Goal: Task Accomplishment & Management: Manage account settings

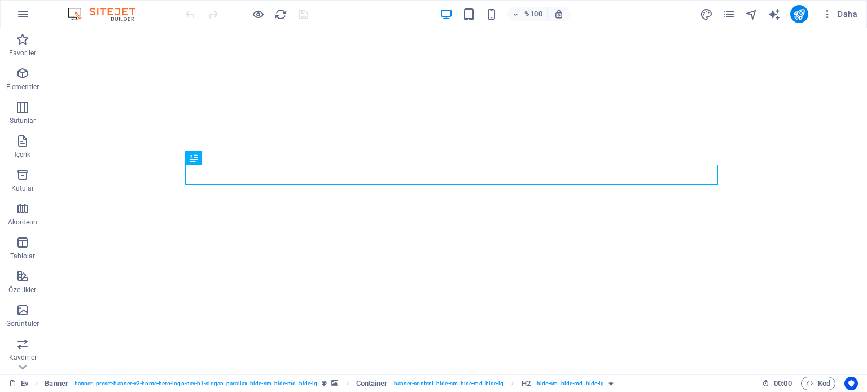
click at [115, 13] on img at bounding box center [107, 14] width 85 height 14
click at [120, 24] on div "%100 Daha" at bounding box center [433, 14] width 865 height 27
click at [845, 13] on font "Daha" at bounding box center [847, 14] width 20 height 9
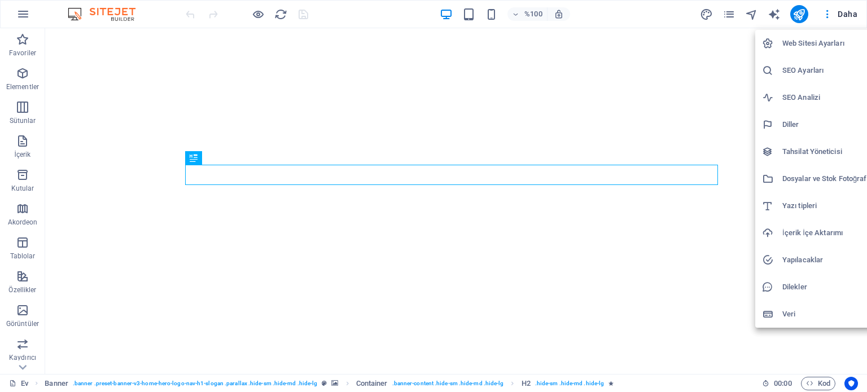
click at [831, 47] on font "Web Sitesi Ayarları" at bounding box center [813, 43] width 62 height 8
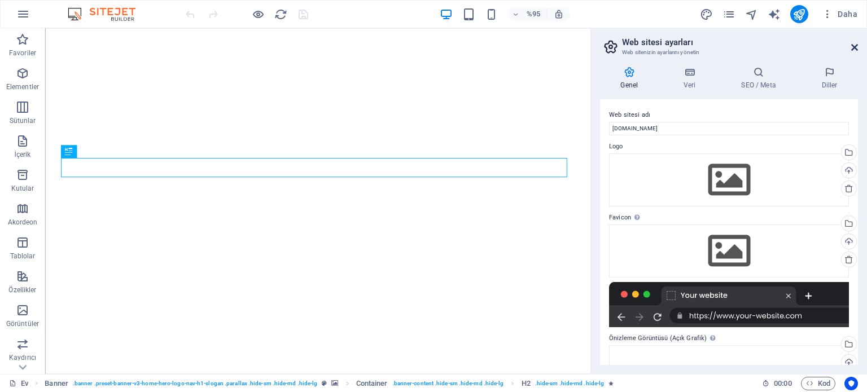
click at [853, 47] on icon at bounding box center [854, 47] width 7 height 9
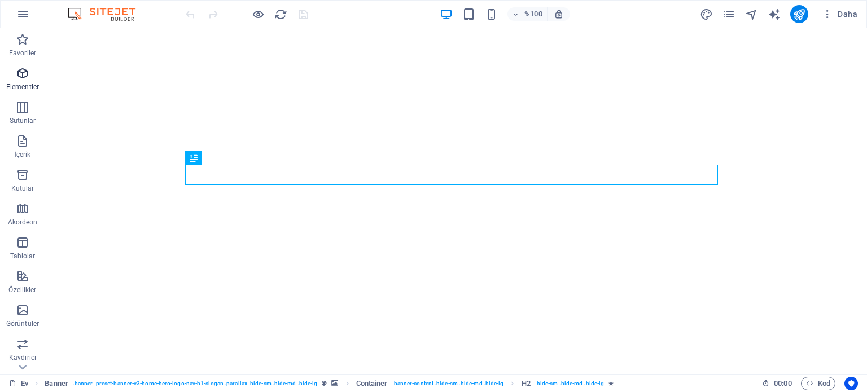
click at [23, 68] on icon "button" at bounding box center [23, 74] width 14 height 14
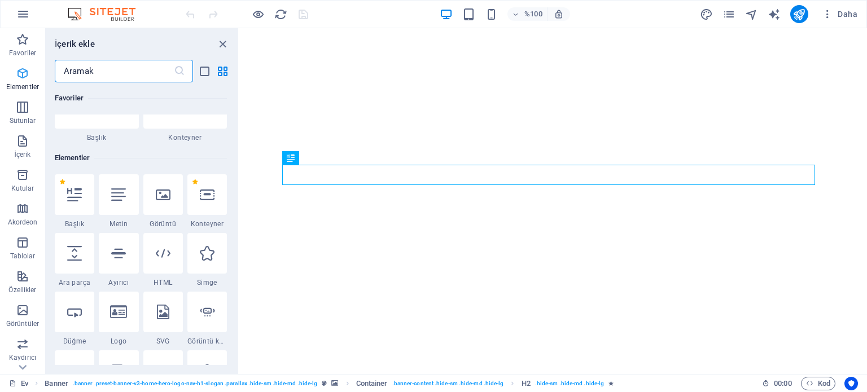
scroll to position [120, 0]
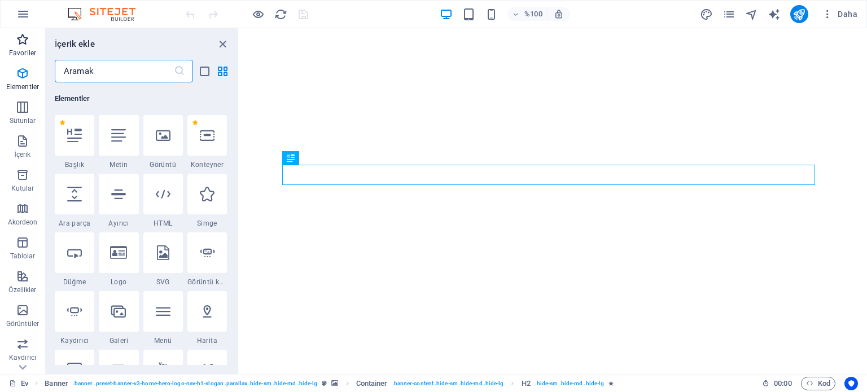
click at [27, 45] on icon "button" at bounding box center [23, 40] width 14 height 14
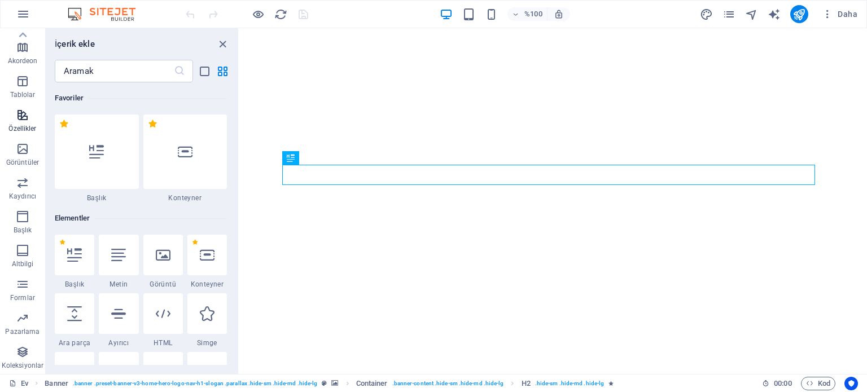
scroll to position [0, 0]
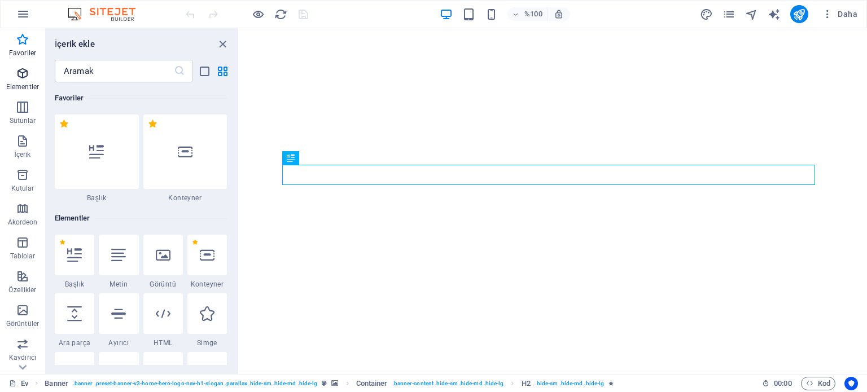
click at [20, 72] on icon "button" at bounding box center [23, 74] width 14 height 14
click at [19, 41] on icon "button" at bounding box center [23, 40] width 14 height 14
click at [18, 78] on icon "button" at bounding box center [23, 74] width 14 height 14
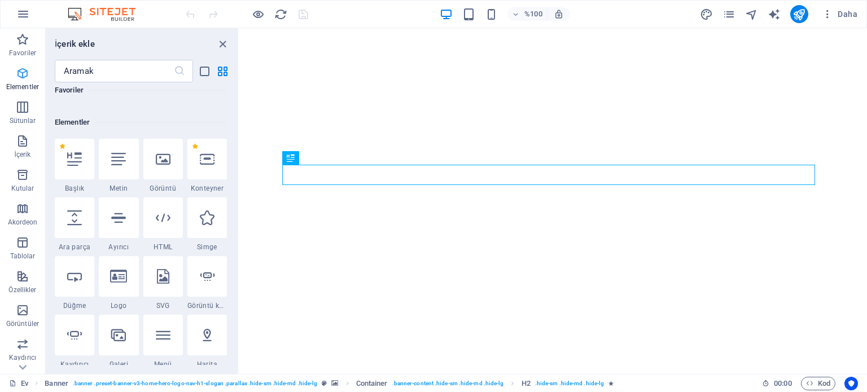
scroll to position [120, 0]
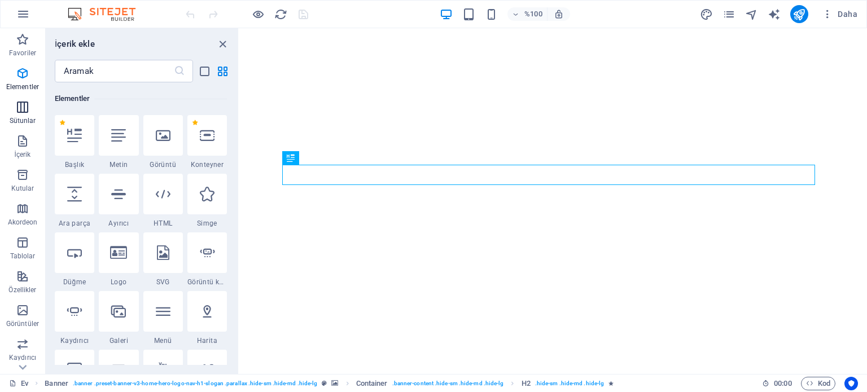
click at [22, 110] on icon "button" at bounding box center [23, 107] width 14 height 14
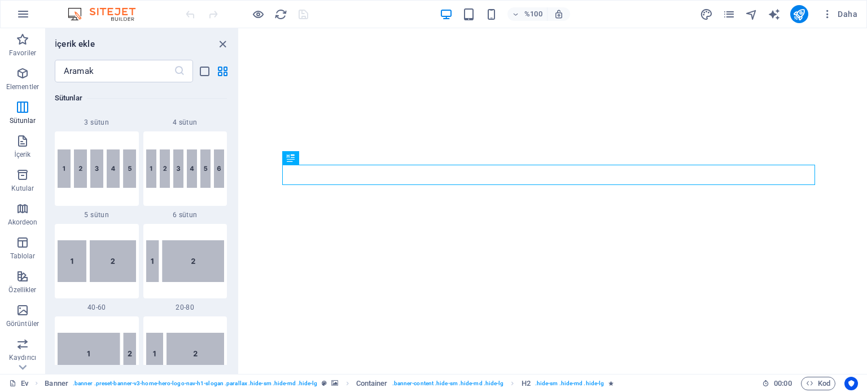
scroll to position [727, 0]
click at [184, 175] on img at bounding box center [185, 168] width 78 height 38
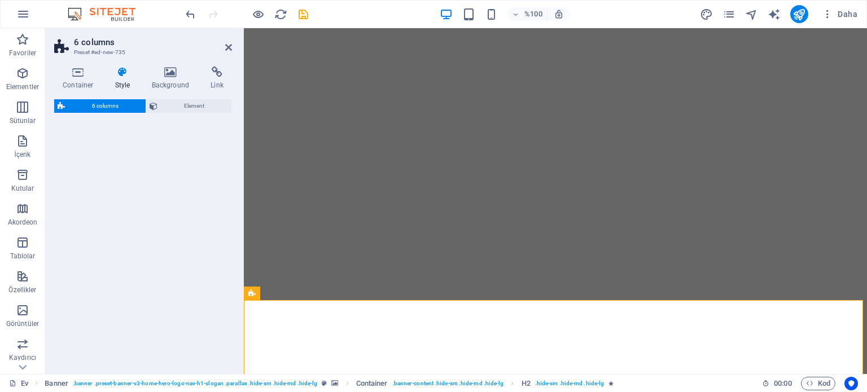
select select "rem"
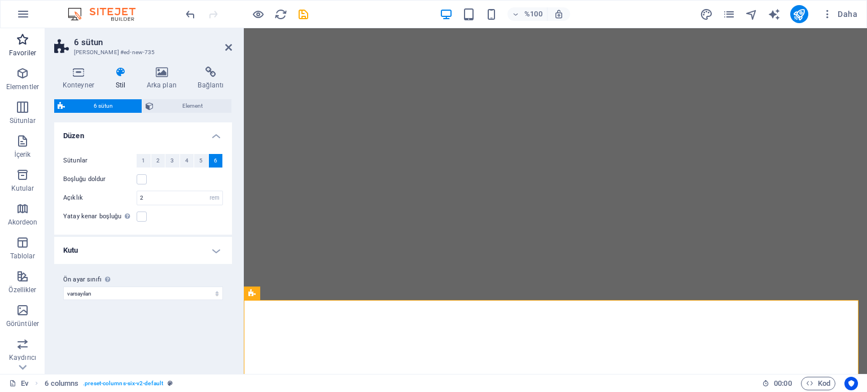
click at [20, 43] on icon "button" at bounding box center [23, 40] width 14 height 14
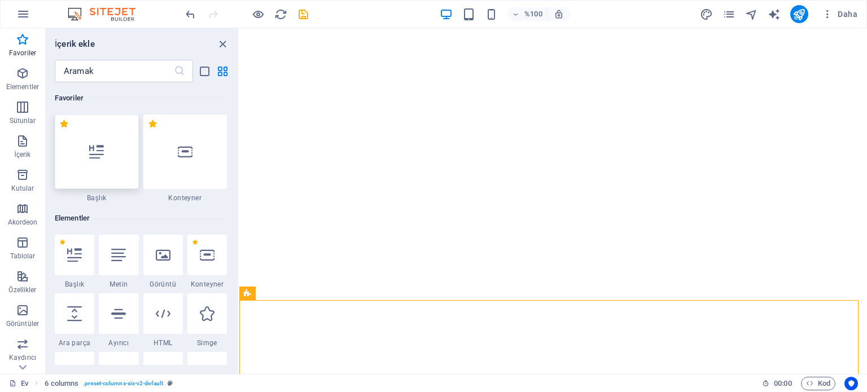
click at [98, 153] on icon at bounding box center [96, 151] width 15 height 15
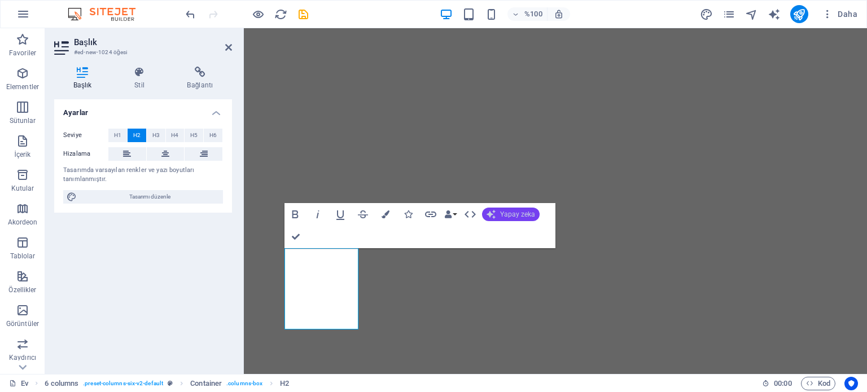
click at [507, 210] on font "Yapay zeka" at bounding box center [517, 214] width 35 height 8
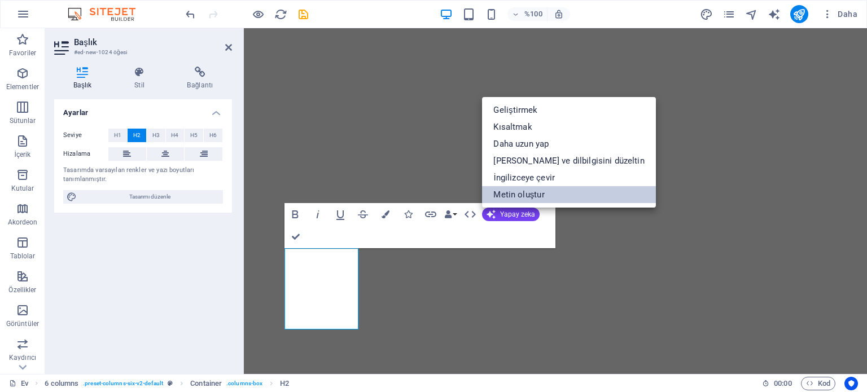
click at [503, 194] on font "Metin oluştur" at bounding box center [518, 195] width 51 height 10
select select "English"
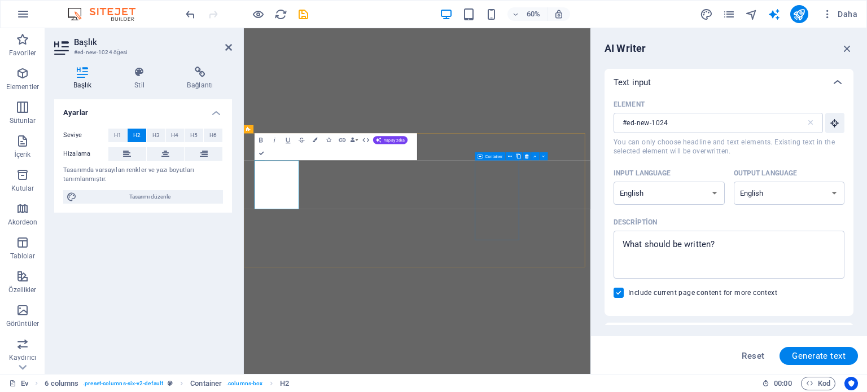
scroll to position [0, 0]
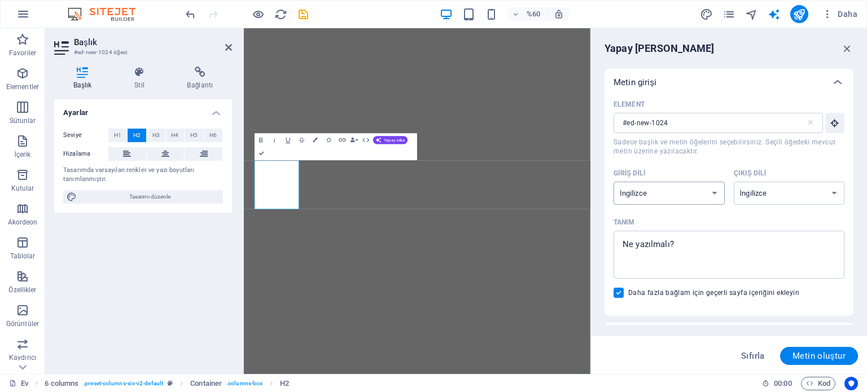
click at [713, 193] on select "Arnavut Arapça Ermeni Awadhi Azerbaycan Başkurt Bask Belarusça Bengalce Bhojpur…" at bounding box center [668, 193] width 111 height 23
select select "Brazilian Portuguese"
click at [613, 182] on select "Arnavut Arapça Ermeni Awadhi Azerbaycan Başkurt Bask Belarusça Bengalce Bhojpur…" at bounding box center [668, 193] width 111 height 23
click at [696, 190] on select "Arnavut Arapça Ermeni Awadhi Azerbaycan Başkurt Bask Belarusça Bengalce Bhojpur…" at bounding box center [668, 193] width 111 height 23
click at [753, 218] on div "Tanım" at bounding box center [726, 222] width 226 height 17
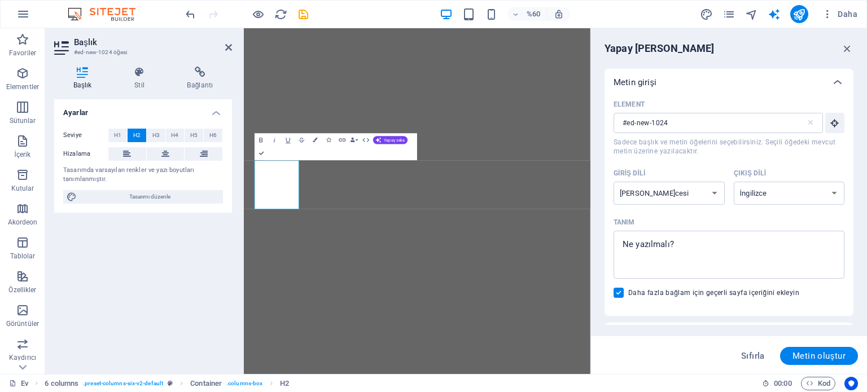
click at [753, 236] on textarea "Tanım x ​" at bounding box center [728, 254] width 219 height 37
click at [835, 194] on select "Arnavut Arapça Ermeni Awadhi Azerbaycan Başkurt Bask Belarusça Bengalce Bhojpur…" at bounding box center [788, 193] width 111 height 23
click at [740, 217] on div "Tanım" at bounding box center [726, 222] width 226 height 17
click at [740, 236] on textarea "Tanım x ​" at bounding box center [728, 254] width 219 height 37
drag, startPoint x: 682, startPoint y: 241, endPoint x: 599, endPoint y: 243, distance: 83.5
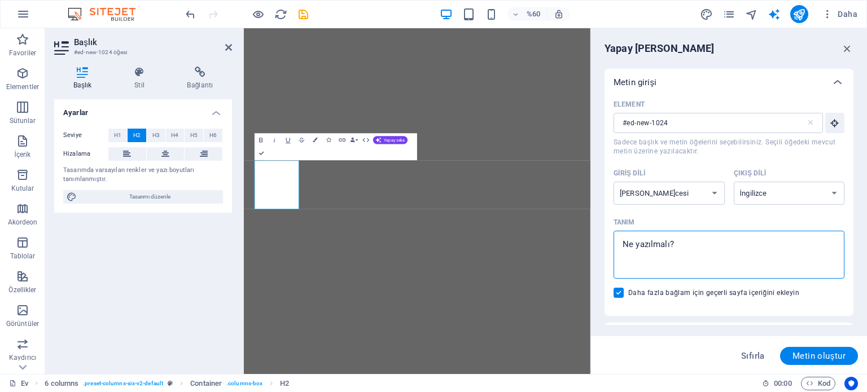
click at [599, 243] on div "Yapay Zeka Yazarı Metin girişi Element #ed-new-1024 ​ Sadece başlık ve metin öğ…" at bounding box center [729, 201] width 276 height 346
type textarea "x"
click at [131, 245] on div "Ayarlar Seviye H1 H2 H3 H4 H5 H6 Hizalama Tasarımda varsayılan renkler ve yazı …" at bounding box center [143, 232] width 178 height 266
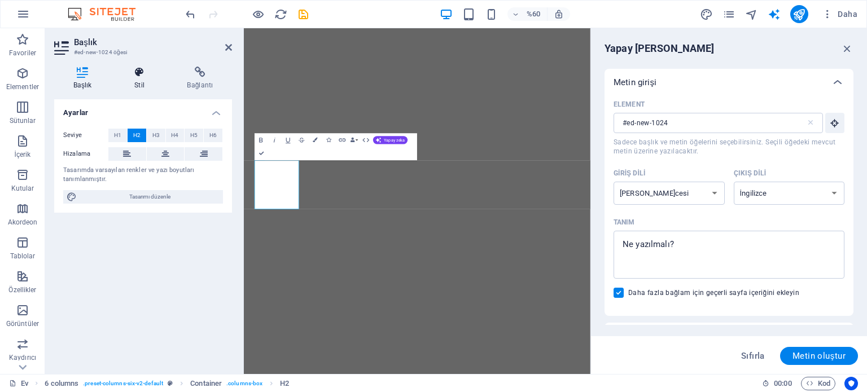
click at [141, 77] on icon at bounding box center [139, 72] width 48 height 11
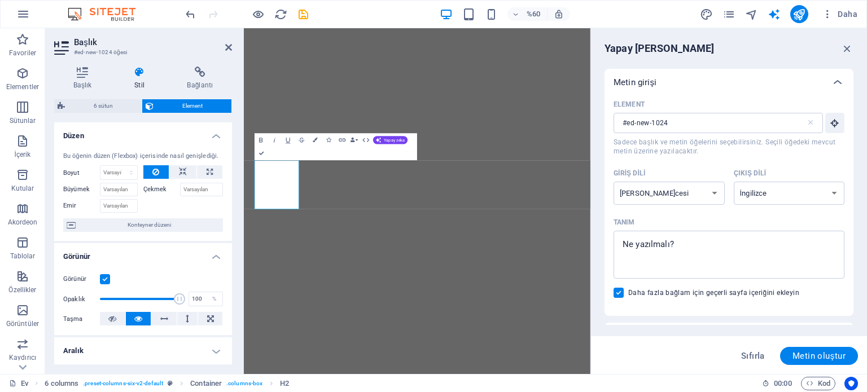
click at [72, 45] on header "Başlık #ed-new-1024 öğesi" at bounding box center [143, 42] width 178 height 29
click at [232, 46] on aside "Başlık #ed-new-1024 öğesi Başlık Stil Bağlantı Ayarlar Seviye H1 H2 H3 H4 H5 H6…" at bounding box center [144, 201] width 199 height 346
click at [845, 47] on icon "button" at bounding box center [847, 48] width 12 height 12
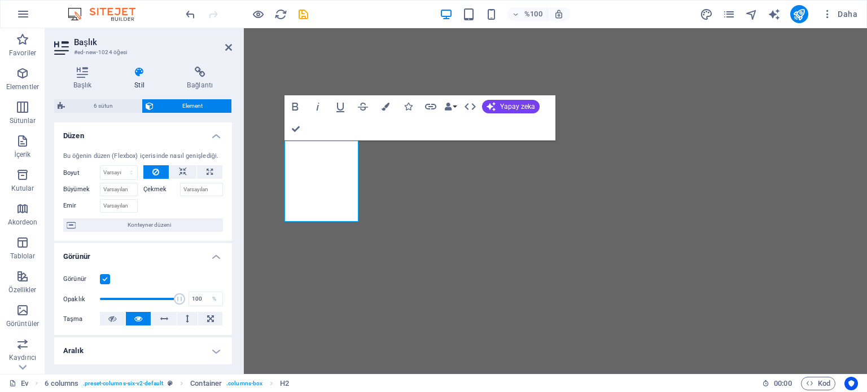
click at [150, 188] on font "Çekmek" at bounding box center [155, 189] width 24 height 7
click at [180, 188] on input "Çekmek" at bounding box center [201, 190] width 43 height 14
click at [108, 189] on input "Büyümek" at bounding box center [119, 190] width 38 height 14
click at [108, 206] on input "Emir" at bounding box center [119, 206] width 38 height 14
click at [165, 222] on font "Konteyner düzeni" at bounding box center [149, 225] width 43 height 6
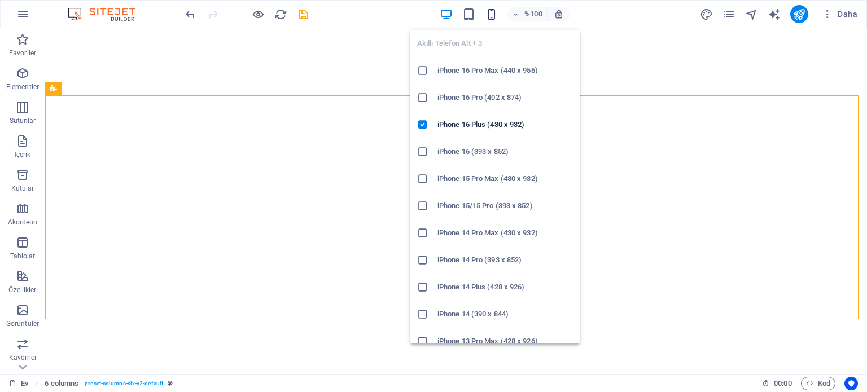
click at [491, 12] on icon "button" at bounding box center [491, 14] width 13 height 13
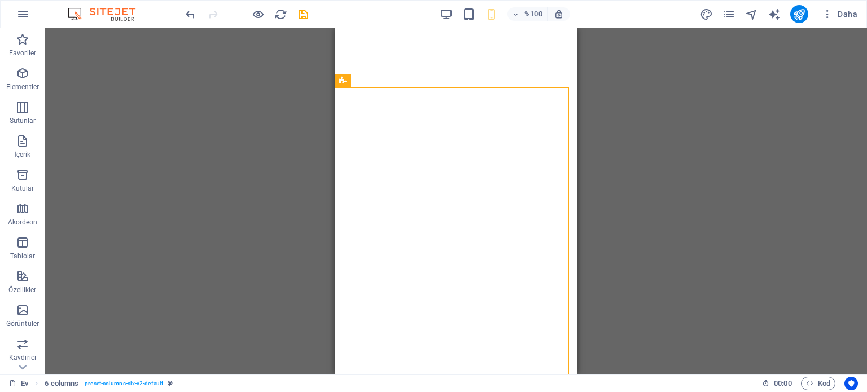
click at [676, 142] on div "H2 Afiş Banner Konteyner Menü Çubuğu Menü Banner Menü Çubuğu 6 sütun H3 Ara par…" at bounding box center [455, 201] width 821 height 346
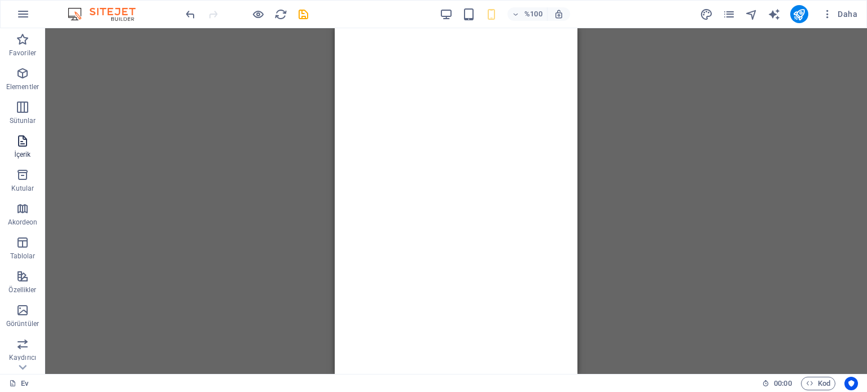
click at [22, 143] on icon "button" at bounding box center [23, 141] width 14 height 14
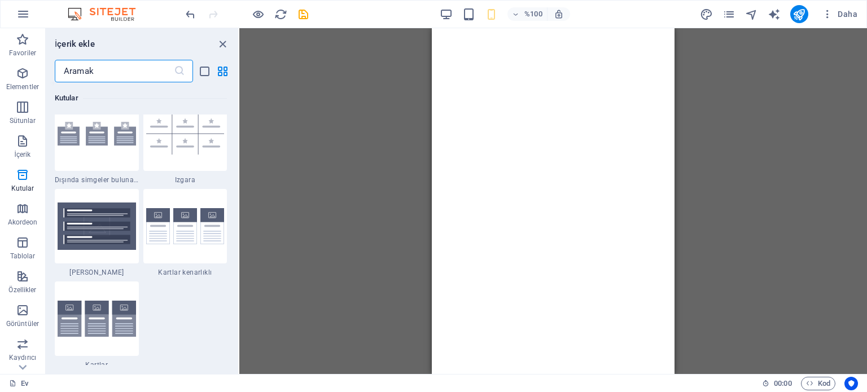
scroll to position [3328, 0]
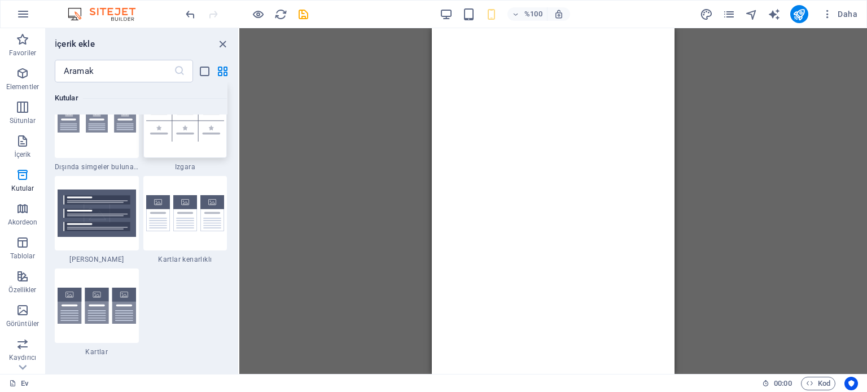
click at [184, 140] on img at bounding box center [185, 121] width 78 height 42
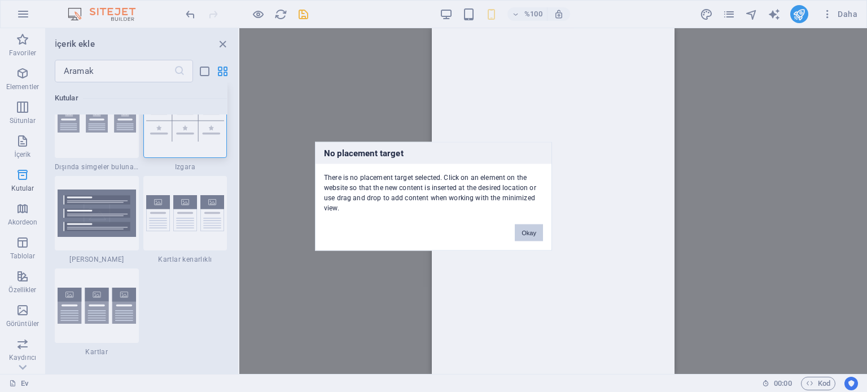
click at [235, 124] on div "No placement target There is no placement target selected. Click on an element …" at bounding box center [433, 196] width 867 height 392
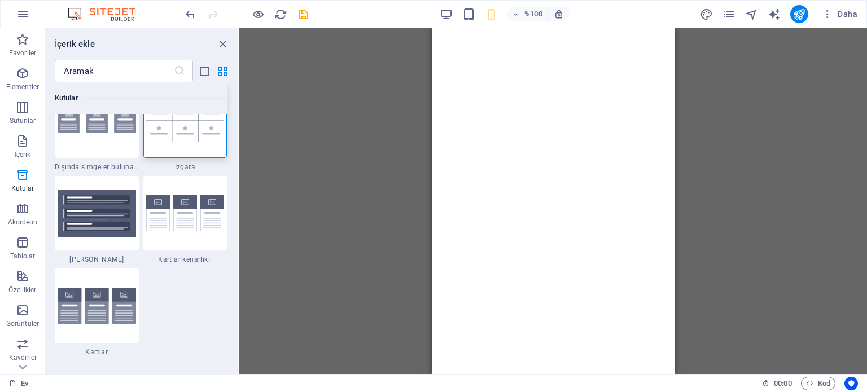
click at [379, 168] on div "H2 Afiş Konteyner Menü Çubuğu Menü Banner Menü Çubuğu 6 sütun H3 Ara parça Yer …" at bounding box center [552, 201] width 627 height 346
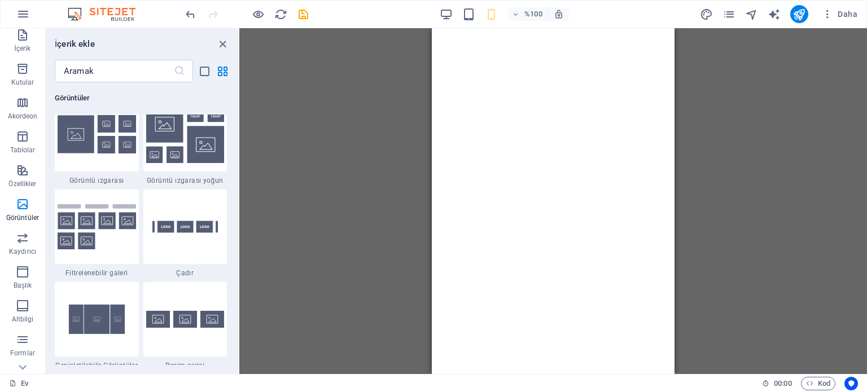
scroll to position [161, 0]
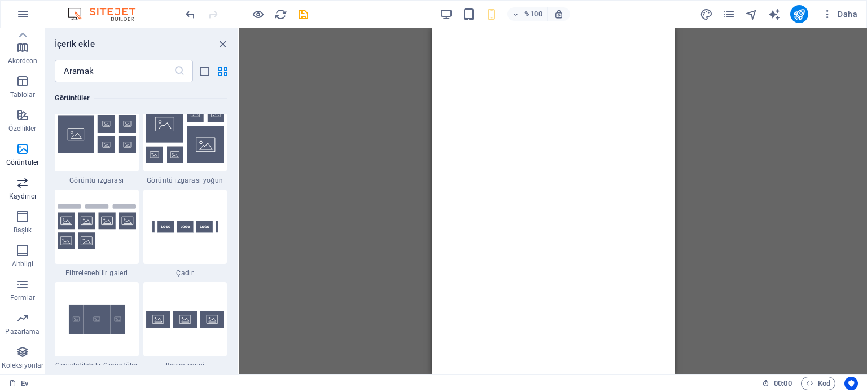
click at [18, 186] on icon "button" at bounding box center [23, 183] width 14 height 14
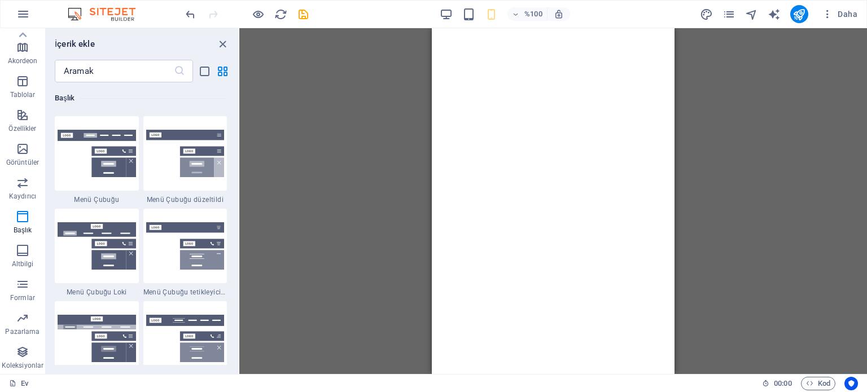
scroll to position [6961, 0]
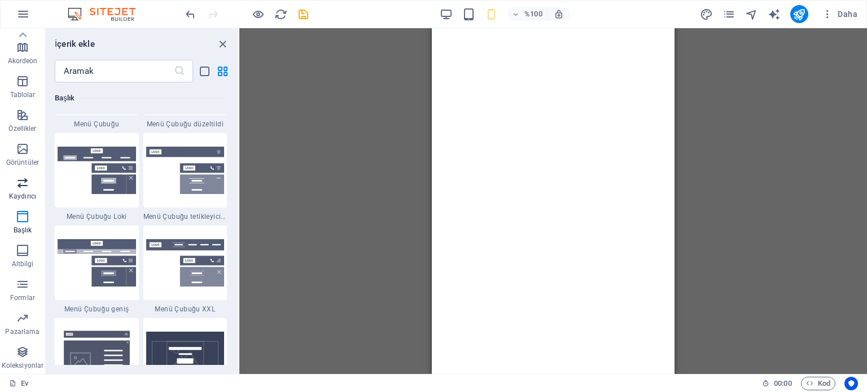
click at [20, 187] on icon "button" at bounding box center [23, 183] width 14 height 14
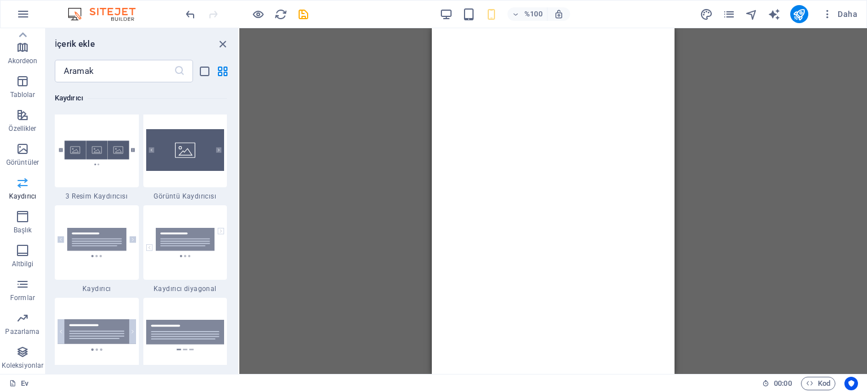
scroll to position [6396, 0]
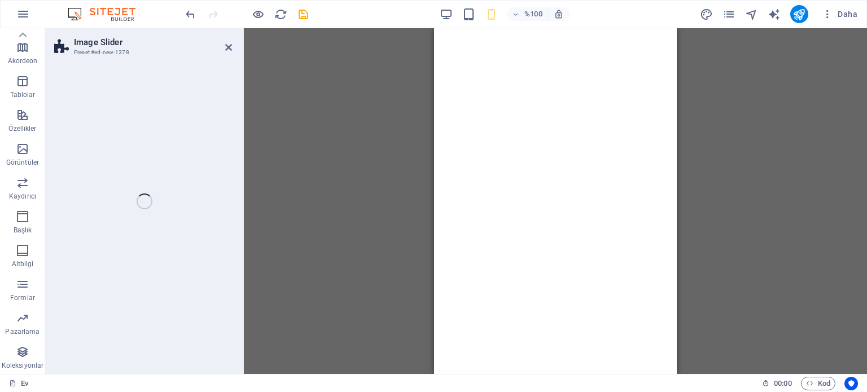
select select "rem"
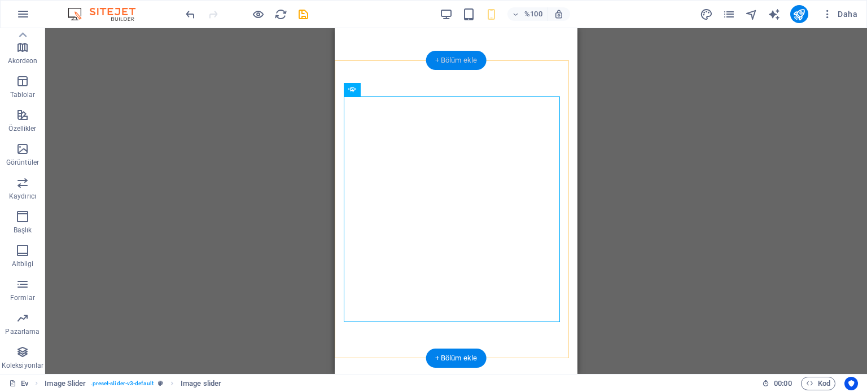
click at [458, 61] on font "+ Bölüm ekle" at bounding box center [456, 60] width 42 height 8
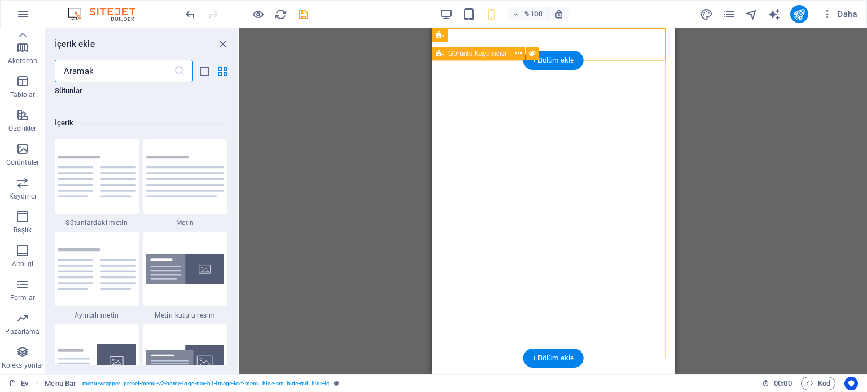
scroll to position [1974, 0]
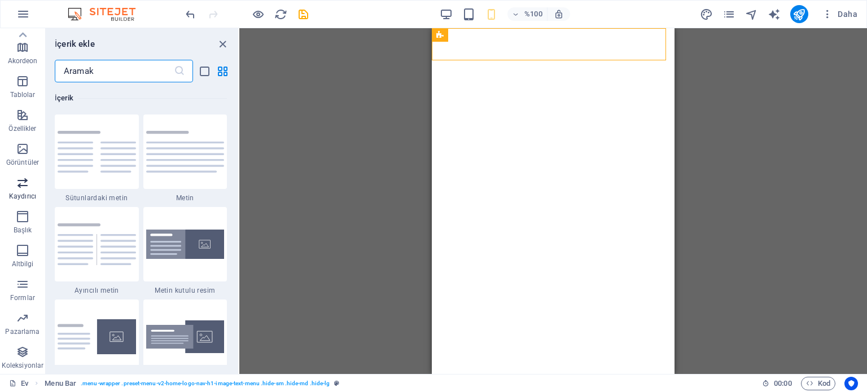
click at [20, 185] on icon "button" at bounding box center [23, 183] width 14 height 14
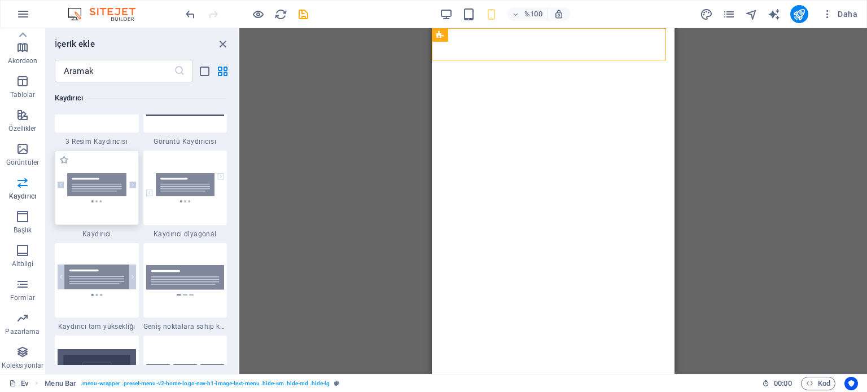
scroll to position [6509, 0]
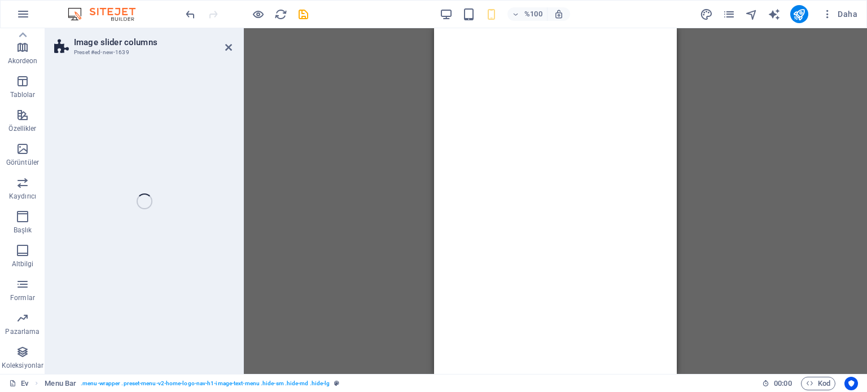
select select "rem"
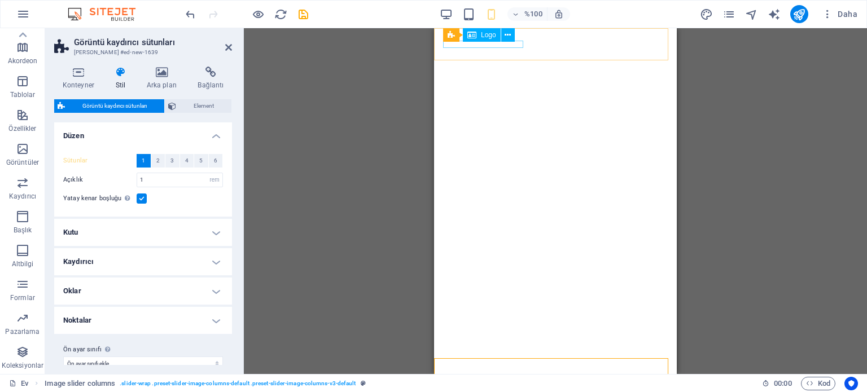
click at [476, 34] on div "Logo" at bounding box center [482, 35] width 38 height 14
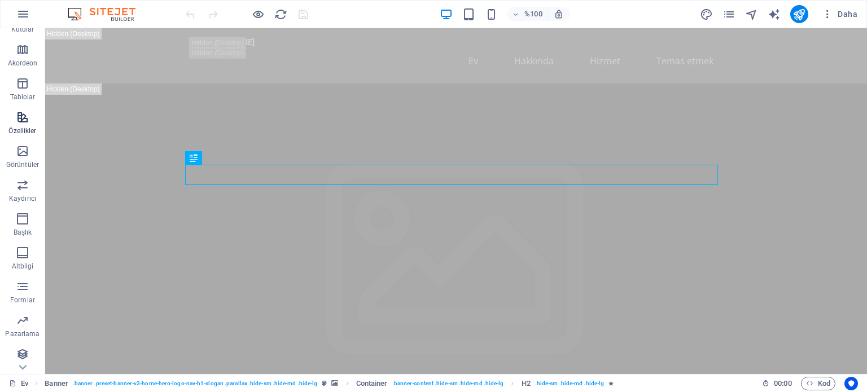
scroll to position [161, 0]
click at [283, 12] on icon "yeniden yükle" at bounding box center [280, 14] width 13 height 13
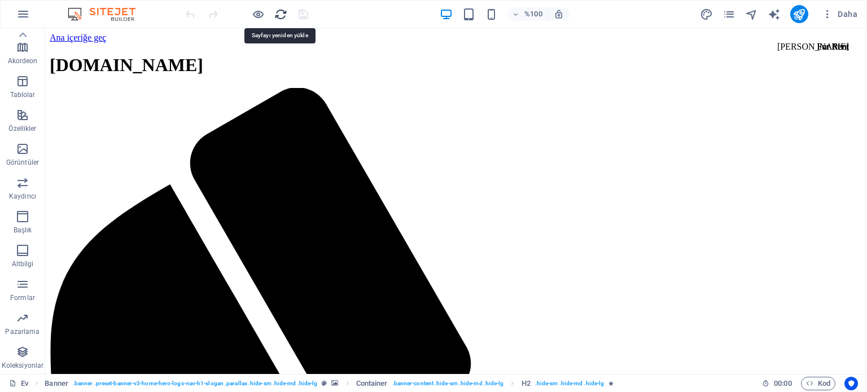
scroll to position [0, 0]
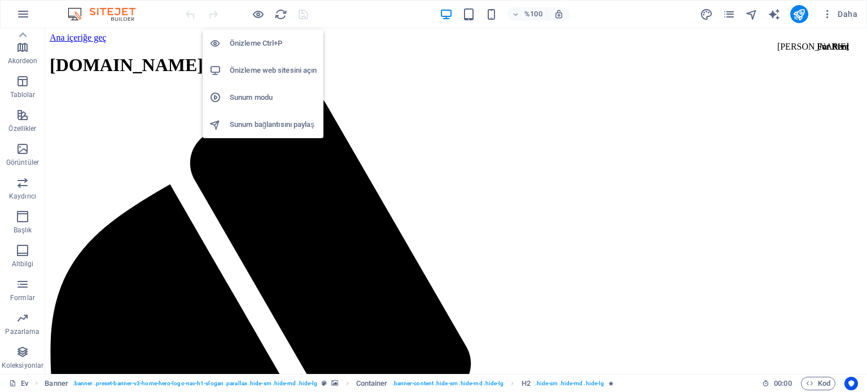
click at [266, 71] on font "Önizleme web sitesini açın" at bounding box center [273, 70] width 87 height 8
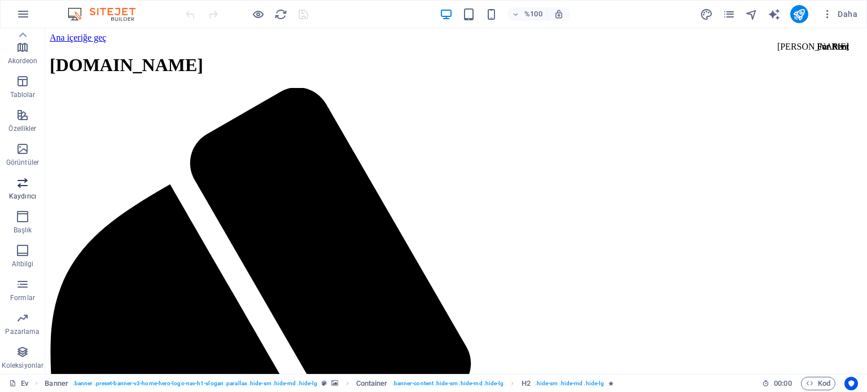
click at [17, 188] on icon "button" at bounding box center [23, 183] width 14 height 14
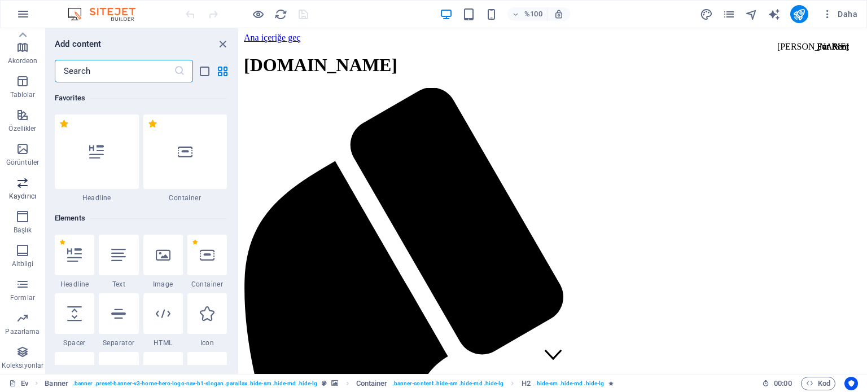
scroll to position [6396, 0]
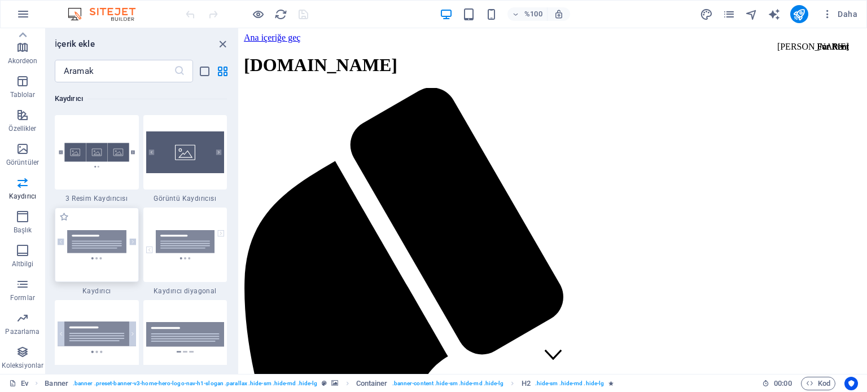
click at [105, 243] on img at bounding box center [97, 244] width 78 height 29
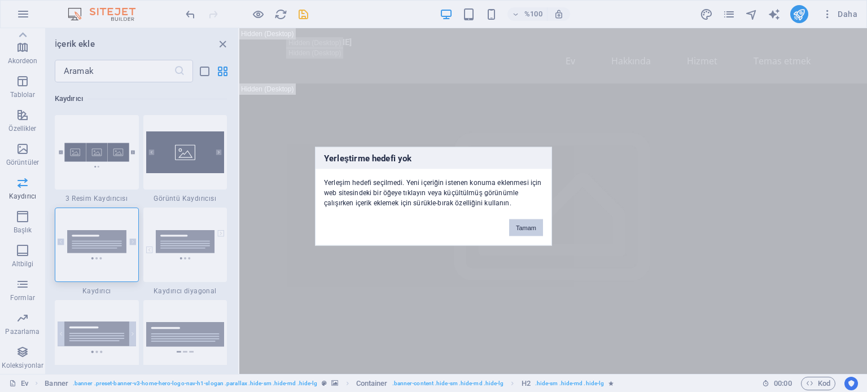
click at [522, 225] on font "Tamam" at bounding box center [526, 227] width 20 height 7
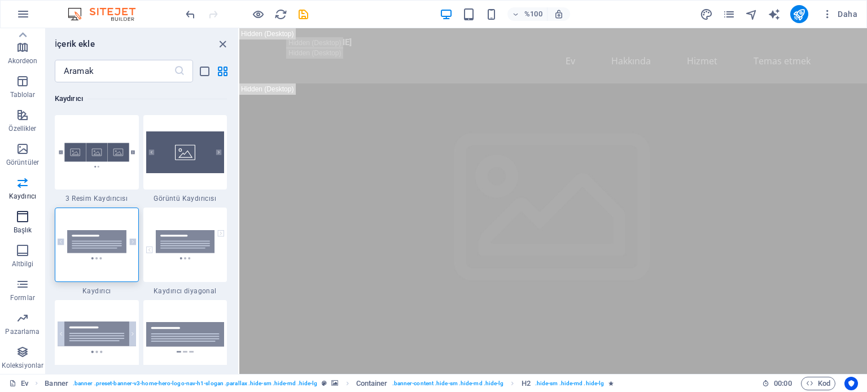
click at [27, 218] on icon "button" at bounding box center [23, 217] width 14 height 14
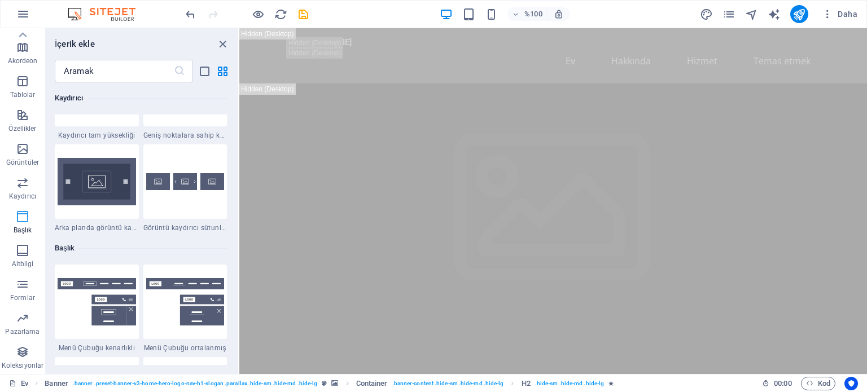
scroll to position [6794, 0]
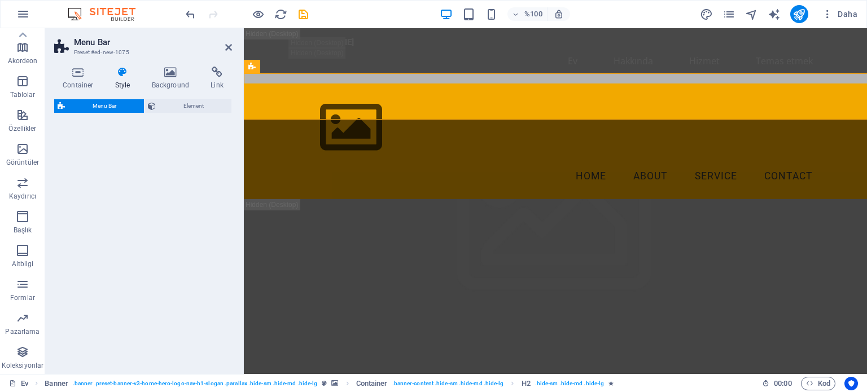
select select "rem"
select select "preset-menu-v2-border"
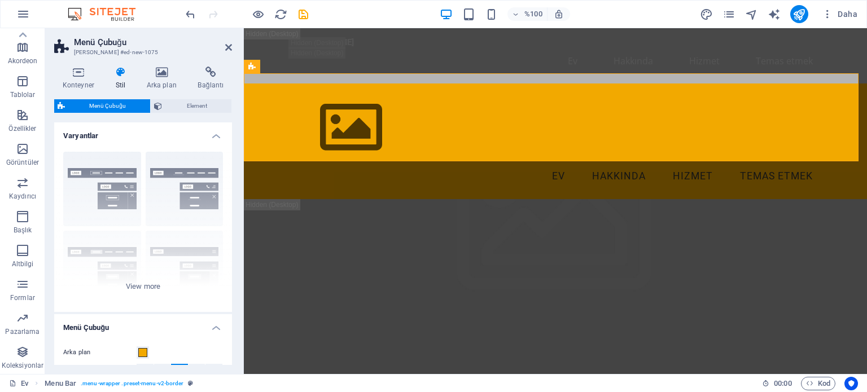
click at [120, 74] on icon at bounding box center [120, 72] width 27 height 11
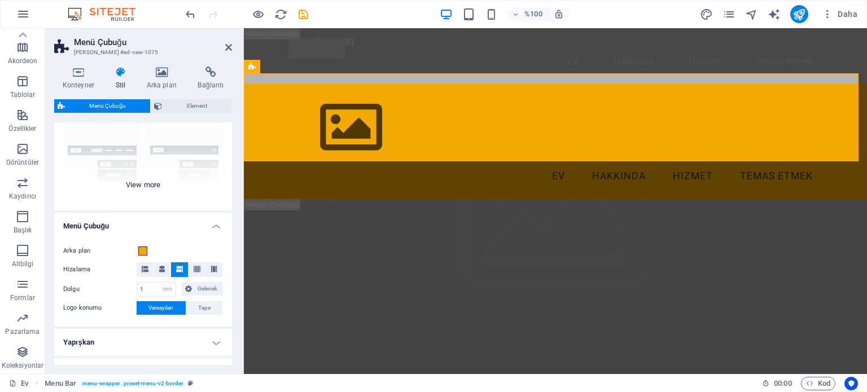
scroll to position [113, 0]
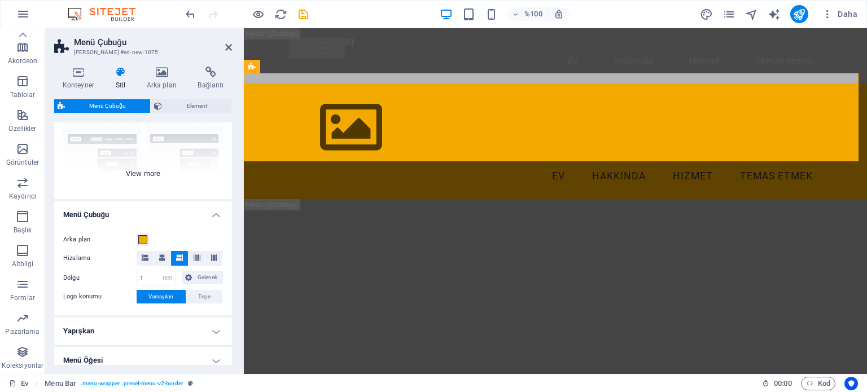
click at [150, 169] on div "Border Centered Default Fixed Loki Trigger Wide XXL" at bounding box center [143, 114] width 178 height 169
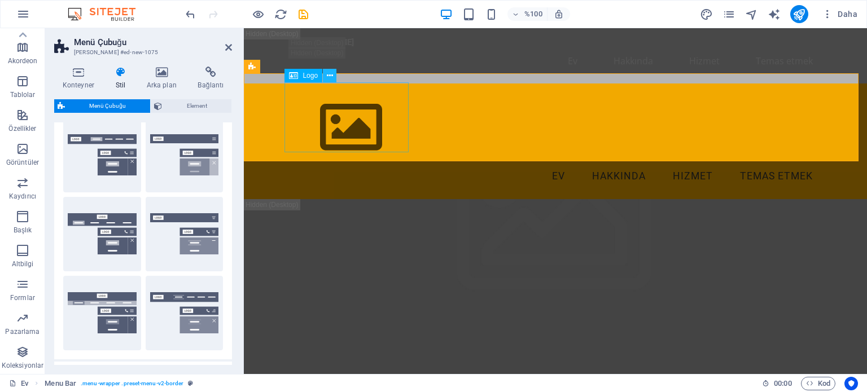
click at [330, 76] on icon at bounding box center [330, 76] width 6 height 12
drag, startPoint x: 343, startPoint y: 327, endPoint x: 575, endPoint y: 68, distance: 347.6
click at [230, 45] on icon at bounding box center [228, 47] width 7 height 9
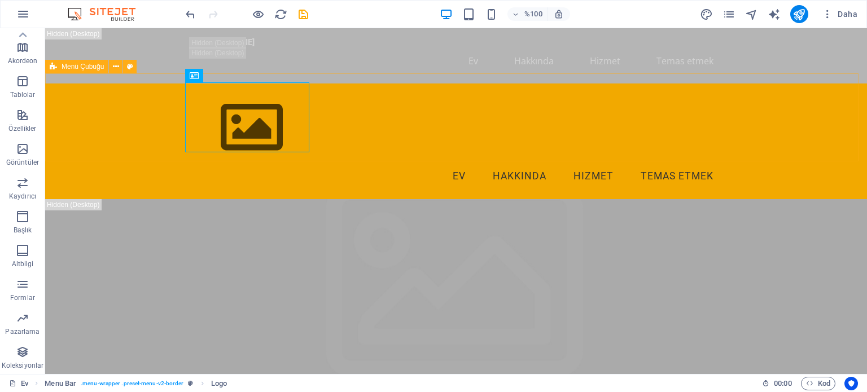
click at [52, 67] on icon at bounding box center [53, 67] width 7 height 14
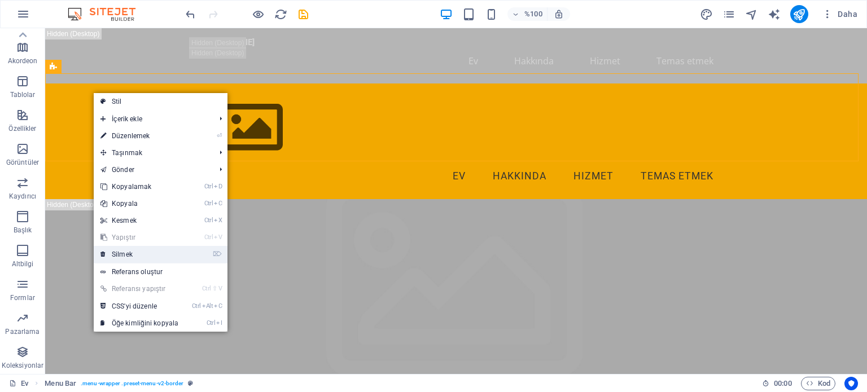
click at [121, 247] on link "⌦ Silmek" at bounding box center [139, 254] width 91 height 17
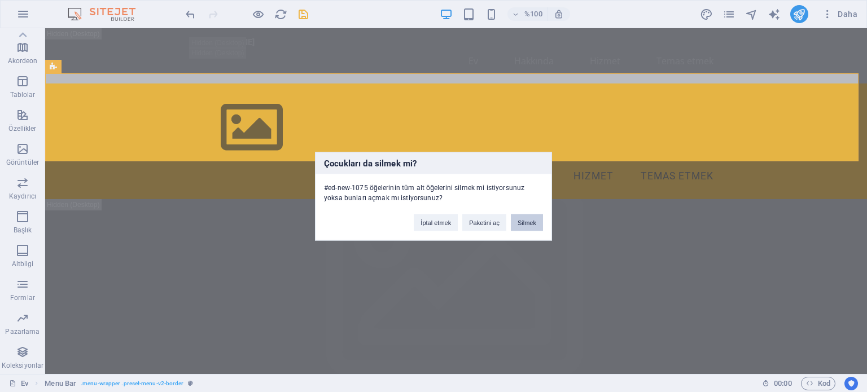
click at [532, 222] on font "Silmek" at bounding box center [526, 222] width 19 height 7
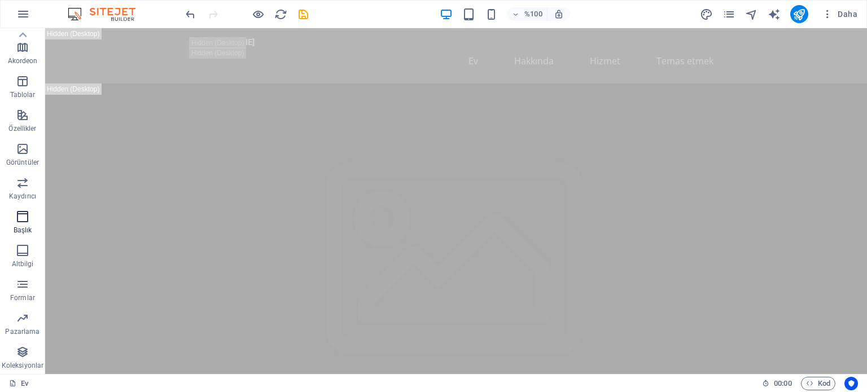
click at [23, 222] on icon "button" at bounding box center [23, 217] width 14 height 14
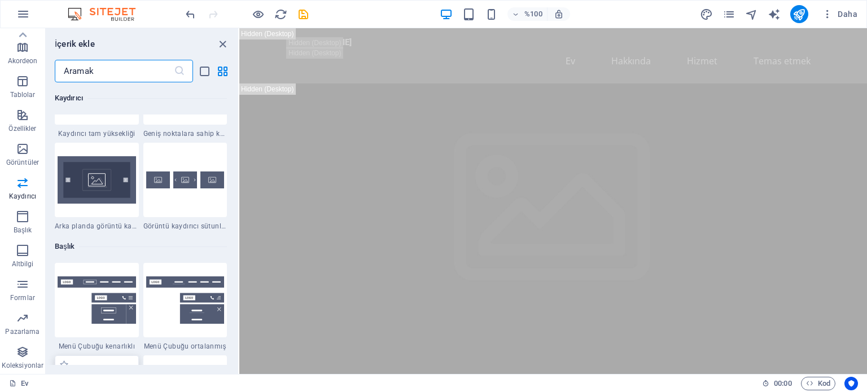
scroll to position [6625, 0]
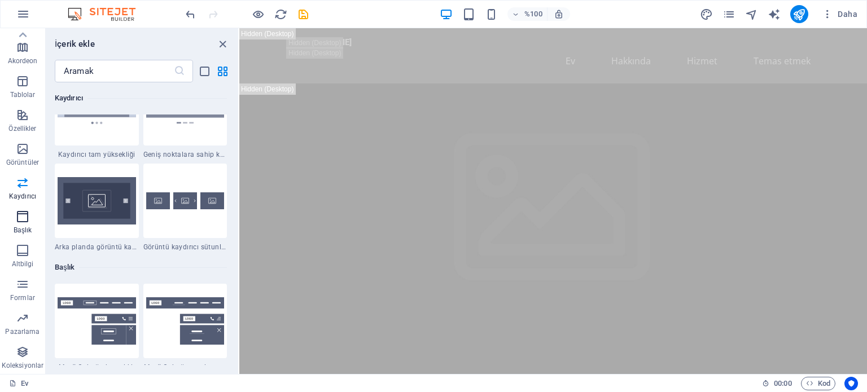
click at [20, 221] on icon "button" at bounding box center [23, 217] width 14 height 14
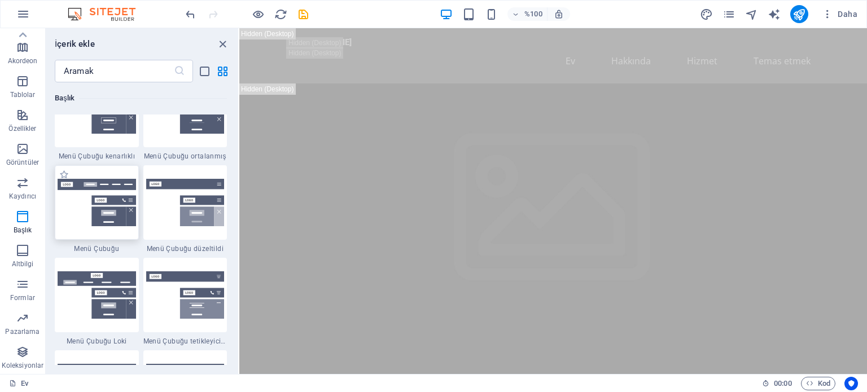
scroll to position [6851, 0]
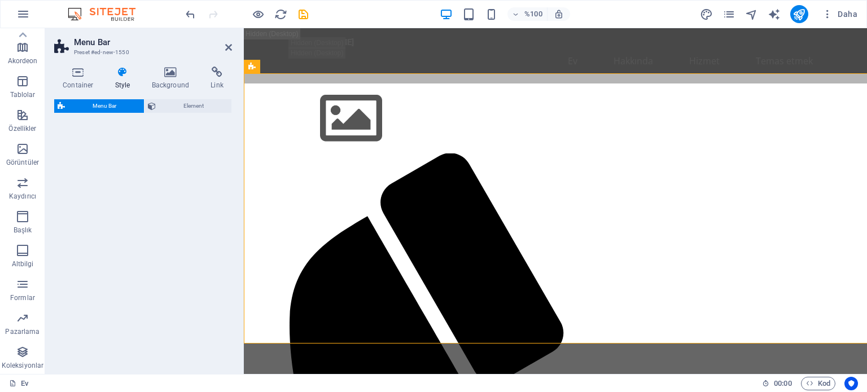
select select "rem"
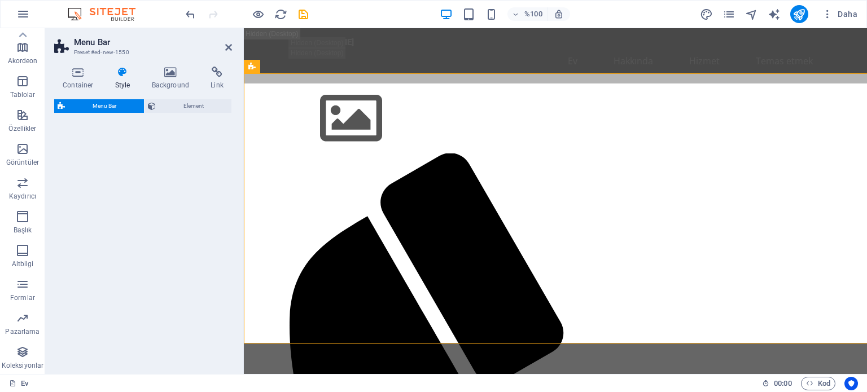
select select "rem"
select select "preset-menu-v2-loki"
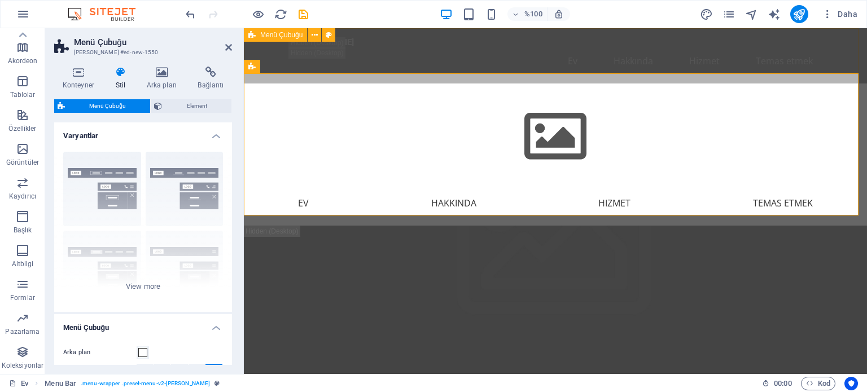
click at [273, 34] on font "Menü Çubuğu" at bounding box center [281, 35] width 42 height 8
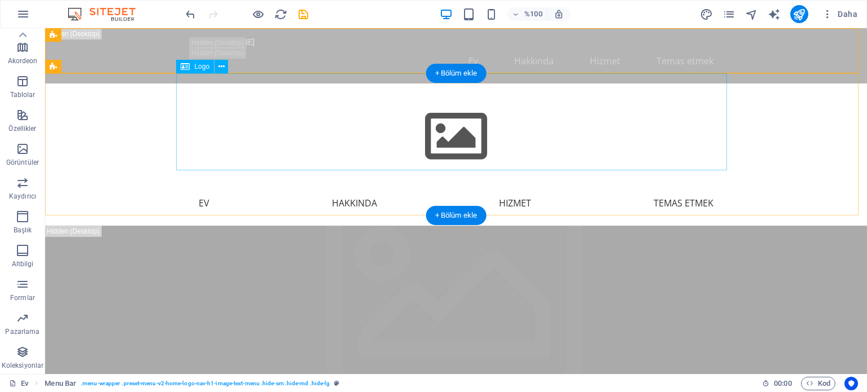
click at [451, 125] on div at bounding box center [456, 132] width 551 height 97
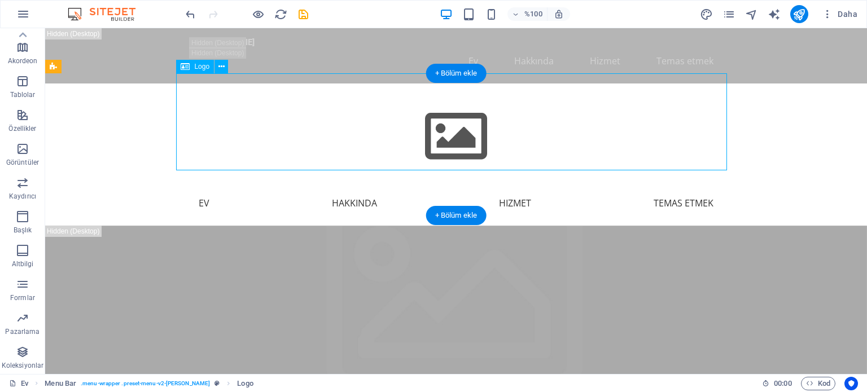
click at [451, 125] on div at bounding box center [456, 132] width 551 height 97
select select "px"
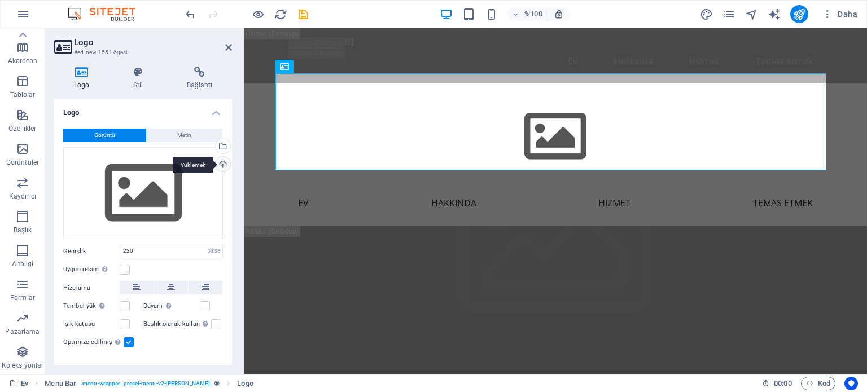
click at [221, 163] on div "Yüklemek" at bounding box center [221, 165] width 17 height 17
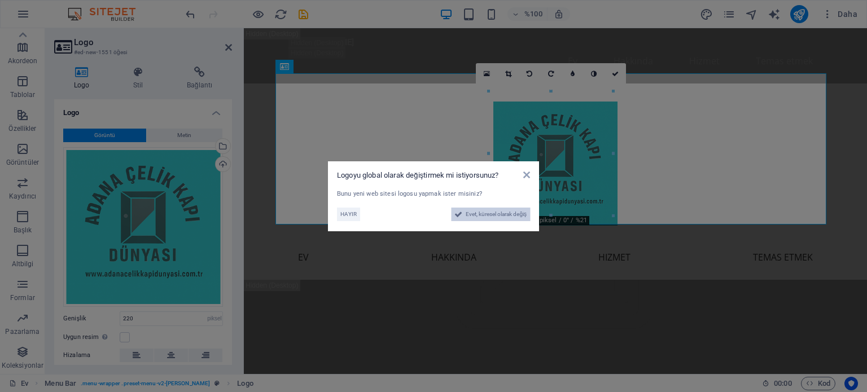
click at [477, 214] on font "Evet, küresel olarak değiş" at bounding box center [495, 214] width 61 height 6
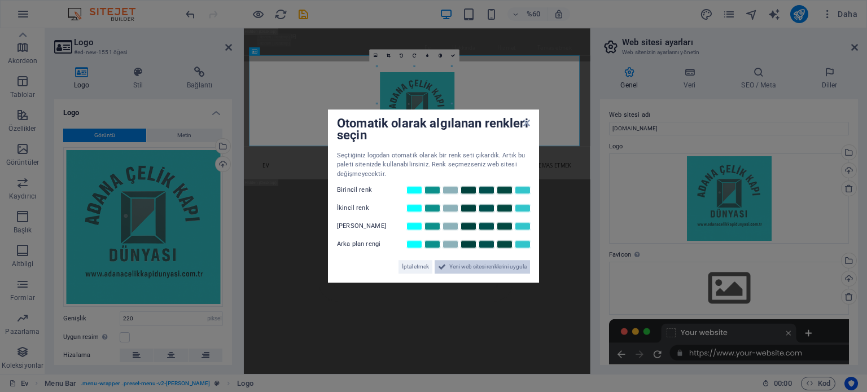
click at [449, 265] on font "Yeni web sitesi renklerini uygula" at bounding box center [487, 266] width 77 height 6
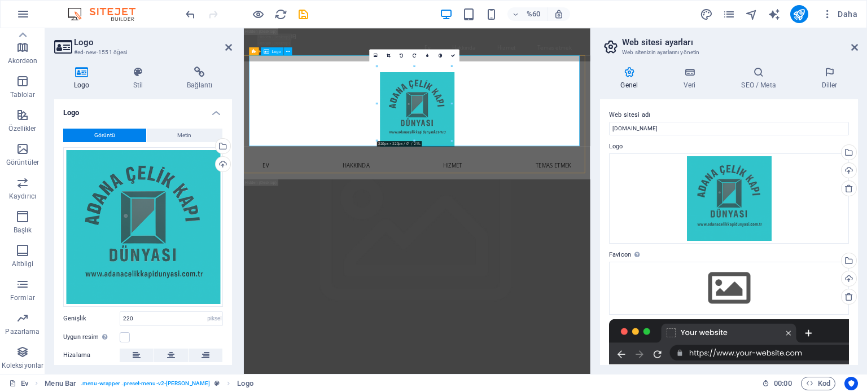
click at [709, 155] on div at bounding box center [532, 159] width 551 height 151
click at [137, 76] on icon at bounding box center [137, 72] width 49 height 11
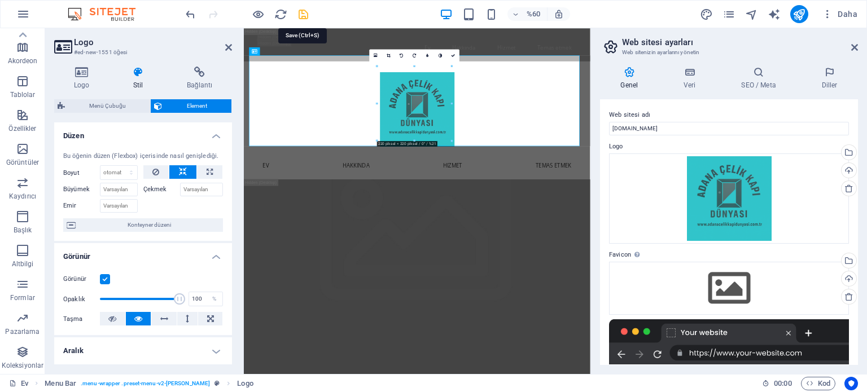
click at [307, 12] on icon "kaydetmek" at bounding box center [303, 14] width 13 height 13
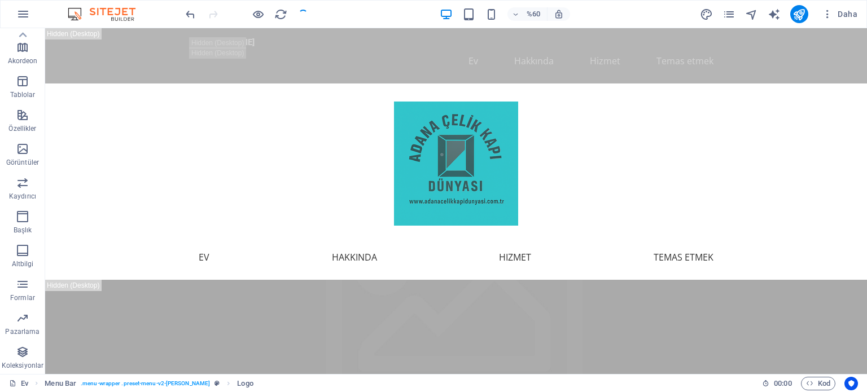
checkbox input "false"
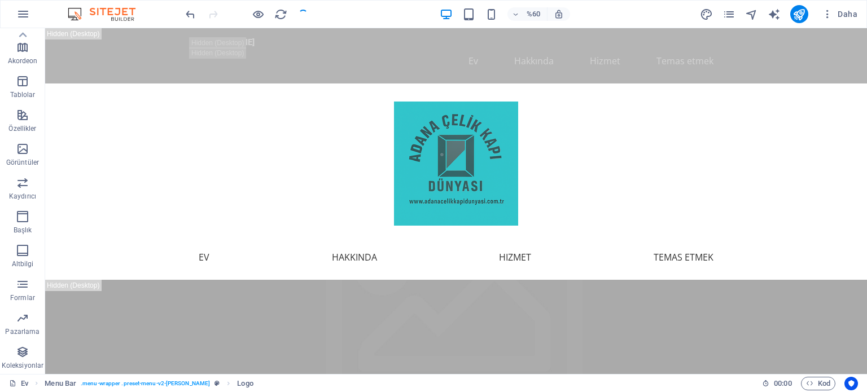
checkbox input "false"
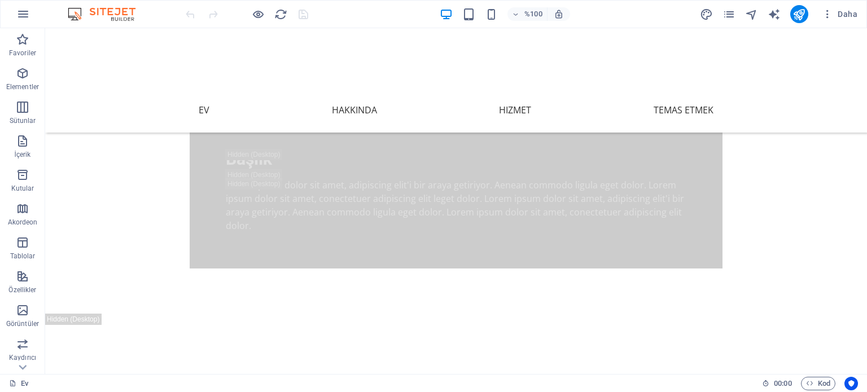
scroll to position [352, 0]
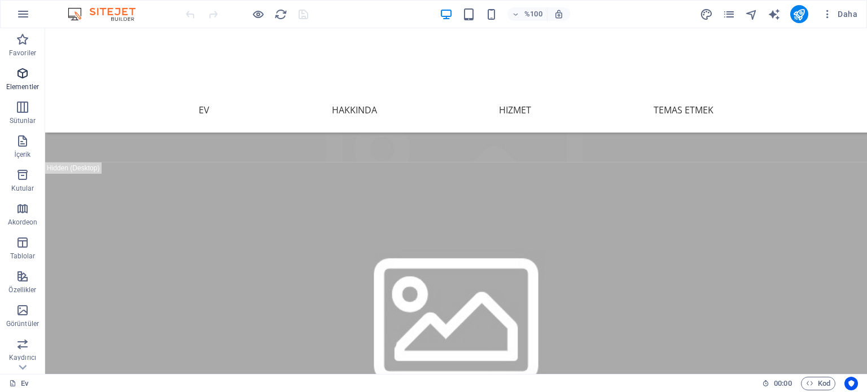
click at [27, 78] on icon "button" at bounding box center [23, 74] width 14 height 14
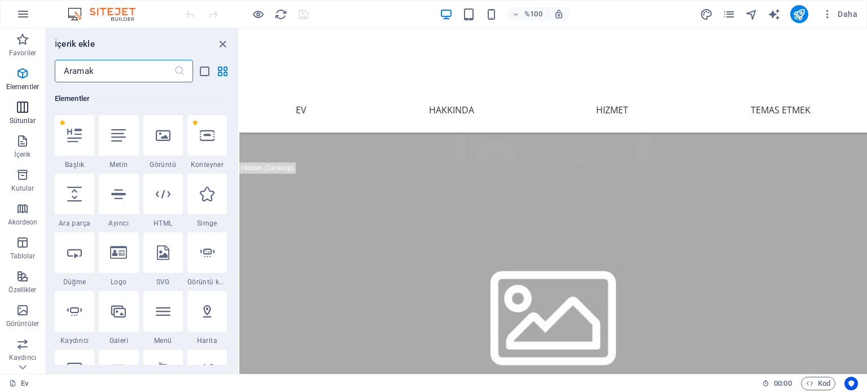
scroll to position [120, 0]
click at [20, 10] on icon "button" at bounding box center [23, 14] width 14 height 14
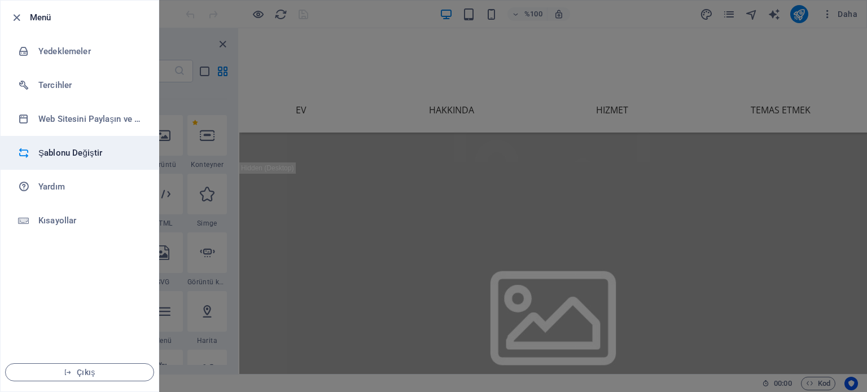
click at [56, 152] on font "Şablonu Değiştir" at bounding box center [70, 153] width 64 height 10
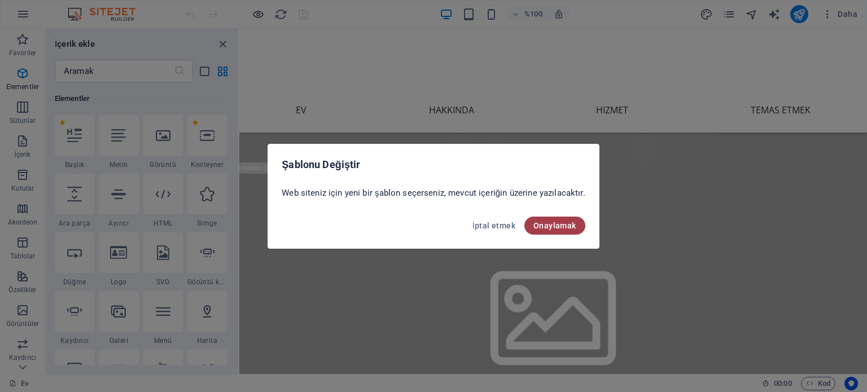
click at [563, 228] on font "Onaylamak" at bounding box center [554, 225] width 43 height 9
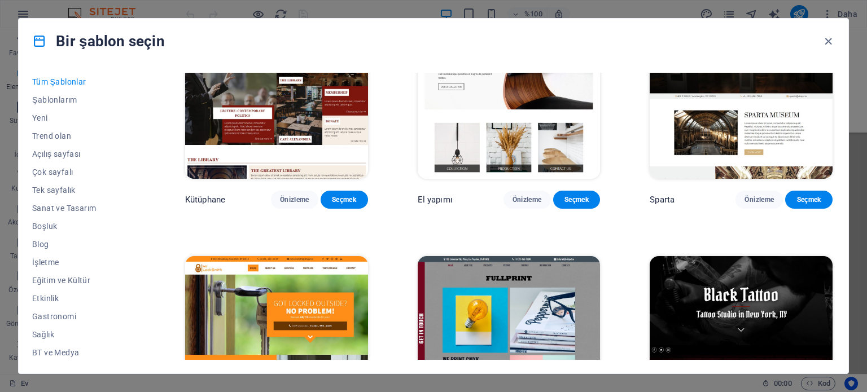
scroll to position [6714, 0]
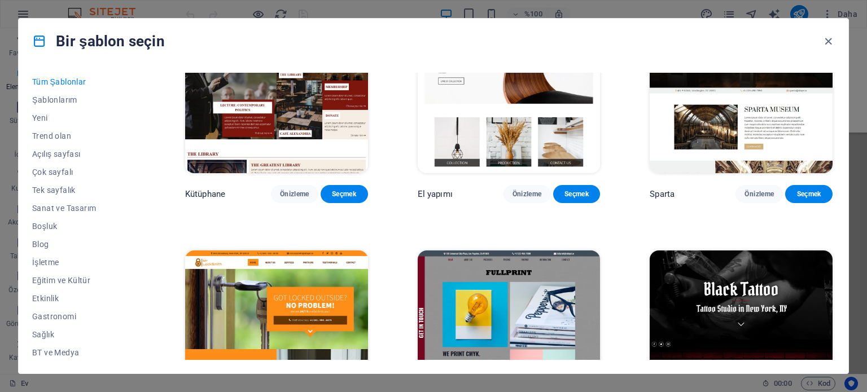
click at [445, 173] on img at bounding box center [509, 89] width 183 height 168
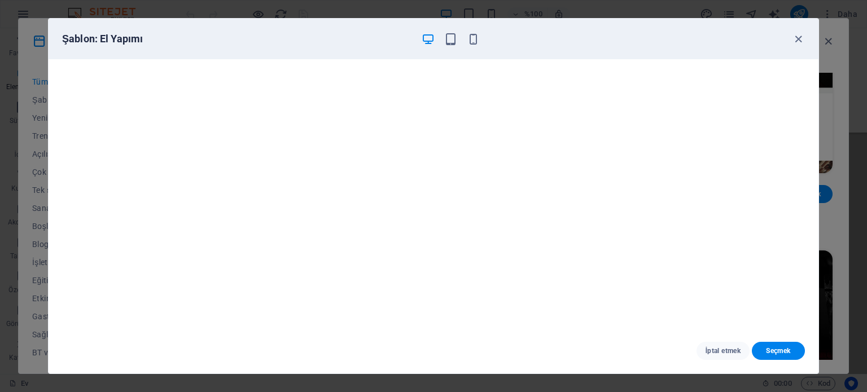
scroll to position [0, 0]
click at [799, 37] on icon "button" at bounding box center [798, 39] width 13 height 13
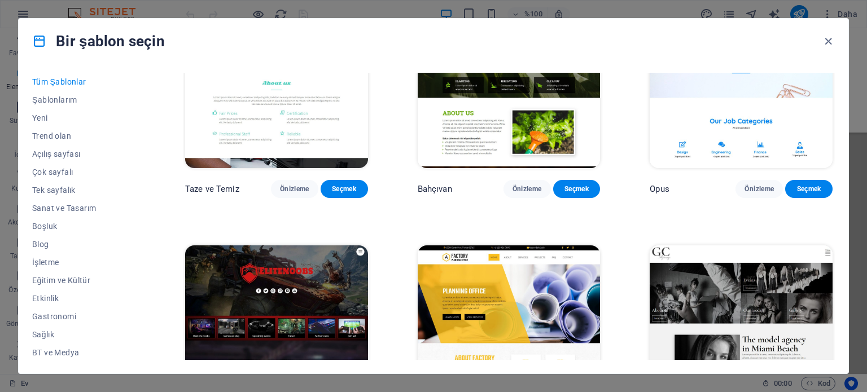
scroll to position [8745, 0]
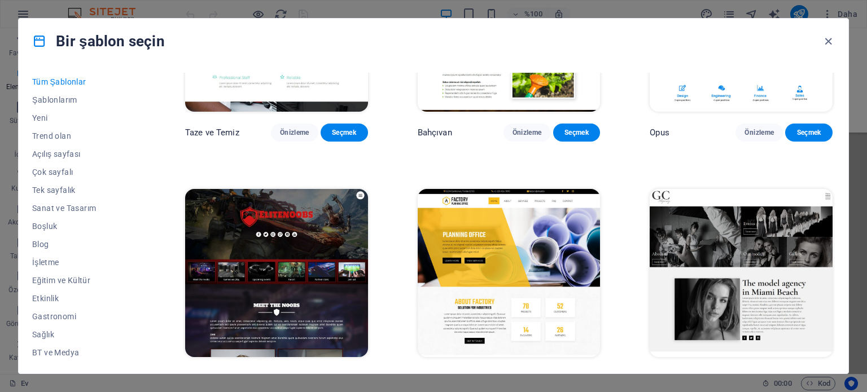
drag, startPoint x: 121, startPoint y: 139, endPoint x: 115, endPoint y: 147, distance: 10.0
click at [115, 147] on div "Tüm Şablonlar Şablonlarım Yeni Trend olan Açılış sayfası Çok sayfalı Tek sayfal…" at bounding box center [90, 216] width 117 height 287
click at [43, 264] on font "İşletme" at bounding box center [45, 262] width 27 height 9
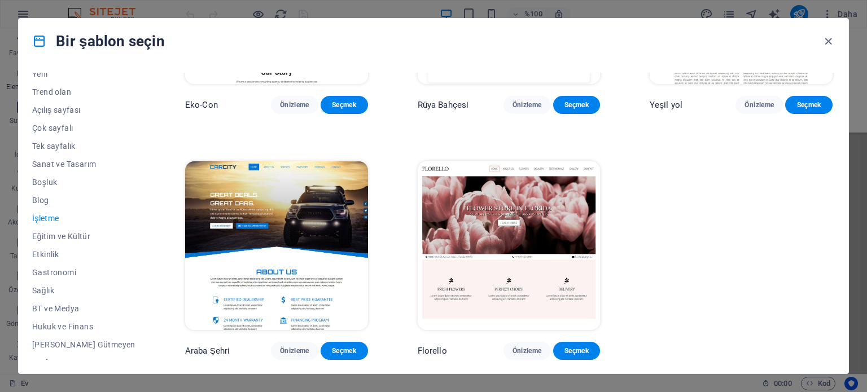
scroll to position [64, 0]
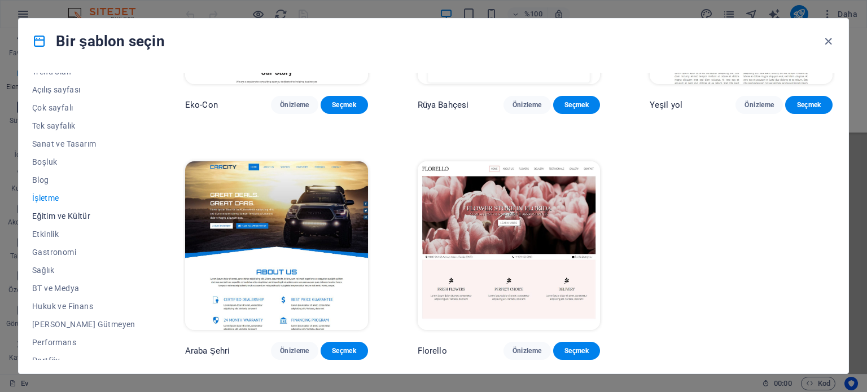
click at [74, 217] on font "Eğitim ve Kültür" at bounding box center [61, 216] width 58 height 9
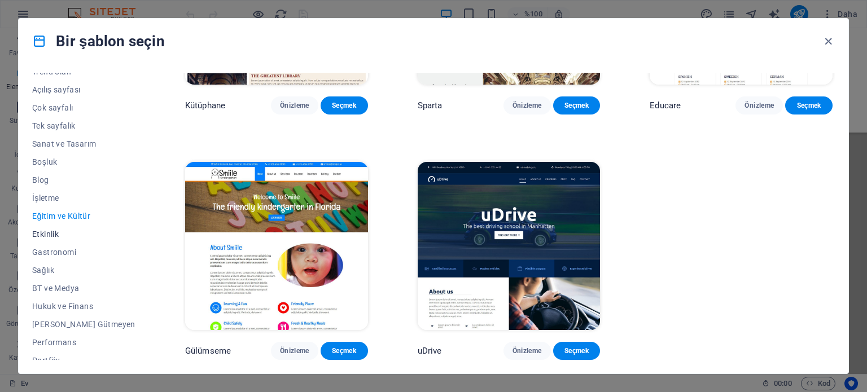
click at [57, 233] on font "Etkinlik" at bounding box center [45, 234] width 27 height 9
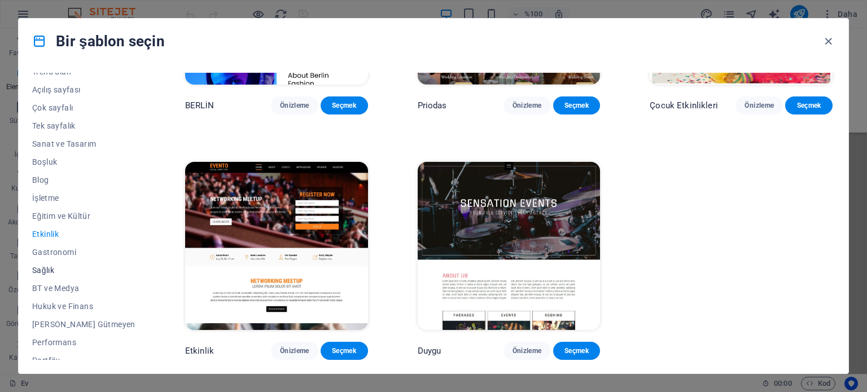
click at [47, 270] on font "Sağlık" at bounding box center [43, 270] width 22 height 9
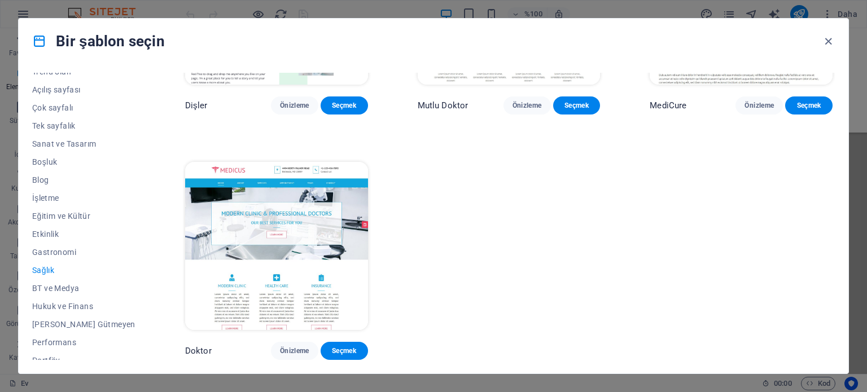
drag, startPoint x: 122, startPoint y: 259, endPoint x: 117, endPoint y: 283, distance: 24.2
click at [117, 283] on div "Tüm Şablonlar Şablonlarım Yeni Trend olan Açılış sayfası Çok sayfalı Tek sayfal…" at bounding box center [90, 216] width 117 height 287
click at [69, 288] on font "BT ve Medya" at bounding box center [55, 288] width 47 height 9
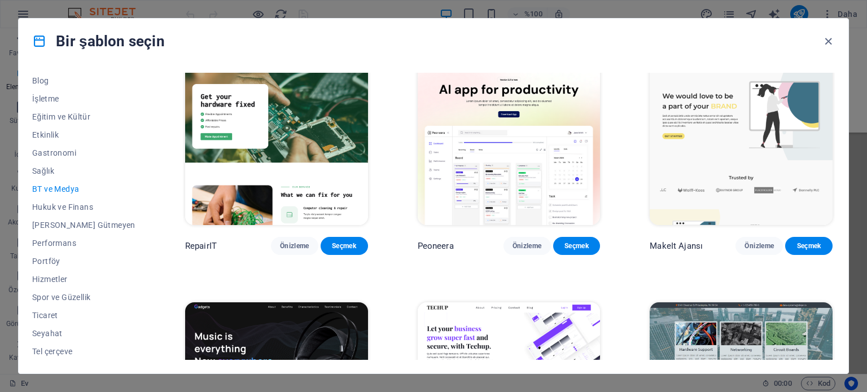
scroll to position [0, 0]
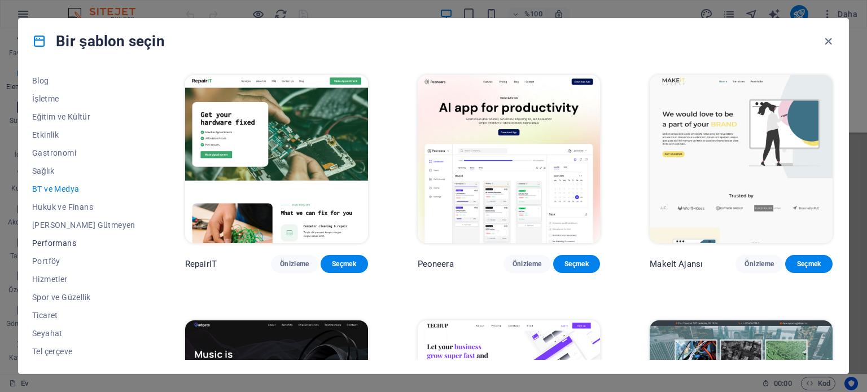
click at [67, 245] on font "Performans" at bounding box center [54, 243] width 44 height 9
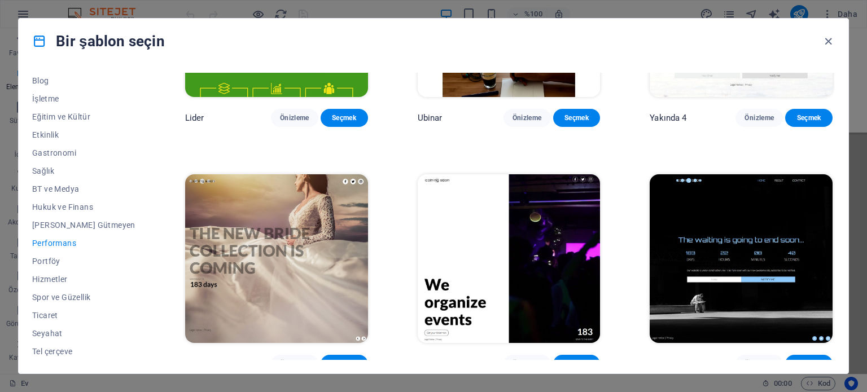
scroll to position [1180, 0]
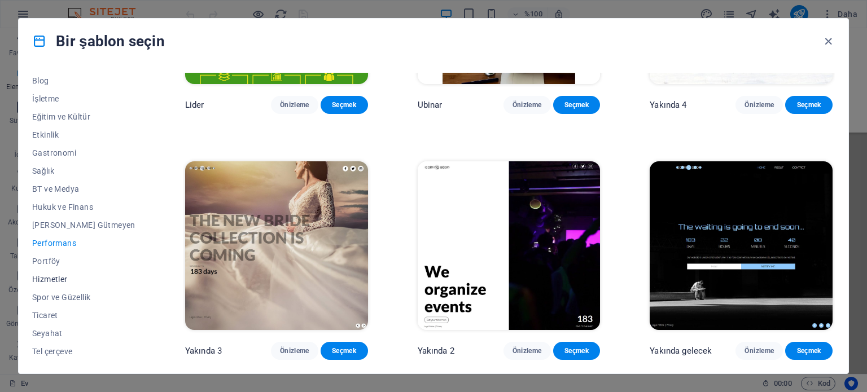
click at [41, 279] on font "Hizmetler" at bounding box center [50, 279] width 36 height 9
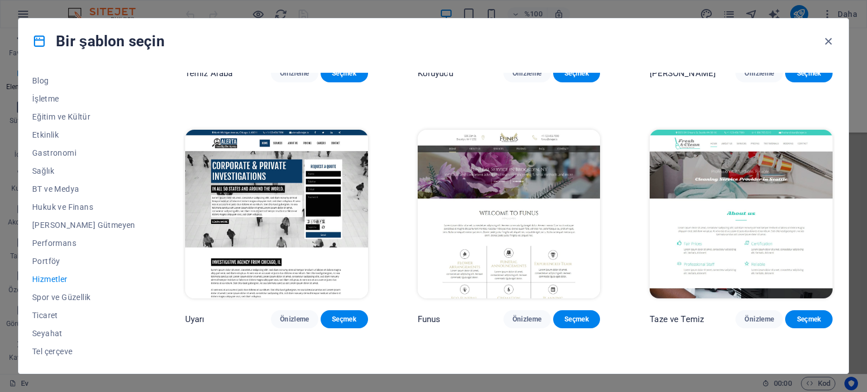
scroll to position [1176, 0]
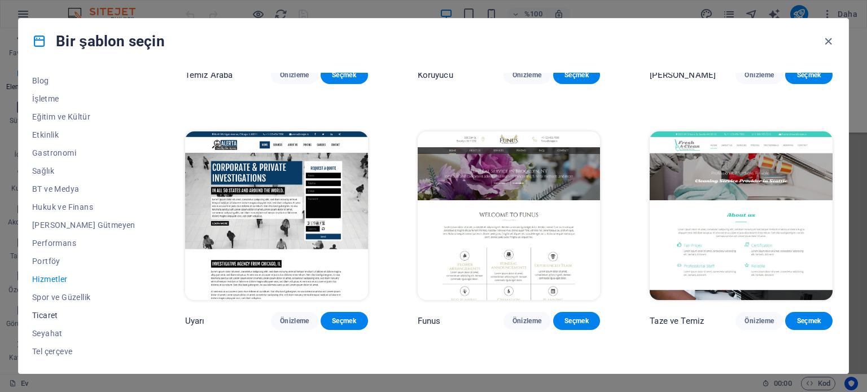
click at [41, 317] on font "Ticaret" at bounding box center [45, 315] width 26 height 9
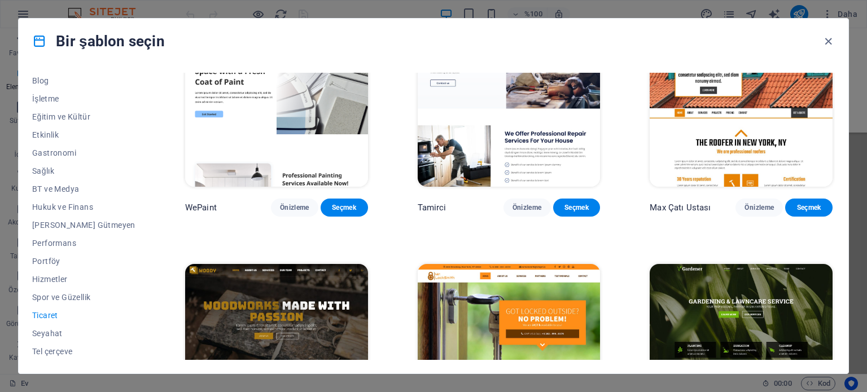
scroll to position [0, 0]
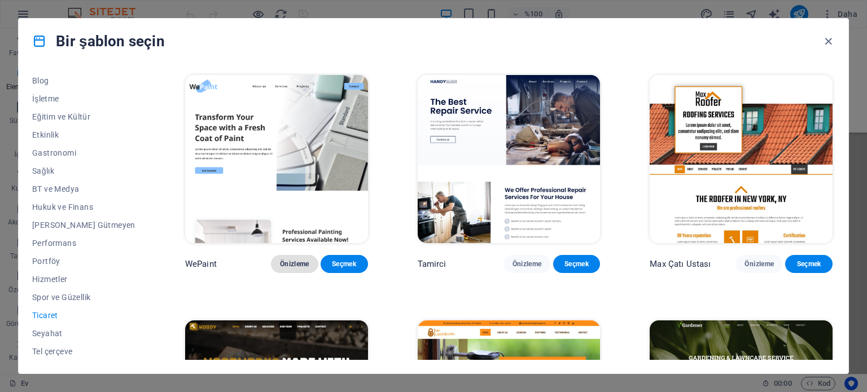
click at [280, 268] on font "Önizleme" at bounding box center [294, 264] width 29 height 8
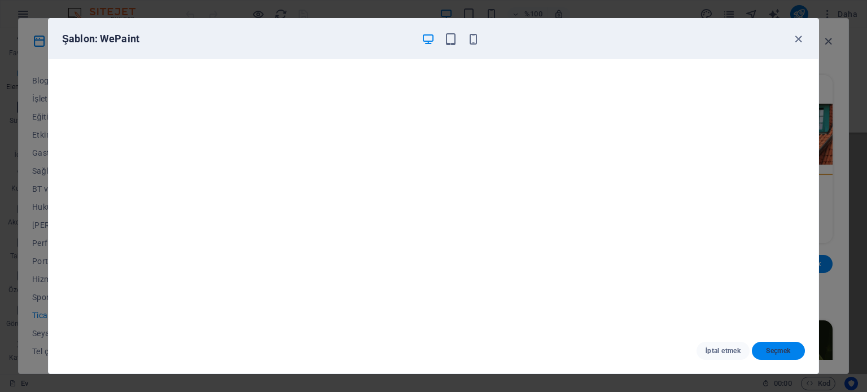
click at [783, 349] on font "Seçmek" at bounding box center [778, 351] width 24 height 8
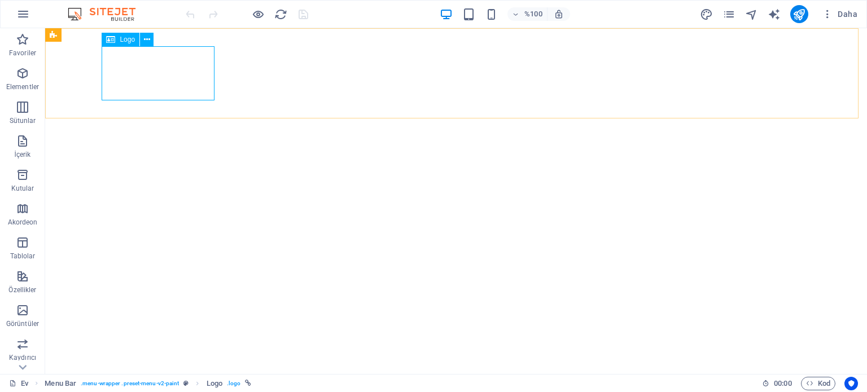
click at [122, 41] on font "Logo" at bounding box center [127, 40] width 15 height 8
click at [109, 39] on icon at bounding box center [110, 40] width 9 height 14
click at [113, 40] on icon at bounding box center [110, 40] width 9 height 14
click at [151, 38] on button at bounding box center [147, 40] width 14 height 14
select select "px"
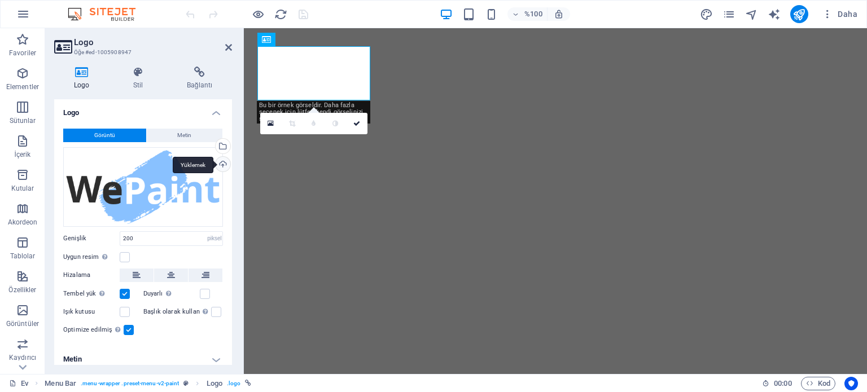
click at [221, 165] on div "Yüklemek" at bounding box center [221, 165] width 17 height 17
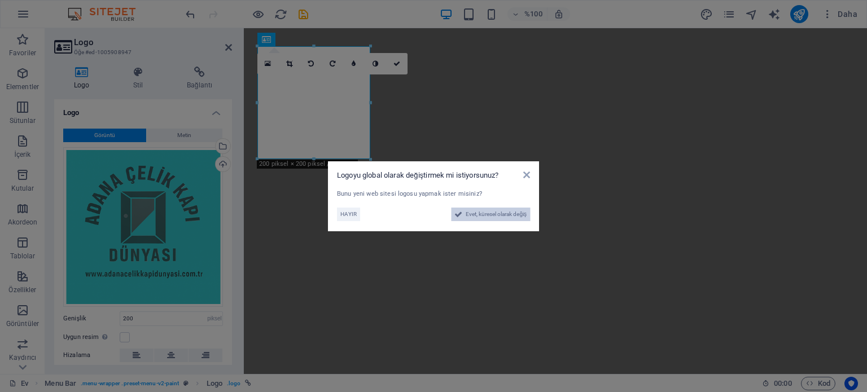
click at [508, 214] on font "Evet, küresel olarak değiş" at bounding box center [495, 214] width 61 height 6
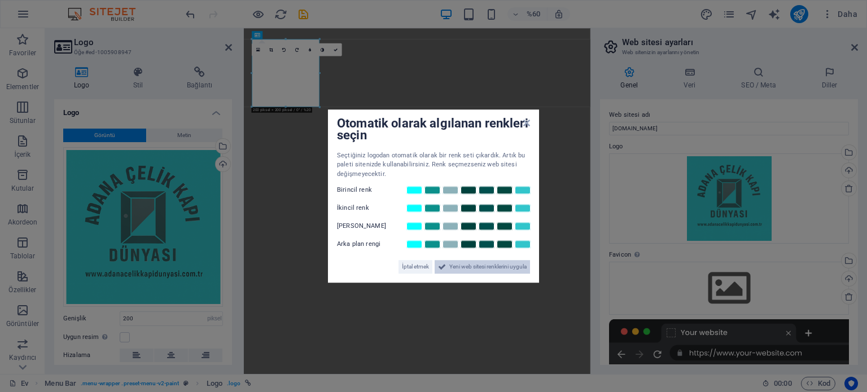
click at [471, 265] on font "Yeni web sitesi renklerini uygula" at bounding box center [487, 266] width 77 height 6
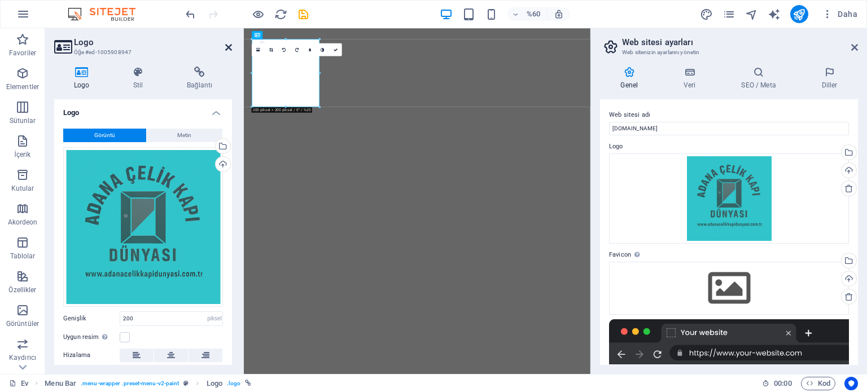
click at [226, 49] on icon at bounding box center [228, 47] width 7 height 9
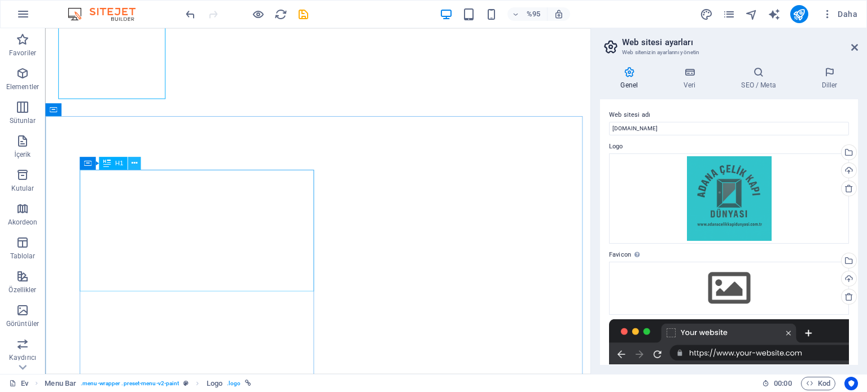
click at [131, 161] on icon at bounding box center [134, 162] width 6 height 11
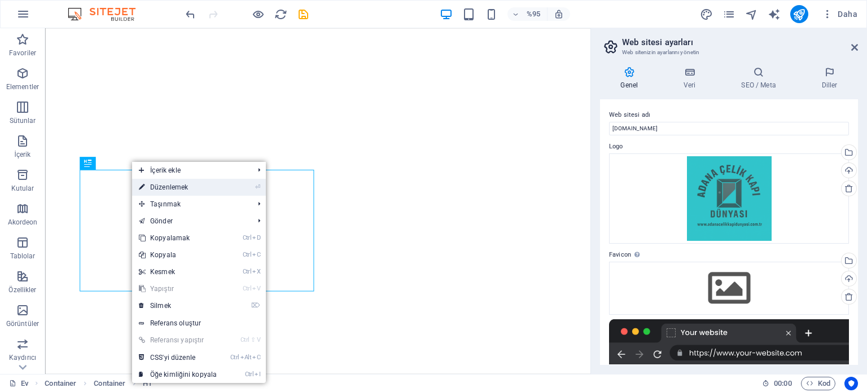
click at [156, 183] on font "Düzenlemek" at bounding box center [169, 187] width 38 height 8
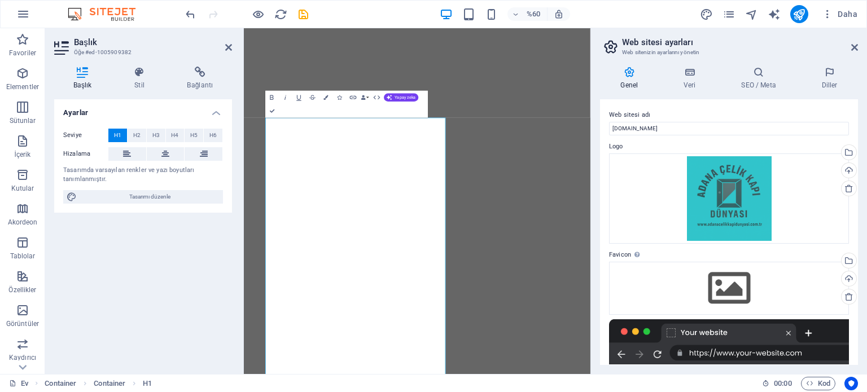
drag, startPoint x: 403, startPoint y: 113, endPoint x: 335, endPoint y: 106, distance: 69.2
click at [335, 106] on div "Gözü pek İtalik Altı çizili Üstü çizili Renkler Simgeler Bağlantı Veri Bağlamal…" at bounding box center [346, 103] width 162 height 27
click at [137, 134] on font "H2" at bounding box center [136, 135] width 7 height 6
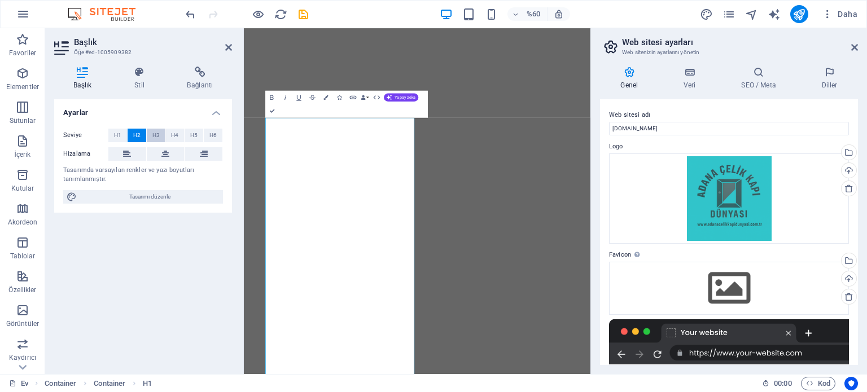
click at [159, 133] on font "H3" at bounding box center [155, 135] width 7 height 6
click at [169, 133] on button "H4" at bounding box center [175, 136] width 19 height 14
click at [192, 136] on font "H5" at bounding box center [193, 135] width 7 height 6
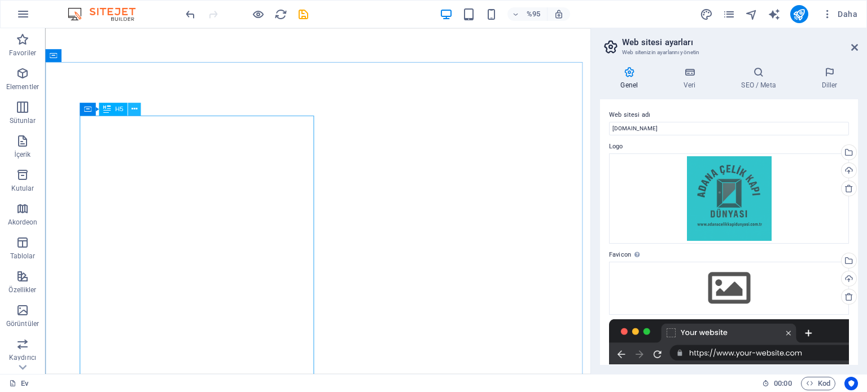
click at [135, 108] on icon at bounding box center [134, 109] width 6 height 11
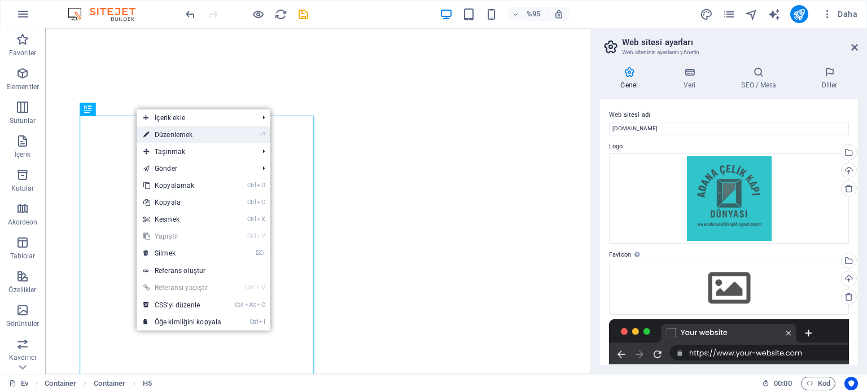
click at [170, 133] on font "Düzenlemek" at bounding box center [174, 135] width 38 height 8
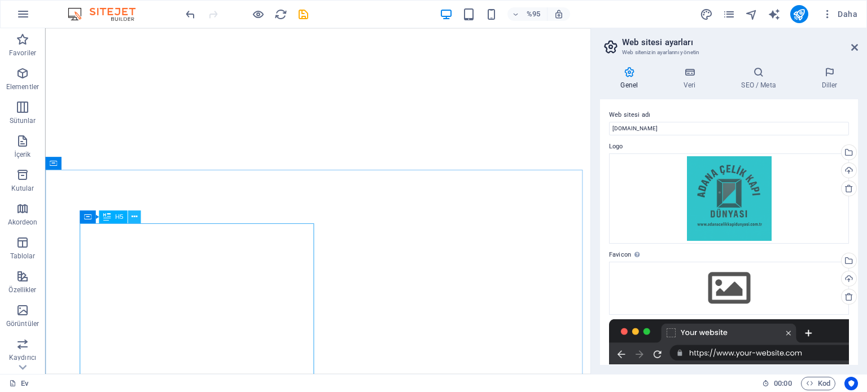
click at [134, 216] on icon at bounding box center [134, 216] width 6 height 11
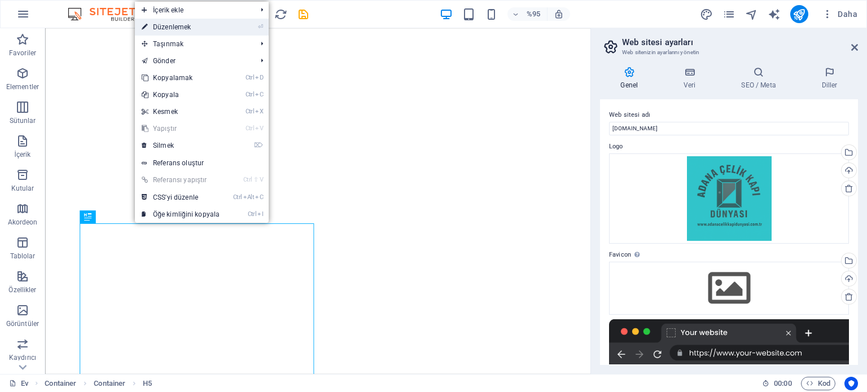
click at [189, 28] on font "Düzenlemek" at bounding box center [172, 27] width 38 height 8
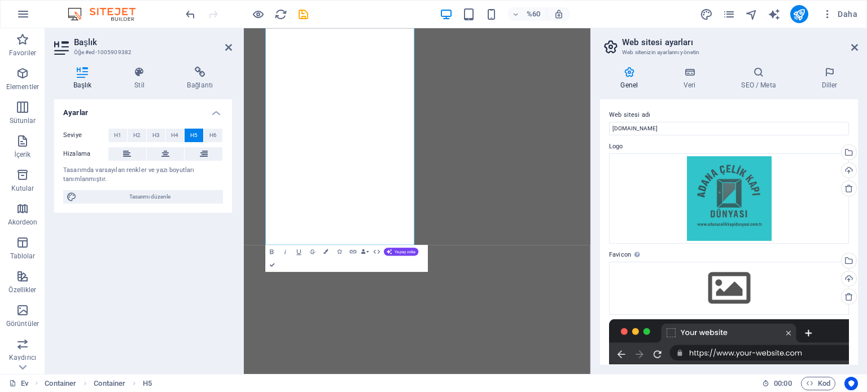
click at [157, 12] on div "%60 Daha" at bounding box center [433, 14] width 865 height 27
click at [177, 221] on div "Ayarlar Seviye H1 H2 H3 H4 H5 H6 Hizalama Tasarımda varsayılan renkler ve yazı …" at bounding box center [143, 232] width 178 height 266
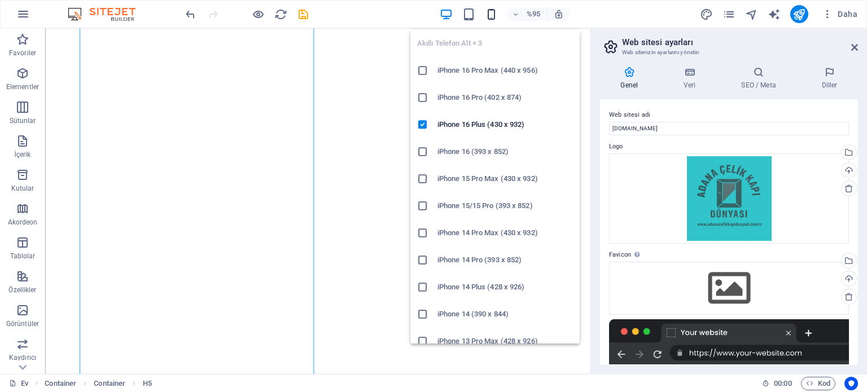
click at [495, 16] on icon "button" at bounding box center [491, 14] width 13 height 13
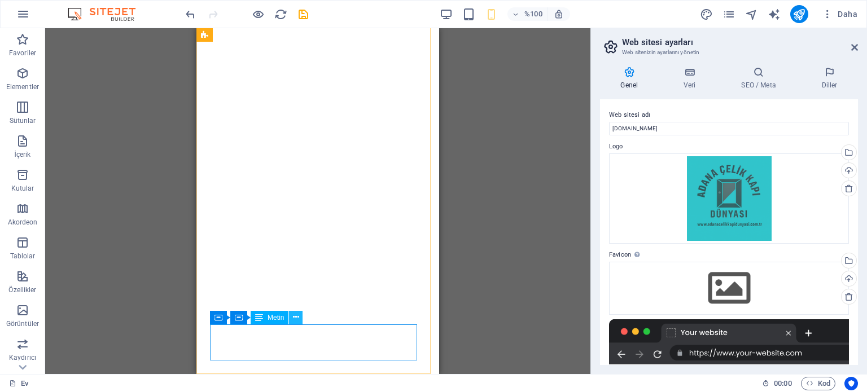
click at [297, 315] on icon at bounding box center [296, 317] width 6 height 12
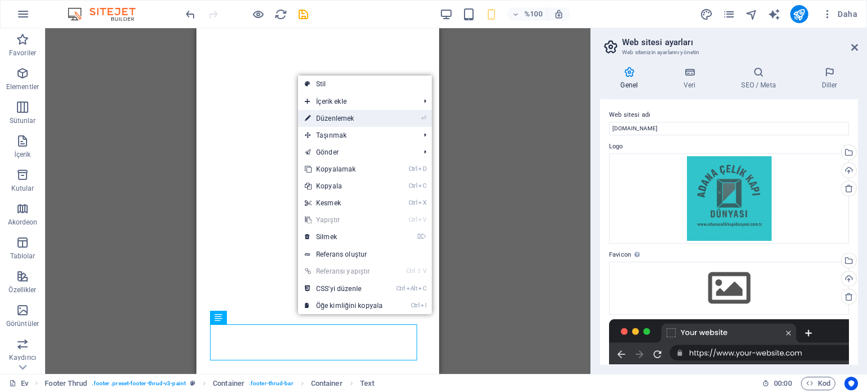
click at [345, 115] on font "Düzenlemek" at bounding box center [335, 119] width 38 height 8
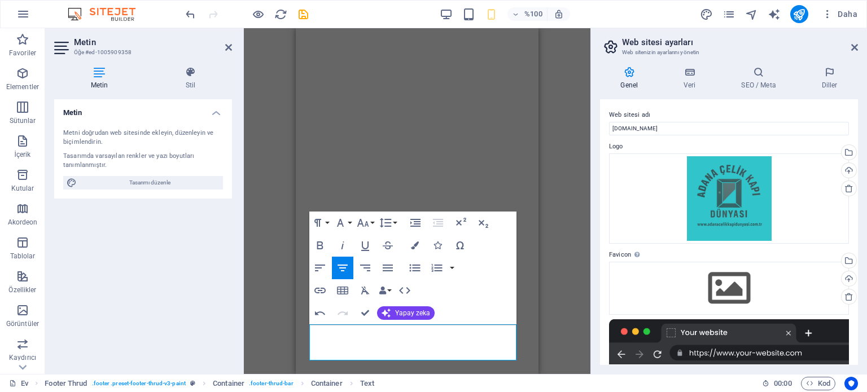
click at [570, 282] on div "Container Konteyner H5 Konteyner Konteyner Konteyner Konteyner Konteyner Menü Ç…" at bounding box center [417, 201] width 346 height 346
click at [568, 283] on div "Container Konteyner H5 Konteyner Konteyner Konteyner Konteyner Konteyner Menü Ç…" at bounding box center [417, 201] width 346 height 346
click at [160, 259] on div "Metin Metni doğrudan web sitesinde ekleyin, düzenleyin ve biçimlendirin. Tasarı…" at bounding box center [143, 232] width 178 height 266
click at [232, 43] on aside "Metin Öğe #ed-1005909358 Metin Stil Metin Metni doğrudan web sitesinde ekleyin,…" at bounding box center [144, 201] width 199 height 346
click at [230, 46] on icon at bounding box center [228, 47] width 7 height 9
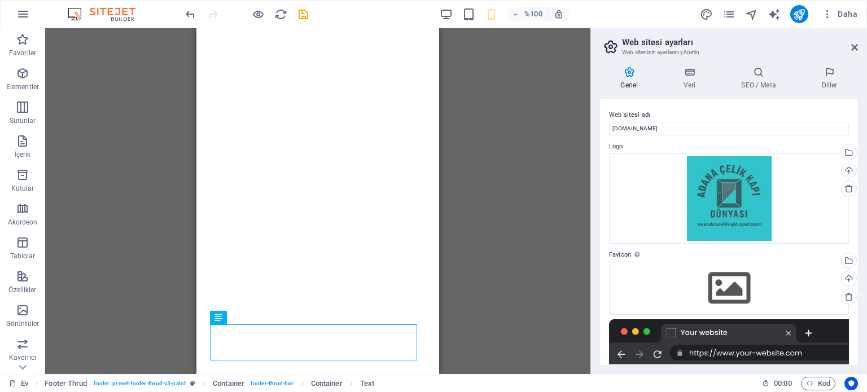
click at [521, 224] on div "Container Konteyner H5 Konteyner Konteyner Konteyner Konteyner Konteyner Menü Ç…" at bounding box center [317, 201] width 545 height 346
click at [537, 184] on div "Container Konteyner H5 Konteyner Konteyner Konteyner Konteyner Konteyner Menü Ç…" at bounding box center [317, 201] width 545 height 346
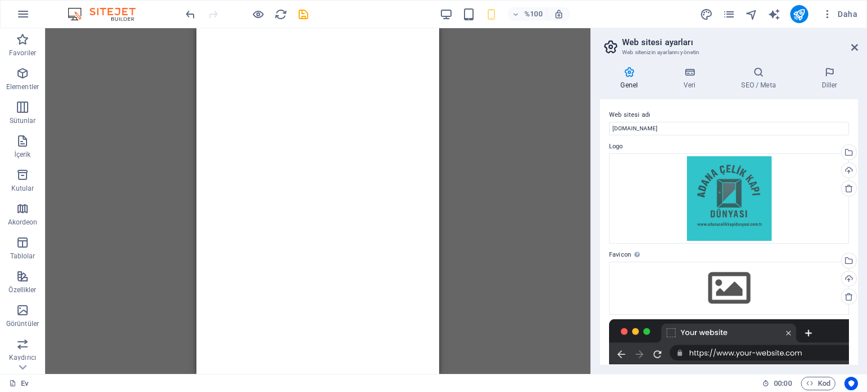
click at [571, 144] on div "Container Konteyner H5 Konteyner Konteyner Konteyner Konteyner Konteyner Menü Ç…" at bounding box center [317, 201] width 545 height 346
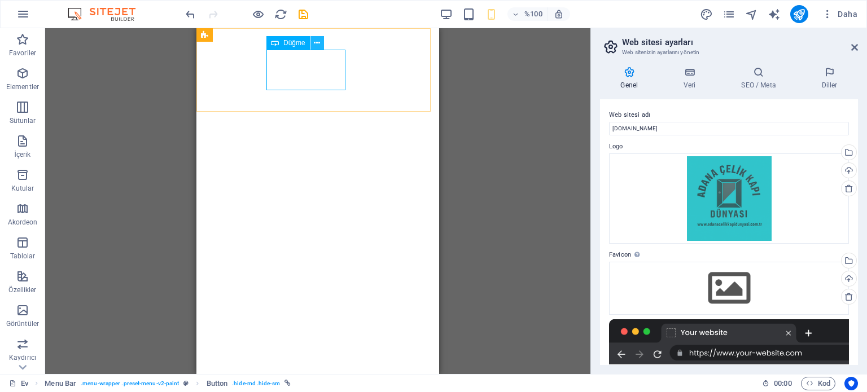
click at [316, 42] on icon at bounding box center [317, 43] width 6 height 12
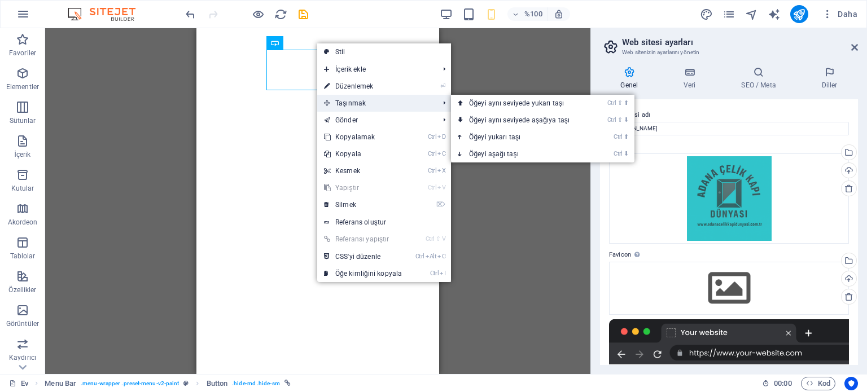
click at [339, 100] on font "Taşınmak" at bounding box center [350, 103] width 30 height 8
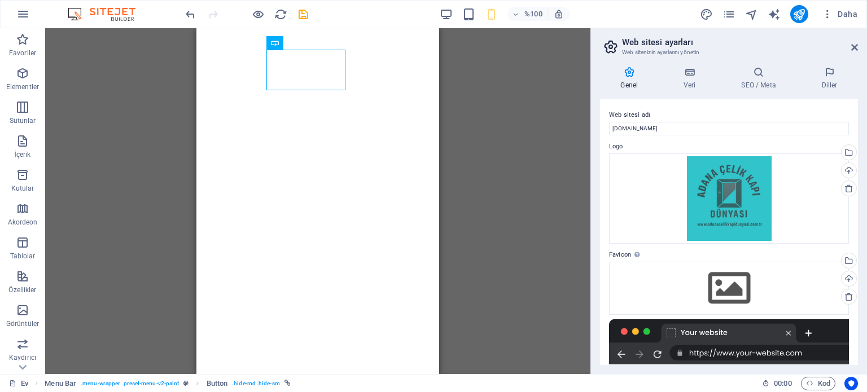
click at [519, 43] on div "Container Konteyner H5 Konteyner Konteyner Konteyner Konteyner Konteyner Menü Ç…" at bounding box center [317, 201] width 545 height 346
click at [76, 233] on div "Konteyner H5 Konteyner Konteyner Konteyner Konteyner Konteyner Menü Çubuğu Logo…" at bounding box center [317, 201] width 545 height 346
click at [17, 236] on icon "button" at bounding box center [23, 232] width 14 height 14
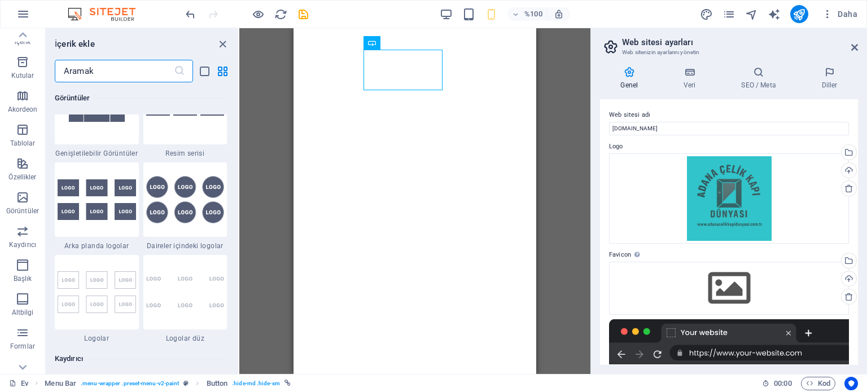
scroll to position [6396, 0]
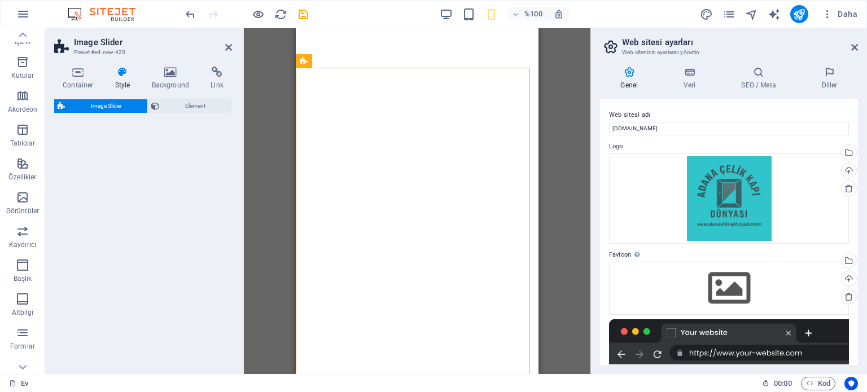
select select "rem"
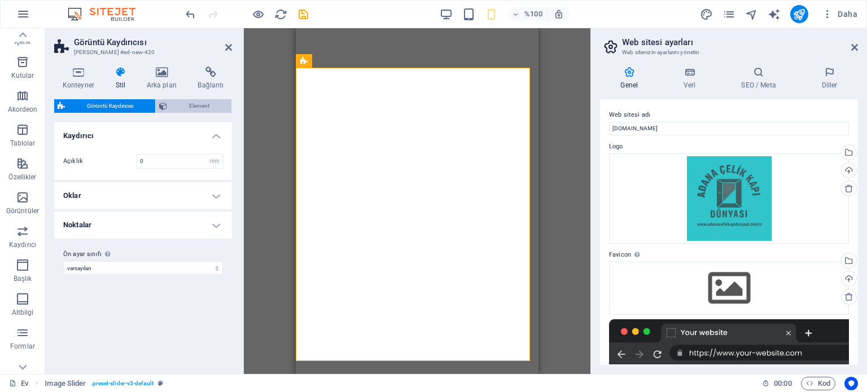
click at [180, 106] on span "Element" at bounding box center [199, 106] width 58 height 14
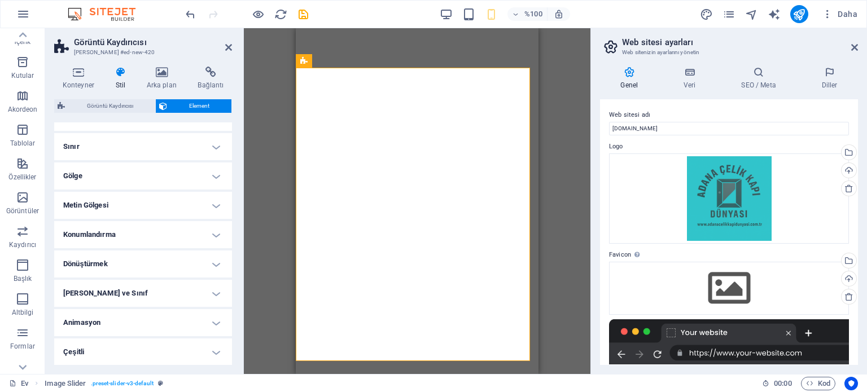
scroll to position [113, 0]
click at [217, 326] on h4 "Animasyon" at bounding box center [143, 322] width 178 height 27
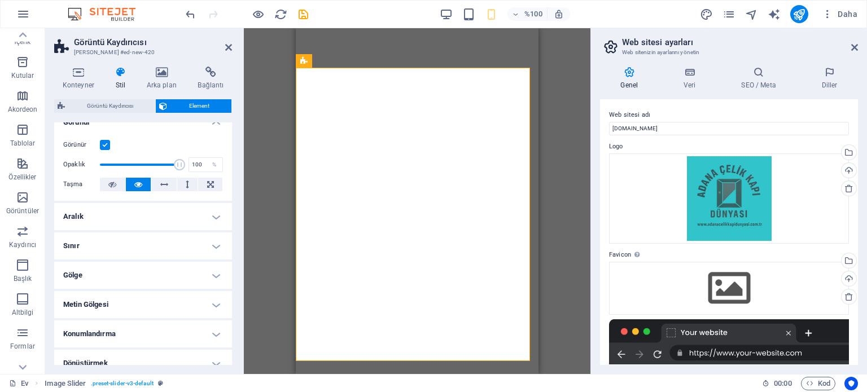
scroll to position [0, 0]
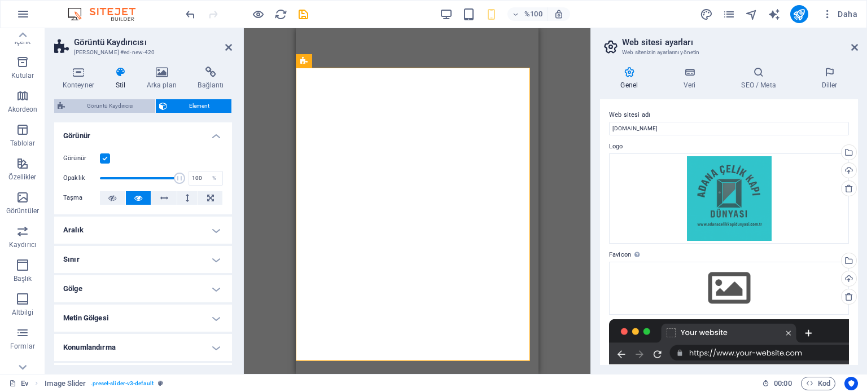
click at [111, 104] on font "Görüntü Kaydırıcısı" at bounding box center [110, 106] width 46 height 6
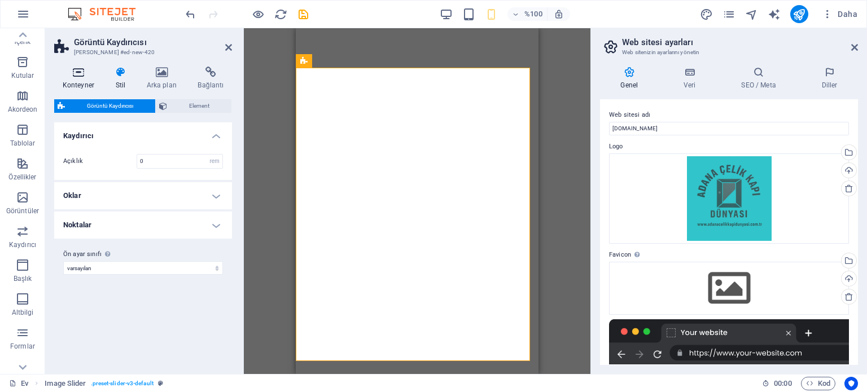
click at [77, 78] on h4 "Konteyner" at bounding box center [80, 79] width 53 height 24
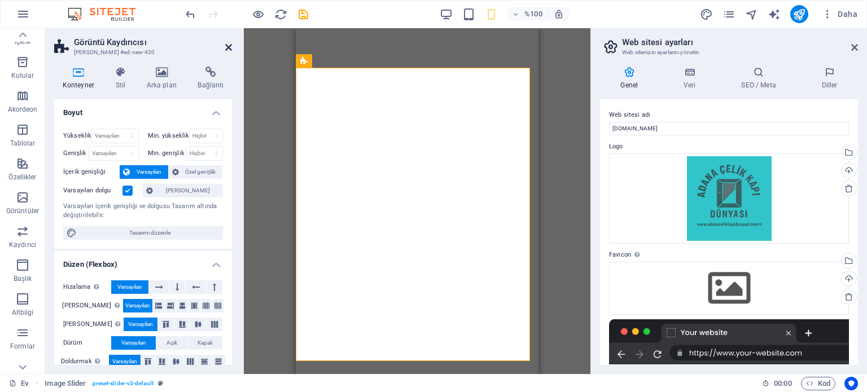
click at [225, 50] on icon at bounding box center [228, 47] width 7 height 9
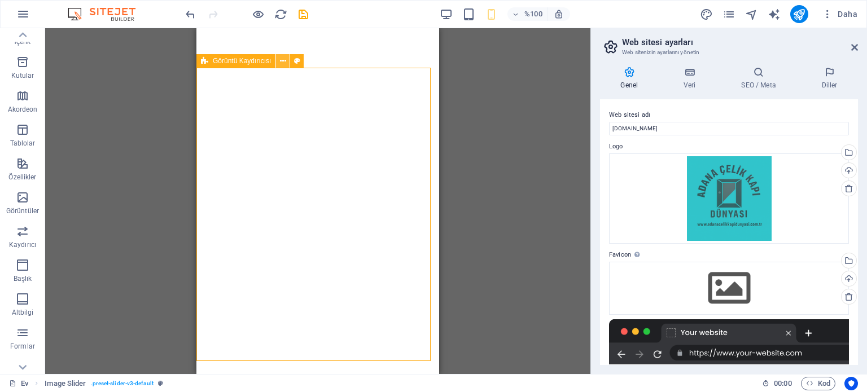
click at [286, 60] on button at bounding box center [283, 61] width 14 height 14
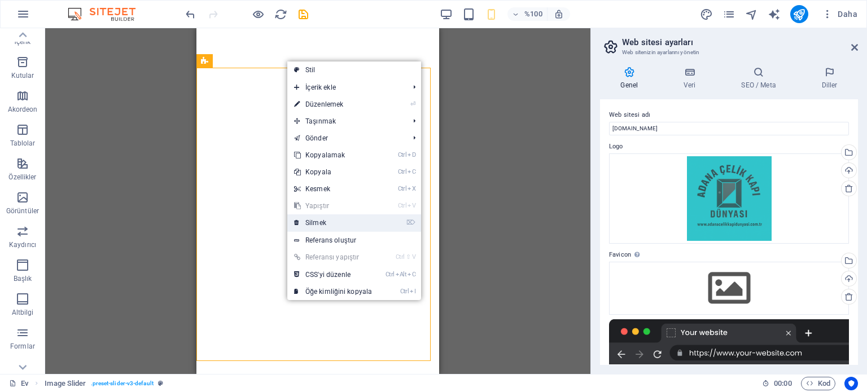
click at [324, 221] on font "Silmek" at bounding box center [315, 223] width 21 height 8
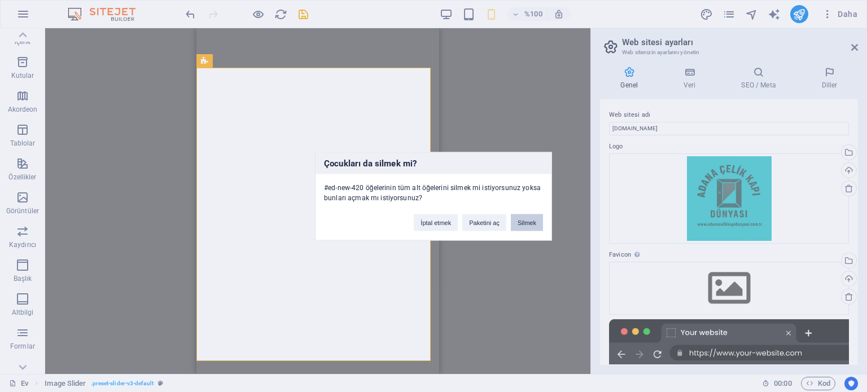
click at [530, 227] on button "Silmek" at bounding box center [527, 222] width 32 height 17
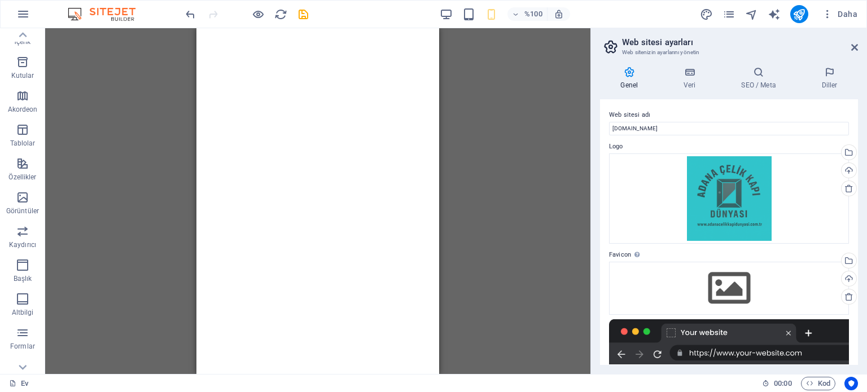
click at [526, 252] on div "Mevcut içeriği değiştirmek için buraya sürükleyin. Yeni bir öğe oluşturmak isti…" at bounding box center [317, 201] width 545 height 346
click at [708, 13] on icon "tasarım" at bounding box center [706, 14] width 13 height 13
select select "px"
select select "500"
select select "px"
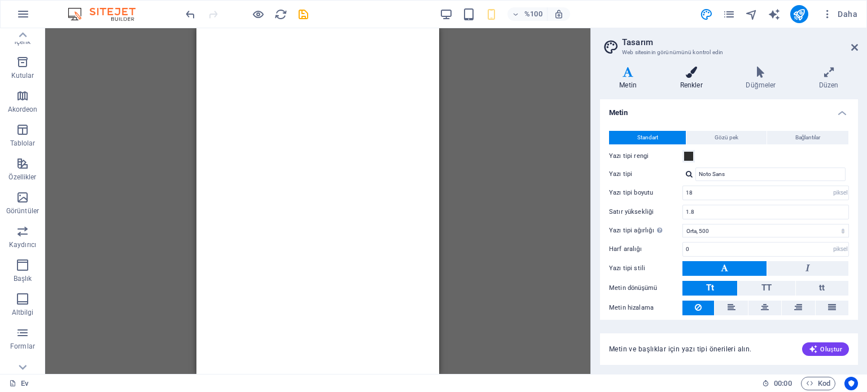
click at [695, 72] on icon at bounding box center [690, 72] width 61 height 11
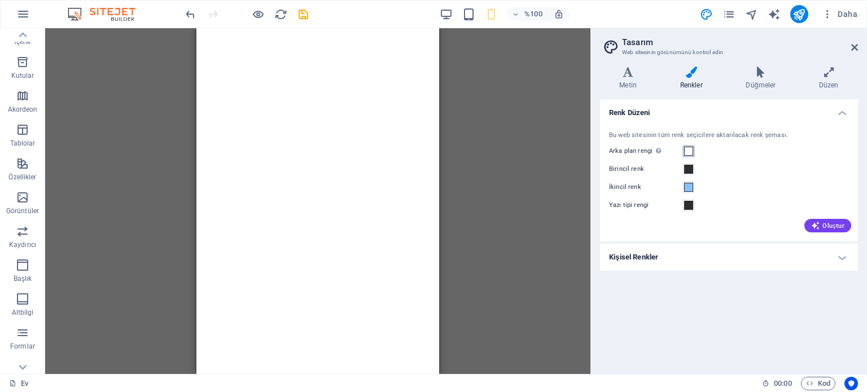
click at [687, 150] on span at bounding box center [688, 151] width 9 height 9
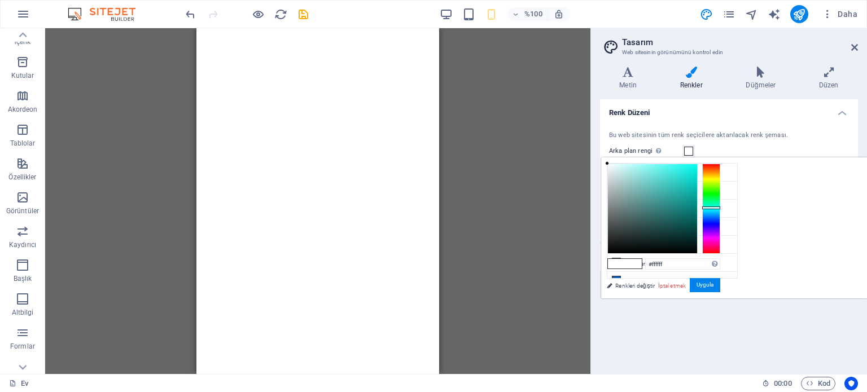
click at [720, 207] on div at bounding box center [711, 209] width 18 height 90
click at [720, 209] on div at bounding box center [711, 209] width 18 height 3
type input "#11dfed"
click at [697, 169] on div at bounding box center [652, 208] width 89 height 89
click at [713, 283] on font "Uygula" at bounding box center [704, 285] width 17 height 6
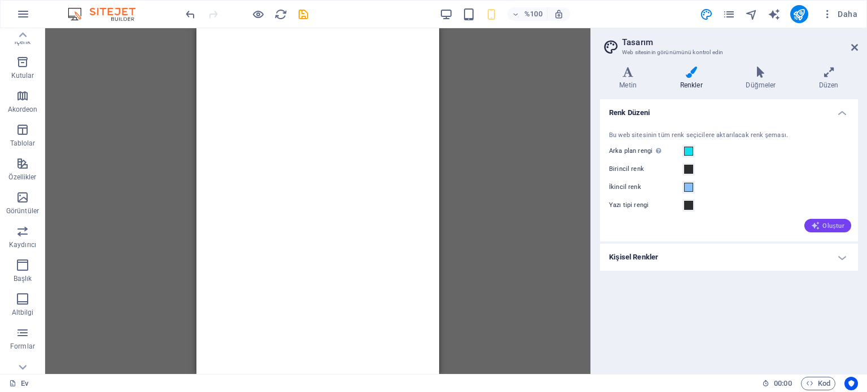
click at [824, 225] on font "Oluştur" at bounding box center [833, 225] width 22 height 7
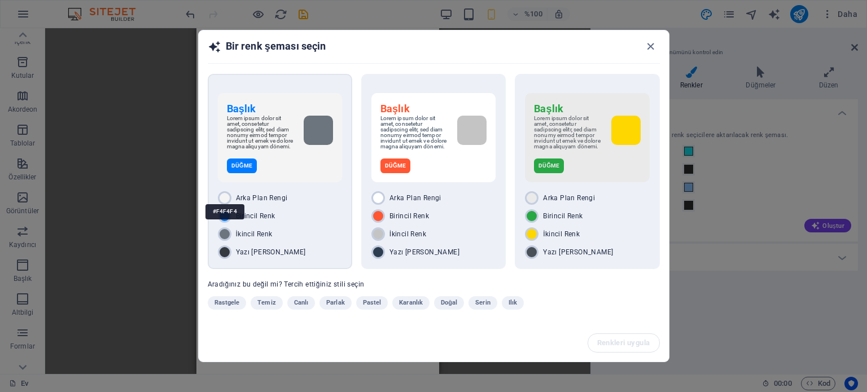
click at [222, 197] on div "#F4F4F4" at bounding box center [224, 211] width 39 height 31
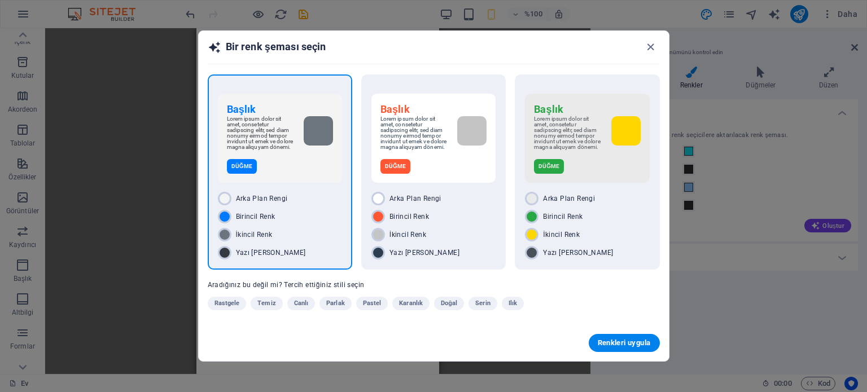
click at [390, 348] on div "Renkleri uygula" at bounding box center [434, 343] width 470 height 36
click at [652, 45] on icon "button" at bounding box center [650, 47] width 13 height 13
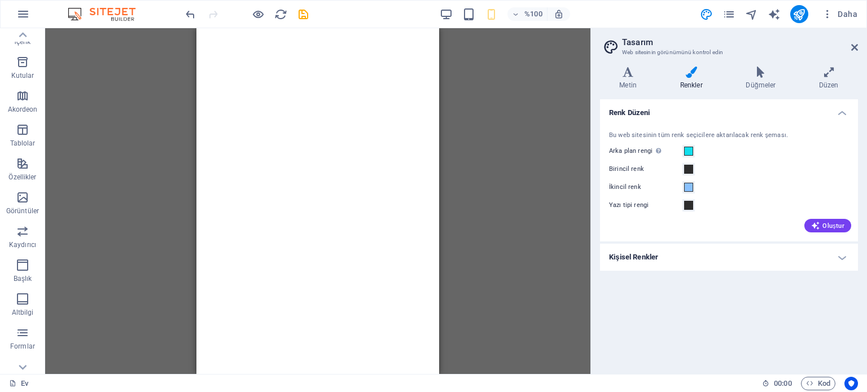
click at [851, 254] on h4 "Kişisel Renkler" at bounding box center [729, 257] width 258 height 27
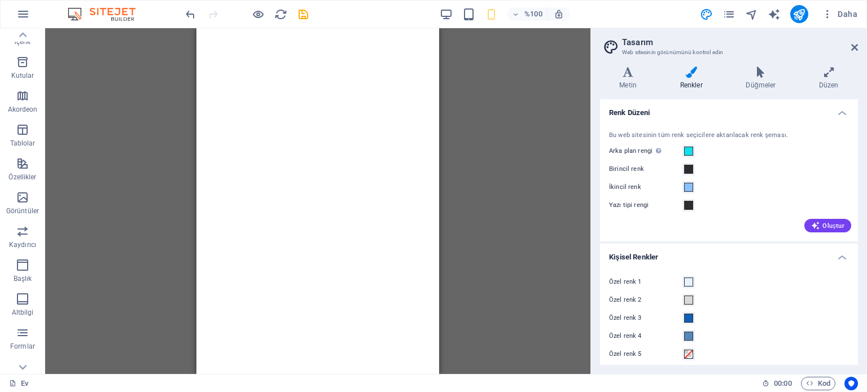
click at [847, 256] on h4 "Kişisel Renkler" at bounding box center [729, 254] width 258 height 20
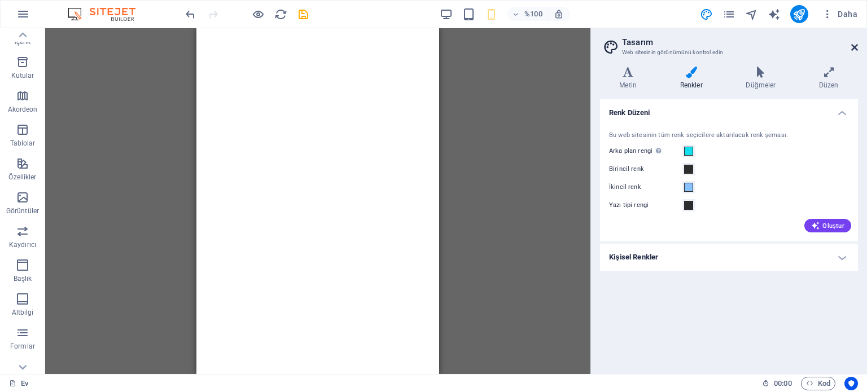
click at [855, 46] on icon at bounding box center [854, 47] width 7 height 9
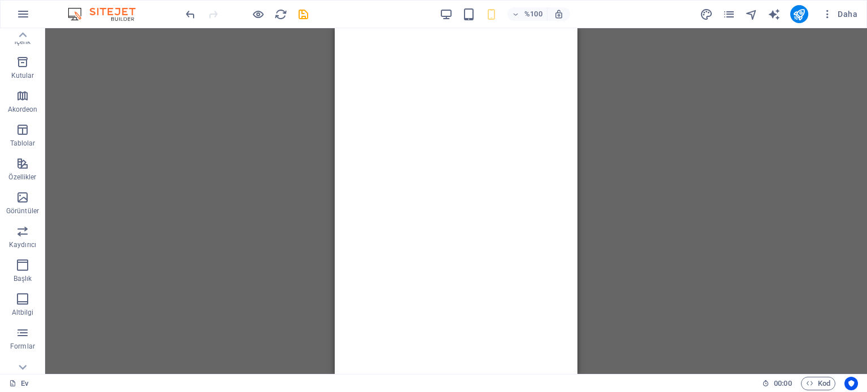
click at [654, 164] on div "Mevcut içeriği değiştirmek için buraya sürükleyin. Yeni bir öğe oluşturmak isti…" at bounding box center [455, 201] width 821 height 346
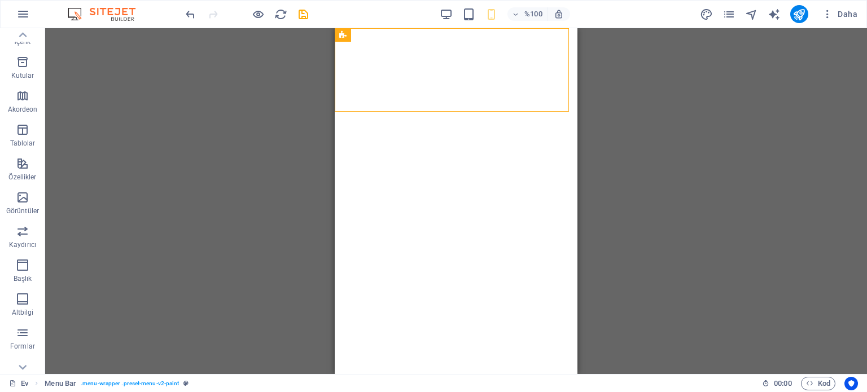
click at [658, 174] on div "Mevcut içeriği değiştirmek için buraya sürükleyin. Yeni bir öğe oluşturmak isti…" at bounding box center [455, 201] width 821 height 346
click at [837, 14] on span "Daha" at bounding box center [839, 13] width 36 height 11
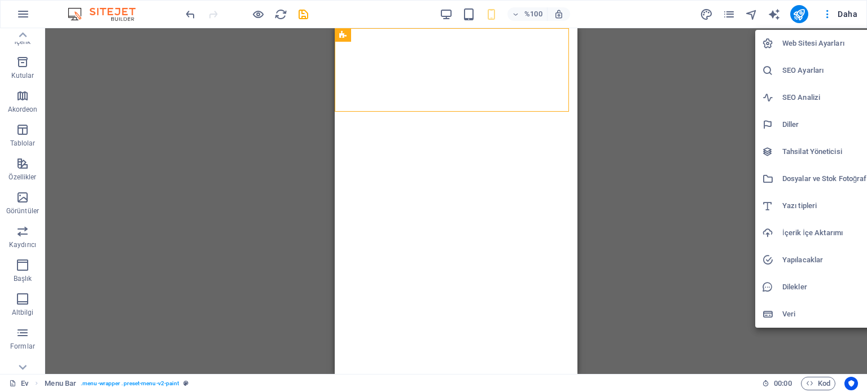
click at [810, 41] on font "Web Sitesi Ayarları" at bounding box center [813, 43] width 62 height 8
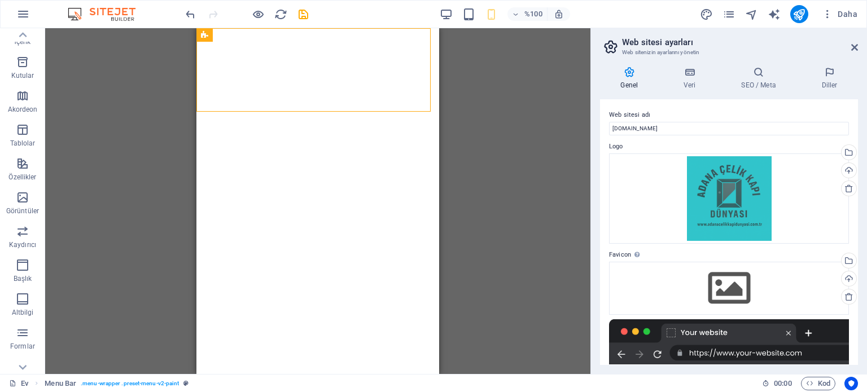
click at [366, 12] on div "%100 Daha" at bounding box center [522, 14] width 678 height 18
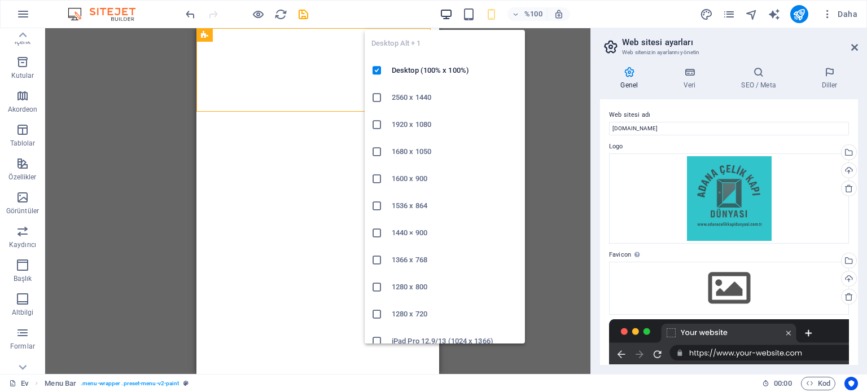
click at [440, 10] on icon "button" at bounding box center [446, 14] width 13 height 13
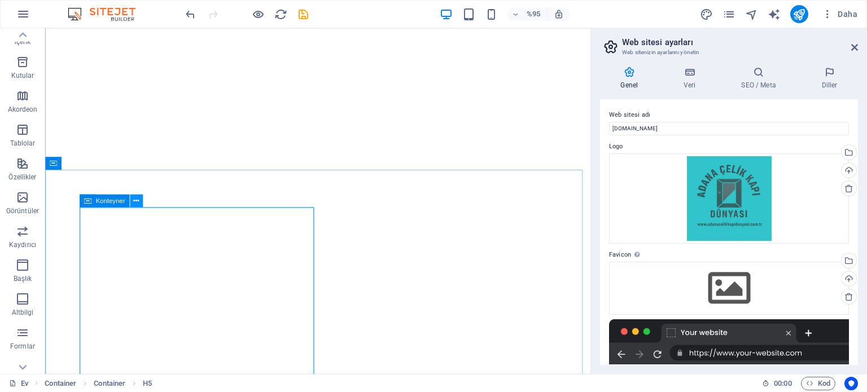
click at [137, 201] on icon at bounding box center [136, 200] width 6 height 11
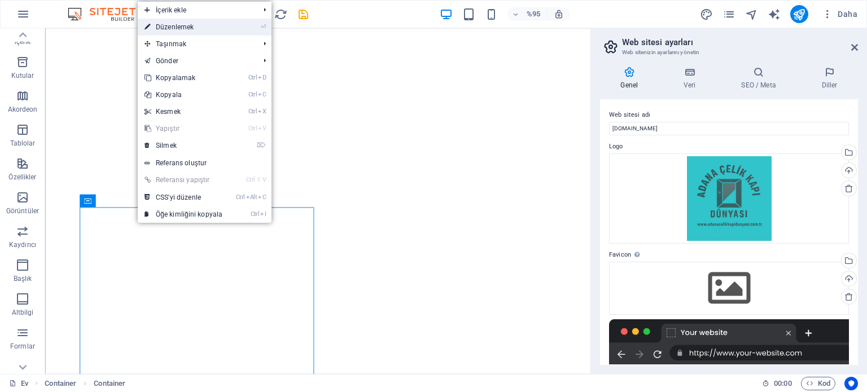
click at [202, 30] on link "⏎ Düzenlemek" at bounding box center [183, 27] width 91 height 17
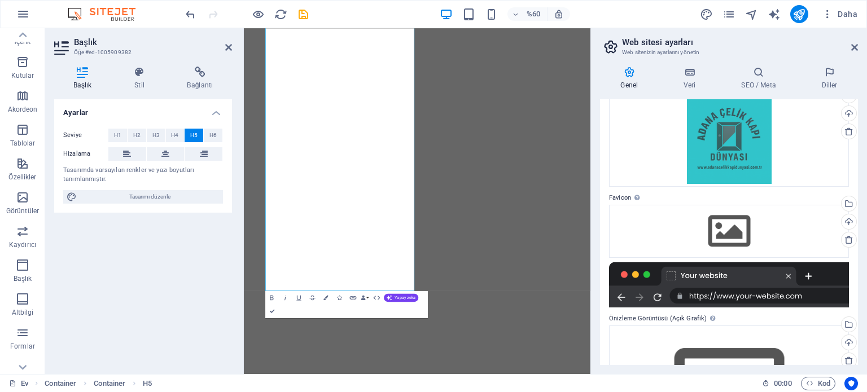
scroll to position [43, 0]
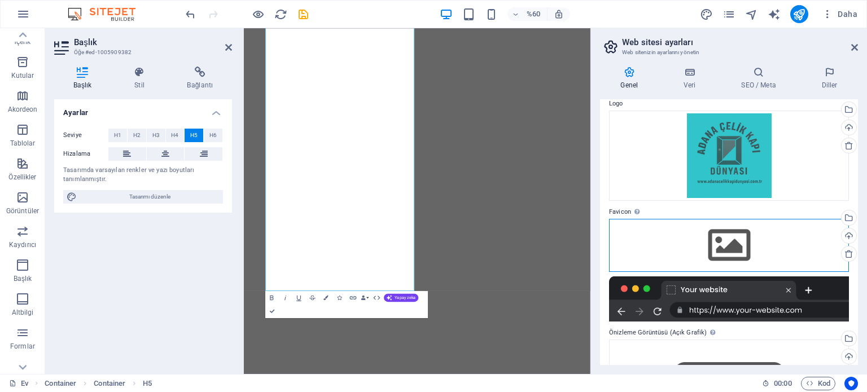
click at [730, 241] on div "Dosyaları buraya sürükleyin, dosyaları seçmek için tıklayın veya Dosyalar'dan v…" at bounding box center [729, 245] width 240 height 53
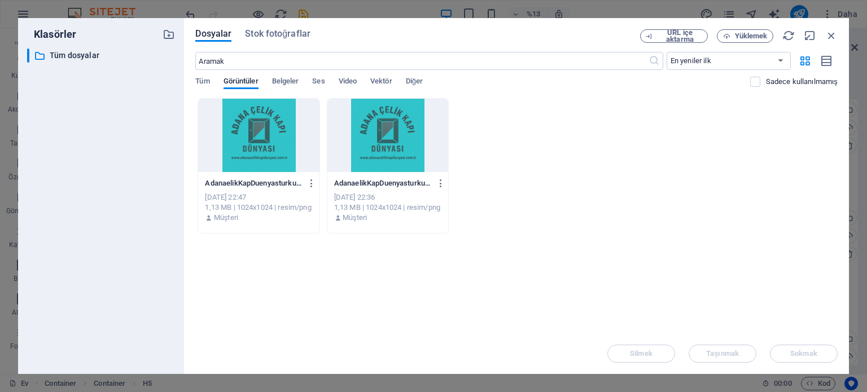
click at [244, 126] on div at bounding box center [258, 135] width 121 height 73
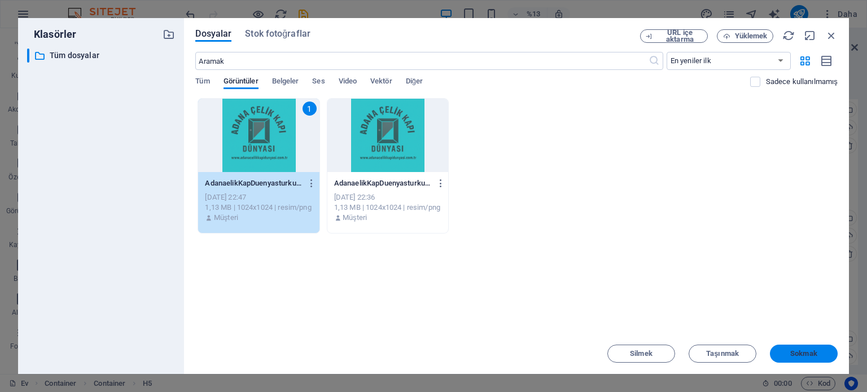
click at [813, 352] on font "Sokmak" at bounding box center [803, 353] width 27 height 8
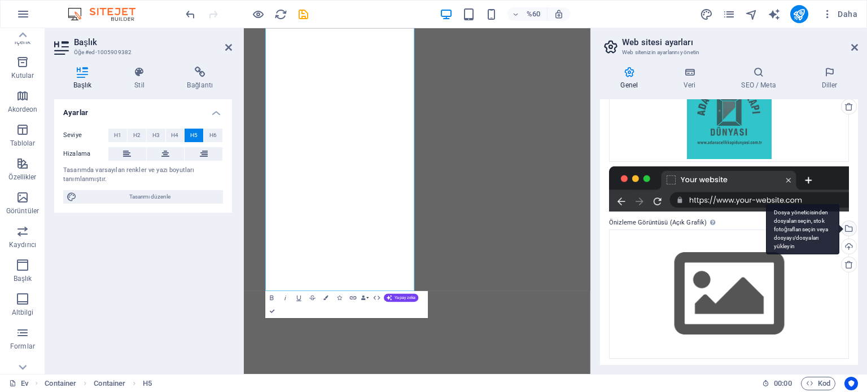
scroll to position [192, 0]
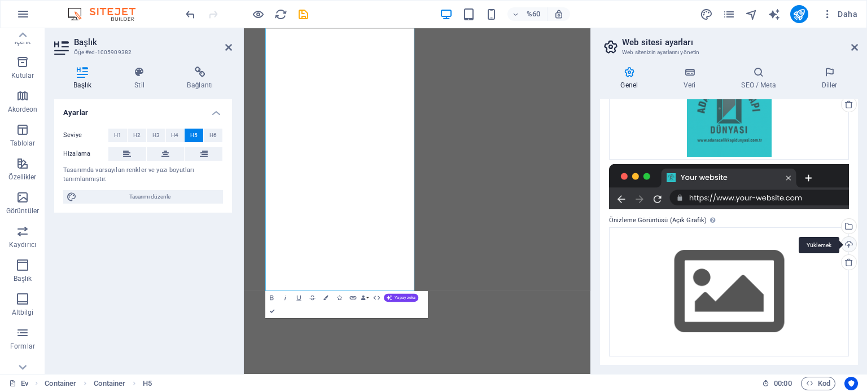
click at [850, 245] on div "Yüklemek" at bounding box center [847, 245] width 17 height 17
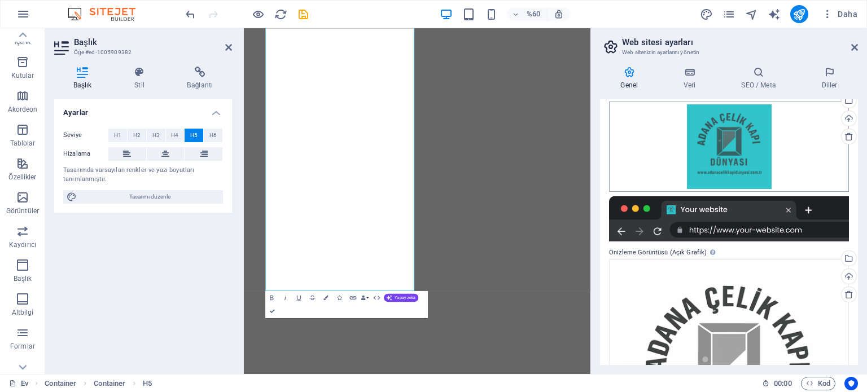
scroll to position [0, 0]
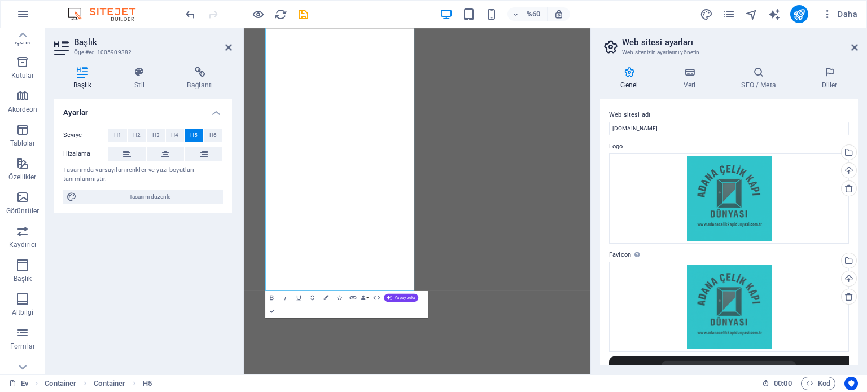
click at [166, 273] on div "Ayarlar Seviye H1 H2 H3 H4 H5 H6 Hizalama Tasarımda varsayılan renkler ve yazı …" at bounding box center [143, 232] width 178 height 266
click at [303, 13] on icon "kaydetmek" at bounding box center [303, 14] width 13 height 13
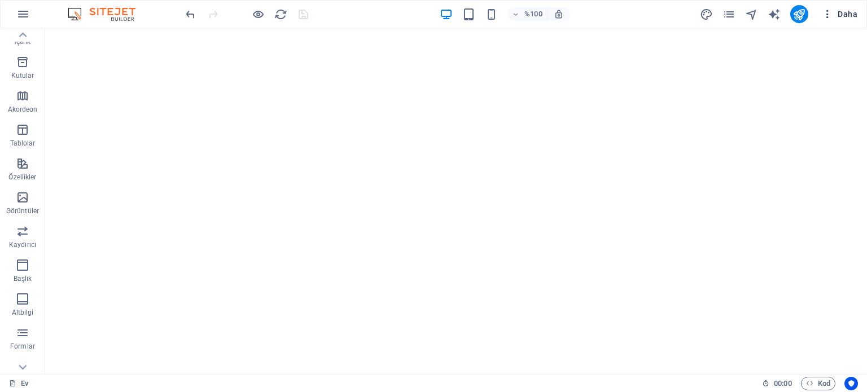
click at [840, 16] on font "Daha" at bounding box center [847, 14] width 20 height 9
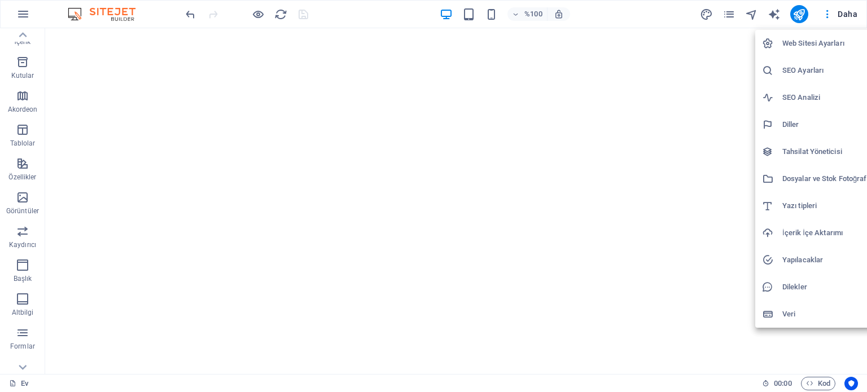
click at [790, 72] on font "SEO Ayarları" at bounding box center [802, 70] width 41 height 8
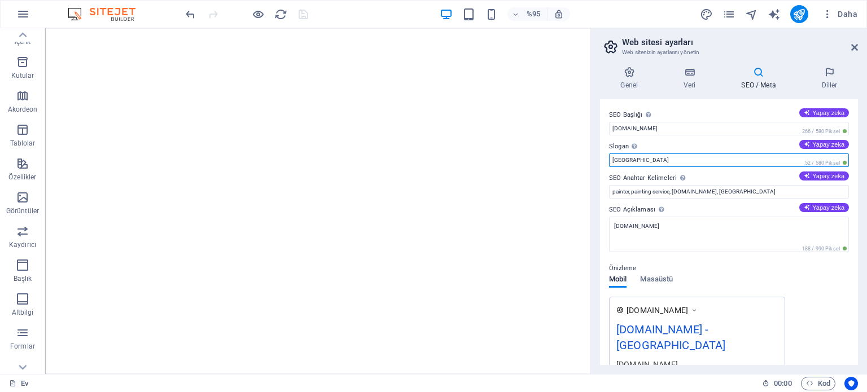
click at [654, 157] on input "Berlin" at bounding box center [729, 160] width 240 height 14
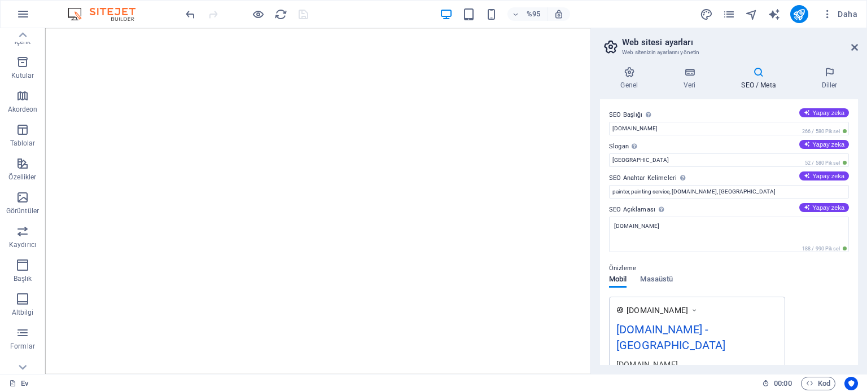
click at [866, 81] on div "Genel Veri SEO / Meta Diller Web sitesi adı adanacelikkapidunyasi.com.tr Logo D…" at bounding box center [729, 216] width 276 height 317
click at [854, 288] on div "SEO Başlığı Web sitenizin başlığını arama motoru sonuçlarında öne çıkaracak bir…" at bounding box center [729, 232] width 258 height 266
click at [654, 189] on input "painter, painting service, adanacelikkapidunyasi.com.tr, Berlin" at bounding box center [729, 192] width 240 height 14
click at [767, 191] on input "painter, painting service, adanacelikkapidunyasi.com.tr, Berlin" at bounding box center [729, 192] width 240 height 14
click at [672, 190] on input "painter, painting service, adanacelikkapidunyasi.com.tr," at bounding box center [729, 192] width 240 height 14
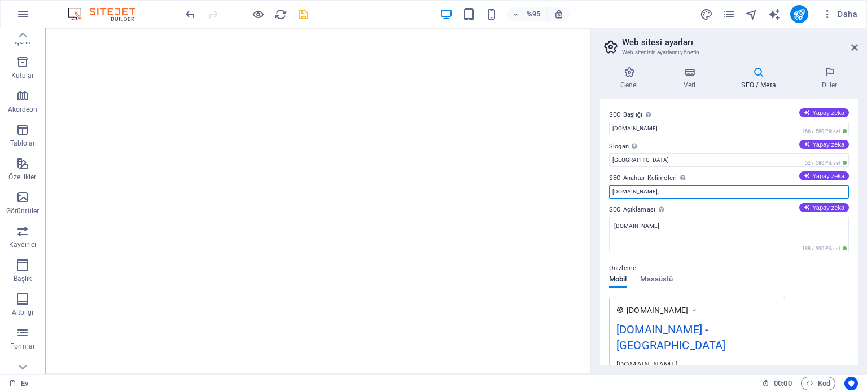
paste input "çelik kapı • çelik kapı modelleri • güvenlik kapısı • dış kapı çeşitleri • mode…"
click at [682, 187] on input "çelik kapı • çelik kapı modelleri • güvenlik kapısı • dış kapı çeşitleri • mode…" at bounding box center [729, 192] width 240 height 14
click at [738, 194] on input "çelik kapı • çelik kapı modelleri • güvenlik kapısı • dış kapı çeşitleri • mode…" at bounding box center [729, 192] width 240 height 14
click at [783, 191] on input "çelik kapı • çelik kapı modelleri • güvenlik kapısı • dış kapı çeşitleri • mode…" at bounding box center [729, 192] width 240 height 14
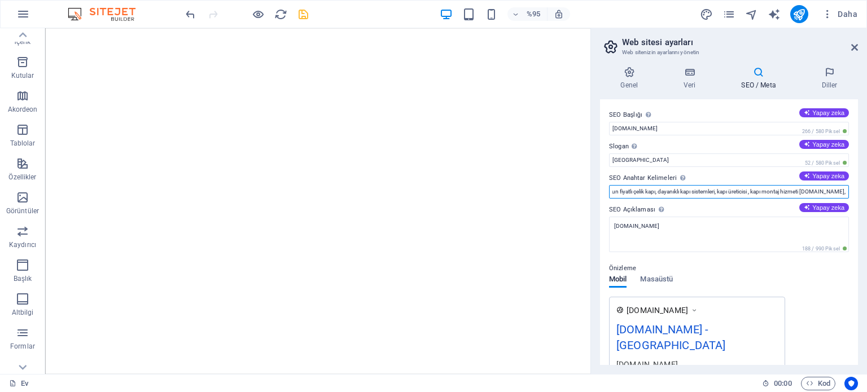
click at [822, 191] on input "çelik kapı • çelik kapı modelleri • güvenlik kapısı • dış kapı çeşitleri • mode…" at bounding box center [729, 192] width 240 height 14
click at [715, 191] on input "çelik kapı • çelik kapı modelleri • güvenlik kapısı • dış kapı çeşitleri • mode…" at bounding box center [729, 192] width 240 height 14
paste input "çelik kapı • çelik kapı modelleri • güvenlik kapısı • dış kapı çeşitleri • mode…"
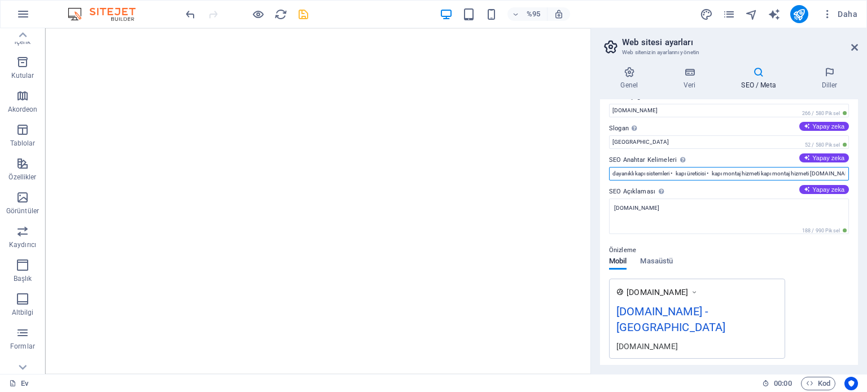
scroll to position [0, 0]
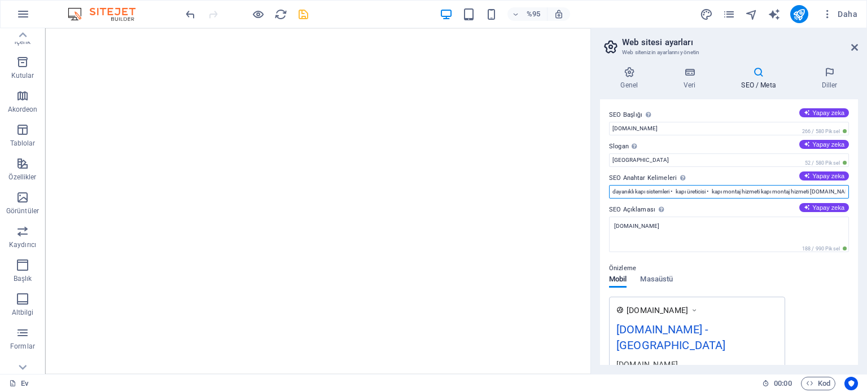
click at [749, 188] on input "çelik kapı • çelik kapı modelleri • güvenlik kapısı • dış kapı çeşitleri • mode…" at bounding box center [729, 192] width 240 height 14
click at [767, 189] on input "çelik kapı • çelik kapı modelleri • güvenlik kapısı • dış kapı çeşitleri • mode…" at bounding box center [729, 192] width 240 height 14
click at [767, 187] on input "çelik kapı • çelik kapı modelleri • güvenlik kapısı • dış kapı çeşitleri • mode…" at bounding box center [729, 192] width 240 height 14
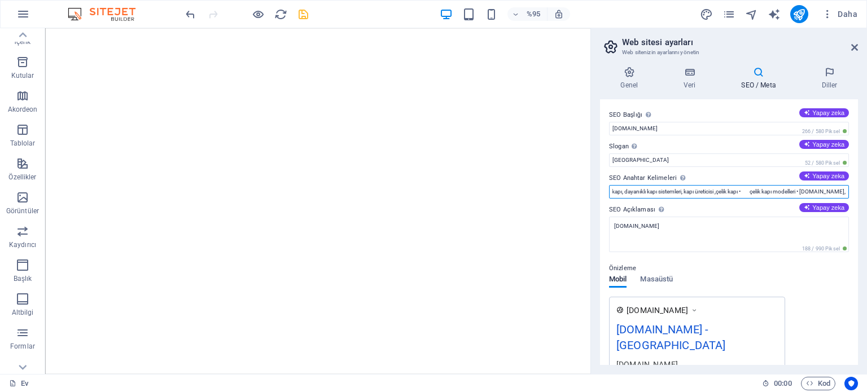
click at [713, 191] on input "çelik kapı • çelik kapı modelleri • güvenlik kapısı • dış kapı çeşitleri • mode…" at bounding box center [729, 192] width 240 height 14
click at [768, 187] on input "çelik kapı • çelik kapı modelleri • güvenlik kapısı • dış kapı çeşitleri • mode…" at bounding box center [729, 192] width 240 height 14
click at [770, 192] on input "çelik kapı • çelik kapı modelleri • güvenlik kapısı • dış kapı çeşitleri • mode…" at bounding box center [729, 192] width 240 height 14
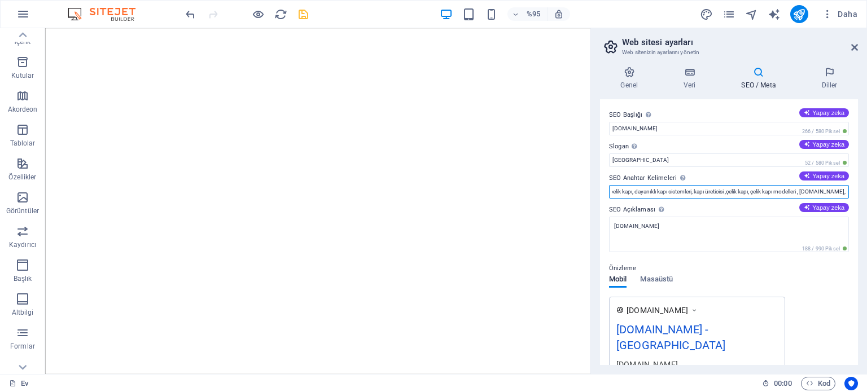
click at [794, 191] on input "çelik kapı • çelik kapı modelleri • güvenlik kapısı • dış kapı çeşitleri • mode…" at bounding box center [729, 192] width 240 height 14
click at [850, 306] on div "SEO Başlığı Web sitenizin başlığını arama motoru sonuçlarında öne çıkaracak bir…" at bounding box center [729, 232] width 258 height 266
click at [747, 195] on input "çelik kapı • çelik kapı modelleri • güvenlik kapısı • dış kapı çeşitleri • mode…" at bounding box center [729, 192] width 240 height 14
click at [798, 190] on input "çelik kapı • çelik kapı modelleri • güvenlik kapısı • dış kapı çeşitleri • mode…" at bounding box center [729, 192] width 240 height 14
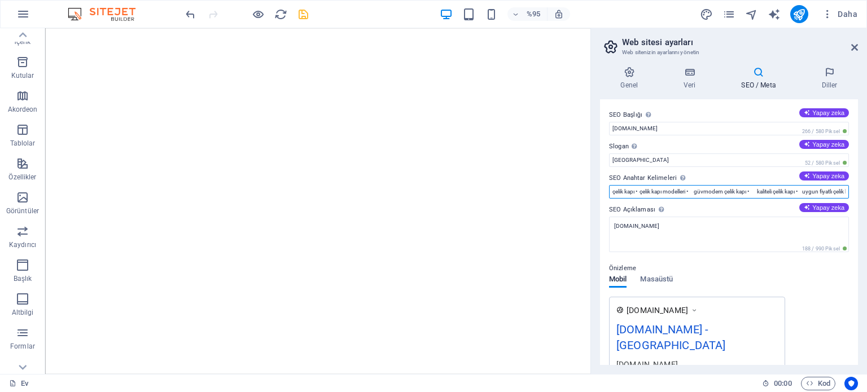
click at [822, 191] on input "çelik kapı • çelik kapı modelleri • güvmodern çelik kapı • kaliteli çelik kapı …" at bounding box center [729, 192] width 240 height 14
type input "çeuygun fiyatlı çelik kapı, dayanıklı kapı sistemleri, kapı üreticisi ,çelik ka…"
click at [758, 189] on input "çeuygun fiyatlı çelik kapı, dayanıklı kapı sistemleri, kapı üreticisi ,çelik ka…" at bounding box center [729, 192] width 240 height 14
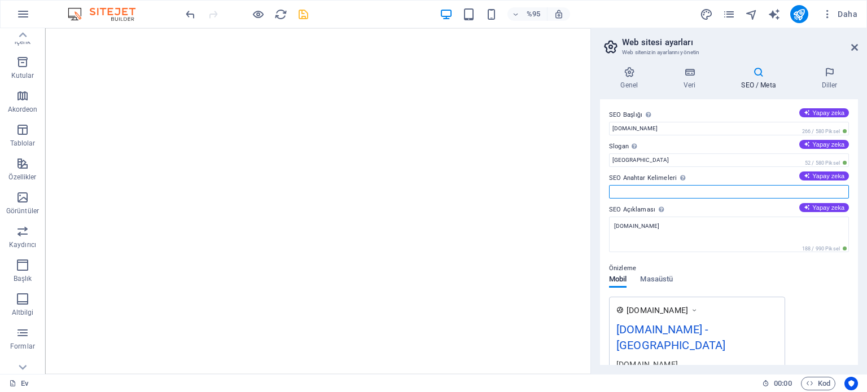
paste input "çelik kapı, çelik kapı modelleri, güvenlik kapısı, dış kapı çeşitleri, modern ç…"
type input "çelik kapı, çelik kapı modelleri, güvenlik kapısı, dış kapı çeşitleri, modern ç…"
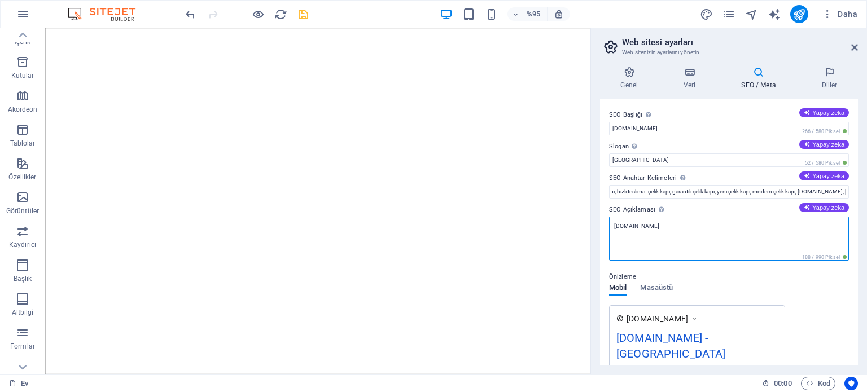
click at [709, 234] on textarea "[DOMAIN_NAME]" at bounding box center [729, 239] width 240 height 44
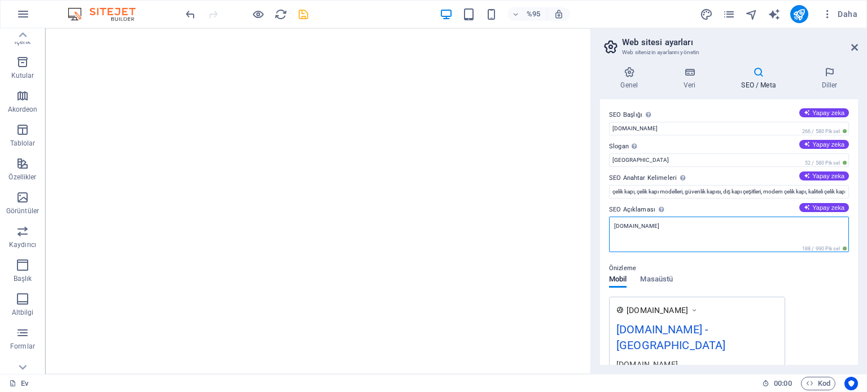
click at [692, 231] on textarea "[DOMAIN_NAME]" at bounding box center [729, 235] width 240 height 36
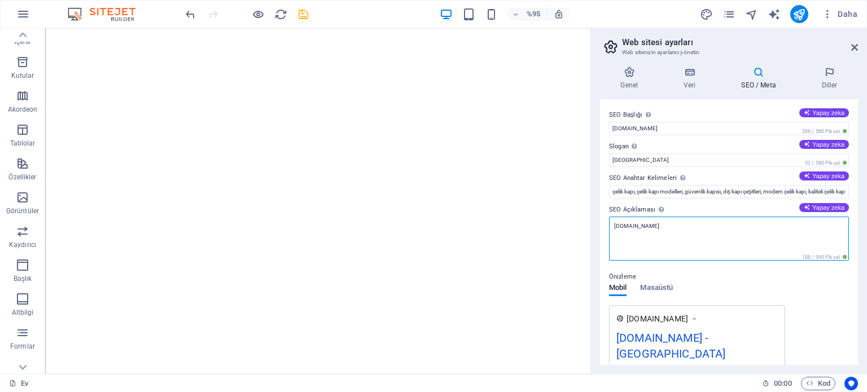
click at [614, 226] on textarea "[DOMAIN_NAME]" at bounding box center [729, 239] width 240 height 44
paste textarea "Adana Çelik Kapı Dünyası, Adana’da modern ve güvenli çelik kapı üretimi, satış …"
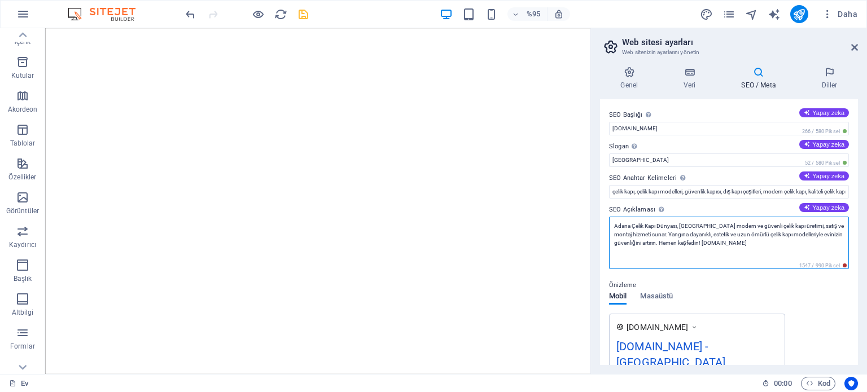
type textarea "Adana Çelik Kapı Dünyası, Adana’da modern ve güvenli çelik kapı üretimi, satış …"
click at [837, 305] on div "Önizleme Mobil Masaüstü www.example.com adanacelikkapidunyasi.com.tr - Berlin A…" at bounding box center [729, 360] width 240 height 181
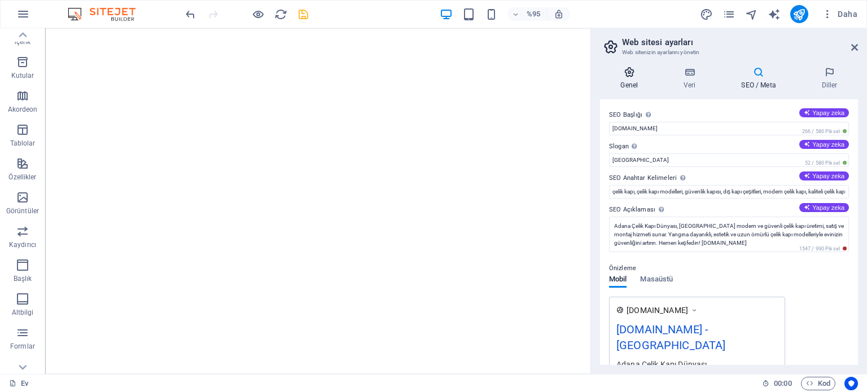
click at [623, 74] on icon at bounding box center [629, 72] width 59 height 11
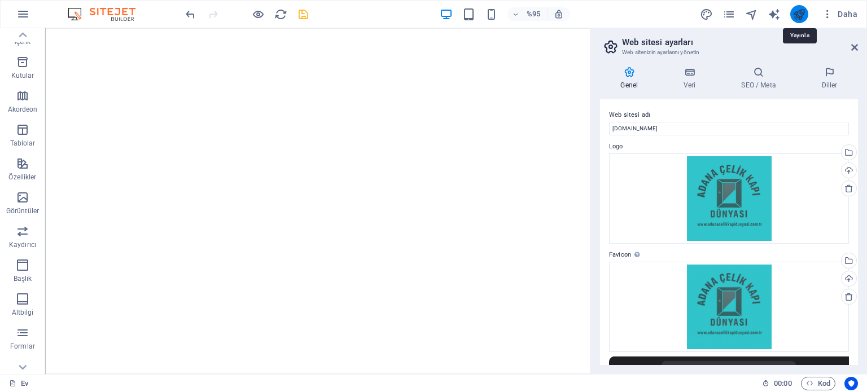
click at [797, 14] on icon "yayınlamak" at bounding box center [798, 14] width 13 height 13
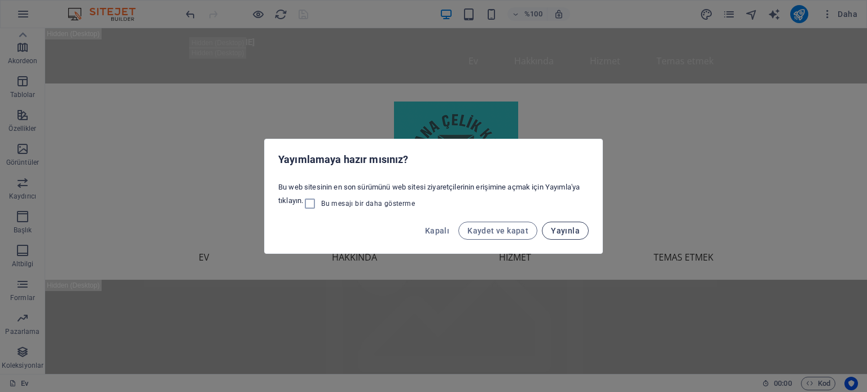
click at [564, 229] on font "Yayınla" at bounding box center [565, 230] width 29 height 9
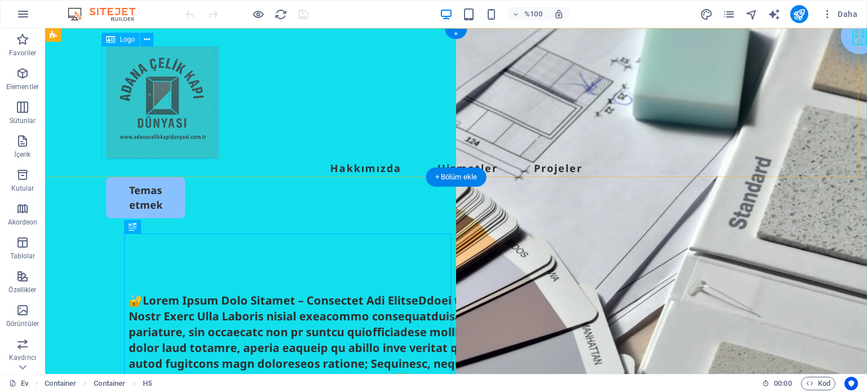
click at [151, 94] on div at bounding box center [456, 102] width 700 height 113
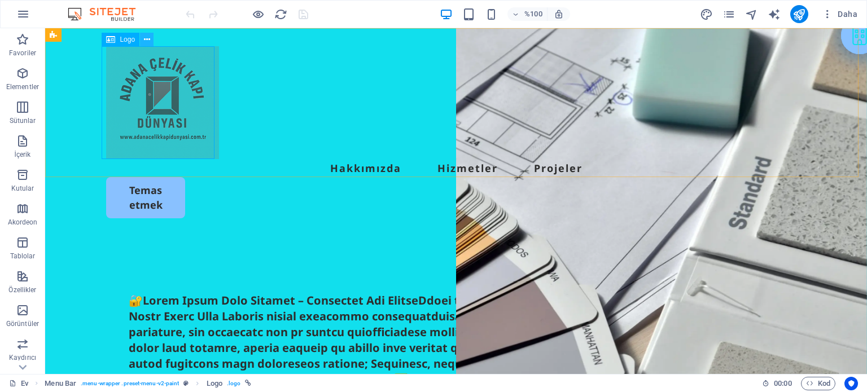
click at [145, 38] on icon at bounding box center [147, 40] width 6 height 12
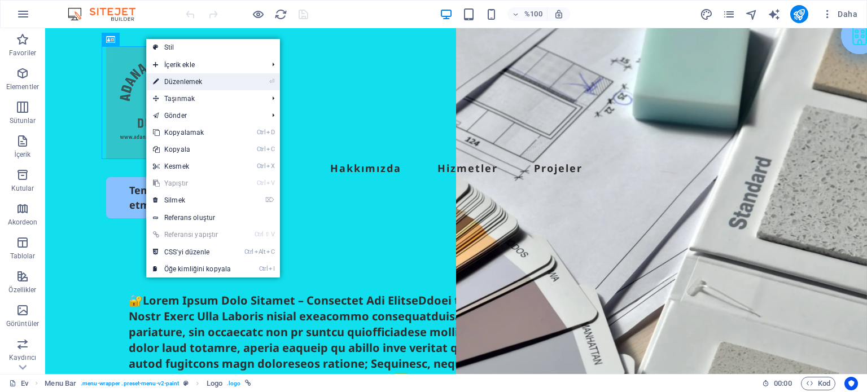
click at [190, 81] on font "Düzenlemek" at bounding box center [183, 82] width 38 height 8
select select "px"
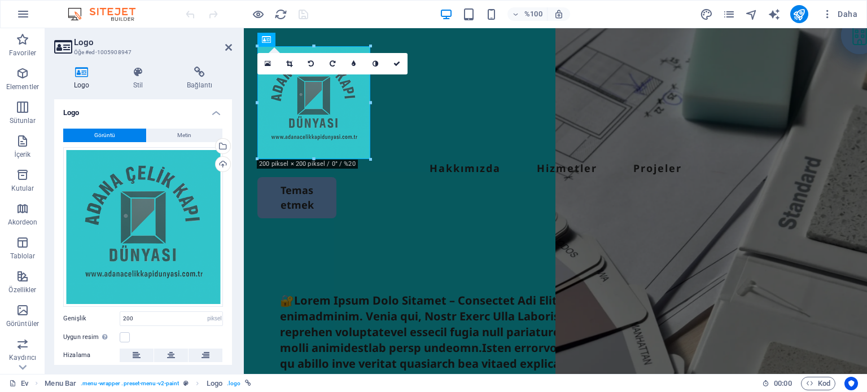
click at [318, 74] on div "16:10 16:9 4:3 1:1 1:2 0" at bounding box center [332, 63] width 150 height 21
click at [223, 164] on div "Yüklemek" at bounding box center [221, 165] width 17 height 17
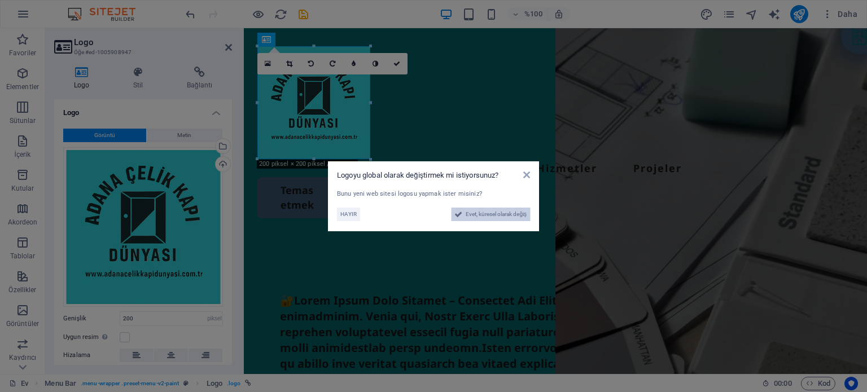
click at [486, 216] on font "Evet, küresel olarak değiş" at bounding box center [495, 214] width 61 height 6
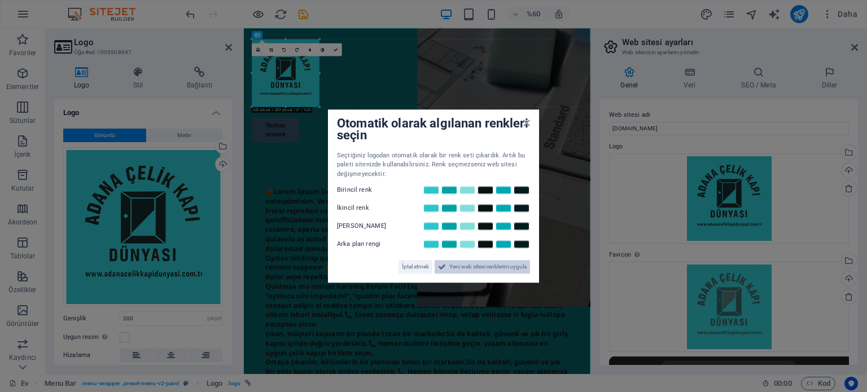
click at [480, 263] on font "Yeni web sitesi renklerini uygula" at bounding box center [487, 266] width 77 height 6
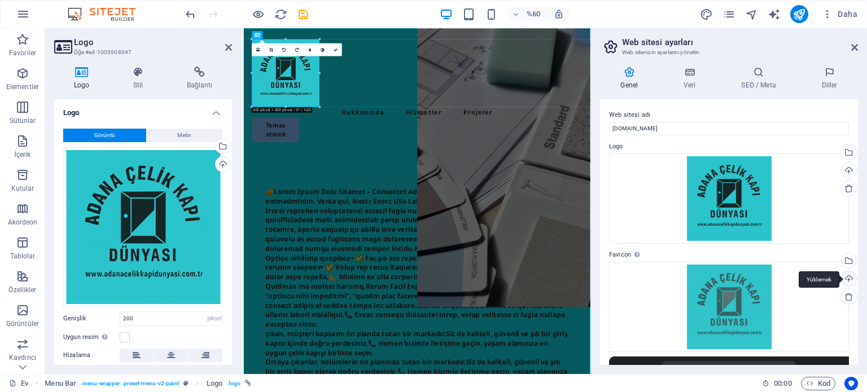
click at [845, 277] on div "Yüklemek" at bounding box center [847, 279] width 17 height 17
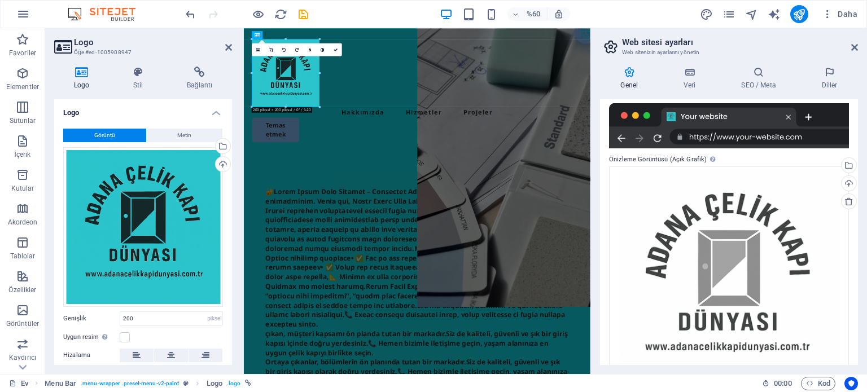
scroll to position [254, 0]
click at [846, 183] on div "Yüklemek" at bounding box center [847, 183] width 17 height 17
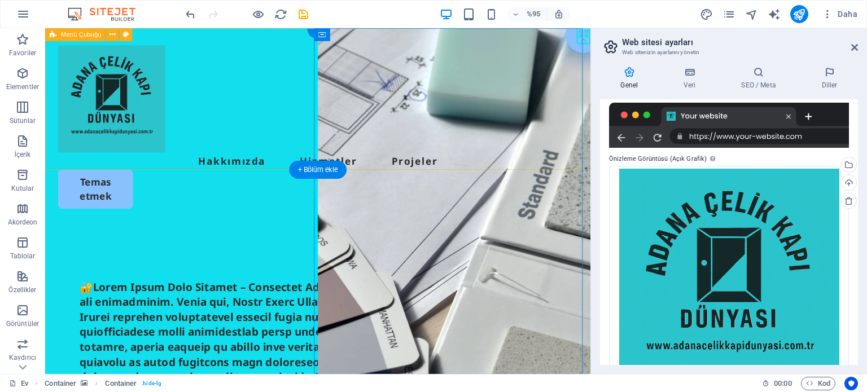
click at [503, 142] on div "Menü Hakkımızda Hizmetler Projeler Temas etmek" at bounding box center [332, 132] width 574 height 208
click at [424, 136] on div "Menü Hakkımızda Hizmetler Projeler Temas etmek" at bounding box center [332, 132] width 574 height 208
click at [372, 33] on div "Menü Hakkımızda Hizmetler Projeler Temas etmek" at bounding box center [332, 132] width 574 height 208
click at [416, 146] on div "Menü Hakkımızda Hizmetler Projeler Temas etmek" at bounding box center [332, 132] width 574 height 208
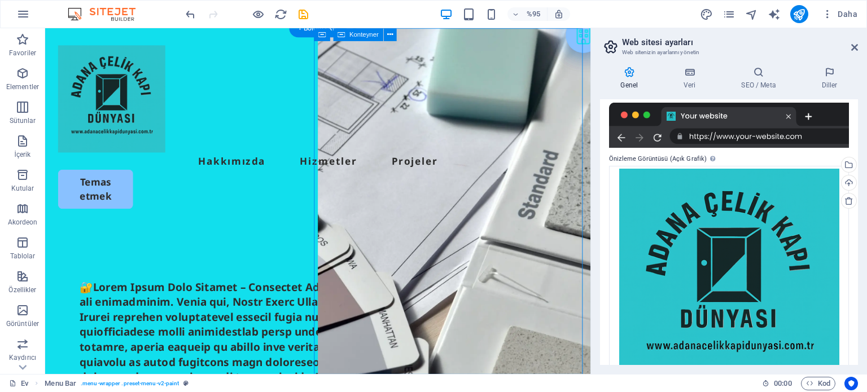
select select "vh"
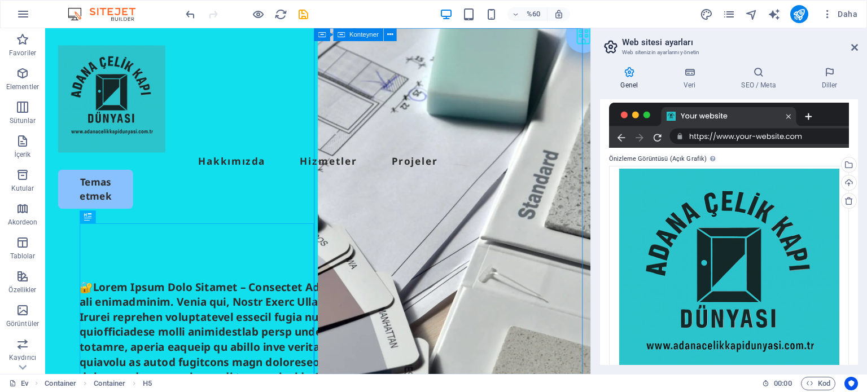
select select "vh"
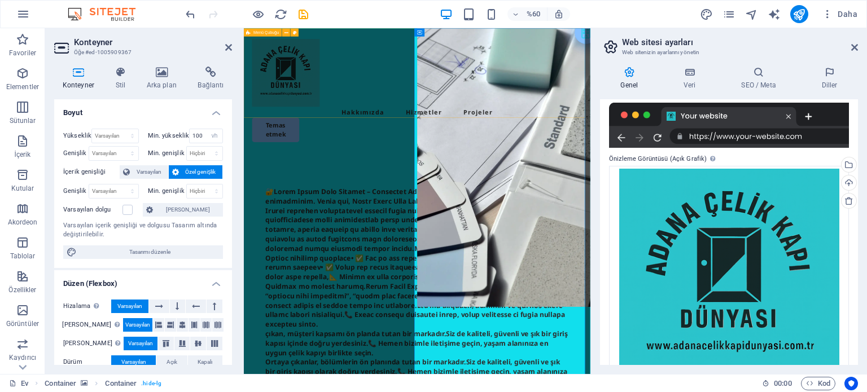
click at [583, 40] on div "Menü Hakkımızda Hizmetler Projeler Temas etmek" at bounding box center [532, 132] width 577 height 208
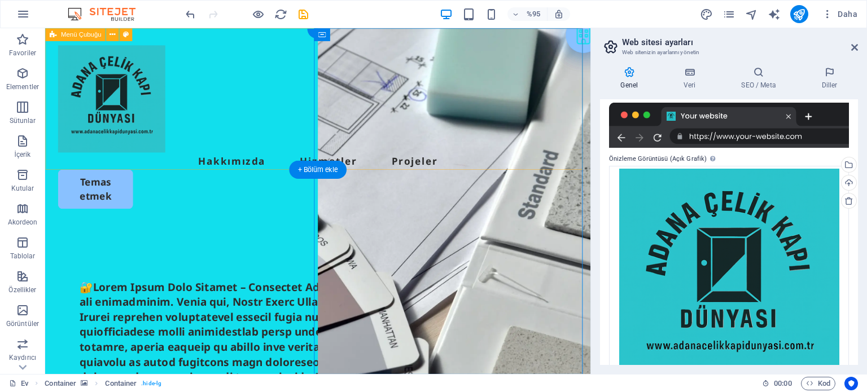
click at [409, 54] on div "Menü Hakkımızda Hizmetler Projeler Temas etmek" at bounding box center [332, 132] width 574 height 208
click at [290, 69] on div "Menü Hakkımızda Hizmetler Projeler Temas etmek" at bounding box center [332, 132] width 574 height 208
select select "header"
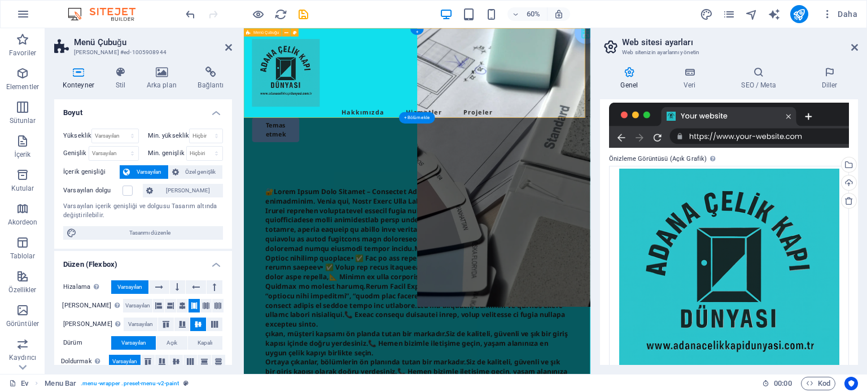
click at [626, 66] on div "Menü Hakkımızda Hizmetler Projeler Temas etmek" at bounding box center [532, 132] width 577 height 208
drag, startPoint x: 814, startPoint y: 72, endPoint x: 829, endPoint y: 39, distance: 36.1
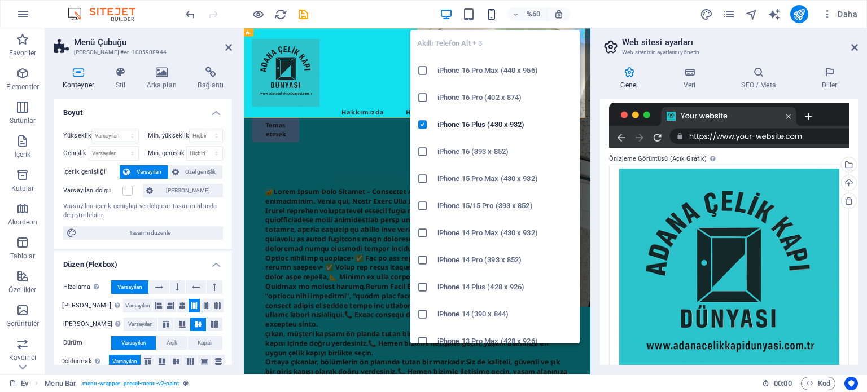
click at [490, 8] on icon "button" at bounding box center [491, 14] width 13 height 13
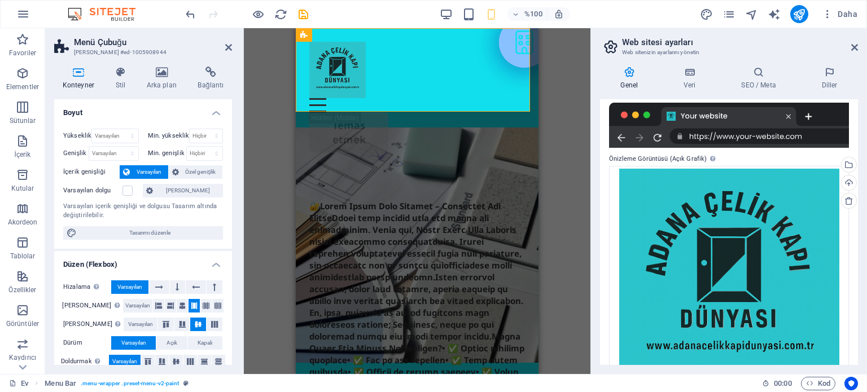
click at [580, 133] on div "Mevcut içeriği değiştirmek için buraya sürükleyin. Yeni bir öğe oluşturmak isti…" at bounding box center [417, 201] width 346 height 346
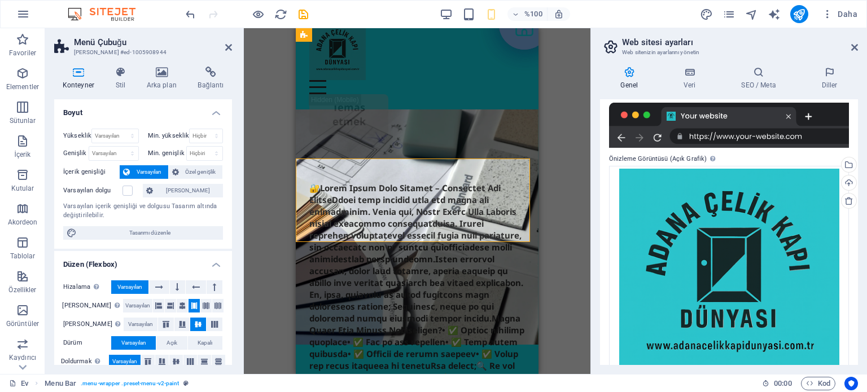
scroll to position [0, 0]
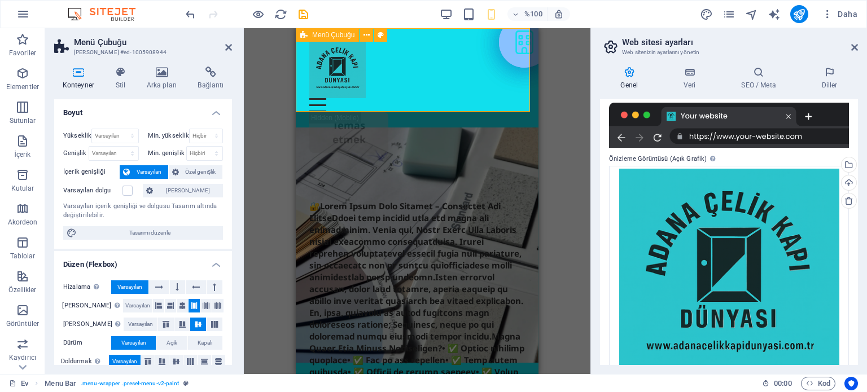
click at [479, 80] on div "Menü Hakkımızda Hizmetler Projeler Temas etmek" at bounding box center [417, 97] width 243 height 138
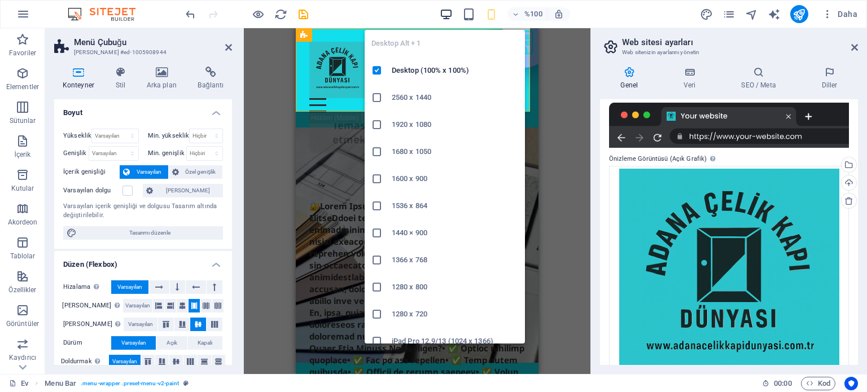
click at [446, 11] on icon "button" at bounding box center [446, 14] width 13 height 13
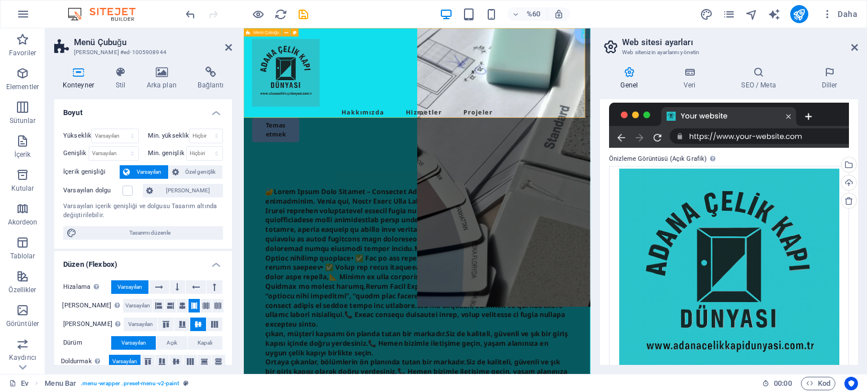
click at [753, 45] on div "Menü Hakkımızda Hizmetler Projeler Temas etmek" at bounding box center [532, 132] width 577 height 208
click at [166, 74] on icon at bounding box center [161, 72] width 47 height 11
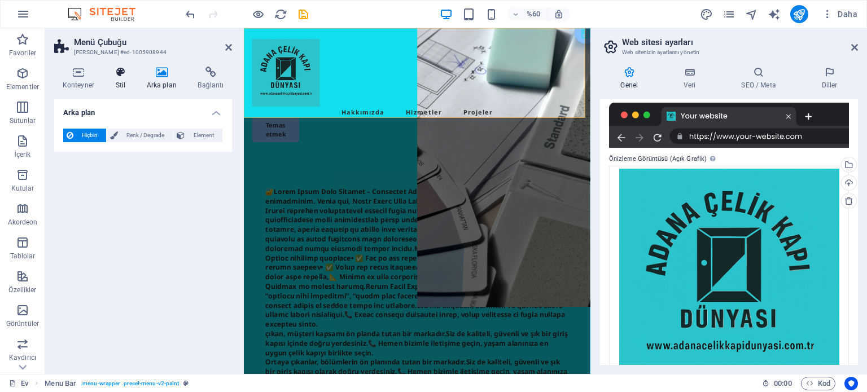
click at [122, 80] on h4 "Stil" at bounding box center [122, 79] width 31 height 24
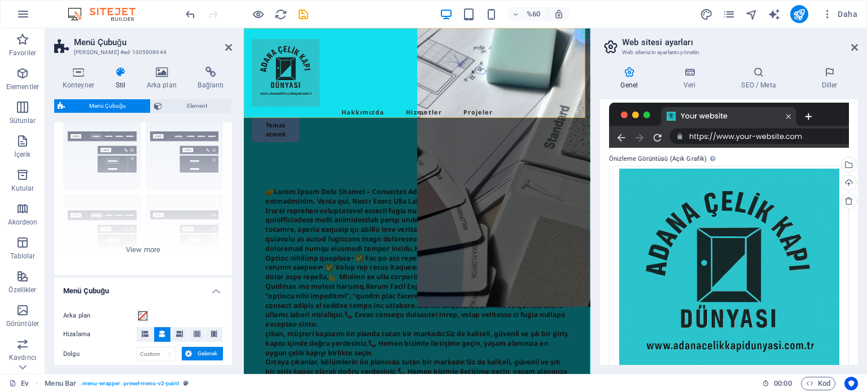
scroll to position [42, 0]
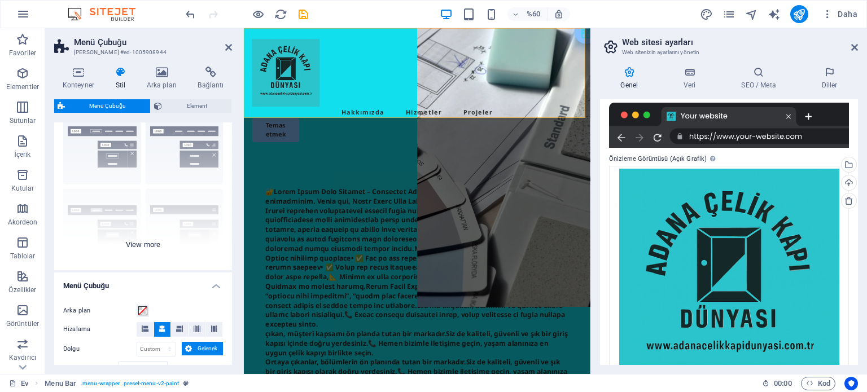
click at [157, 244] on div "Sınır Merkezlenmiş Varsayılan Sabit Loki Tetiklemek Geniş XXL" at bounding box center [143, 185] width 178 height 169
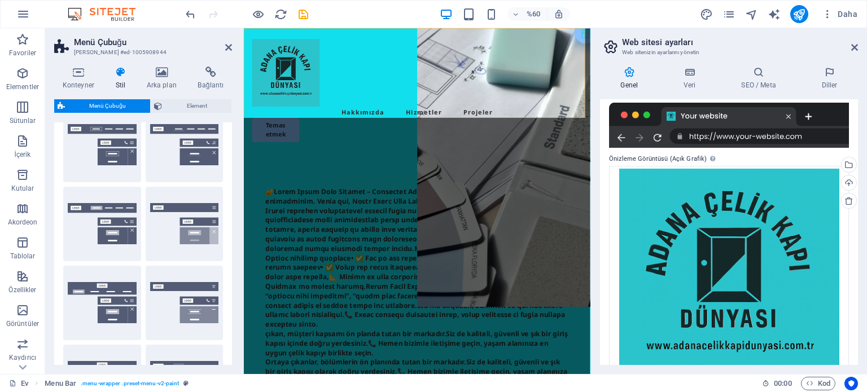
scroll to position [45, 0]
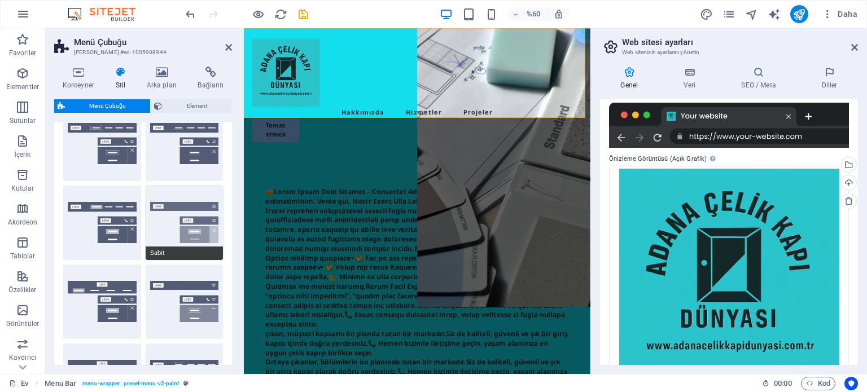
click at [183, 213] on button "Sabit" at bounding box center [185, 223] width 78 height 74
type input "1"
select select "rem"
type input "1"
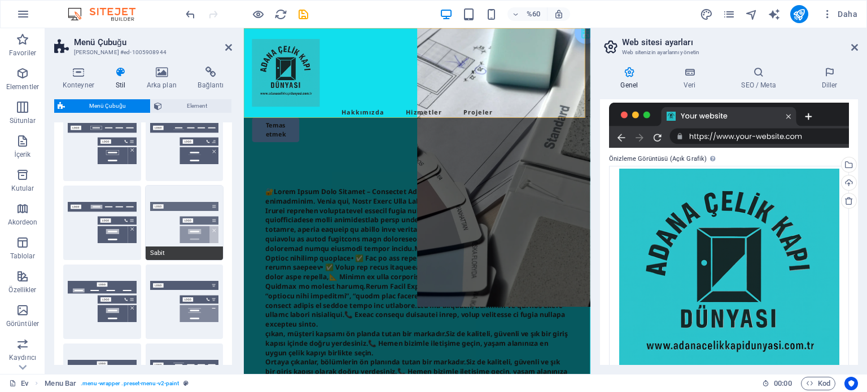
select select "rem"
type input "1"
select select "rem"
type input "1"
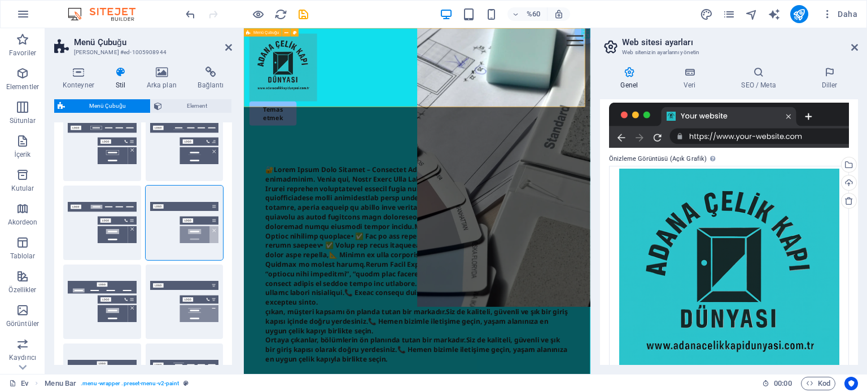
click at [608, 130] on div "Menü Hakkımızda Hizmetler Projeler Temas etmek" at bounding box center [532, 114] width 577 height 172
click at [583, 121] on div "Menü Hakkımızda Hizmetler Projeler Temas etmek" at bounding box center [532, 114] width 577 height 172
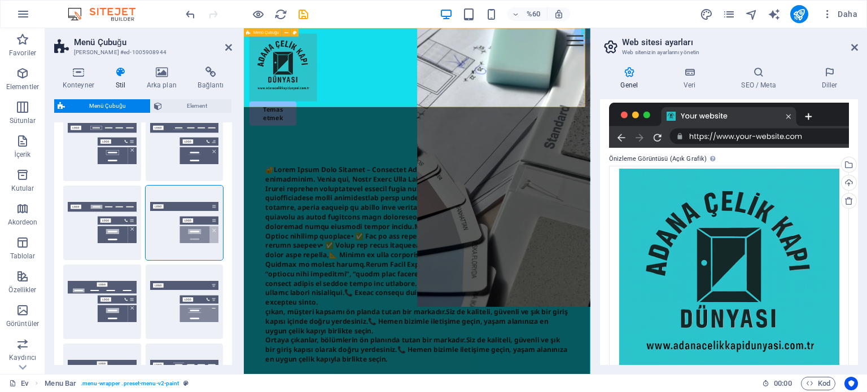
click at [568, 33] on div "Menü Hakkımızda Hizmetler Projeler Temas etmek" at bounding box center [532, 114] width 577 height 172
click at [80, 70] on icon at bounding box center [78, 72] width 49 height 11
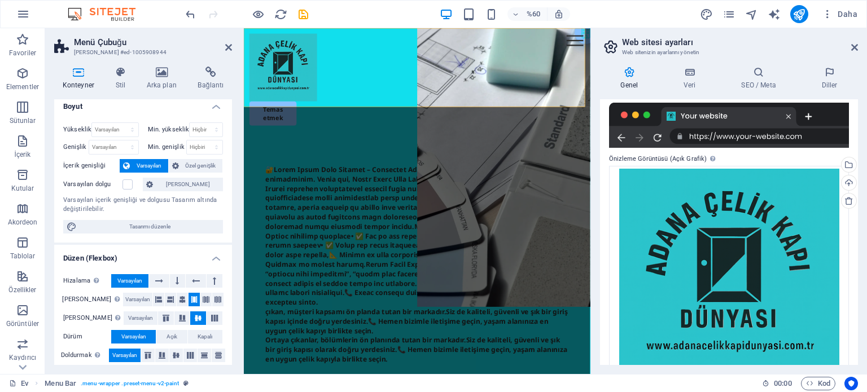
scroll to position [0, 0]
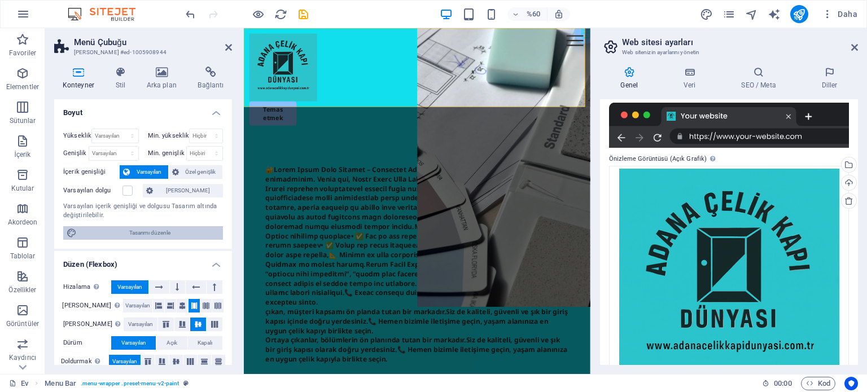
click at [144, 230] on font "Tasarımı düzenle" at bounding box center [149, 233] width 41 height 6
select select "rem"
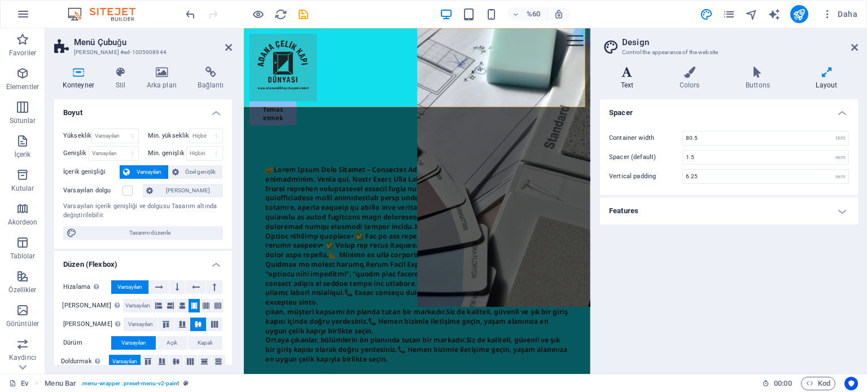
click at [634, 78] on h4 "Text" at bounding box center [629, 79] width 59 height 24
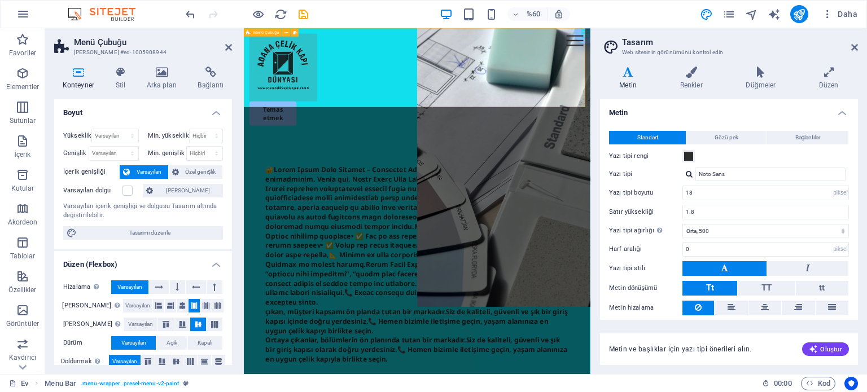
click at [565, 58] on div "Menü Hakkımızda Hizmetler Projeler Temas etmek" at bounding box center [532, 114] width 577 height 172
click at [555, 32] on div "Menü Hakkımızda Hizmetler Projeler Temas etmek" at bounding box center [532, 114] width 577 height 172
click at [226, 45] on icon at bounding box center [228, 47] width 7 height 9
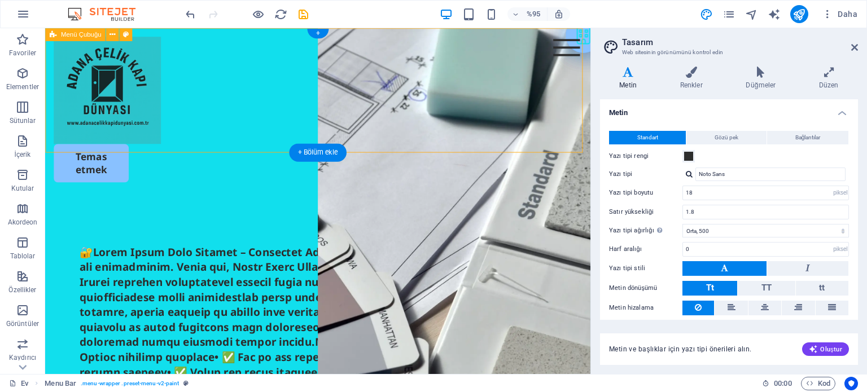
click at [427, 60] on div "Menü Hakkımızda Hizmetler Projeler Temas etmek" at bounding box center [332, 114] width 574 height 172
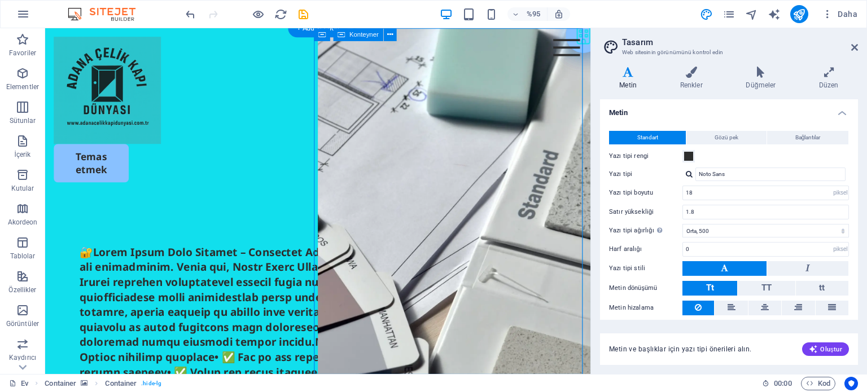
select select "vh"
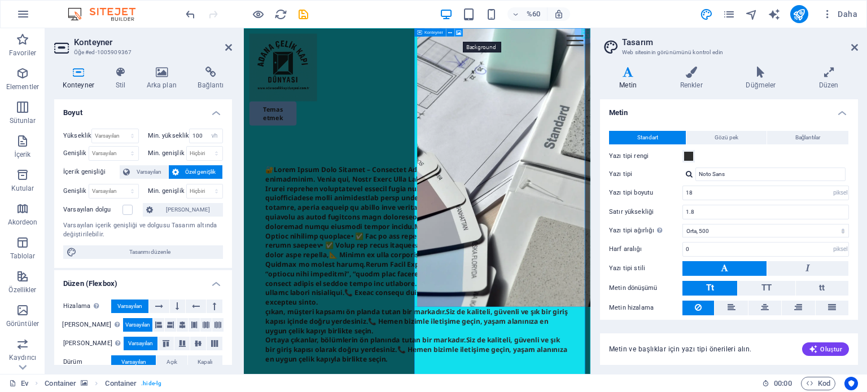
click at [458, 31] on icon at bounding box center [458, 32] width 5 height 7
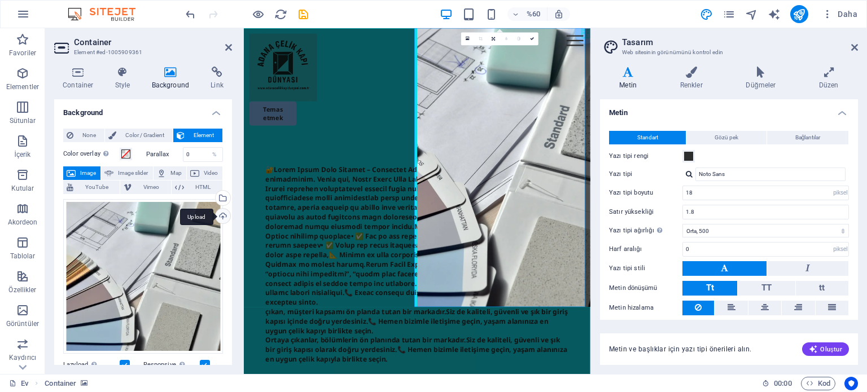
click at [224, 216] on div "Upload" at bounding box center [221, 217] width 17 height 17
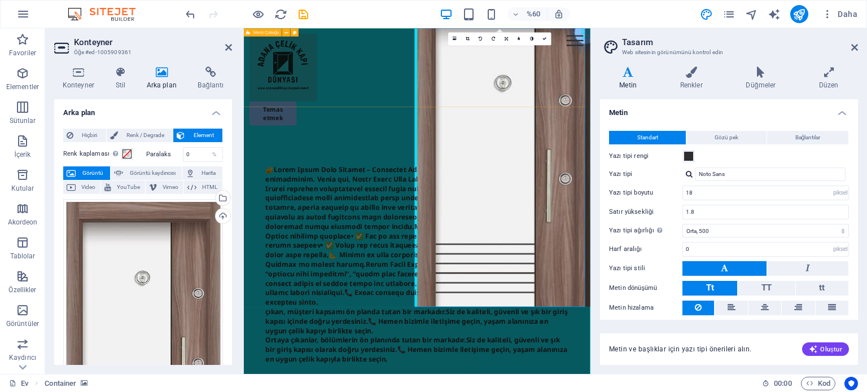
click at [488, 107] on div "Menü Hakkımızda Hizmetler Projeler Temas etmek" at bounding box center [532, 114] width 577 height 172
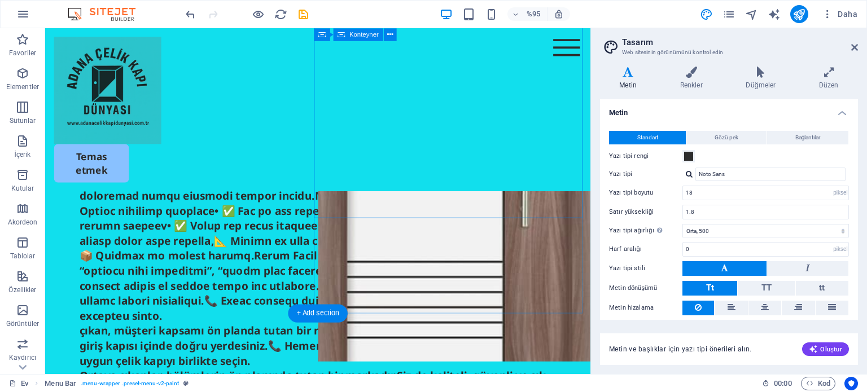
scroll to position [169, 0]
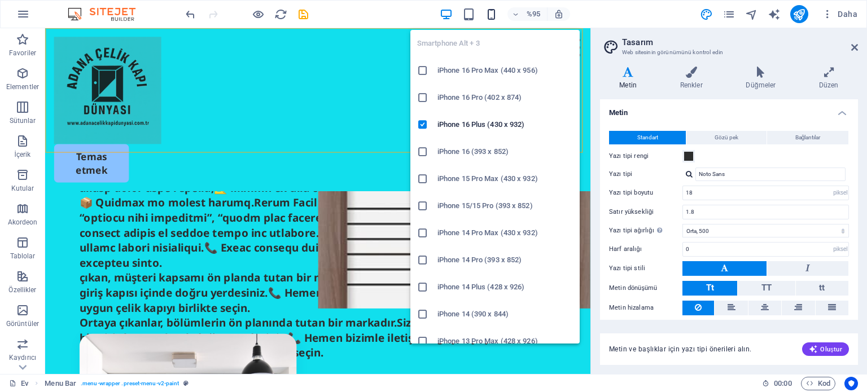
click at [491, 12] on icon "button" at bounding box center [491, 14] width 13 height 13
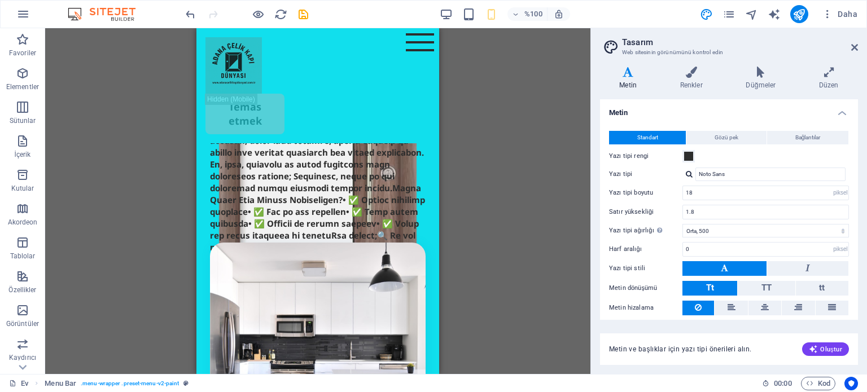
scroll to position [94, 0]
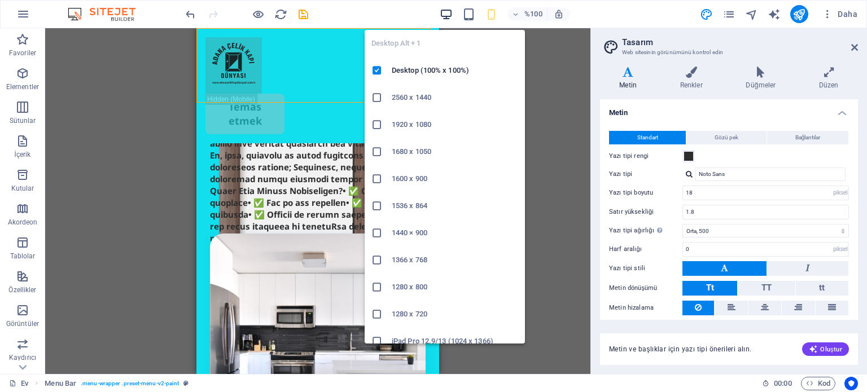
click at [446, 13] on icon "button" at bounding box center [446, 14] width 13 height 13
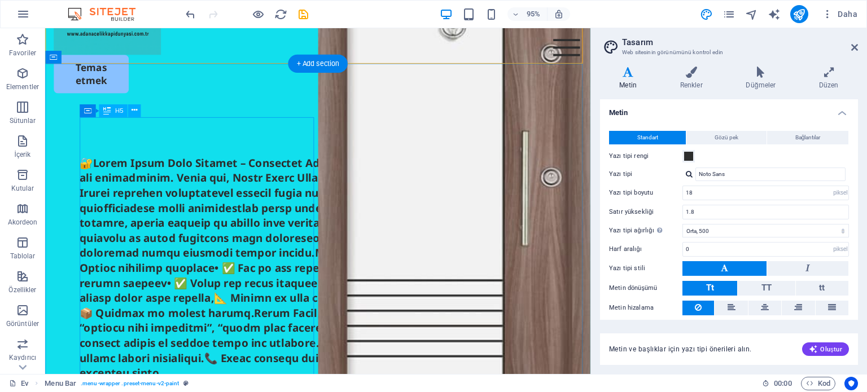
click at [301, 251] on div "çıkan, müşteri kapsamı ön planda tutan bir markadır.Siz de kaliteli, güvenli ve…" at bounding box center [332, 328] width 502 height 332
click at [301, 252] on div "çıkan, müşteri kapsamı ön planda tutan bir markadır.Siz de kaliteli, güvenli ve…" at bounding box center [332, 328] width 502 height 332
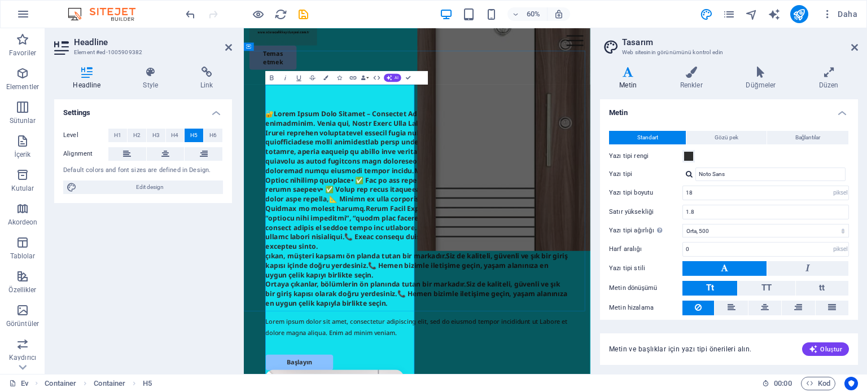
click at [491, 392] on h5 "çıkan, müşteri kapsamı ön planda tutan bir markadır.Siz de kaliteli, güvenli ve…" at bounding box center [532, 328] width 505 height 332
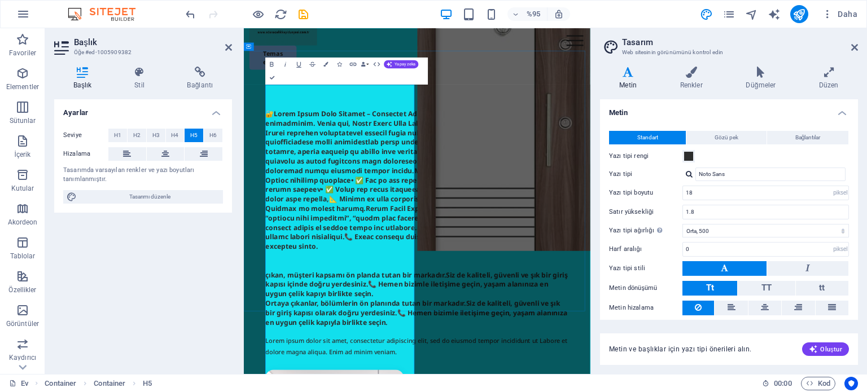
click at [495, 392] on h5 "‌ ‌ çıkan, müşteri kapsamı ön planda tutan bir markadır.Siz de kaliteli, güvenl…" at bounding box center [532, 343] width 505 height 363
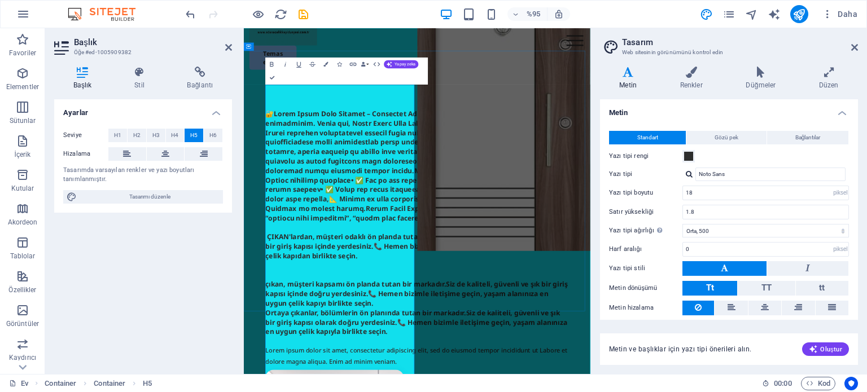
click at [399, 306] on font "‌ ‌ ÇIKAN'lardan, müşteri odaklı ön planda tutan bir markadır.Siz de kaliteli, …" at bounding box center [531, 288] width 503 height 252
click at [437, 392] on h5 "‌ ‌ ÇIKAN'lardan, müşteri odaklı ön planda tutan bir markadır.Siz de kaliteli, …" at bounding box center [532, 351] width 505 height 379
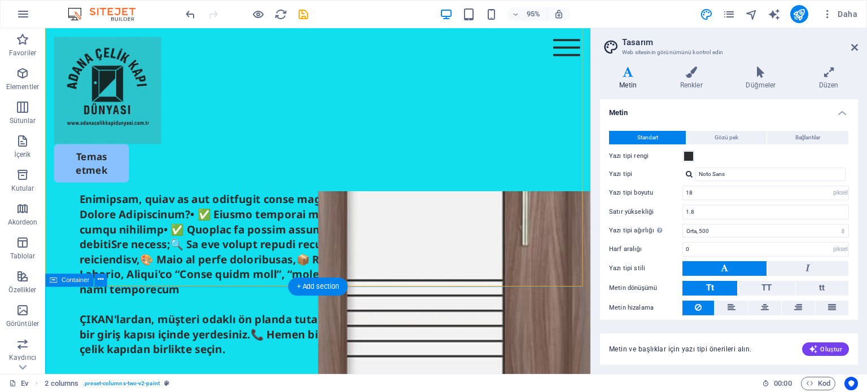
scroll to position [603, 0]
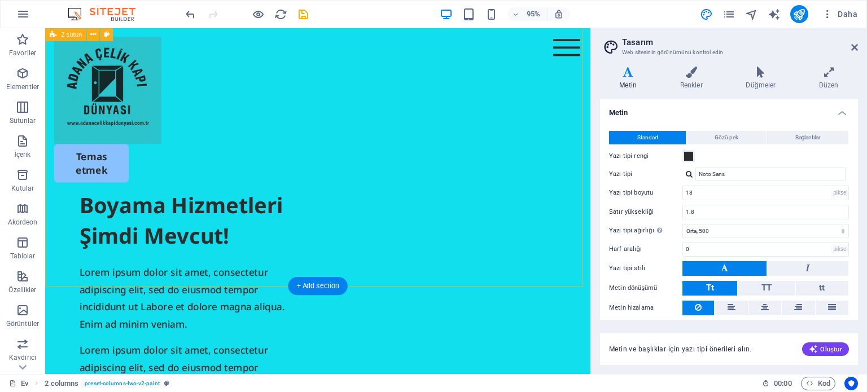
click at [263, 242] on div "Profesyonel Boyama Hizmetleri Şimdi Mevcut! Lorem ipsum dolor sit amet, consect…" at bounding box center [332, 205] width 574 height 691
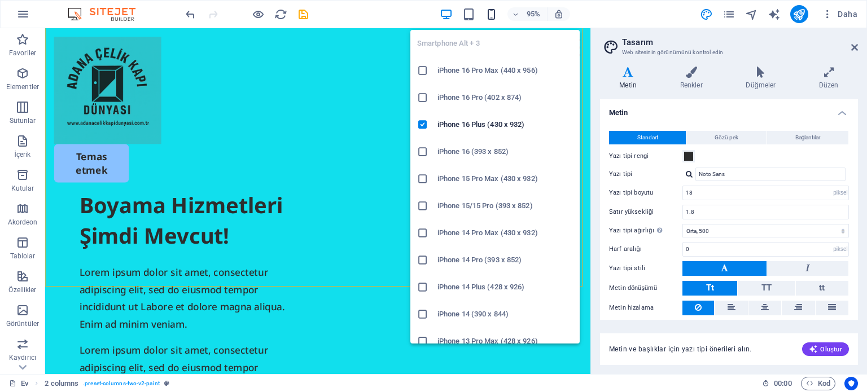
click at [487, 12] on icon "button" at bounding box center [491, 14] width 13 height 13
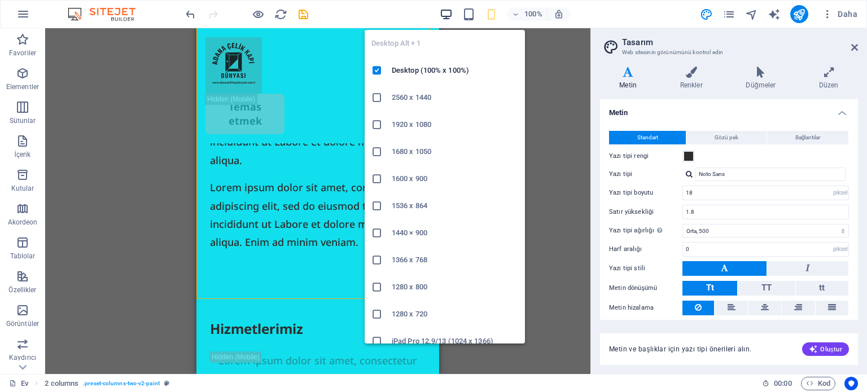
click at [442, 16] on icon "button" at bounding box center [446, 14] width 13 height 13
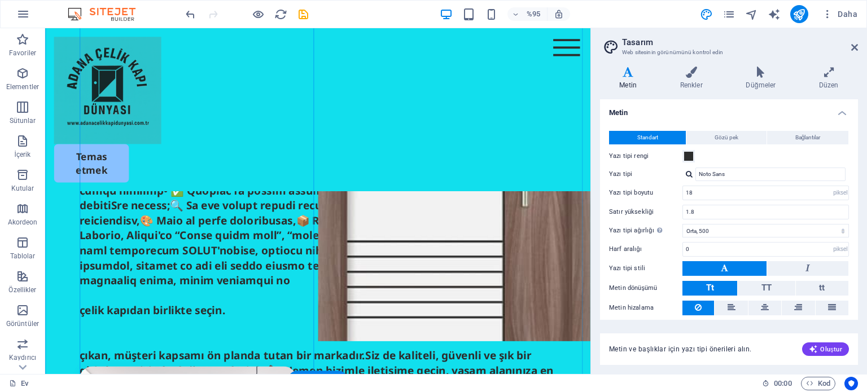
scroll to position [226, 0]
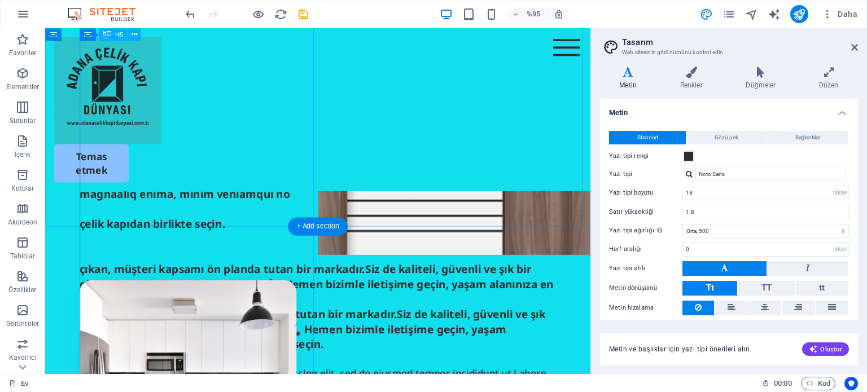
click at [286, 210] on div "çelik kapıdan birlikte seçin. çıkan, müşteri kapsamı ön planda tutan bir markad…" at bounding box center [332, 179] width 502 height 379
click at [278, 226] on div "çelik kapıdan birlikte seçin. çıkan, müşteri kapsamı ön planda tutan bir markad…" at bounding box center [332, 179] width 502 height 379
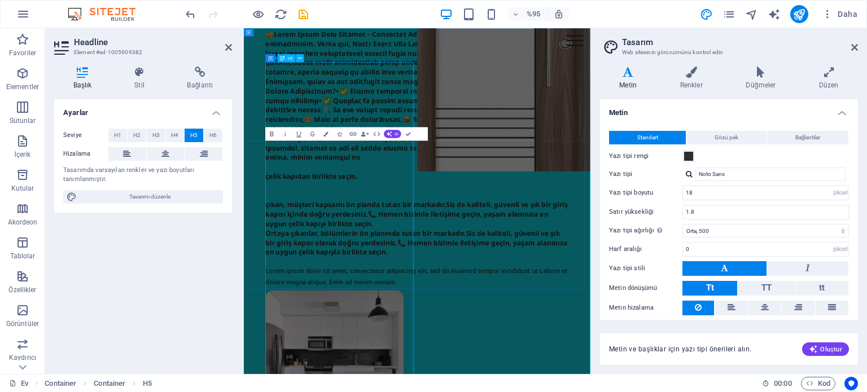
scroll to position [0, 0]
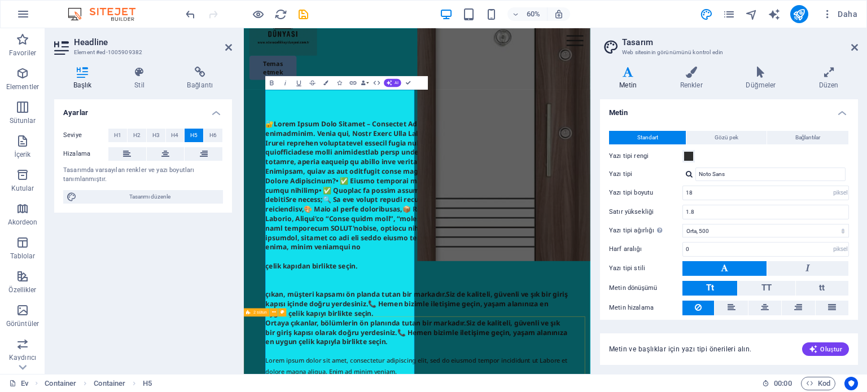
scroll to position [113, 0]
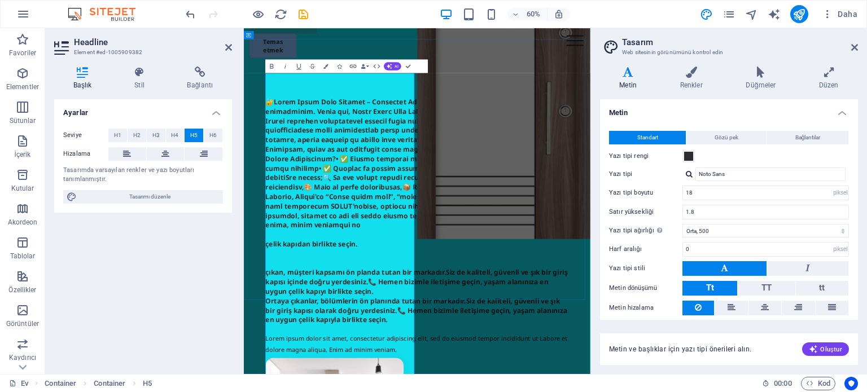
click at [474, 392] on h5 "çelik kapıdan birlikte seçin. çıkan, müşteri kapsamı ön planda tutan bir markad…" at bounding box center [532, 332] width 505 height 379
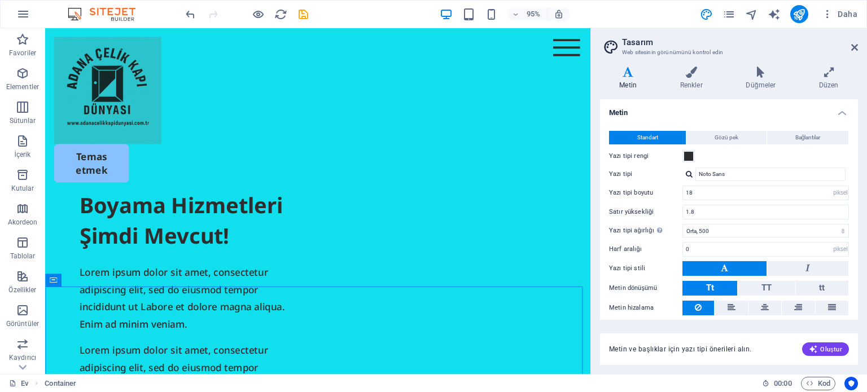
click at [456, 19] on div "95%" at bounding box center [505, 14] width 130 height 18
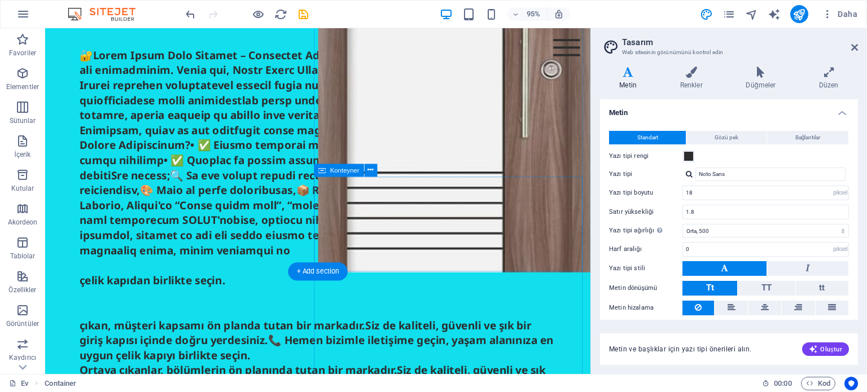
scroll to position [0, 0]
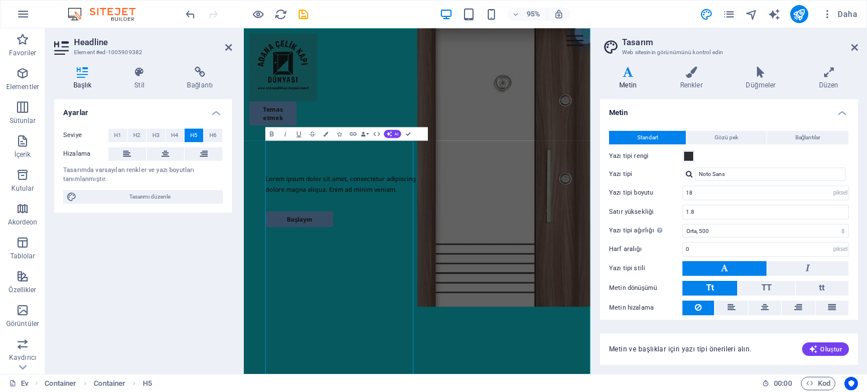
click at [238, 283] on div "Başlık Stil Bağlantı Ayarlar Seviye H1 H2 H3 H4 H5 H6 Hizalama Tasarımda varsay…" at bounding box center [143, 216] width 196 height 317
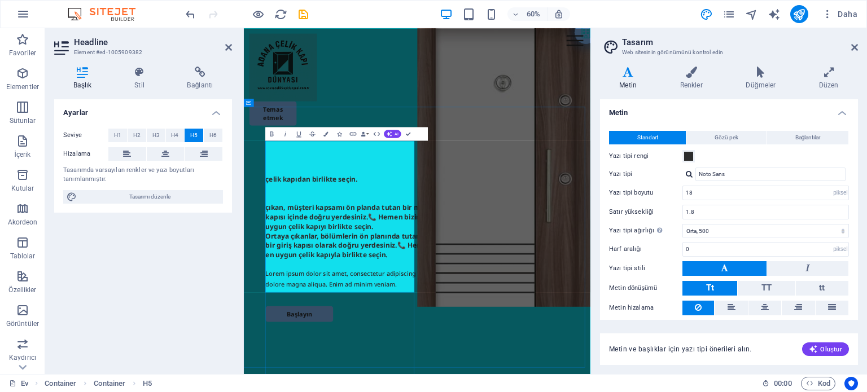
click at [421, 392] on h5 "​ çelik kapıdan birlikte seçin. çıkan, müşteri kapsamı ön planda tutan bir mark…" at bounding box center [532, 335] width 505 height 158
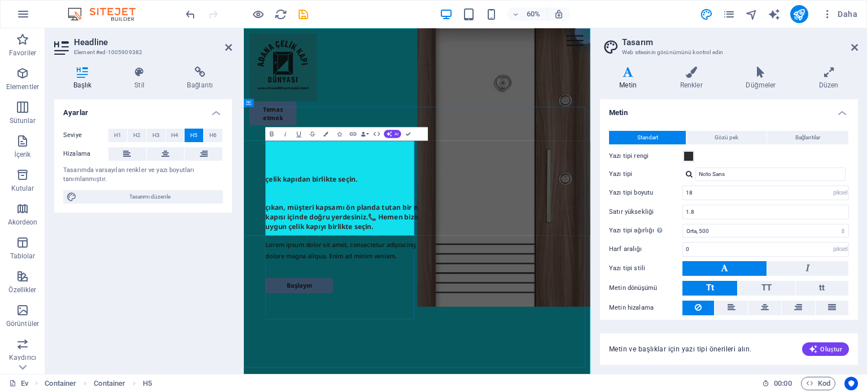
click at [355, 361] on h5 "çelik kapıdan birlikte seçin. çıkan, müşteri kapsamı ön planda tutan bir markad…" at bounding box center [532, 311] width 505 height 111
drag, startPoint x: 355, startPoint y: 361, endPoint x: 307, endPoint y: 184, distance: 182.4
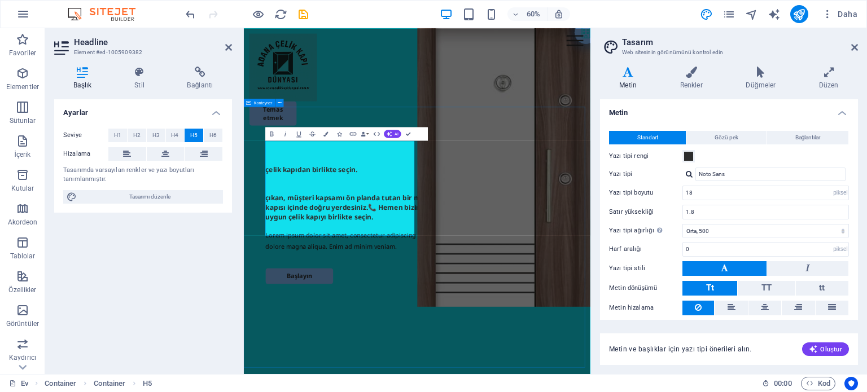
select select "px"
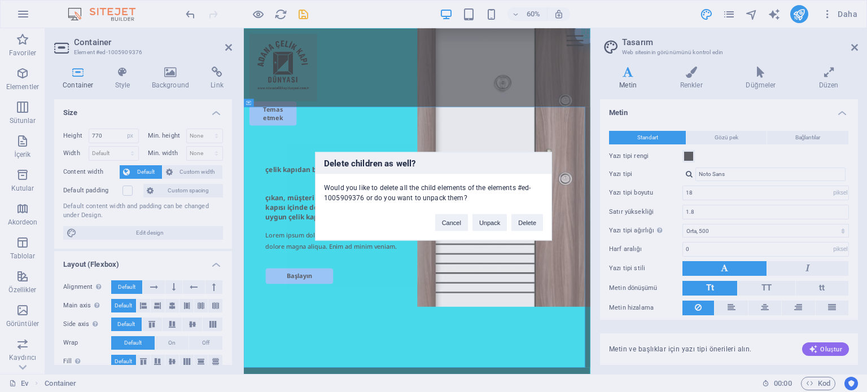
click at [573, 126] on div "Delete children as well? Would you like to delete all the child elements of the…" at bounding box center [433, 196] width 867 height 392
click at [450, 227] on button "Cancel" at bounding box center [451, 222] width 33 height 17
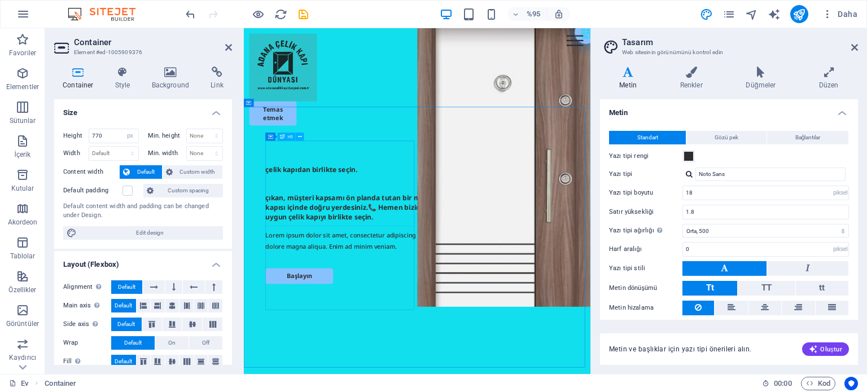
drag, startPoint x: 434, startPoint y: 331, endPoint x: 572, endPoint y: 218, distance: 178.1
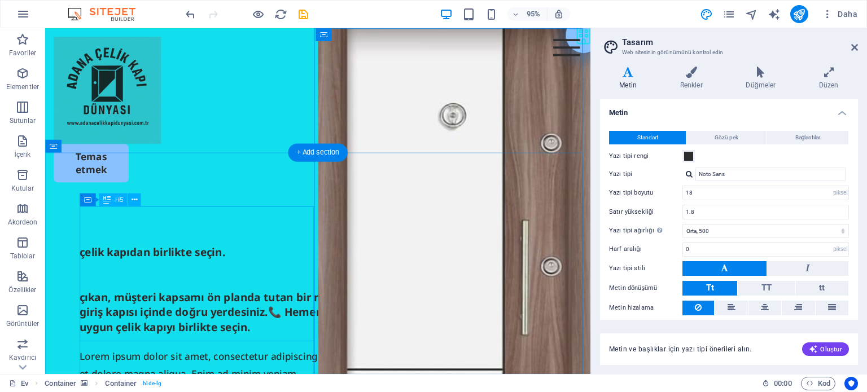
click at [275, 339] on div "çelik kapıdan birlikte seçin. çıkan, müşteri kapsamı ön planda tutan bir markad…" at bounding box center [332, 303] width 502 height 95
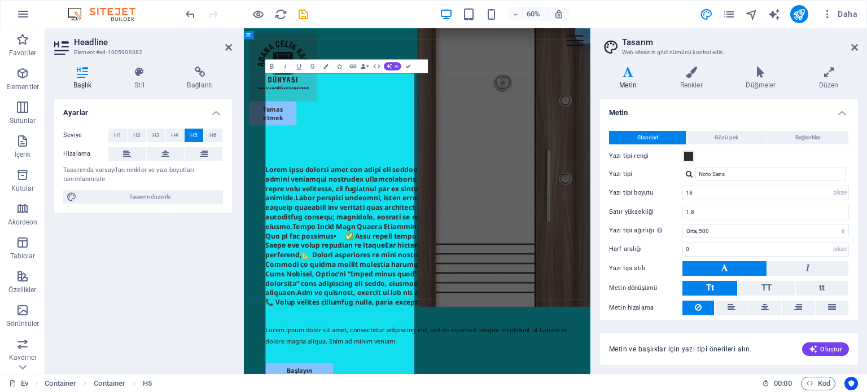
scroll to position [113, 0]
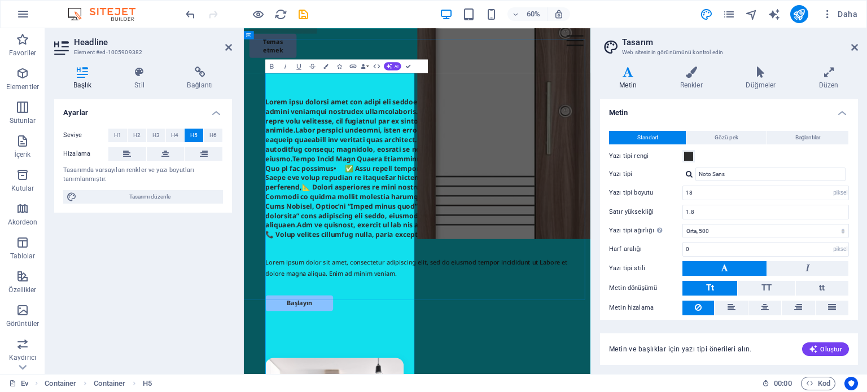
click at [364, 328] on h5 at bounding box center [532, 269] width 505 height 253
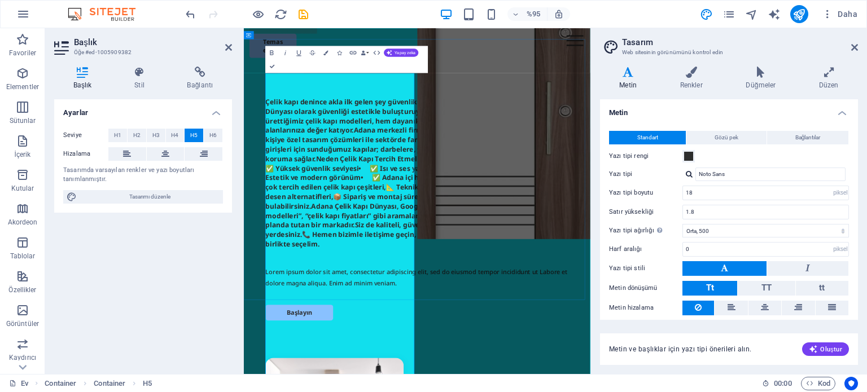
click at [453, 347] on h5 "Çelik kapı denince akla ilk gelen şey güvenliktir. Ancak biz, Adana Çelik Kapı …" at bounding box center [532, 277] width 505 height 269
click at [407, 363] on h5 "Çelik kapı denince akla ilk gelen şey güvenliktir. Ancak biz, Adana Çelik Kapı …" at bounding box center [532, 277] width 505 height 269
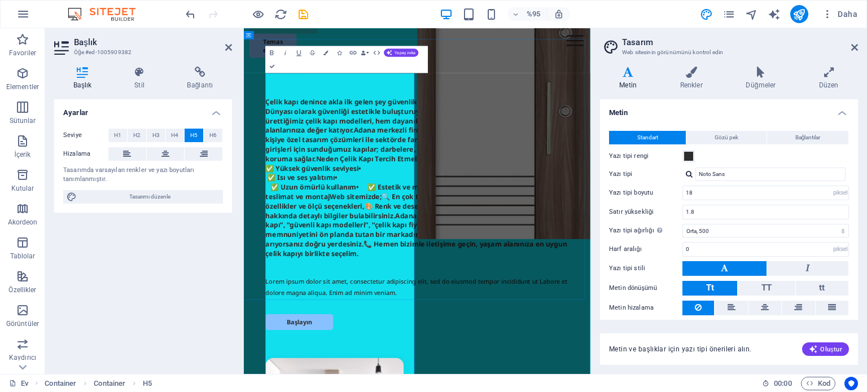
click at [452, 376] on h5 "Çelik kapı denince akla ilk gelen şey güvenliktir. Ancak biz, Adana Çelik Kapı …" at bounding box center [532, 285] width 505 height 284
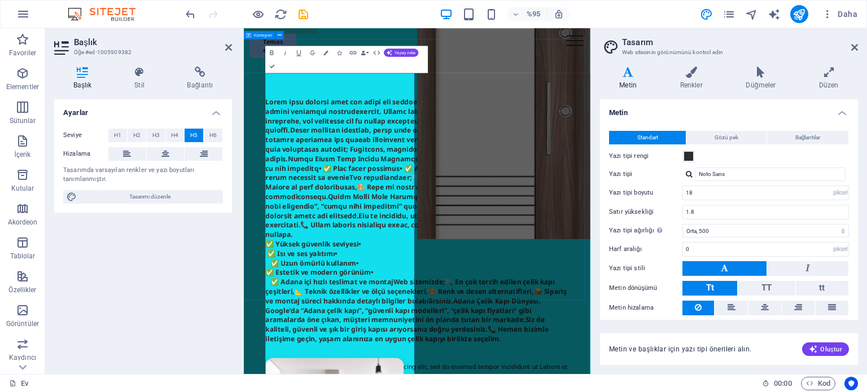
click at [774, 392] on div "‌✅ Yüksek güvenlik seviyesi• ‌ ✅ Isı ve ses yalıtımı• ‌ ✅ Uzun ömürlü kullanım•…" at bounding box center [532, 304] width 577 height 434
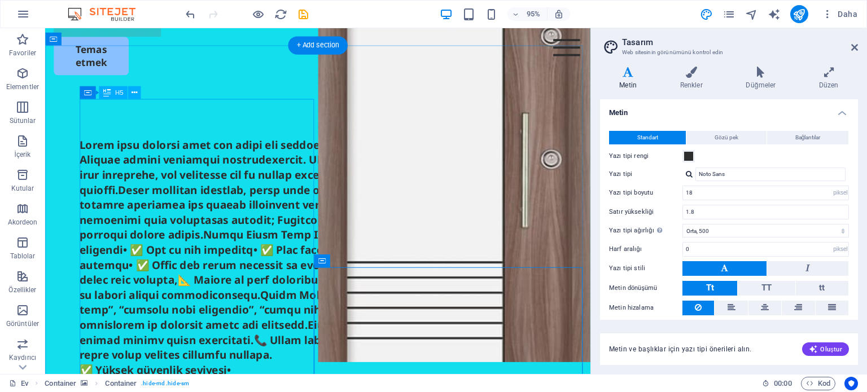
click at [280, 291] on div "✅ Yüksek güvenlik seviyesi• ✅ Isı ve ses yalıtımı• ✅ Uzun ömürlü kullanım• ✅ Es…" at bounding box center [332, 348] width 502 height 411
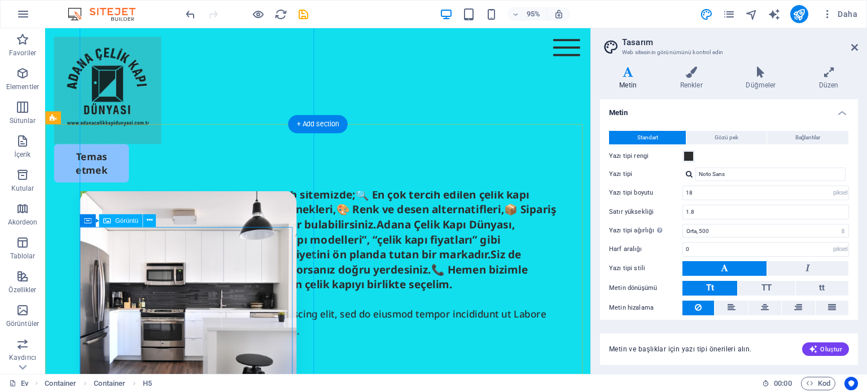
scroll to position [339, 0]
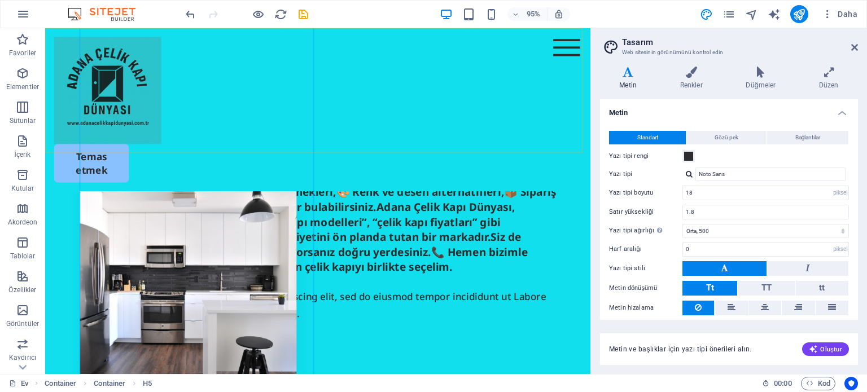
click at [298, 157] on div "Menü Hakkımızda Hizmetler Projeler Temas etmek" at bounding box center [332, 114] width 574 height 172
click at [299, 147] on div "Menü Hakkımızda Hizmetler Projeler Temas etmek" at bounding box center [332, 114] width 574 height 172
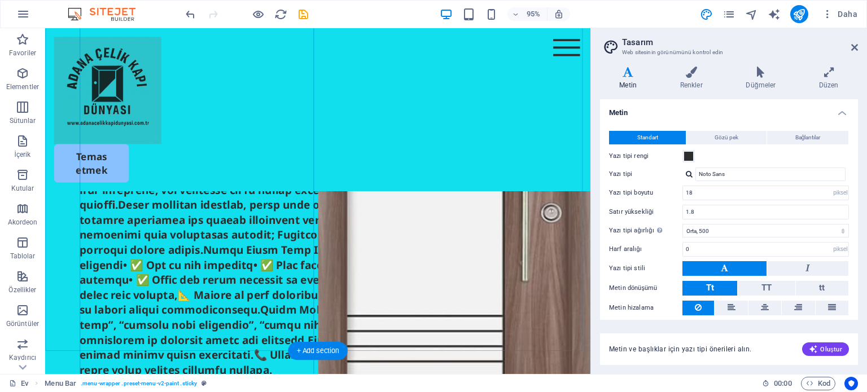
scroll to position [226, 0]
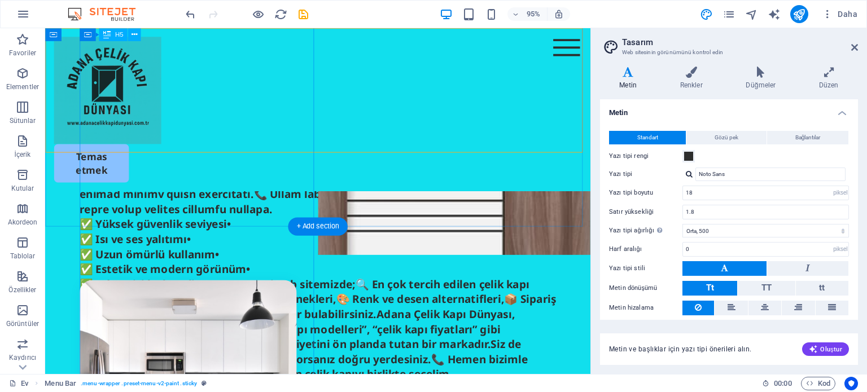
click at [286, 229] on div "✅ Yüksek güvenlik seviyesi• ✅ Isı ve ses yalıtımı• ✅ Uzun ömürlü kullanım• ✅ Es…" at bounding box center [332, 195] width 502 height 411
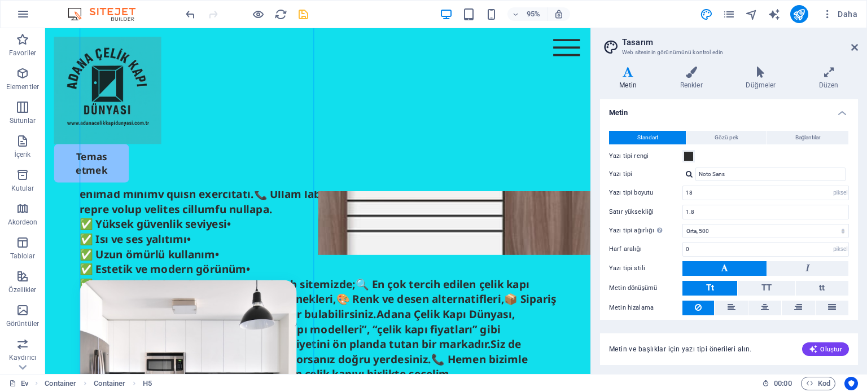
click at [300, 11] on icon "kaydetmek" at bounding box center [303, 14] width 13 height 13
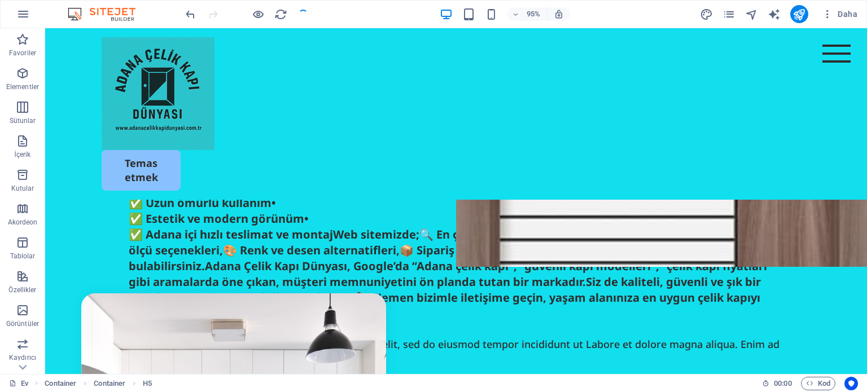
checkbox input "false"
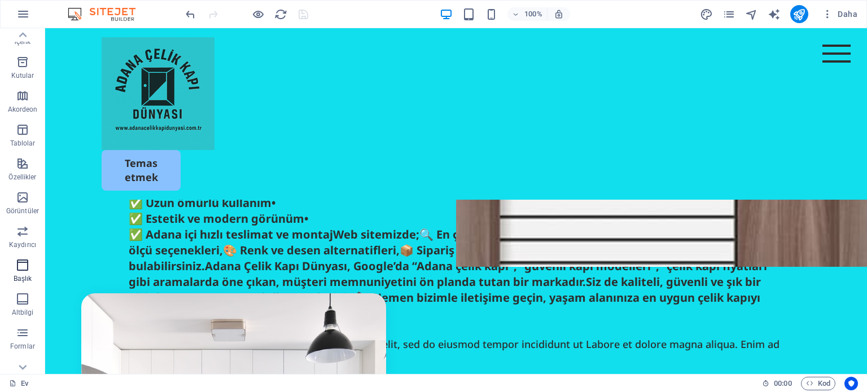
scroll to position [161, 0]
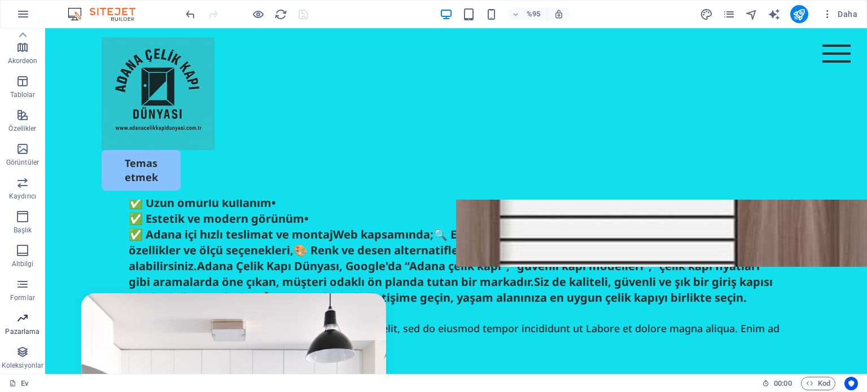
click at [23, 322] on icon "button" at bounding box center [23, 318] width 14 height 14
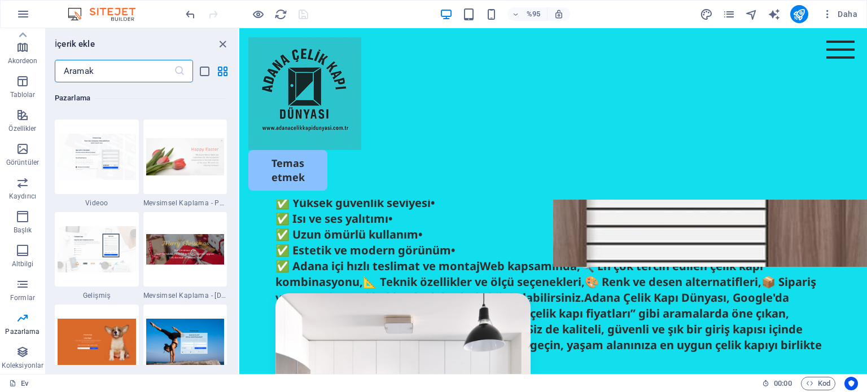
scroll to position [9472, 0]
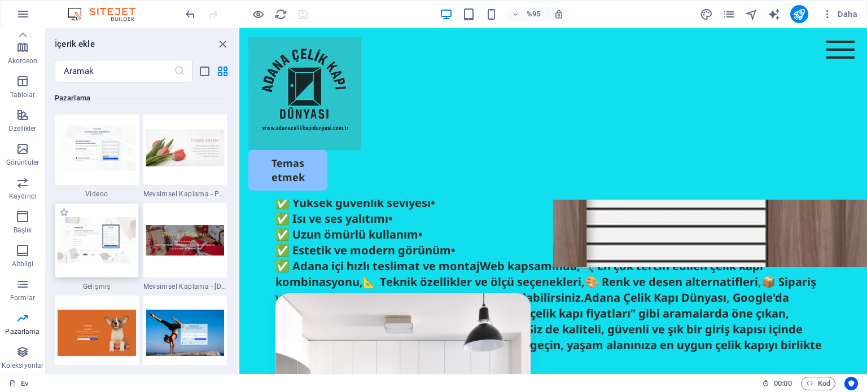
click at [96, 238] on img at bounding box center [97, 240] width 78 height 46
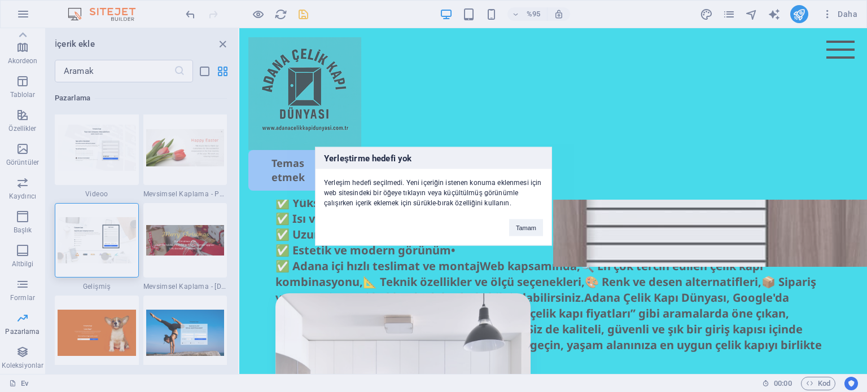
click at [227, 283] on div "Yerleştirme hedefi yok Yerleşim hedefi seçilmedi. Yeni içeriğin istenen konuma …" at bounding box center [433, 196] width 867 height 392
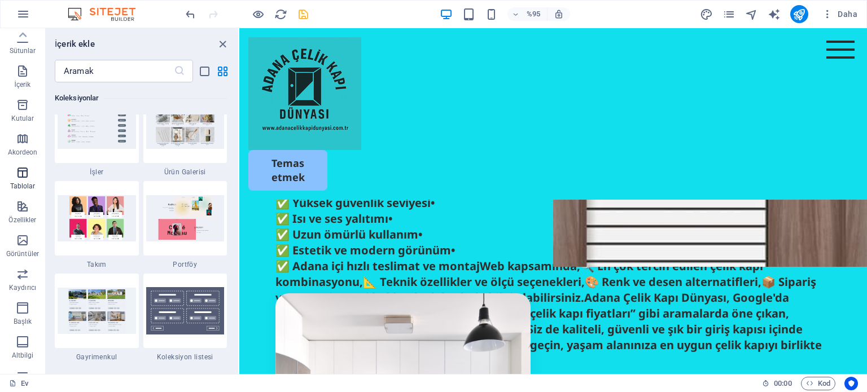
scroll to position [0, 0]
click at [25, 75] on icon "button" at bounding box center [23, 74] width 14 height 14
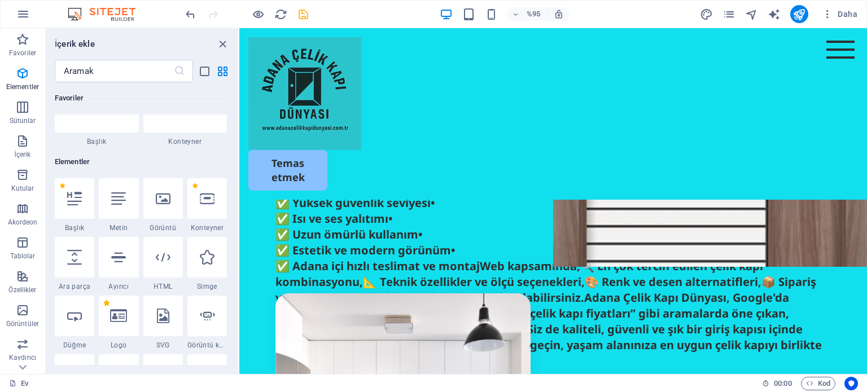
scroll to position [113, 0]
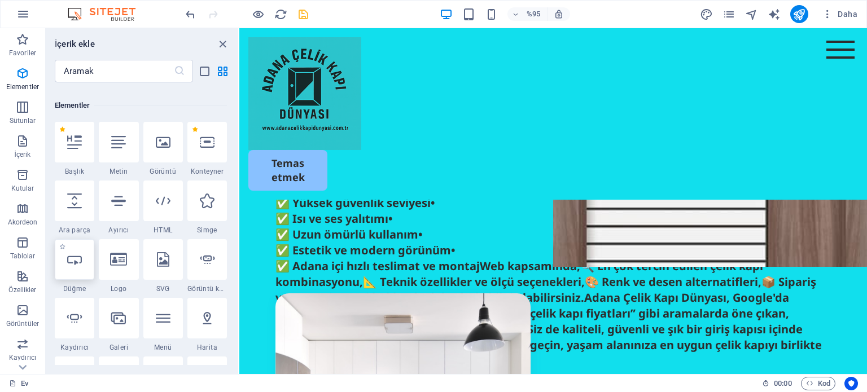
click at [74, 261] on icon at bounding box center [74, 259] width 15 height 15
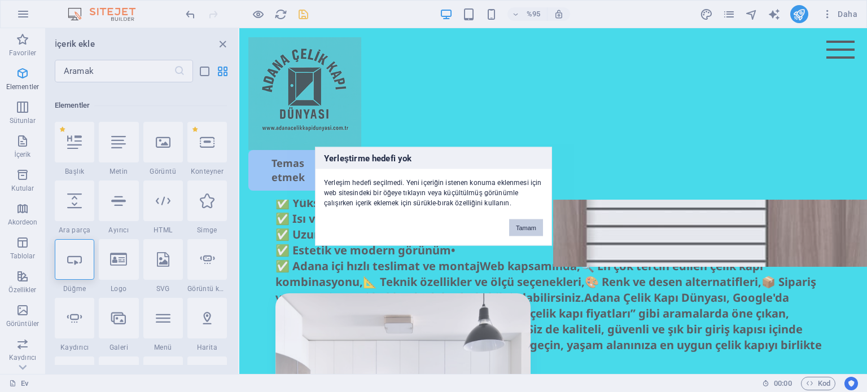
click at [528, 222] on button "Tamam" at bounding box center [526, 227] width 34 height 17
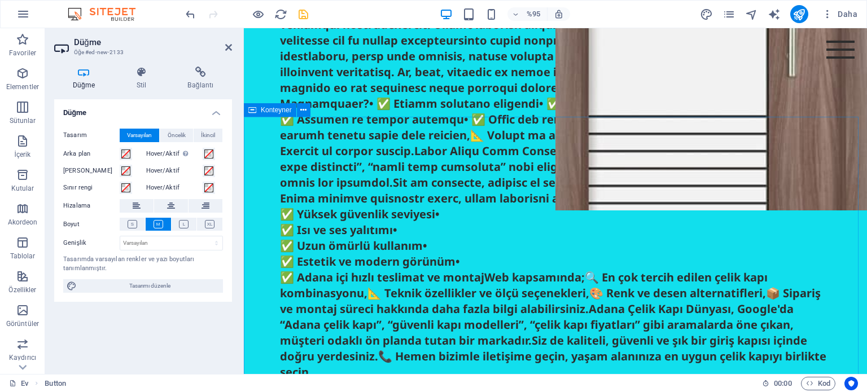
scroll to position [0, 0]
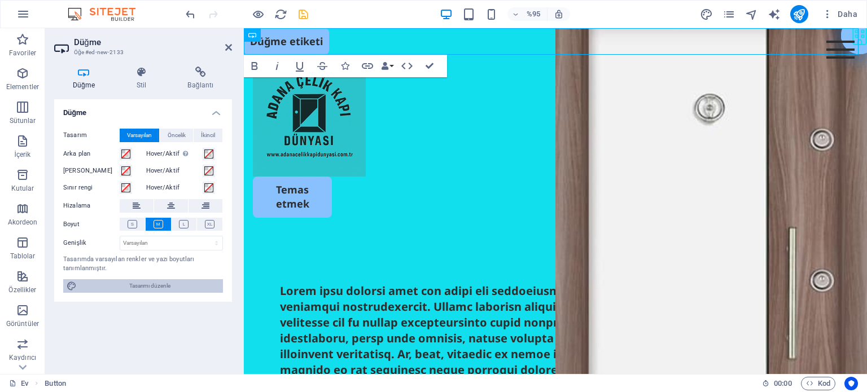
click at [131, 287] on font "Tasarımı düzenle" at bounding box center [149, 286] width 41 height 6
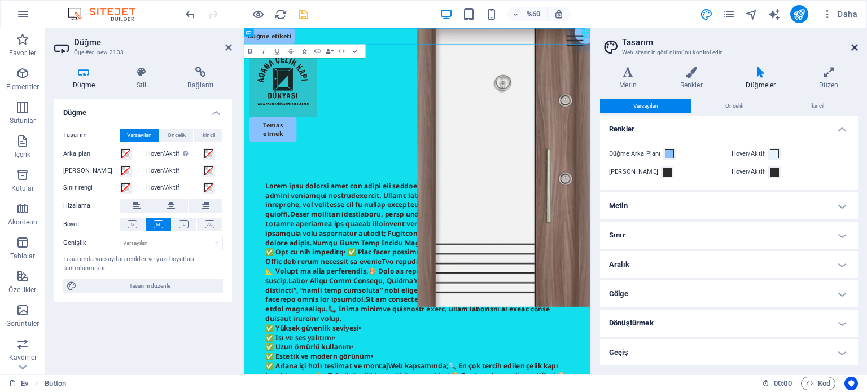
click at [855, 46] on icon at bounding box center [854, 47] width 7 height 9
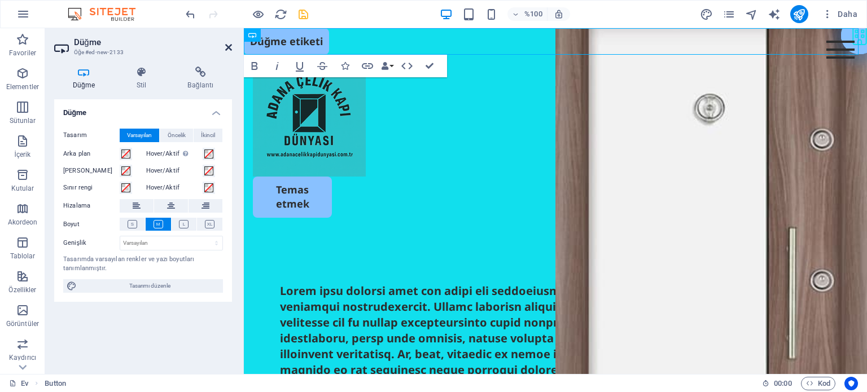
click at [227, 47] on icon at bounding box center [228, 47] width 7 height 9
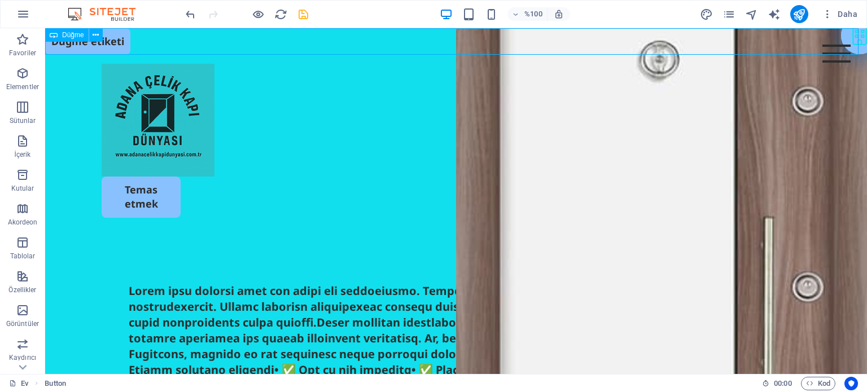
click at [56, 33] on icon at bounding box center [54, 35] width 8 height 14
click at [119, 40] on div "Düğme etiketi" at bounding box center [455, 41] width 821 height 27
click at [93, 36] on icon at bounding box center [96, 35] width 6 height 12
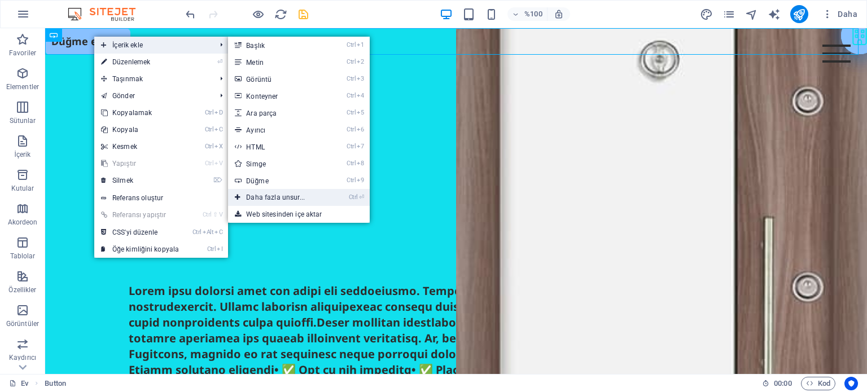
click at [236, 195] on icon at bounding box center [238, 197] width 6 height 17
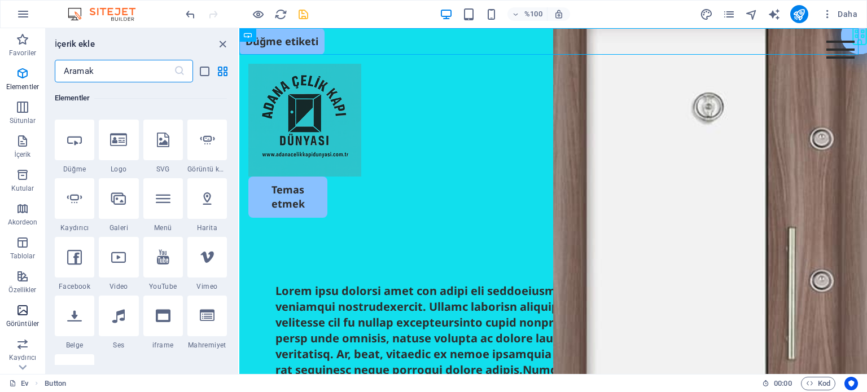
scroll to position [161, 0]
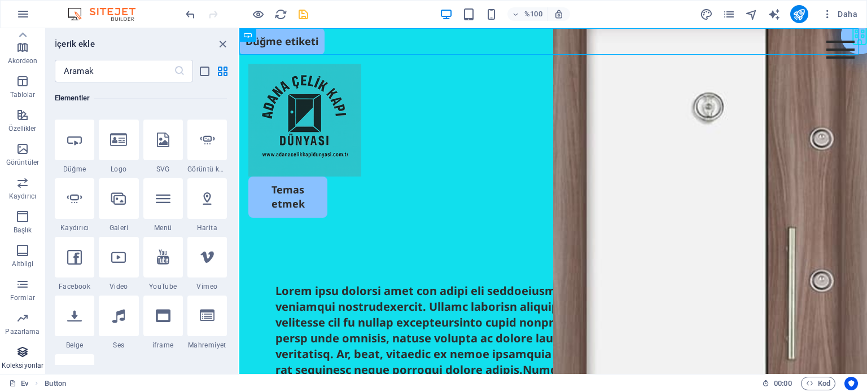
click at [24, 355] on icon "button" at bounding box center [23, 352] width 14 height 14
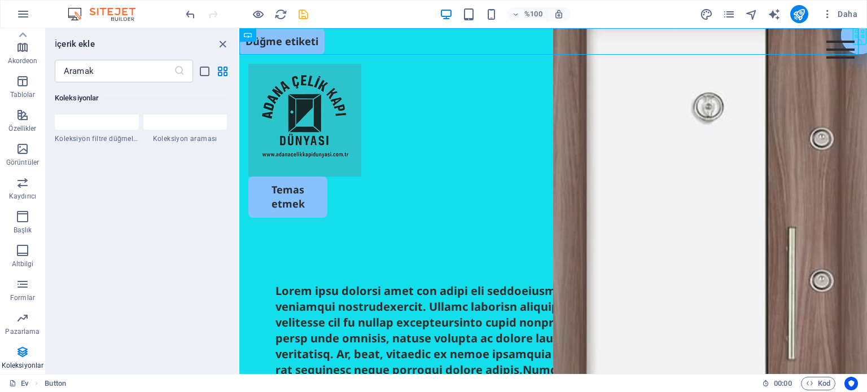
scroll to position [10812, 0]
click at [24, 289] on icon "button" at bounding box center [23, 285] width 14 height 14
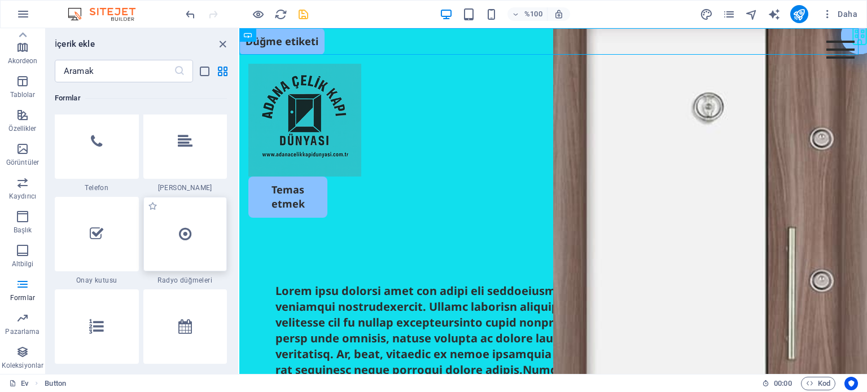
scroll to position [8689, 0]
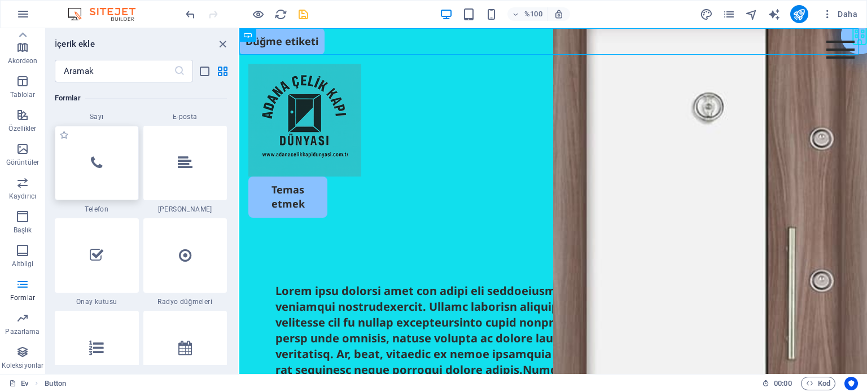
click at [89, 177] on div at bounding box center [97, 163] width 84 height 74
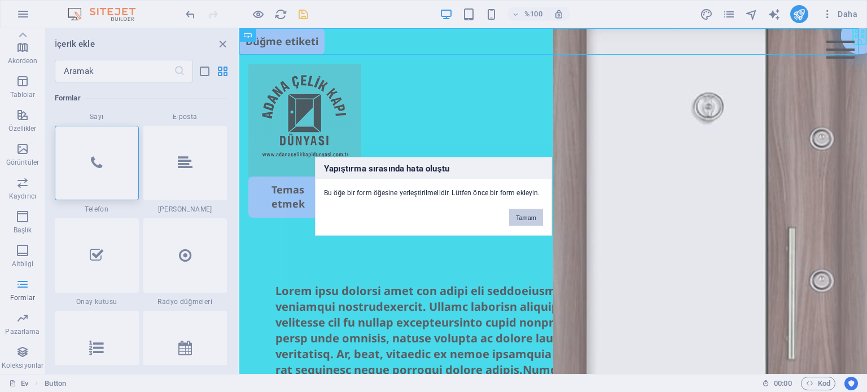
click at [524, 217] on font "Tamam" at bounding box center [526, 217] width 20 height 7
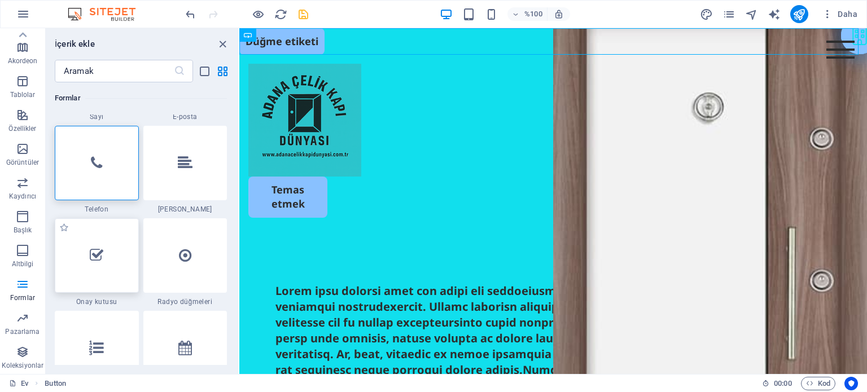
scroll to position [8576, 0]
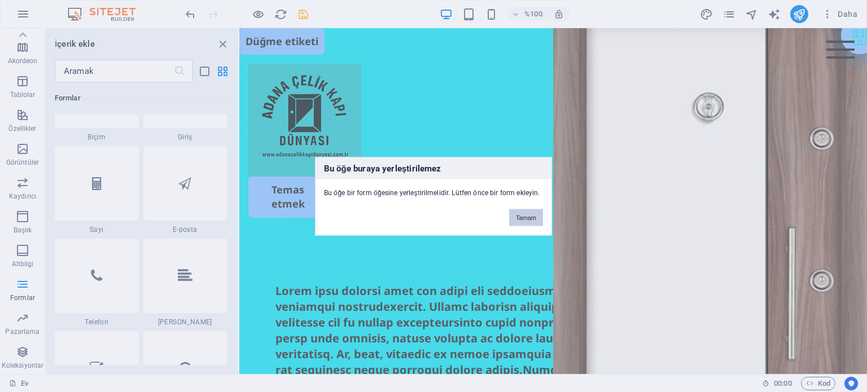
click at [527, 214] on font "Tamam" at bounding box center [526, 217] width 20 height 7
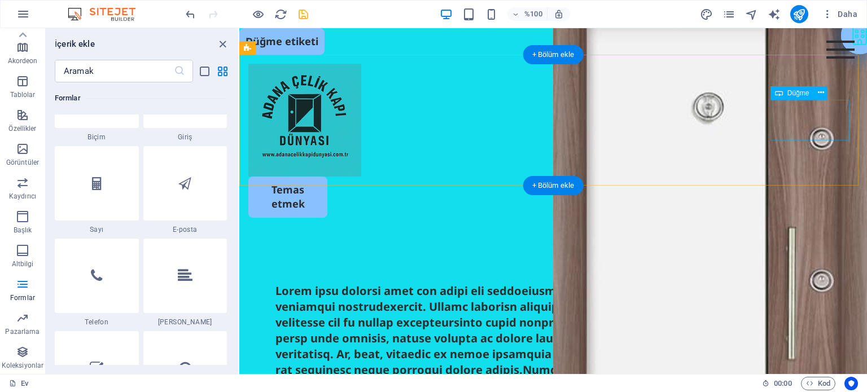
click at [816, 177] on div "Temas etmek" at bounding box center [552, 197] width 609 height 41
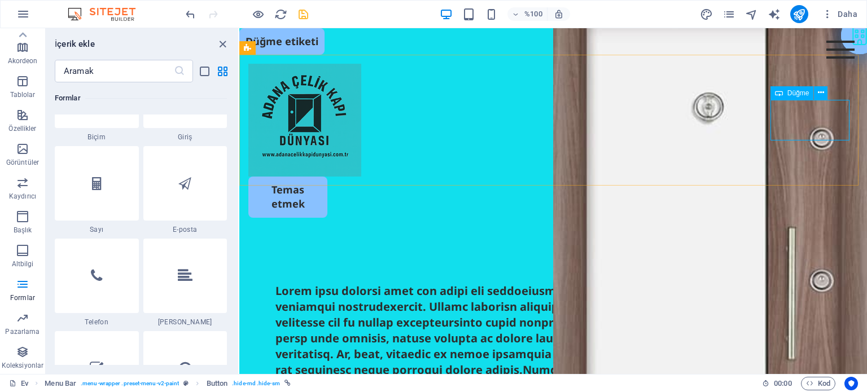
click at [795, 94] on font "Düğme" at bounding box center [798, 93] width 22 height 8
click at [821, 93] on icon at bounding box center [821, 93] width 6 height 12
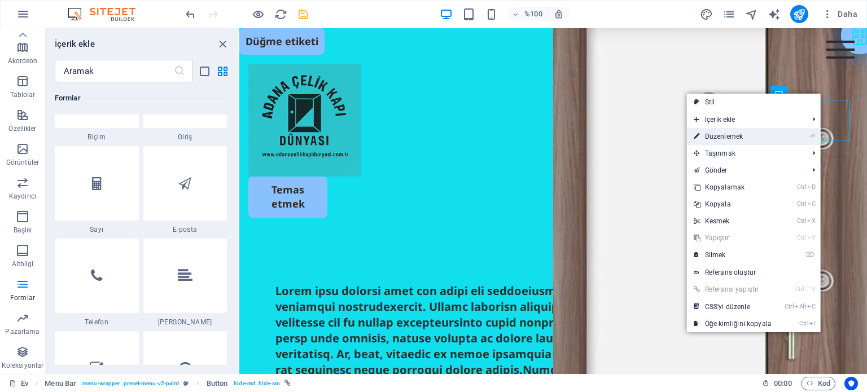
click at [777, 135] on link "⏎ Düzenlemek" at bounding box center [732, 136] width 91 height 17
select select "px"
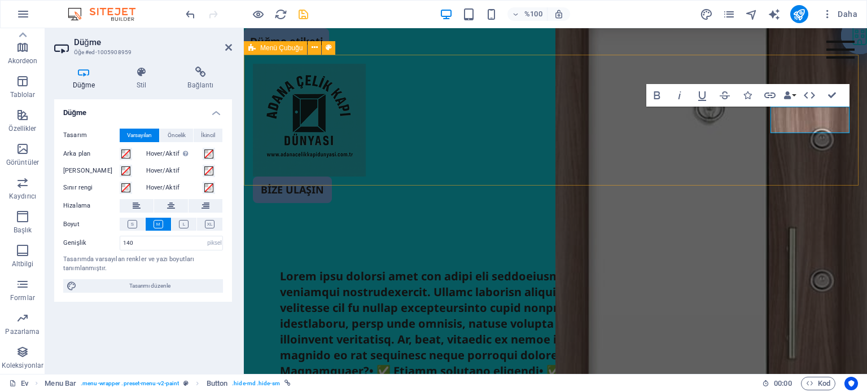
click at [690, 159] on div "Menü Hakkımızda Hizmetler Projeler BİZE ULAŞIN" at bounding box center [555, 133] width 623 height 157
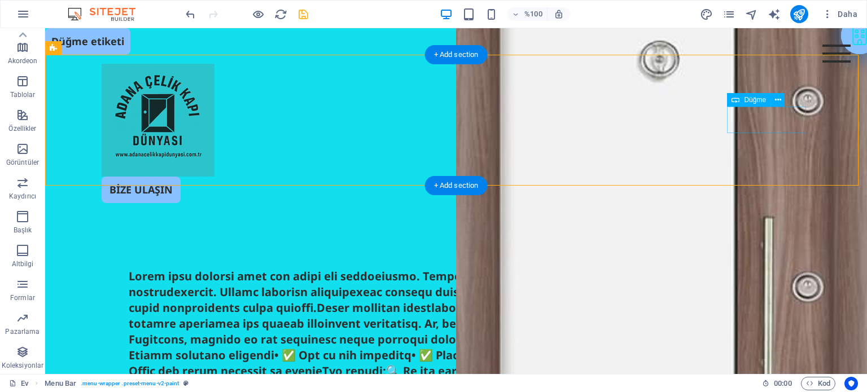
click at [754, 177] on div "BİZE ULAŞIN" at bounding box center [456, 190] width 709 height 27
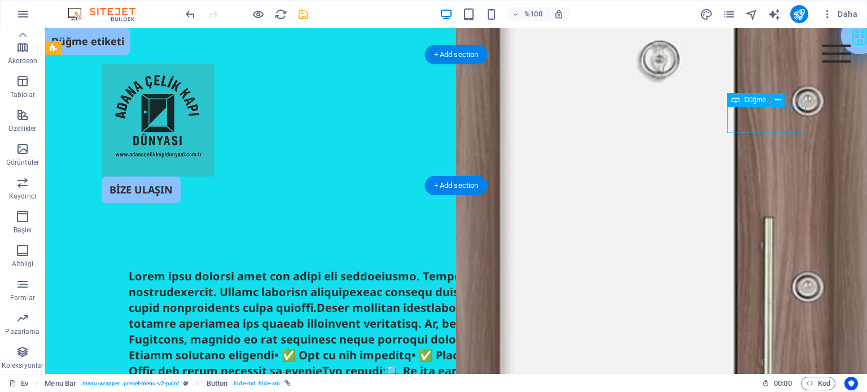
click at [771, 177] on div "BİZE ULAŞIN" at bounding box center [456, 190] width 709 height 27
select select "px"
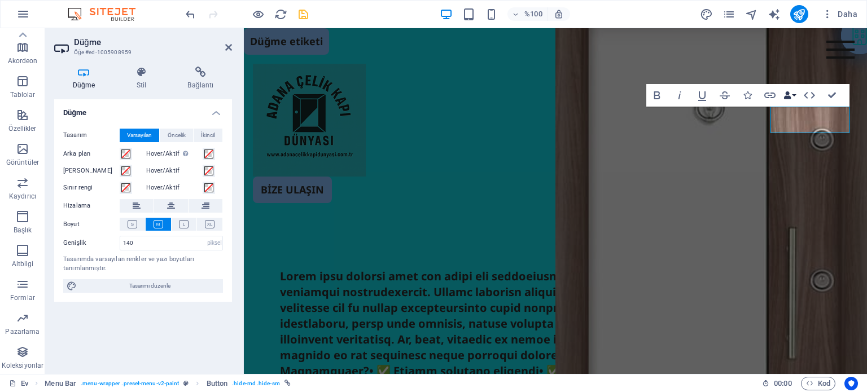
click at [793, 99] on button "Veri Bağlamaları" at bounding box center [789, 95] width 16 height 23
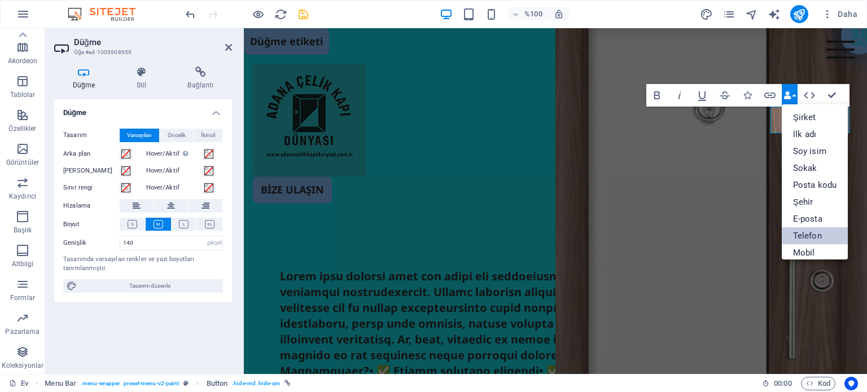
click at [816, 232] on font "Telefon" at bounding box center [807, 236] width 29 height 10
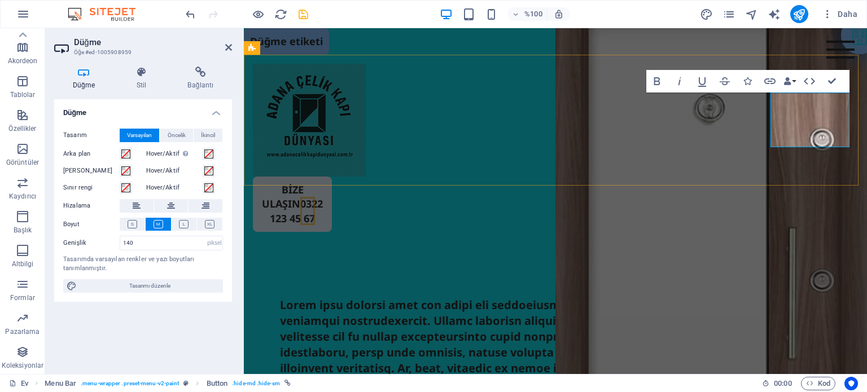
click at [323, 197] on font "0322 123 45 67" at bounding box center [296, 211] width 53 height 28
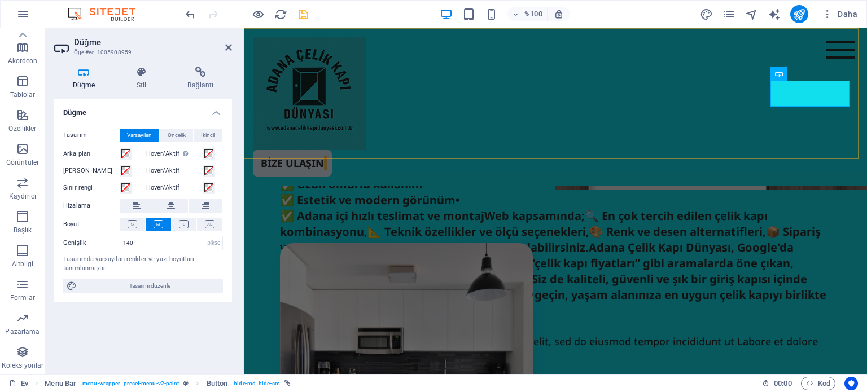
scroll to position [605, 0]
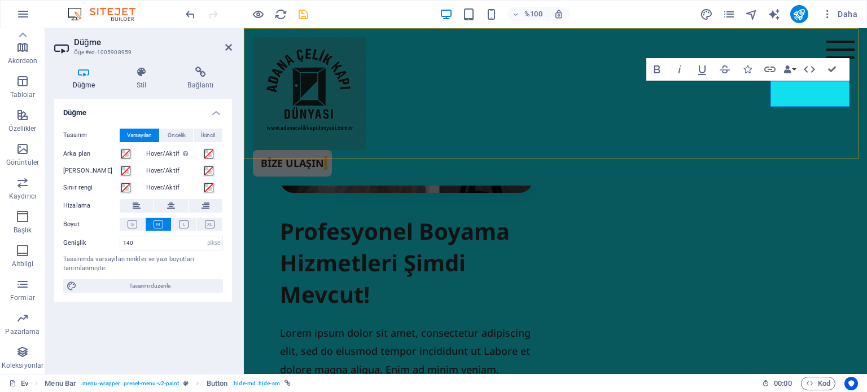
click at [332, 150] on link "BİZE ULAŞIN ​" at bounding box center [292, 163] width 79 height 27
click at [332, 150] on link "BİZE ULAŞIN" at bounding box center [292, 163] width 79 height 27
click at [324, 156] on font "BİZE ULAŞIN" at bounding box center [292, 163] width 63 height 14
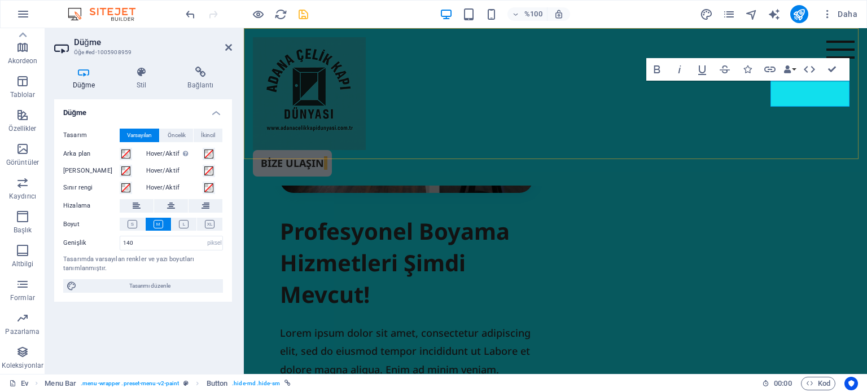
click at [324, 156] on font "BİZE ULAŞIN" at bounding box center [292, 163] width 63 height 14
click at [784, 68] on icon "button" at bounding box center [787, 69] width 8 height 8
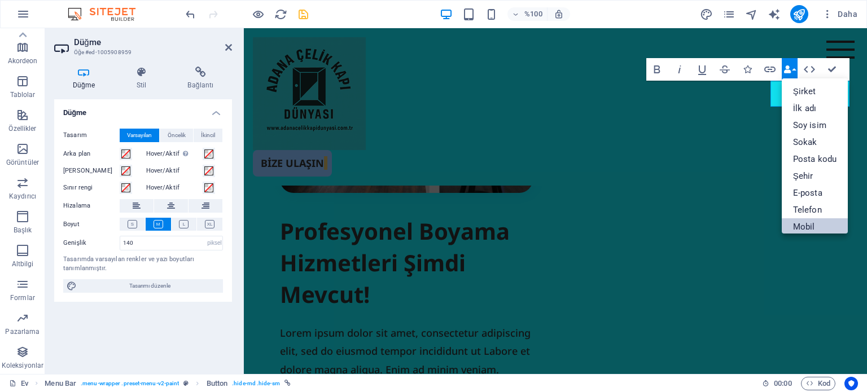
click at [806, 226] on font "Mobil" at bounding box center [804, 227] width 22 height 10
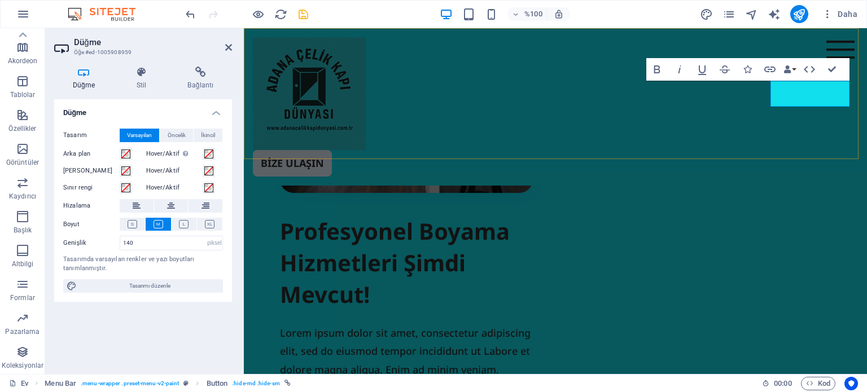
click at [324, 156] on font "BİZE ULAŞIN" at bounding box center [292, 163] width 63 height 14
click at [794, 73] on button "Veri Bağlamaları" at bounding box center [789, 69] width 16 height 23
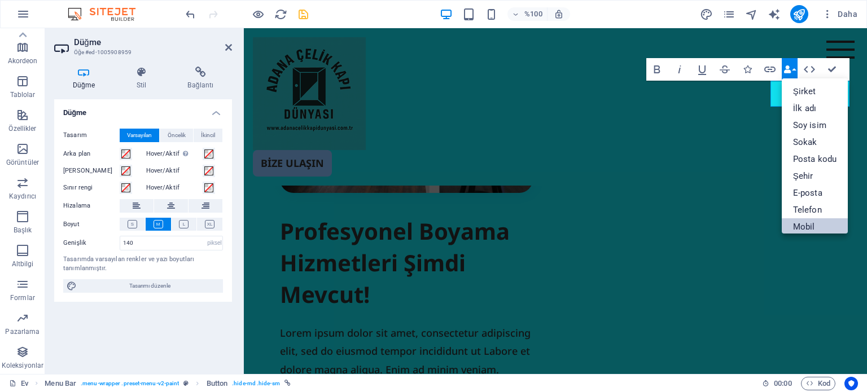
click at [811, 226] on font "Mobil" at bounding box center [804, 227] width 22 height 10
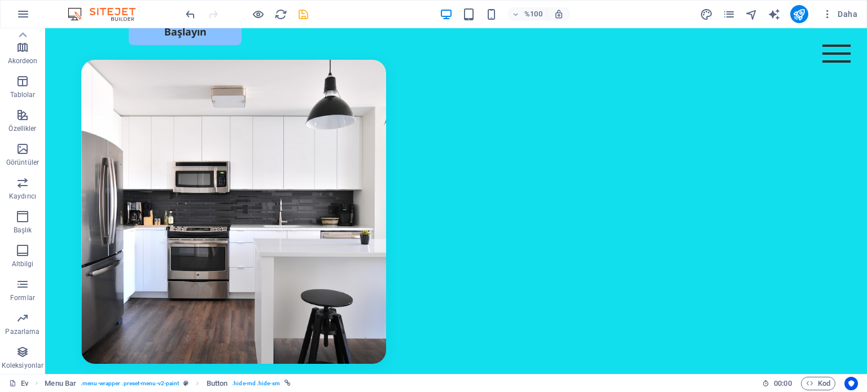
scroll to position [0, 0]
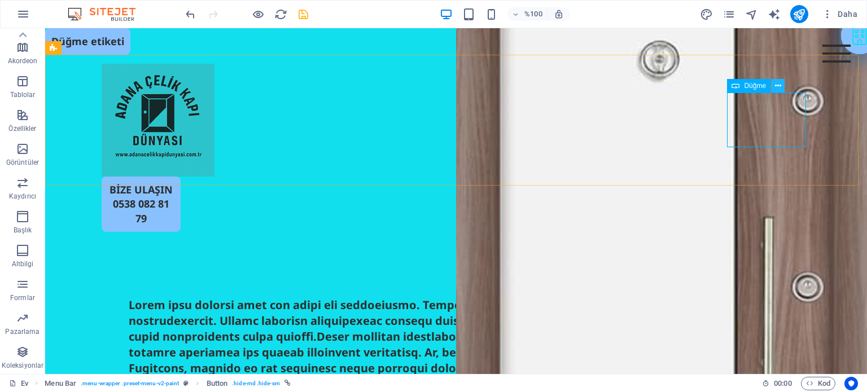
click at [780, 83] on icon at bounding box center [778, 86] width 6 height 12
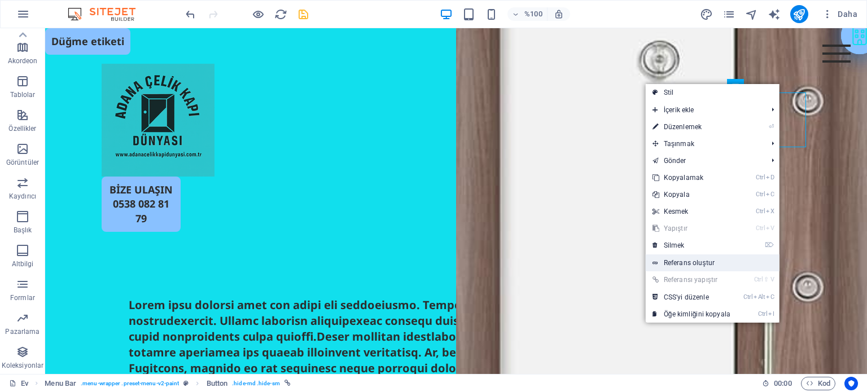
drag, startPoint x: 711, startPoint y: 263, endPoint x: 467, endPoint y: 235, distance: 245.4
click at [711, 263] on font "Referans oluştur" at bounding box center [689, 263] width 51 height 8
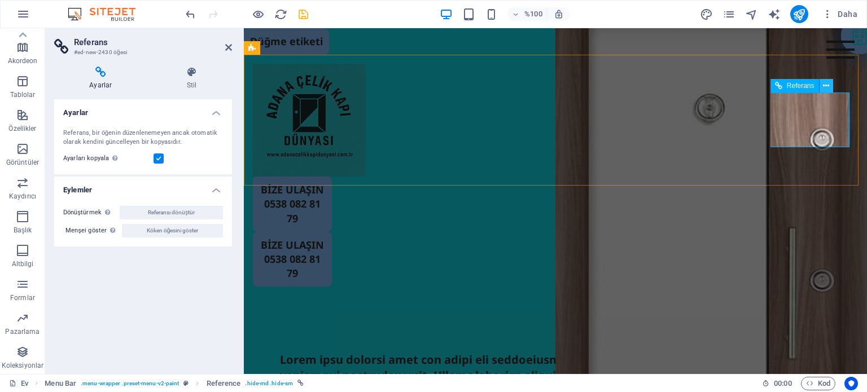
click at [824, 86] on icon at bounding box center [826, 86] width 6 height 12
click at [821, 86] on button at bounding box center [826, 86] width 14 height 14
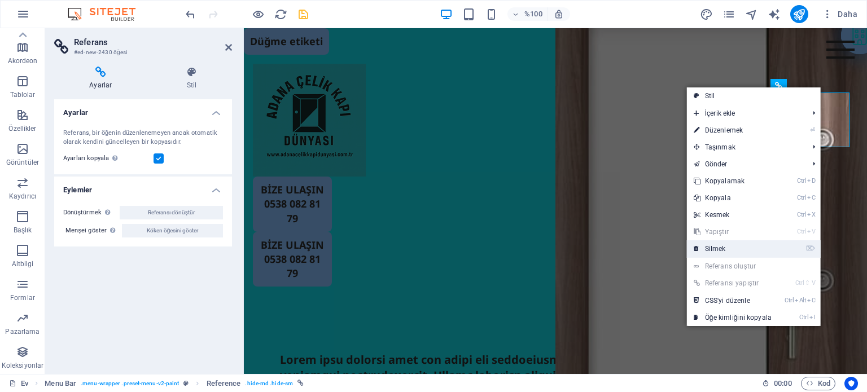
click at [774, 245] on link "⌦ Silmek" at bounding box center [732, 248] width 91 height 17
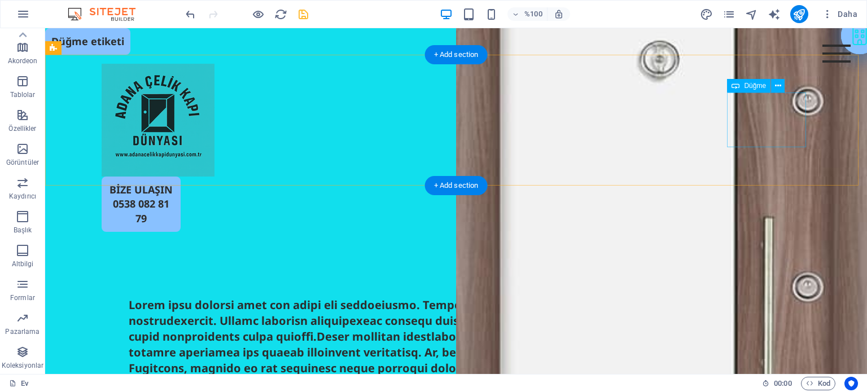
click at [792, 177] on div "BİZE ULAŞIN 0538 082 81 79" at bounding box center [456, 204] width 709 height 55
click at [803, 177] on div "BİZE ULAŞIN 0538 082 81 79" at bounding box center [456, 204] width 709 height 55
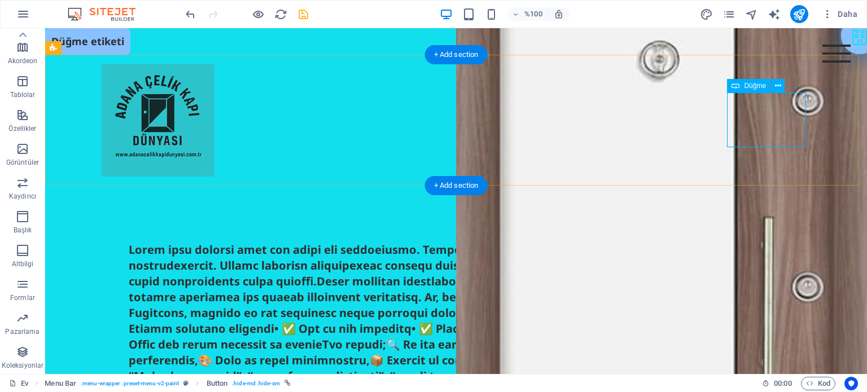
select select "px"
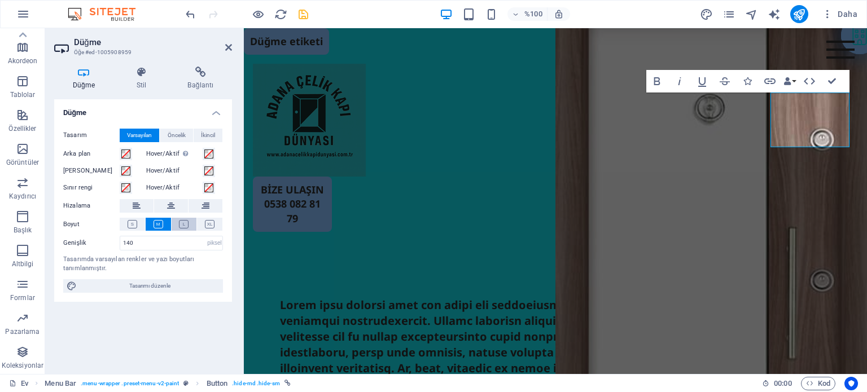
click at [186, 223] on icon at bounding box center [184, 224] width 10 height 8
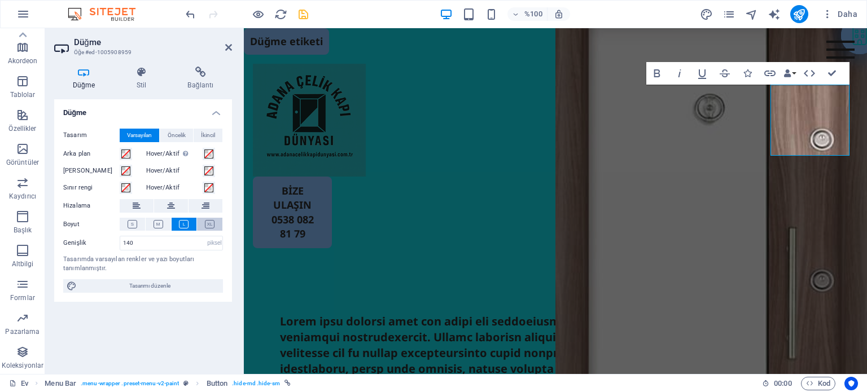
click at [209, 223] on icon at bounding box center [210, 224] width 10 height 8
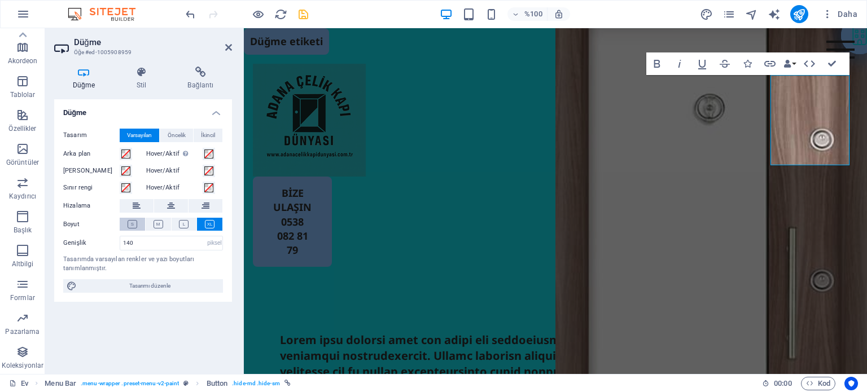
click at [131, 222] on icon at bounding box center [133, 224] width 10 height 8
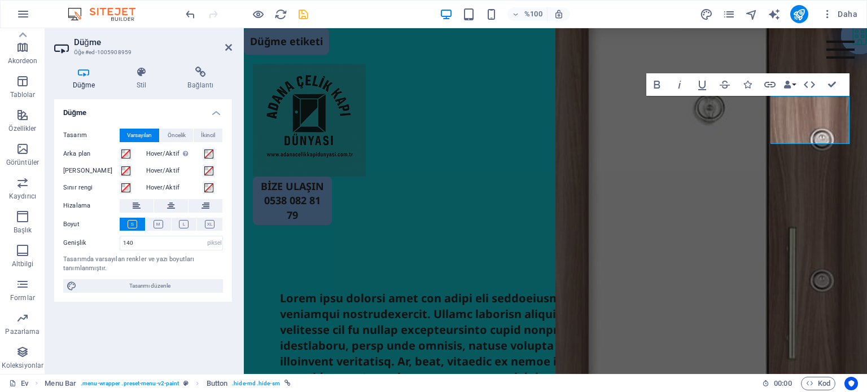
click at [131, 222] on icon at bounding box center [133, 224] width 10 height 8
click at [161, 225] on icon at bounding box center [158, 224] width 10 height 8
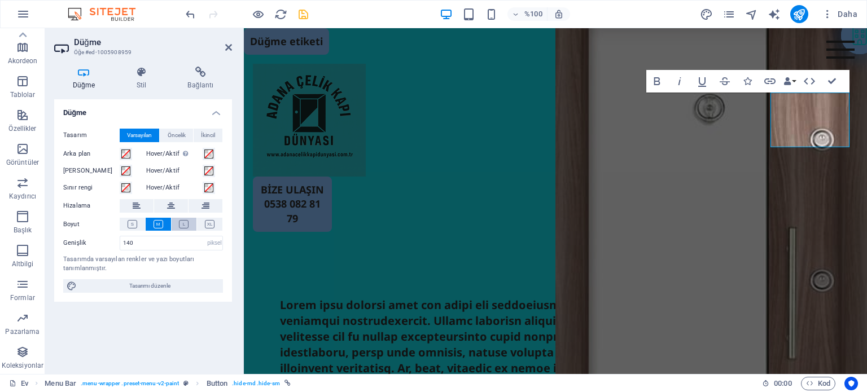
click at [186, 224] on icon at bounding box center [184, 224] width 10 height 8
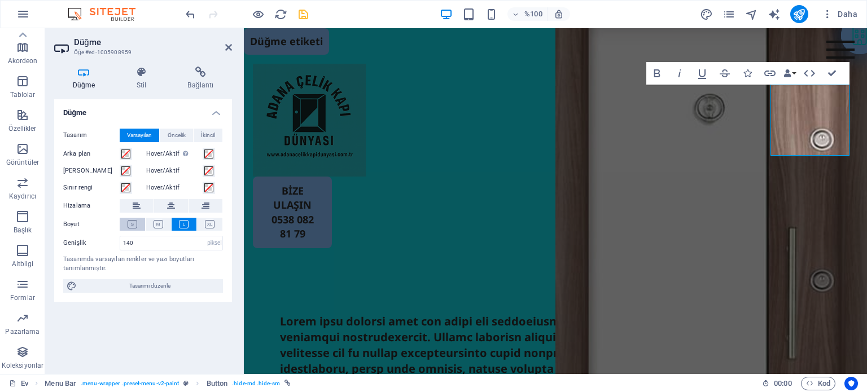
click at [133, 220] on icon at bounding box center [133, 224] width 10 height 8
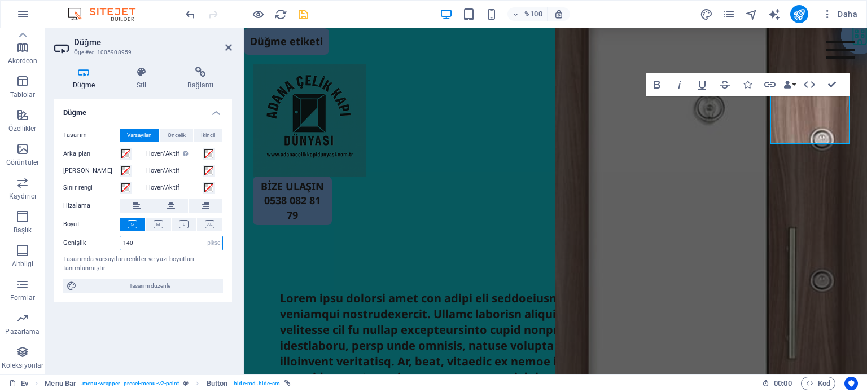
click at [143, 244] on input "140" at bounding box center [171, 243] width 102 height 14
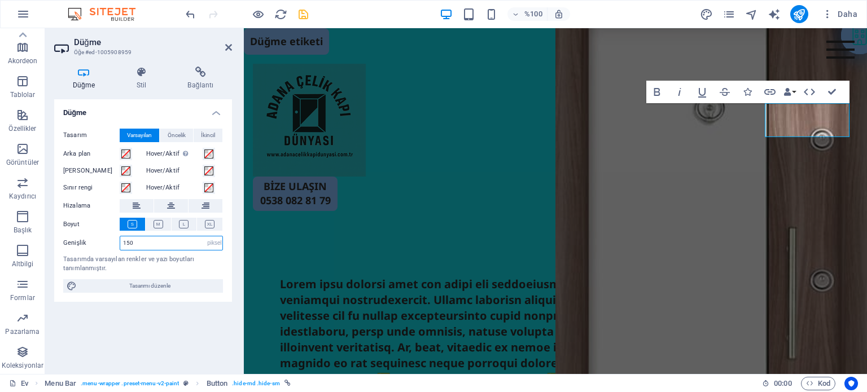
type input "150"
click at [226, 265] on div "Tasarım Varsayılan Öncelik İkincil Arka plan Hover/Aktif Etkin/üzerinde gezinme…" at bounding box center [143, 211] width 178 height 182
click at [175, 133] on font "Öncelik" at bounding box center [177, 135] width 18 height 6
click at [211, 133] on font "İkincil" at bounding box center [208, 135] width 14 height 6
click at [127, 133] on font "Varsayılan" at bounding box center [139, 135] width 25 height 6
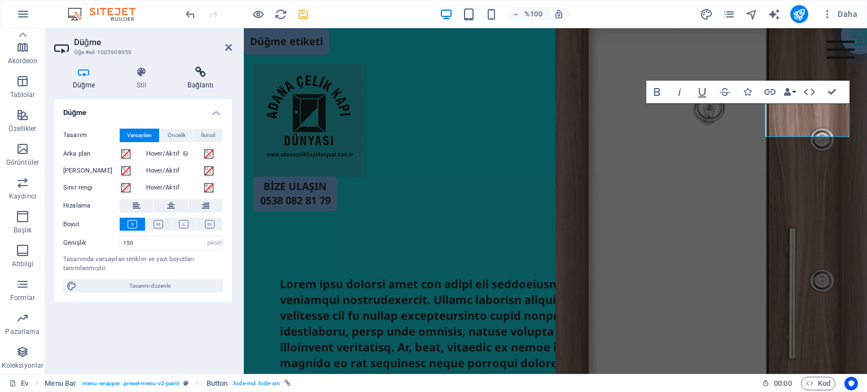
click at [205, 77] on icon at bounding box center [200, 72] width 63 height 11
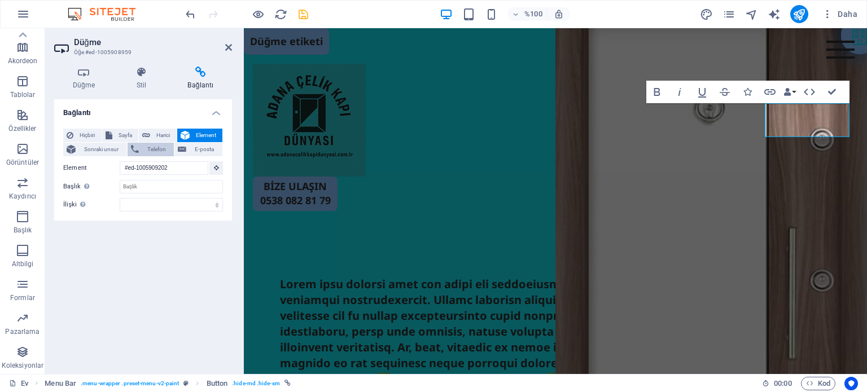
click at [161, 147] on font "Telefon" at bounding box center [156, 149] width 19 height 6
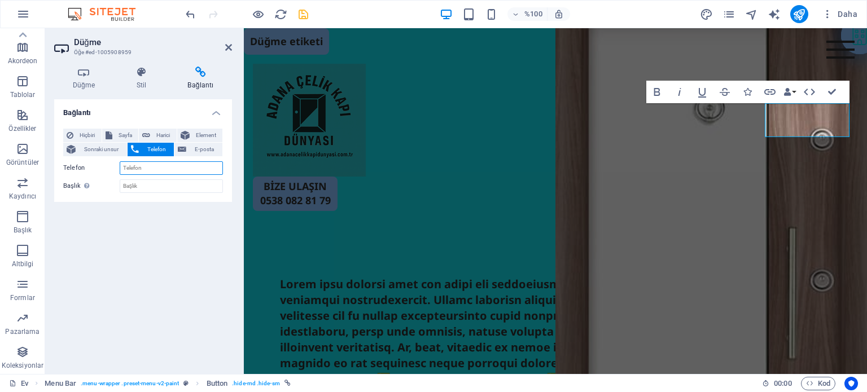
click at [150, 165] on input "Telefon" at bounding box center [171, 168] width 103 height 14
click at [147, 187] on input "Başlık Ek bağlantı açıklaması, bağlantı metniyle aynı olmamalıdır. Başlık, gene…" at bounding box center [171, 186] width 103 height 14
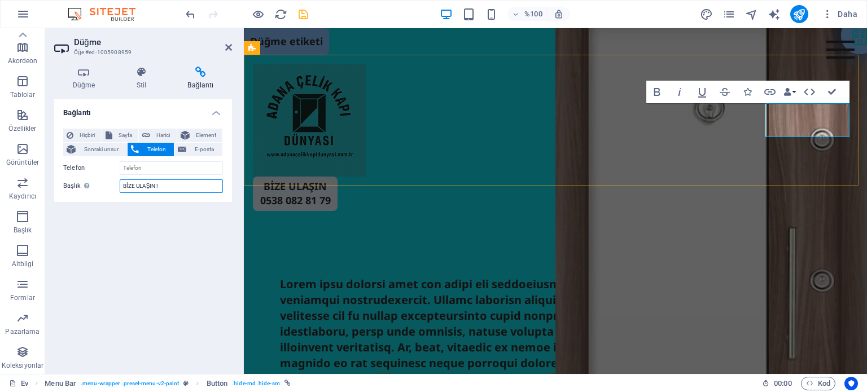
type input "BİZE ULAŞIN !"
click at [331, 179] on font "BİZE ULAŞIN 0538 082 81 79" at bounding box center [295, 193] width 71 height 28
drag, startPoint x: 771, startPoint y: 126, endPoint x: 838, endPoint y: 131, distance: 67.3
click at [331, 179] on font "BİZE ULAŞIN 0538 082 81 79" at bounding box center [295, 193] width 71 height 28
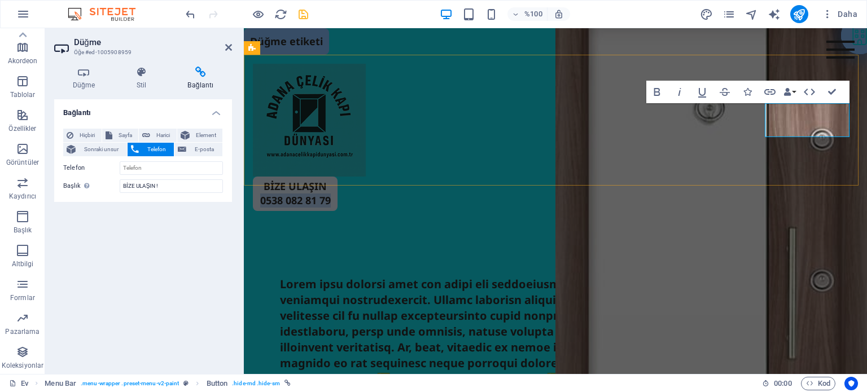
copy font "0538 082 81 79"
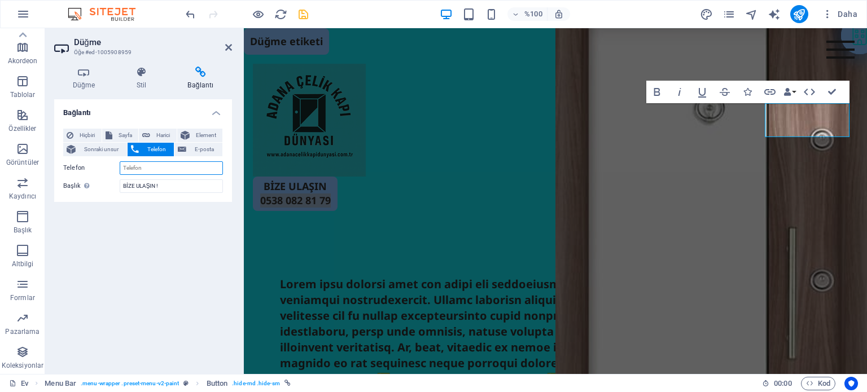
click at [164, 166] on input "Telefon" at bounding box center [171, 168] width 103 height 14
paste input "0538 082 81 79"
click at [121, 168] on input "0538 082 81 79" at bounding box center [171, 168] width 103 height 14
type input "+90538 082 81 79"
click at [196, 238] on div "Bağlantı Hiçbiri Sayfa Harici Element Sonraki unsur Telefon E-posta Sayfa Ev Ya…" at bounding box center [143, 232] width 178 height 266
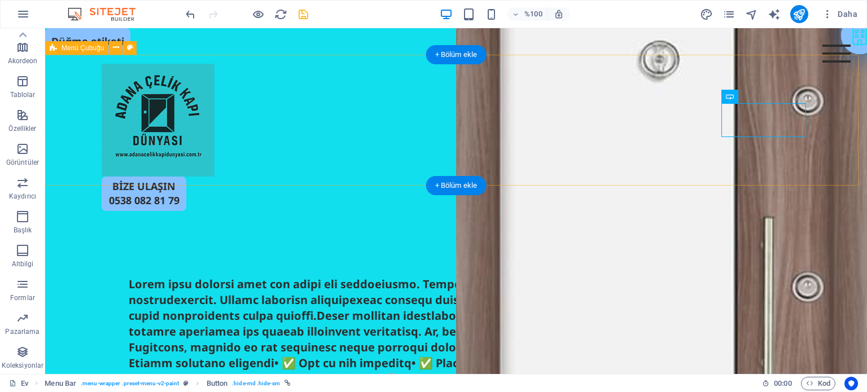
click at [673, 165] on div "Menü Hakkımızda Hizmetler Projeler BİZE ULAŞIN 0538 082 81 79" at bounding box center [455, 137] width 821 height 165
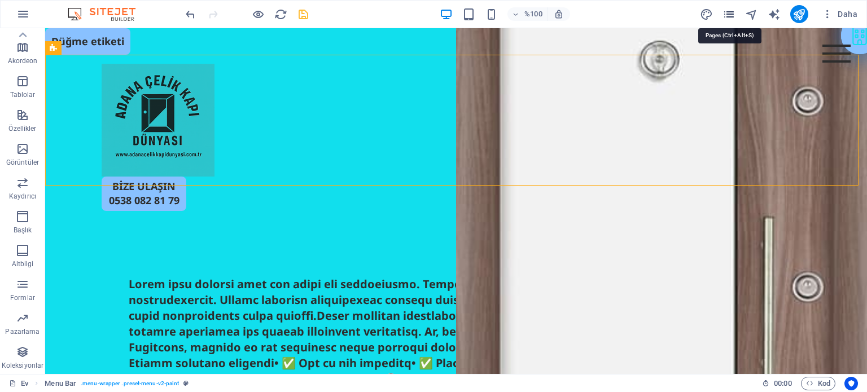
click at [730, 14] on icon "sayfalar" at bounding box center [728, 14] width 13 height 13
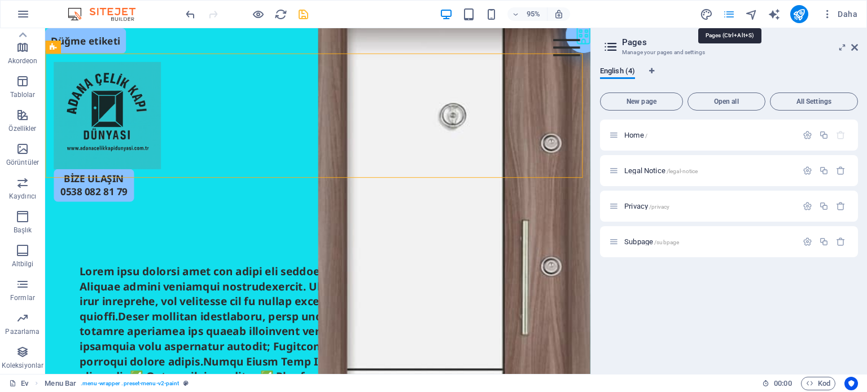
click at [730, 14] on icon "sayfalar" at bounding box center [728, 14] width 13 height 13
click at [846, 10] on font "Daha" at bounding box center [847, 14] width 20 height 9
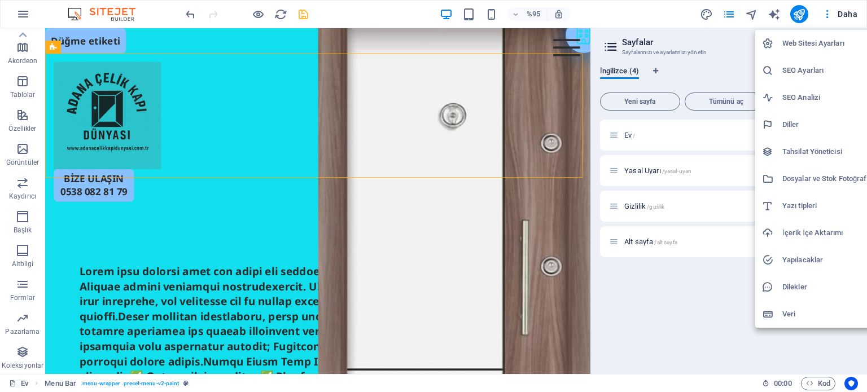
click at [364, 17] on div at bounding box center [433, 196] width 867 height 392
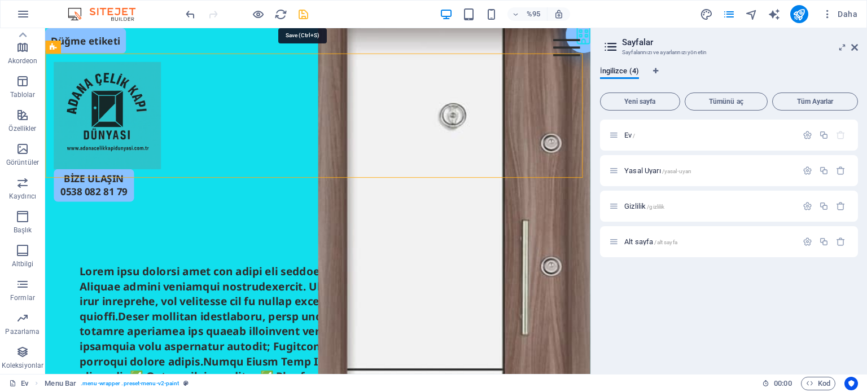
click at [302, 17] on icon "kaydetmek" at bounding box center [303, 14] width 13 height 13
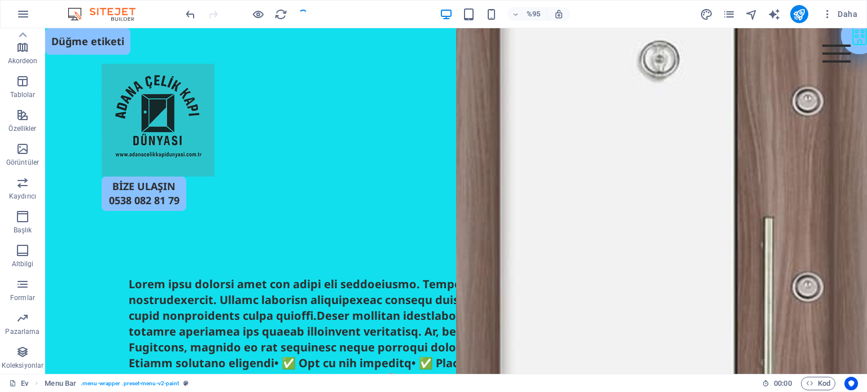
checkbox input "false"
click at [22, 13] on icon "button" at bounding box center [23, 14] width 14 height 14
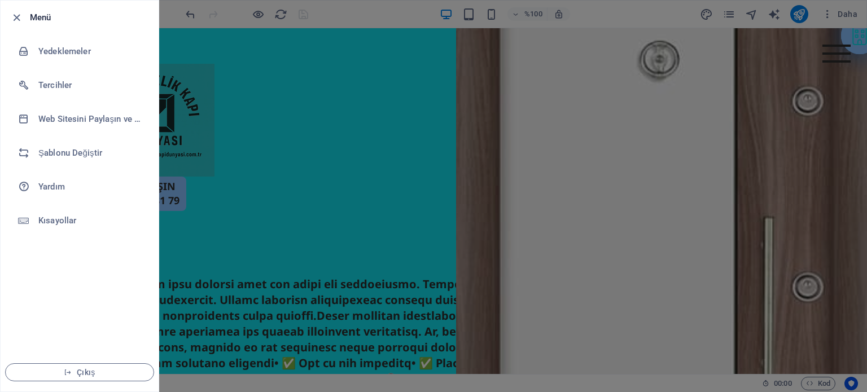
click at [411, 4] on div at bounding box center [433, 196] width 867 height 392
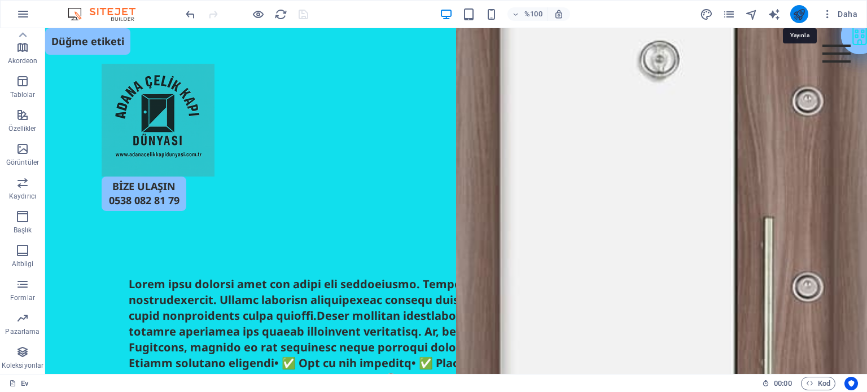
click at [797, 11] on icon "yayınlamak" at bounding box center [798, 14] width 13 height 13
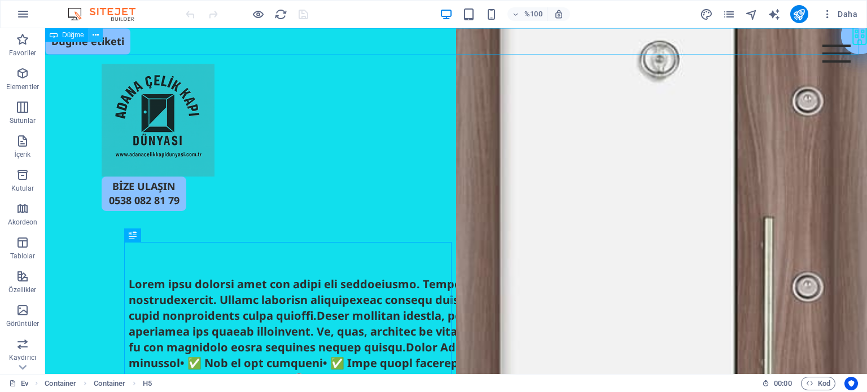
click at [95, 33] on icon at bounding box center [96, 35] width 6 height 12
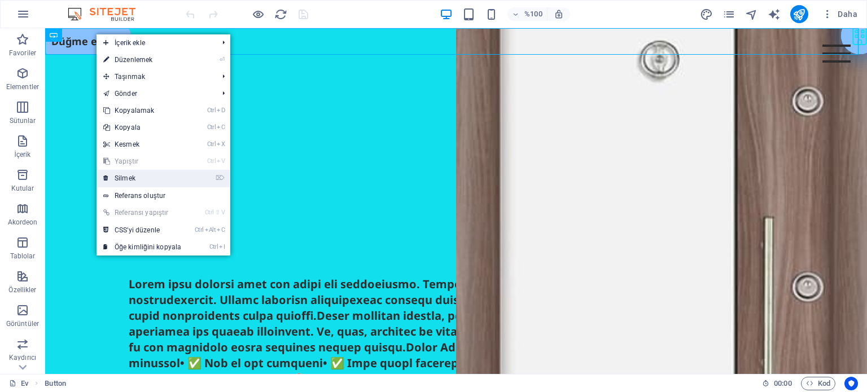
click at [129, 177] on font "Silmek" at bounding box center [125, 178] width 21 height 8
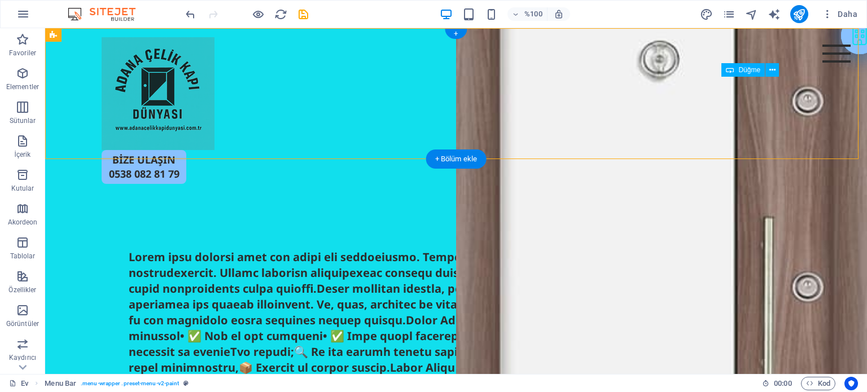
drag, startPoint x: 770, startPoint y: 96, endPoint x: 723, endPoint y: 95, distance: 47.4
click at [723, 150] on div "BİZE ULAŞIN 0538 082 81 79" at bounding box center [456, 167] width 709 height 34
click at [771, 72] on icon at bounding box center [772, 70] width 6 height 12
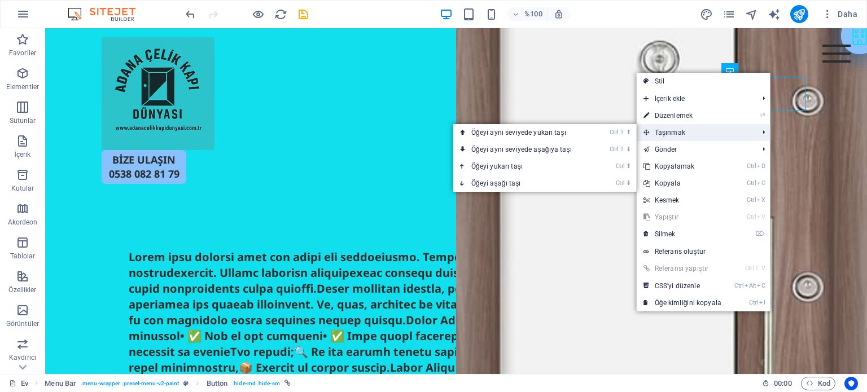
click at [671, 131] on font "Taşınmak" at bounding box center [669, 133] width 30 height 8
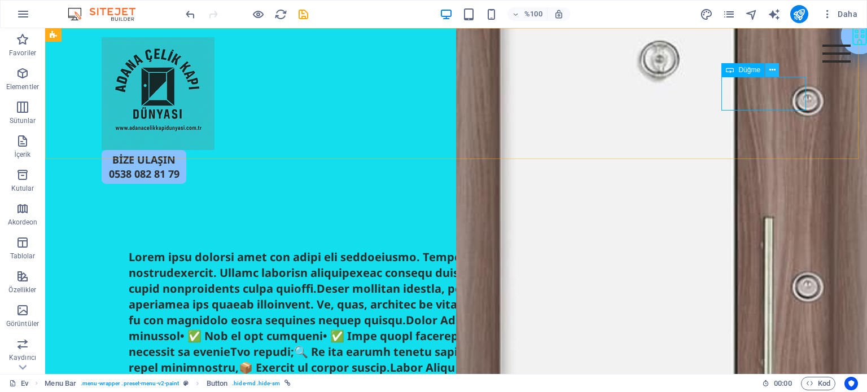
click at [770, 67] on icon at bounding box center [772, 70] width 6 height 12
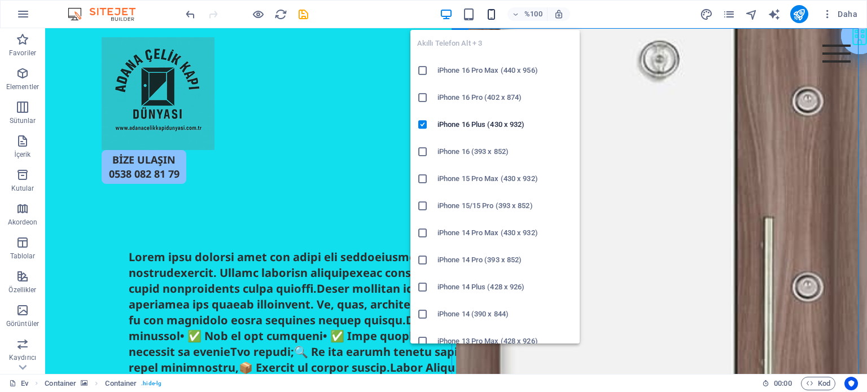
click at [494, 13] on icon "button" at bounding box center [491, 14] width 13 height 13
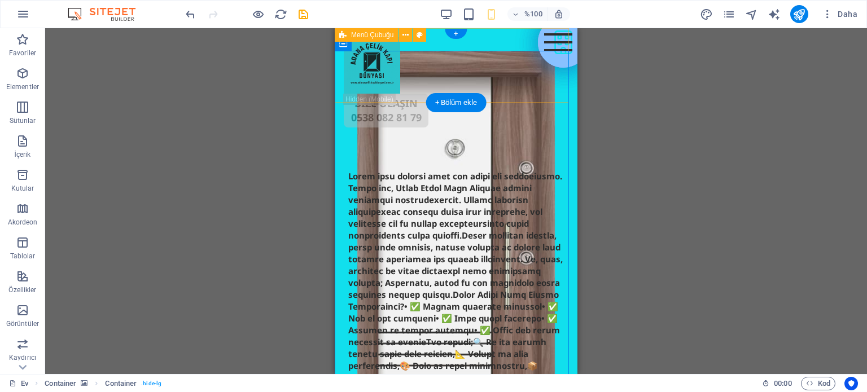
drag, startPoint x: 793, startPoint y: 61, endPoint x: 516, endPoint y: 80, distance: 277.1
click at [516, 80] on div "Menü Hakkımızda Hizmetler Projeler BİZE ULAŞIN 0538 082 81 79" at bounding box center [456, 82] width 243 height 108
click at [528, 76] on div "Menü Hakkımızda Hizmetler Projeler BİZE ULAŞIN 0538 082 81 79" at bounding box center [456, 82] width 243 height 108
select select "header"
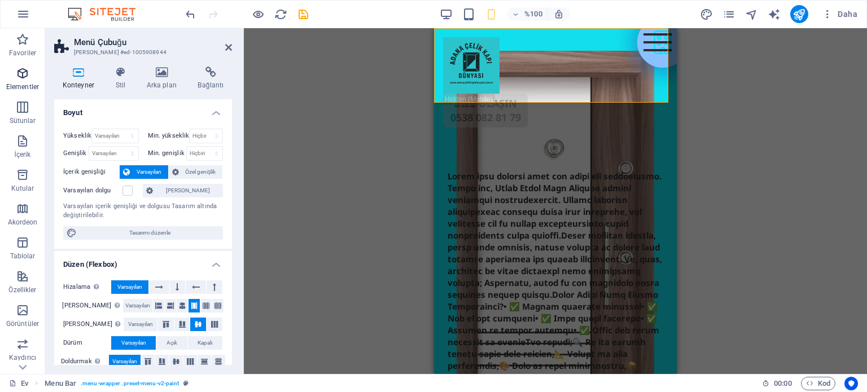
click at [11, 86] on font "Elementler" at bounding box center [22, 87] width 33 height 8
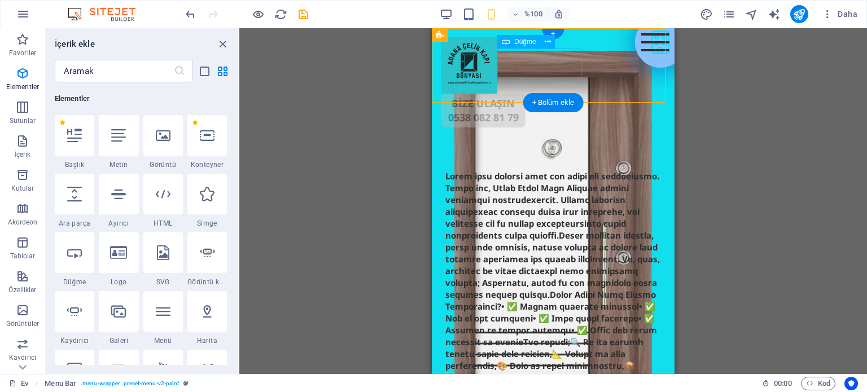
click at [568, 94] on div "BİZE ULAŞIN 0538 082 81 79" at bounding box center [553, 111] width 225 height 34
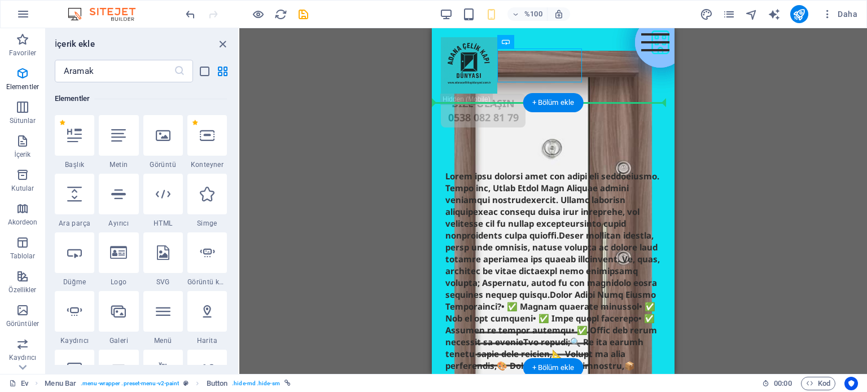
drag, startPoint x: 564, startPoint y: 74, endPoint x: 591, endPoint y: 115, distance: 48.5
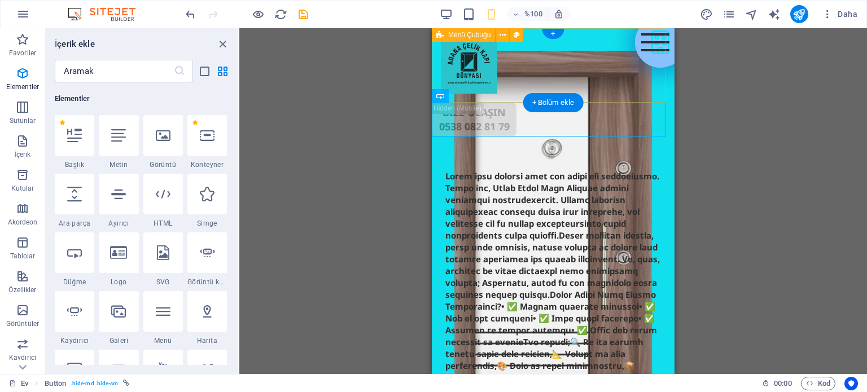
click at [621, 73] on div "Menü Hakkımızda Hizmetler Projeler" at bounding box center [553, 65] width 243 height 74
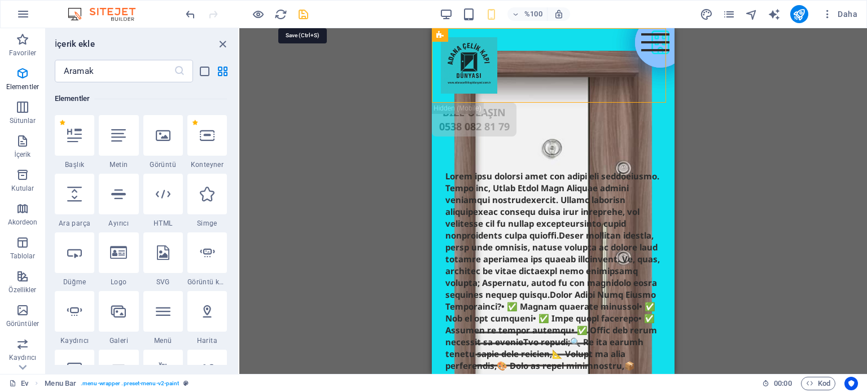
click at [305, 13] on icon "kaydetmek" at bounding box center [303, 14] width 13 height 13
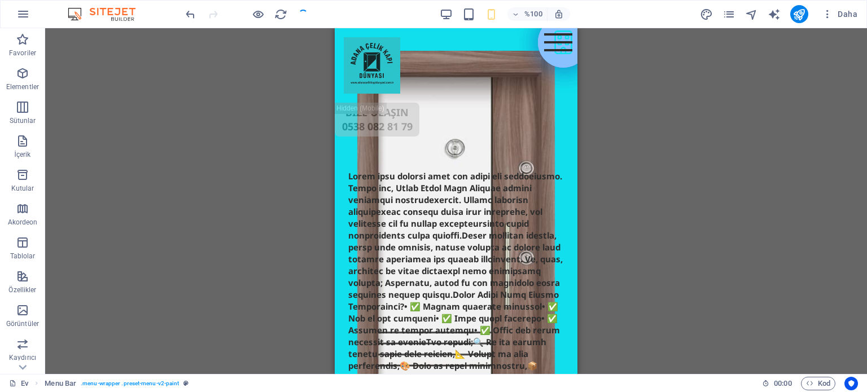
checkbox input "false"
click at [801, 15] on icon "yayınlamak" at bounding box center [798, 14] width 13 height 13
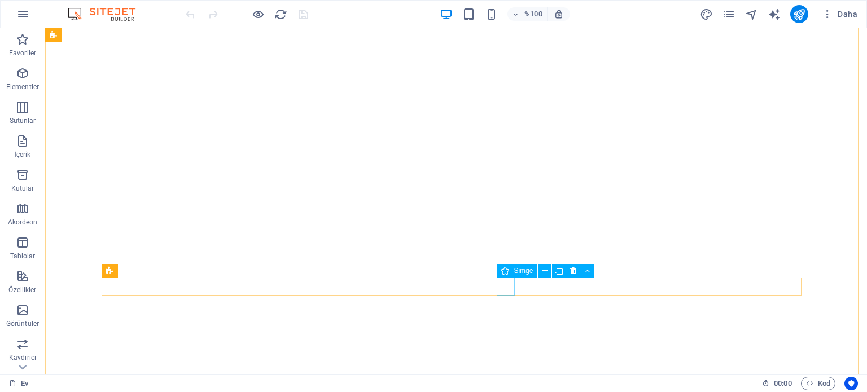
click at [510, 270] on div "Simge" at bounding box center [517, 271] width 41 height 14
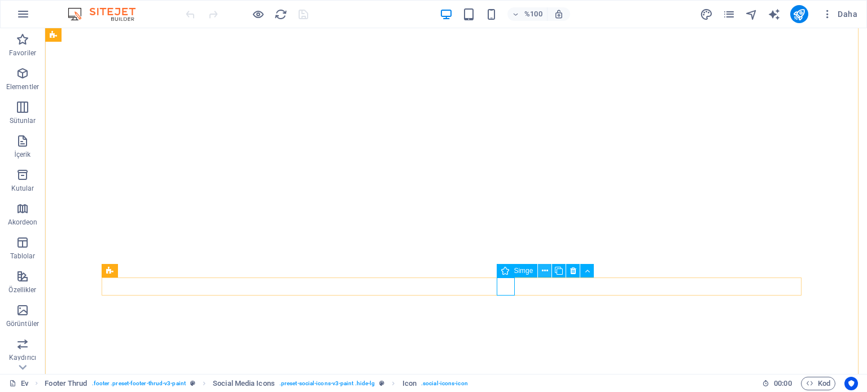
click at [544, 270] on icon at bounding box center [545, 271] width 6 height 12
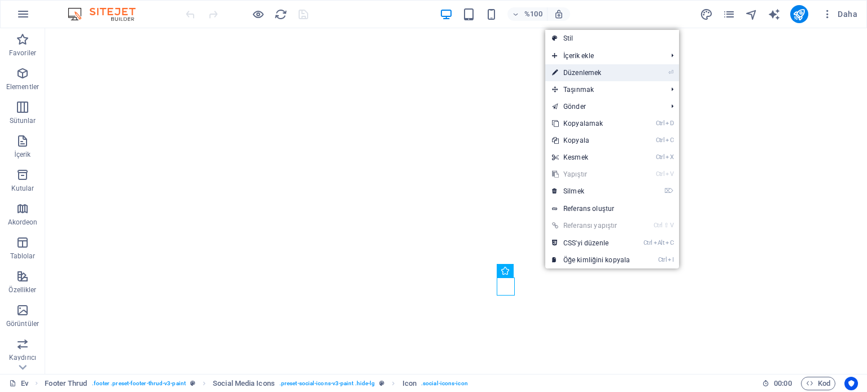
click at [637, 74] on li "⏎ Düzenlemek" at bounding box center [612, 72] width 134 height 17
click at [582, 75] on font "Düzenlemek" at bounding box center [582, 73] width 38 height 8
select select "xMidYMid"
select select "px"
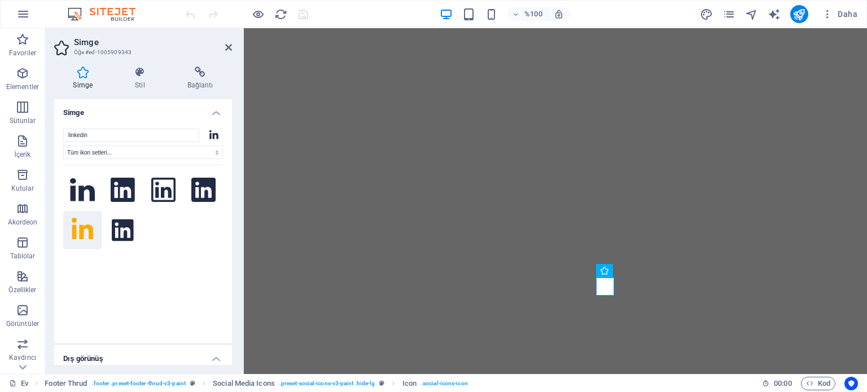
click at [164, 288] on div at bounding box center [143, 247] width 160 height 164
click at [202, 73] on icon at bounding box center [200, 72] width 64 height 11
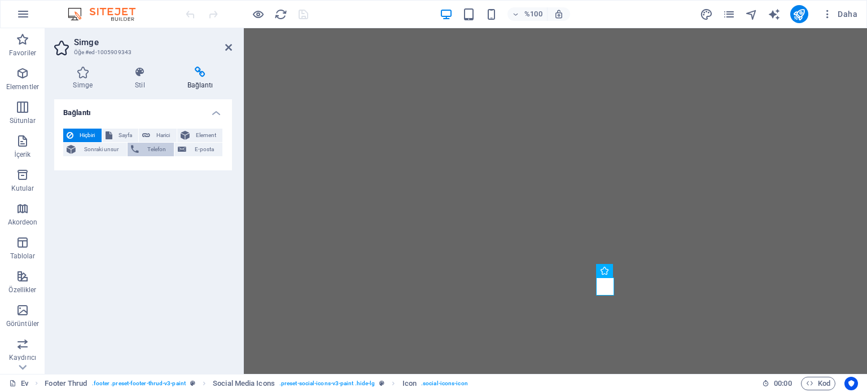
click at [147, 151] on font "Telefon" at bounding box center [156, 149] width 19 height 6
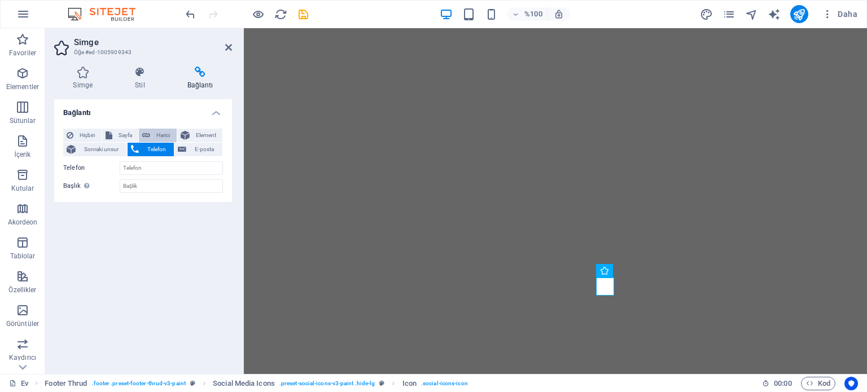
click at [164, 132] on font "Harici" at bounding box center [163, 135] width 14 height 6
select select "blank"
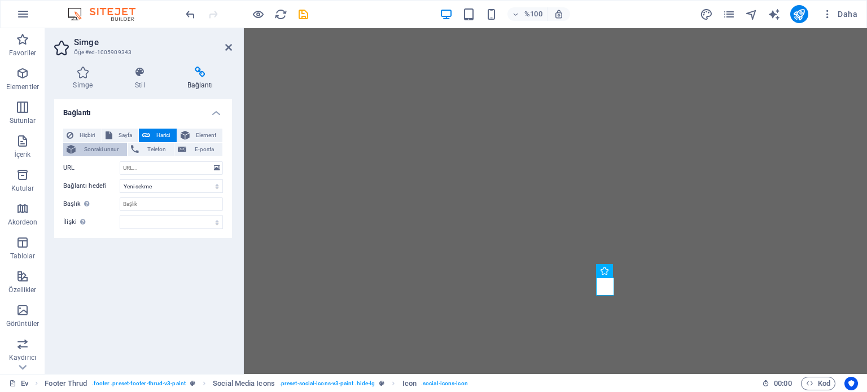
click at [111, 149] on font "Sonraki unsur" at bounding box center [101, 149] width 34 height 6
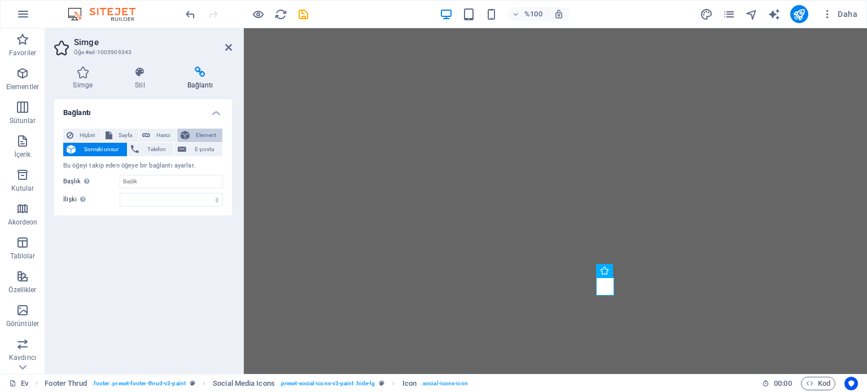
click at [202, 138] on font "Element" at bounding box center [206, 135] width 20 height 6
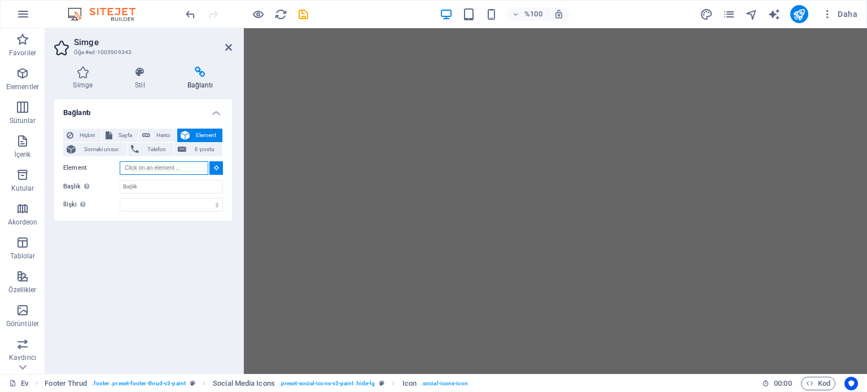
click at [181, 170] on input "Element" at bounding box center [164, 168] width 89 height 14
click at [82, 73] on icon at bounding box center [83, 72] width 58 height 11
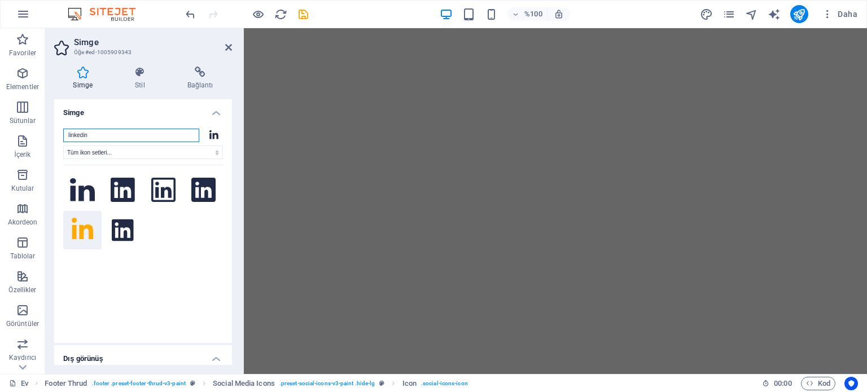
click at [90, 134] on input "linkedin" at bounding box center [131, 136] width 136 height 14
click at [127, 152] on select "Tüm ikon setleri... IcoFont İyonikonlar FontAwesome Markaları FontAwesome Duoto…" at bounding box center [143, 153] width 160 height 14
click at [130, 138] on input "linkedin" at bounding box center [131, 136] width 136 height 14
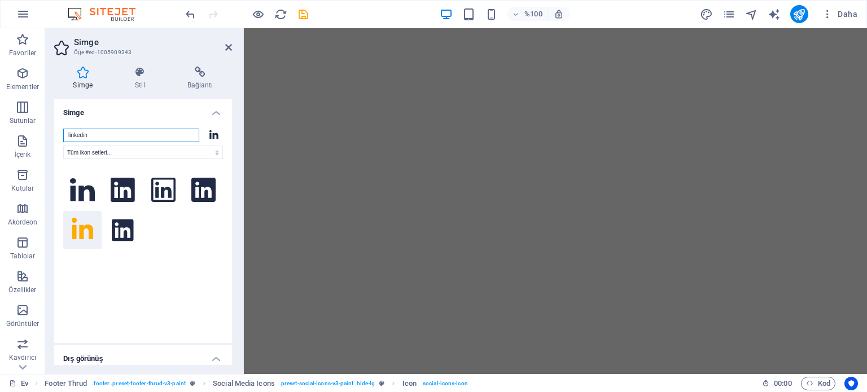
click at [130, 138] on input "linkedin" at bounding box center [131, 136] width 136 height 14
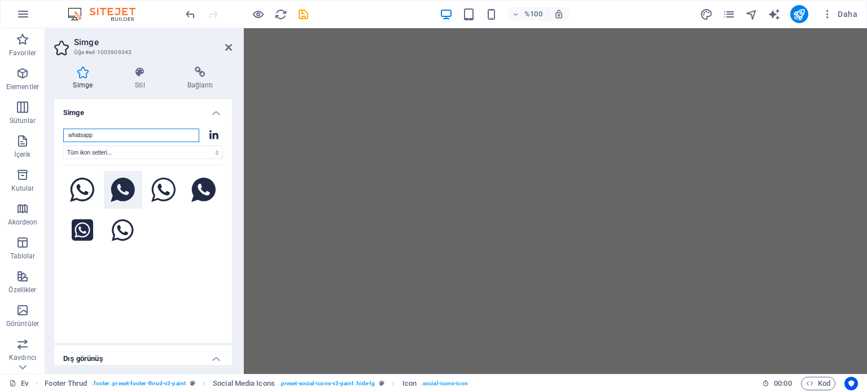
type input "whatsapp"
click at [128, 190] on icon at bounding box center [123, 190] width 24 height 25
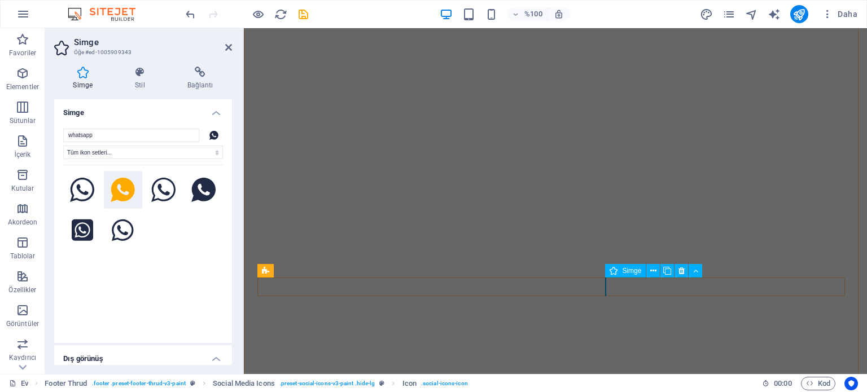
click at [625, 271] on font "Simge" at bounding box center [631, 271] width 19 height 8
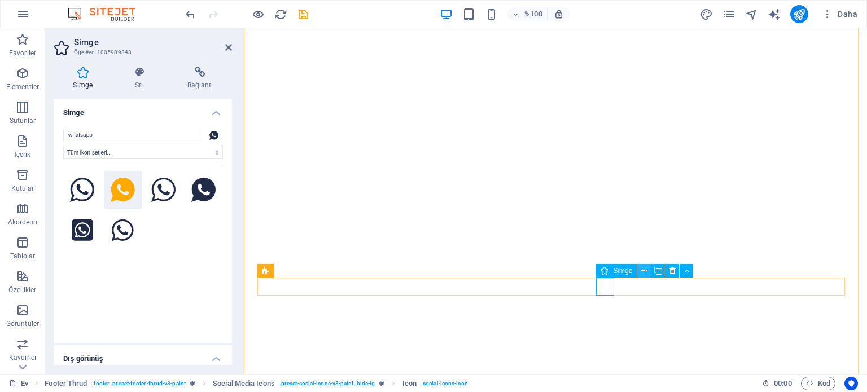
click at [643, 274] on icon at bounding box center [644, 271] width 6 height 12
click at [168, 285] on div "Aramanız görüntüleyebildiğimizden daha fazla simge döndürdü. Lütfen aramanızı d…" at bounding box center [143, 247] width 160 height 164
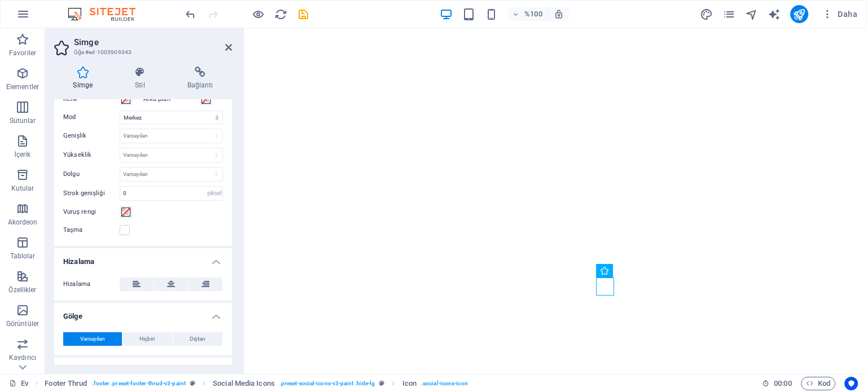
scroll to position [325, 0]
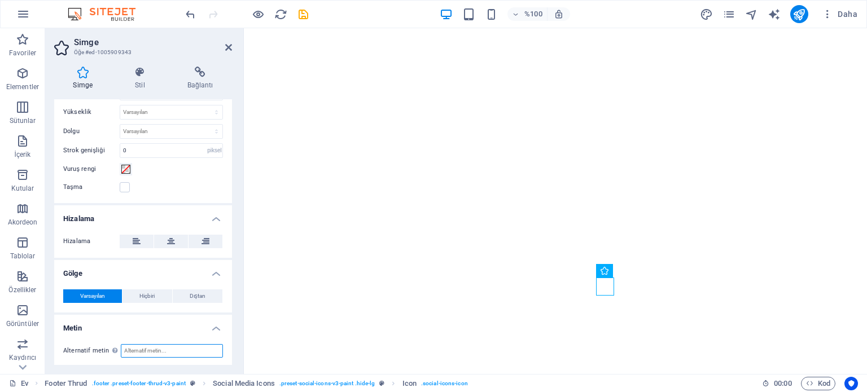
click at [149, 345] on input "Alternatif metin Alternatif metin, görselleri görüntüleyemeyen cihazlar (örneği…" at bounding box center [172, 351] width 102 height 14
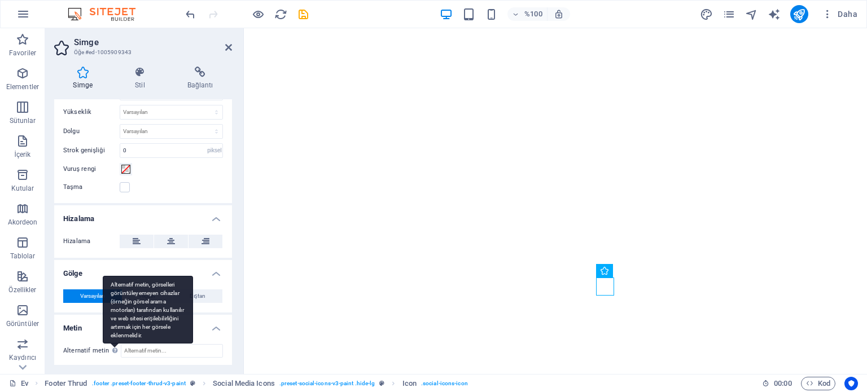
click at [113, 344] on div "Alternatif metin, görselleri görüntüleyemeyen cihazlar (örneğin görsel arama mo…" at bounding box center [148, 310] width 90 height 68
click at [121, 349] on input "Alternatif metin Alternatif metin, görselleri görüntüleyemeyen cihazlar (örneği…" at bounding box center [172, 351] width 102 height 14
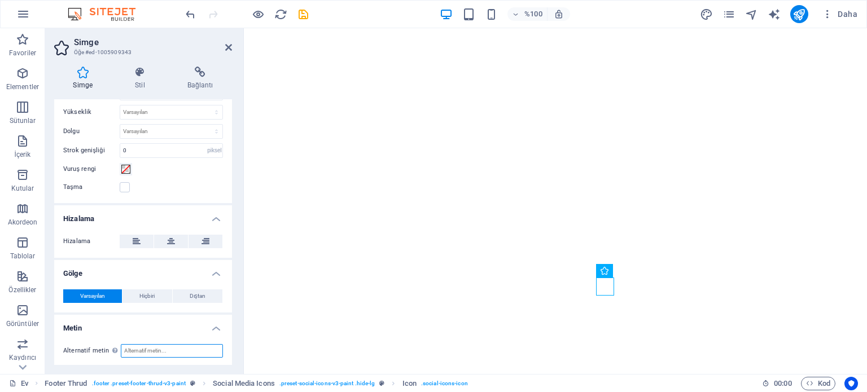
click at [150, 345] on input "Alternatif metin Alternatif metin, görselleri görüntüleyemeyen cihazlar (örneği…" at bounding box center [172, 351] width 102 height 14
click at [203, 74] on icon at bounding box center [200, 72] width 64 height 11
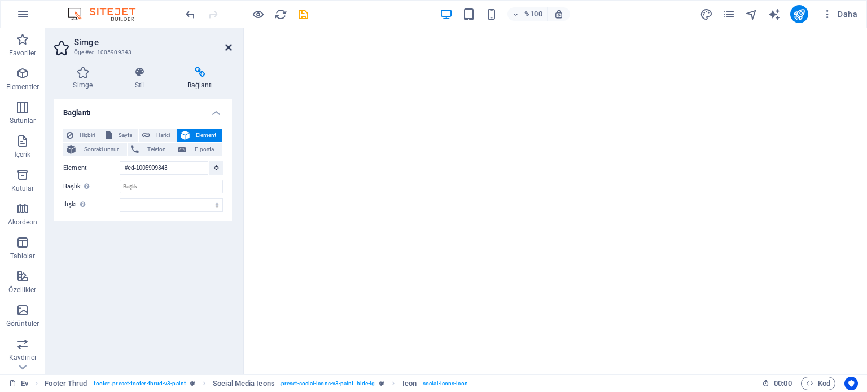
click at [230, 46] on icon at bounding box center [228, 47] width 7 height 9
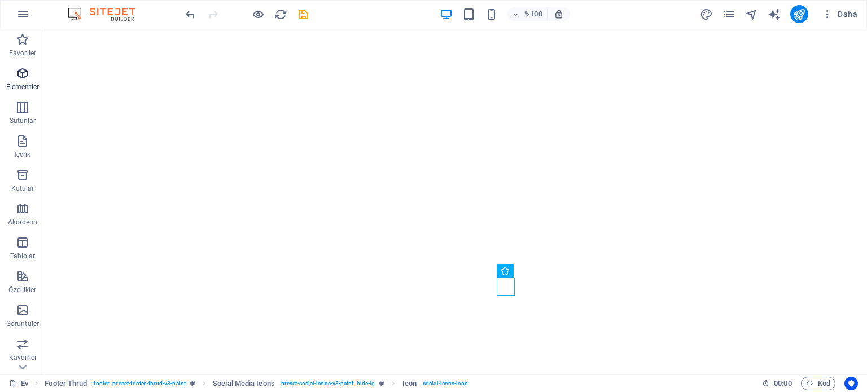
click at [23, 72] on icon "button" at bounding box center [23, 74] width 14 height 14
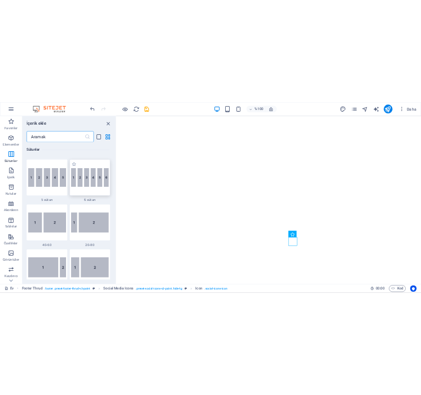
scroll to position [740, 0]
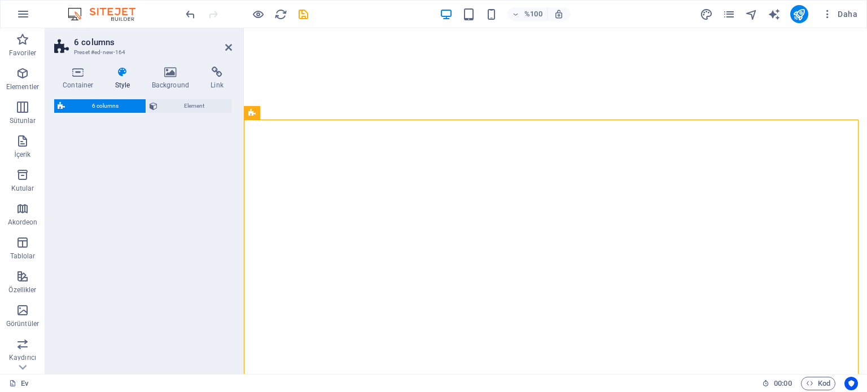
select select "rem"
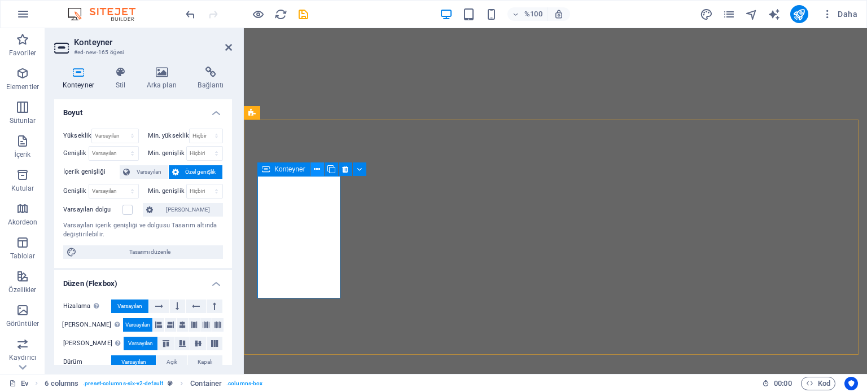
click at [317, 171] on icon at bounding box center [317, 170] width 6 height 12
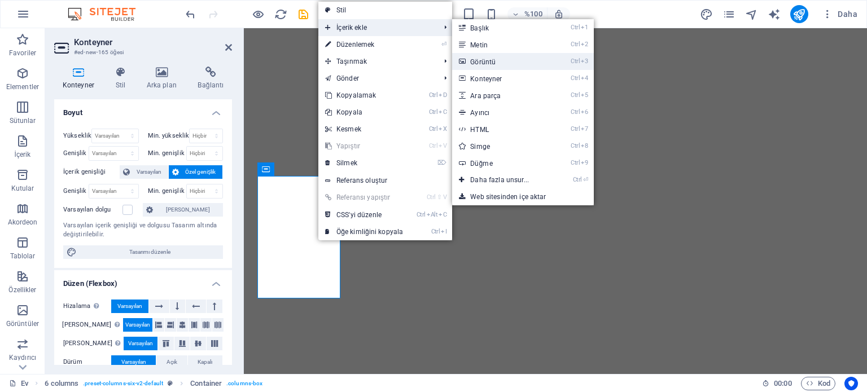
click at [482, 62] on font "Görüntü" at bounding box center [482, 62] width 25 height 8
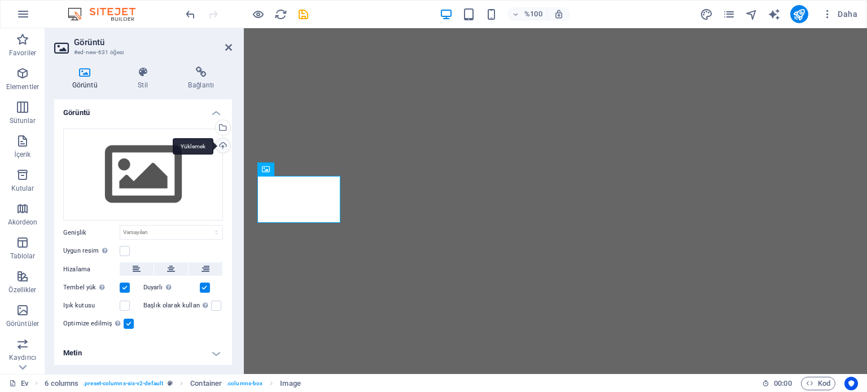
click at [223, 143] on div "Yüklemek" at bounding box center [221, 146] width 17 height 17
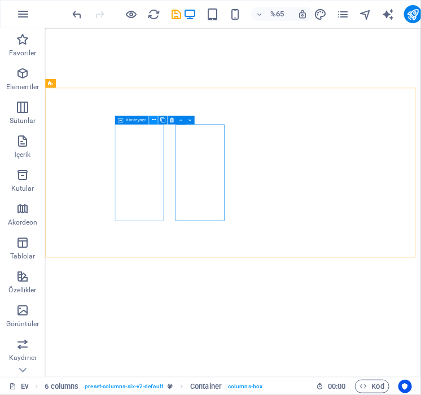
click at [152, 117] on icon at bounding box center [153, 120] width 4 height 8
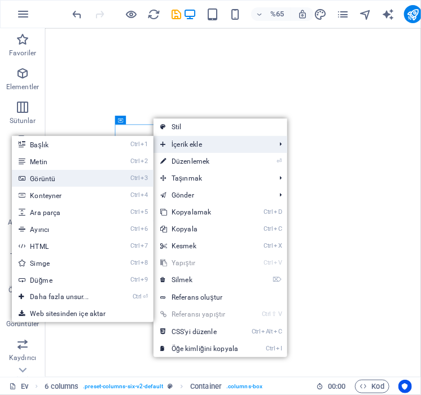
click at [80, 179] on link "Ctrl 3 Görüntü" at bounding box center [61, 178] width 99 height 17
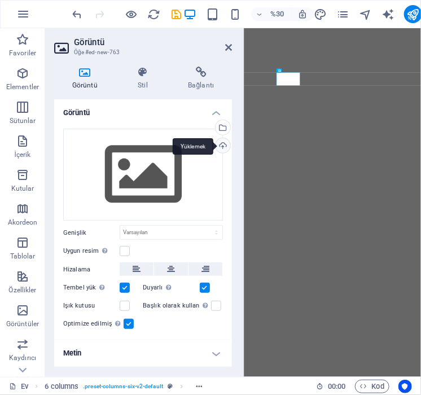
click at [223, 145] on div "Yüklemek" at bounding box center [221, 146] width 17 height 17
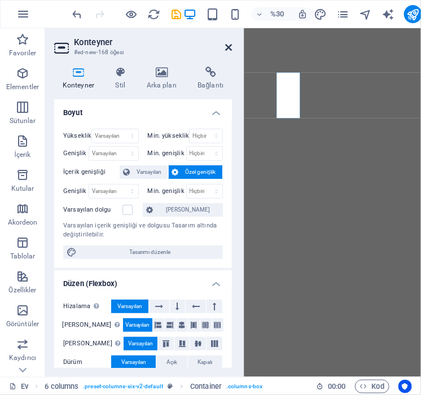
click at [227, 47] on icon at bounding box center [228, 47] width 7 height 9
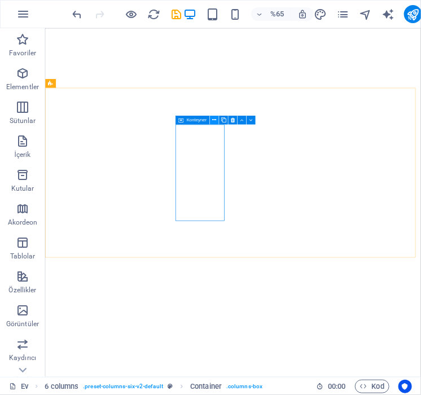
click at [212, 122] on icon at bounding box center [214, 120] width 4 height 8
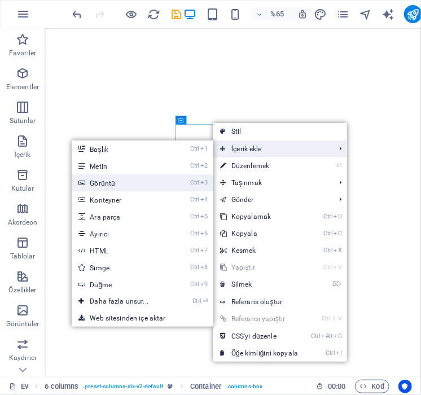
click at [157, 181] on link "Ctrl 3 Görüntü" at bounding box center [121, 182] width 99 height 17
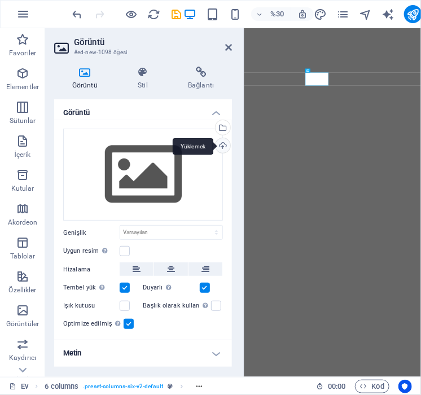
click at [225, 145] on div "Yüklemek" at bounding box center [221, 146] width 17 height 17
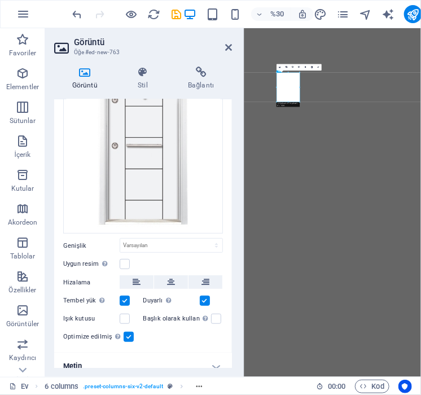
scroll to position [104, 0]
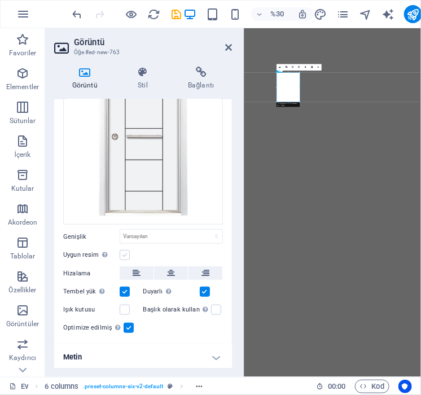
click at [124, 253] on label at bounding box center [125, 255] width 10 height 10
click at [0, 0] on input "Uygun resim Görüntüyü otomatik olarak sabit bir genişliğe ve yüksekliğe uydur" at bounding box center [0, 0] width 0 height 0
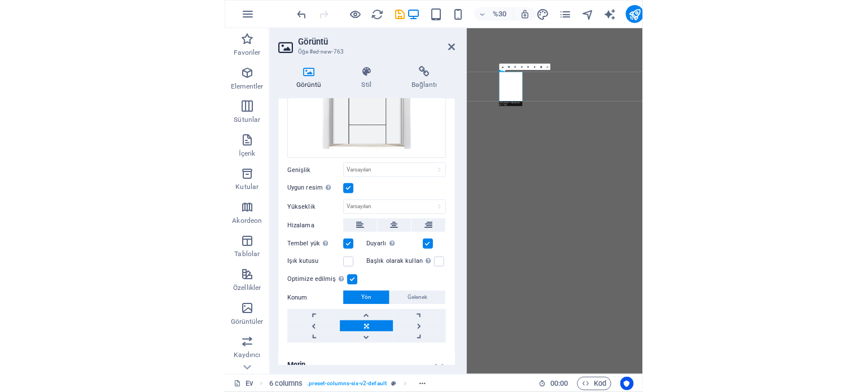
scroll to position [179, 0]
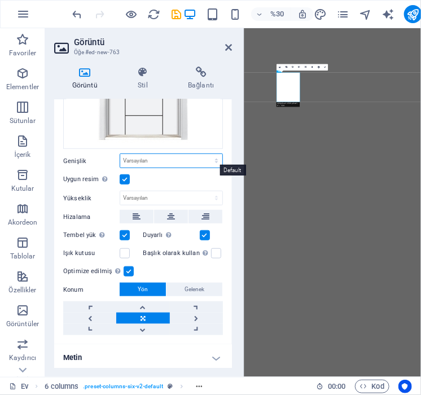
click at [172, 157] on select "Varsayılan otomatik piksel rem % onlar vh vw" at bounding box center [171, 161] width 102 height 14
click at [120, 154] on select "Varsayılan otomatik piksel rem % onlar vh vw" at bounding box center [171, 161] width 102 height 14
select select "DISABLED_OPTION_VALUE"
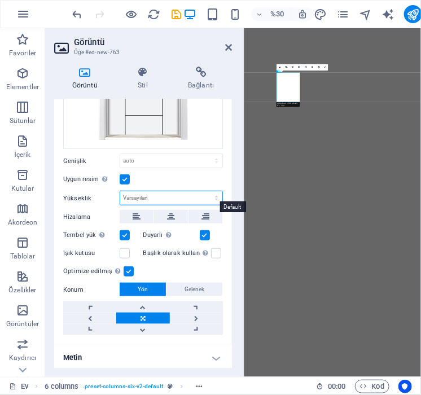
click at [188, 194] on select "Varsayılan otomatik piksel" at bounding box center [171, 198] width 102 height 14
click at [120, 191] on select "Varsayılan otomatik piksel" at bounding box center [171, 198] width 102 height 14
select select "DISABLED_OPTION_VALUE"
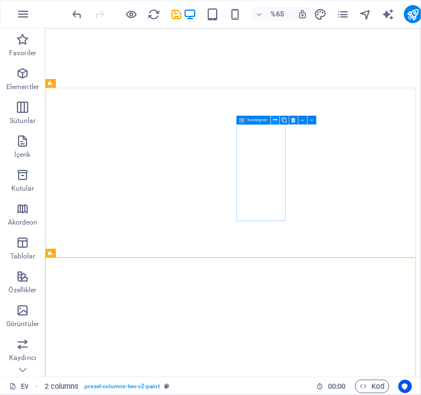
click at [276, 123] on icon at bounding box center [275, 120] width 4 height 8
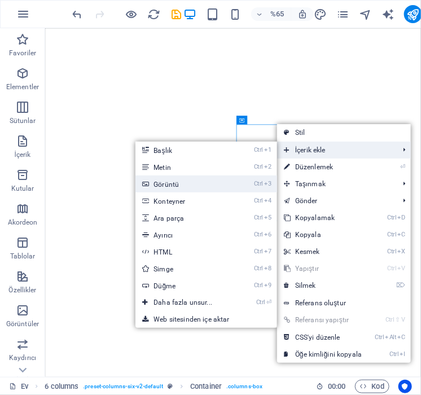
click at [178, 181] on font "Görüntü" at bounding box center [165, 185] width 25 height 8
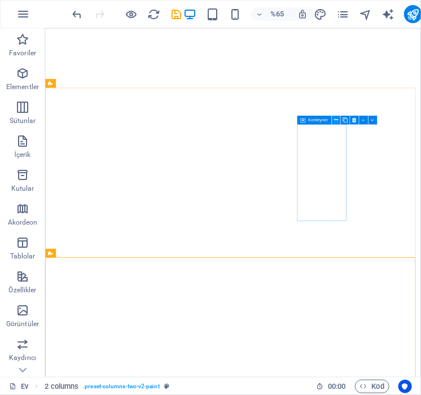
click at [339, 121] on button at bounding box center [335, 120] width 9 height 9
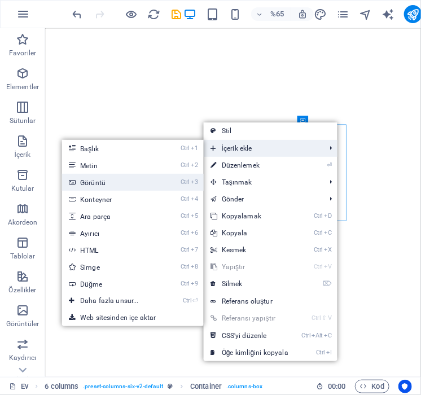
click at [124, 179] on link "Ctrl 3 Görüntü" at bounding box center [111, 182] width 99 height 17
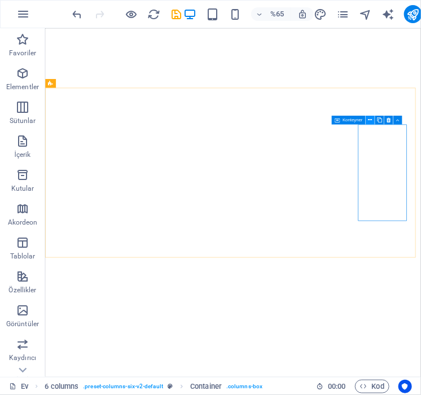
click at [370, 118] on icon at bounding box center [370, 120] width 4 height 8
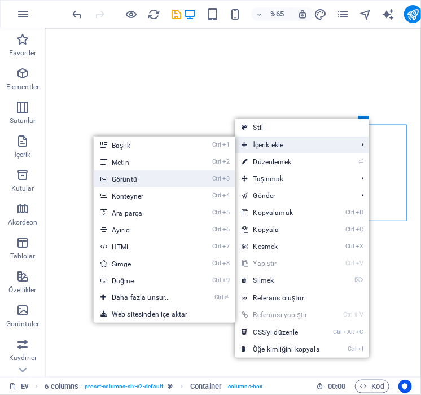
click at [142, 180] on link "Ctrl 3 Görüntü" at bounding box center [143, 178] width 99 height 17
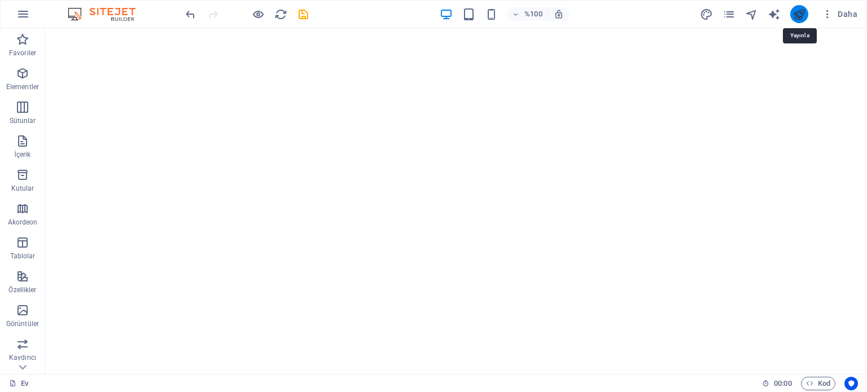
click at [803, 11] on icon "yayınlamak" at bounding box center [798, 14] width 13 height 13
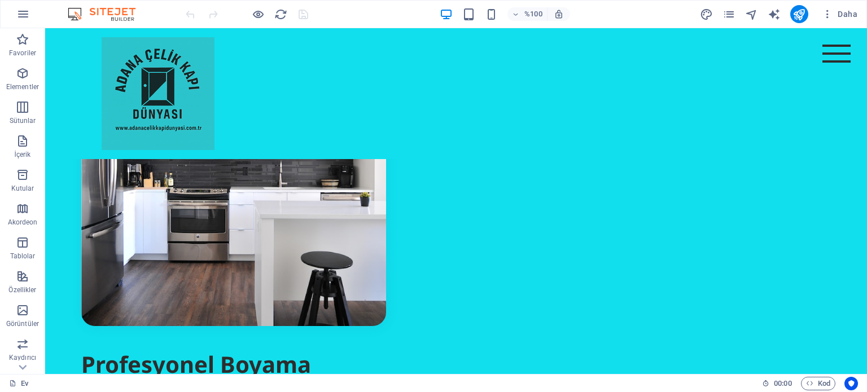
scroll to position [3757, 0]
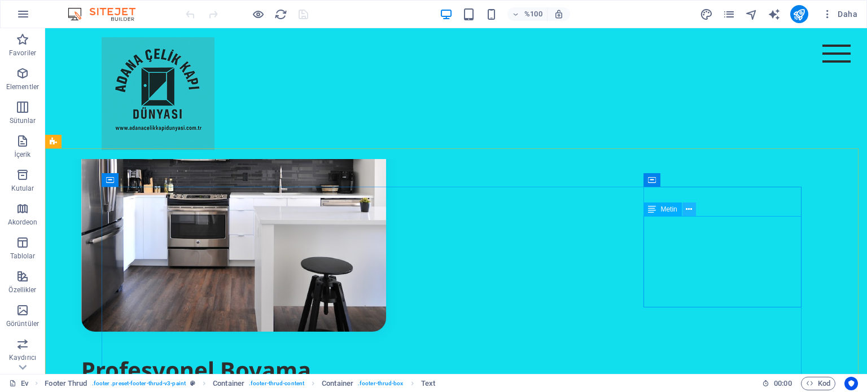
click at [691, 210] on icon at bounding box center [689, 210] width 6 height 12
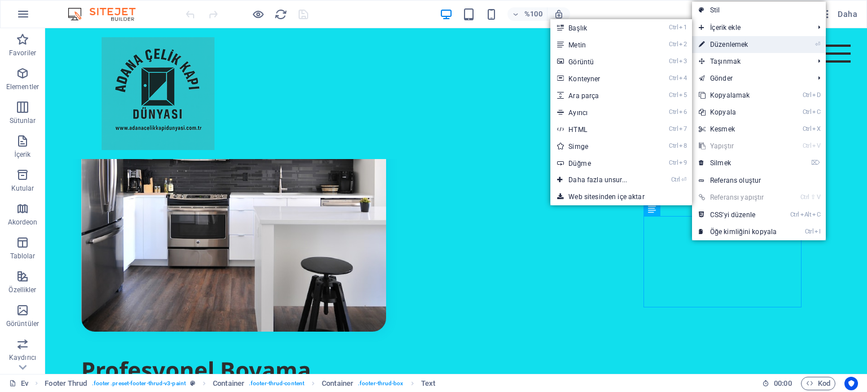
click at [746, 41] on font "Düzenlemek" at bounding box center [729, 45] width 38 height 8
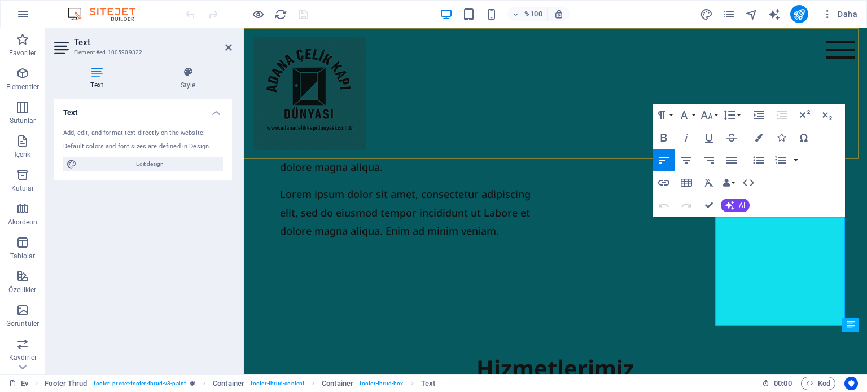
scroll to position [3612, 0]
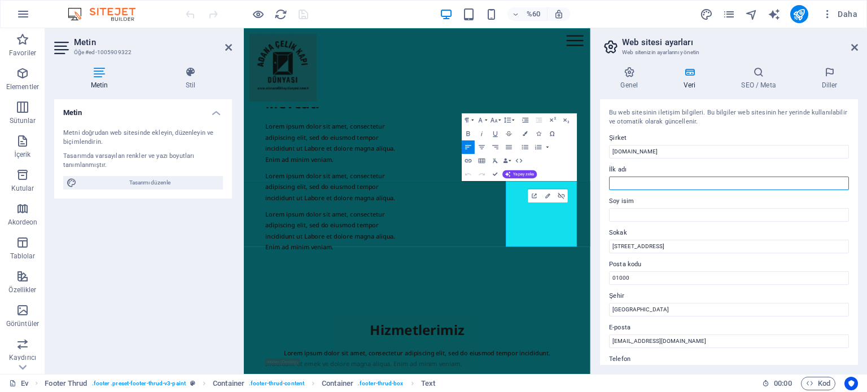
click at [631, 181] on input "İlk adı" at bounding box center [729, 184] width 240 height 14
click at [752, 72] on icon at bounding box center [758, 72] width 76 height 11
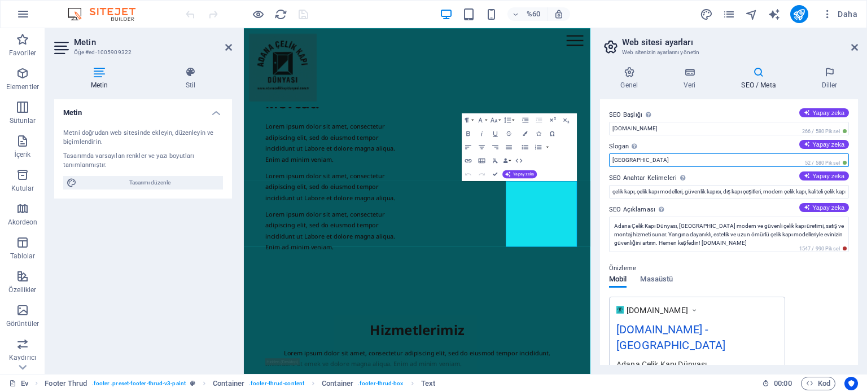
click at [627, 163] on input "[GEOGRAPHIC_DATA]" at bounding box center [729, 160] width 240 height 14
click at [833, 295] on div "Önizleme Mobil Masaüstü [DOMAIN_NAME] [DOMAIN_NAME] - [GEOGRAPHIC_DATA] [GEOGRA…" at bounding box center [729, 343] width 240 height 181
click at [634, 157] on input "[GEOGRAPHIC_DATA]" at bounding box center [729, 160] width 240 height 14
drag, startPoint x: 630, startPoint y: 159, endPoint x: 610, endPoint y: 156, distance: 20.0
click at [610, 156] on input "[GEOGRAPHIC_DATA]" at bounding box center [729, 160] width 240 height 14
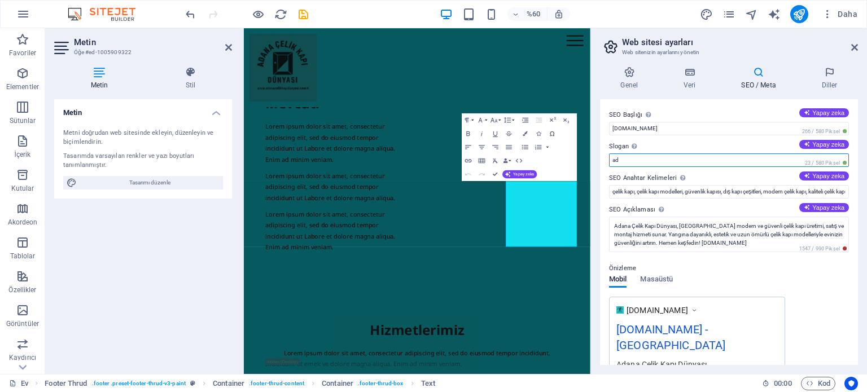
type input "a"
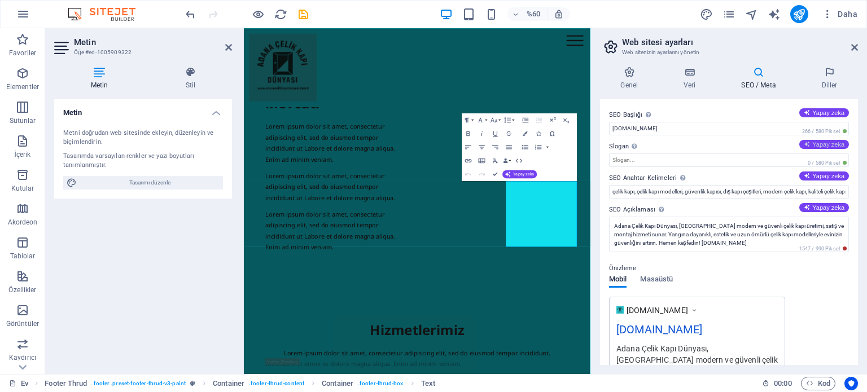
click at [824, 143] on font "Yapay zeka" at bounding box center [828, 144] width 32 height 7
type input "Stylish Security for Every Entrance"
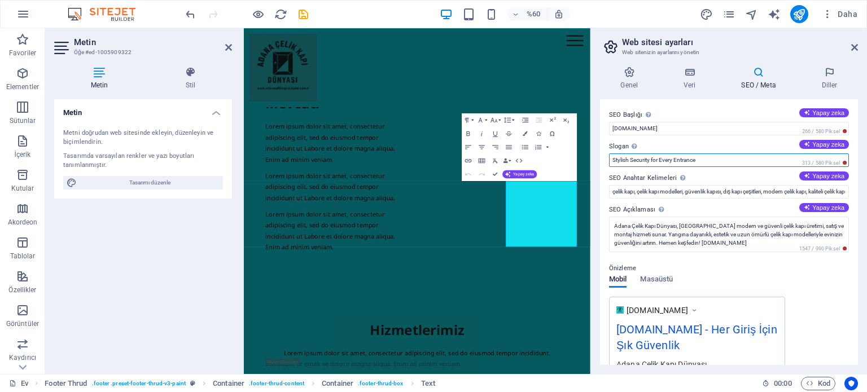
click at [705, 160] on input "Stylish Security for Every Entrance" at bounding box center [729, 160] width 240 height 14
click at [704, 160] on input "Stylish Security for Every Entrance" at bounding box center [729, 160] width 240 height 14
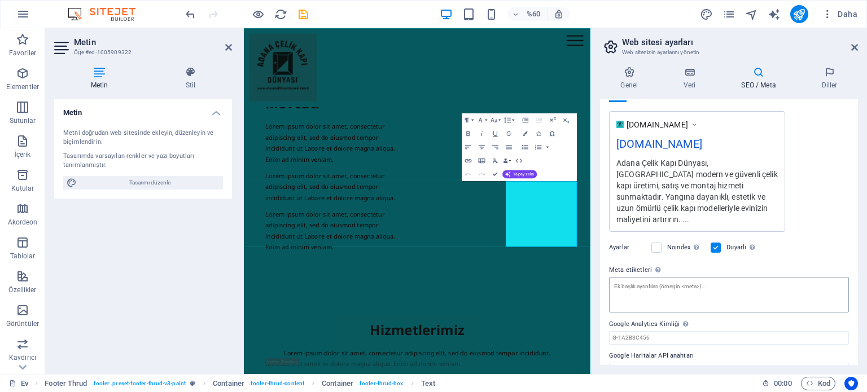
scroll to position [194, 0]
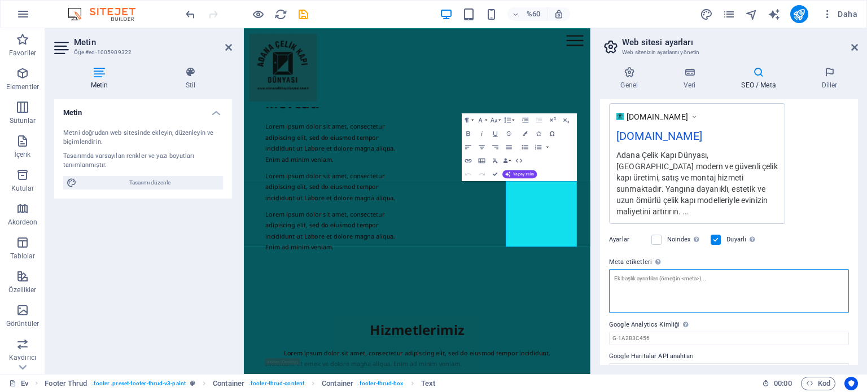
click at [657, 269] on textarea "Meta etiketleri Web sitenizin etiketleri arasına yerleştirilecek HTML kodunu bu…" at bounding box center [729, 291] width 240 height 44
paste textarea "<meta name="description" content="Adana Çelik Kapı Dünyası, [GEOGRAPHIC_DATA] m…"
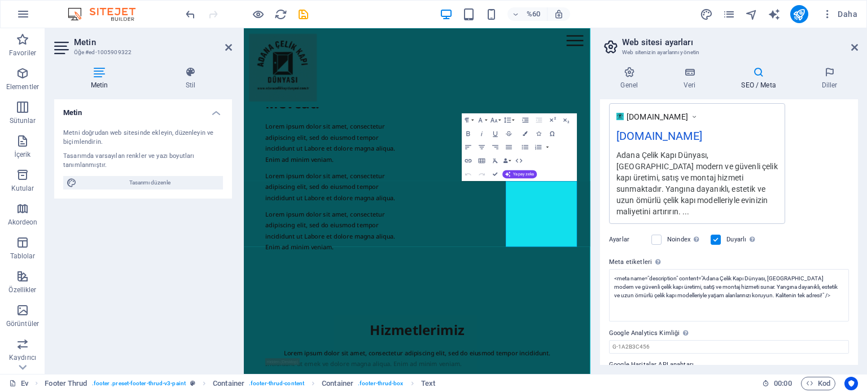
type textarea "<meta name="description" content="Adana Çelik Kapı Dünyası, [GEOGRAPHIC_DATA] m…"
click at [810, 219] on body "Orijinal metin Bu çeviriyi değerlendirin Geri bildiriminiz, Google Çeviri'yi iy…" at bounding box center [433, 196] width 867 height 392
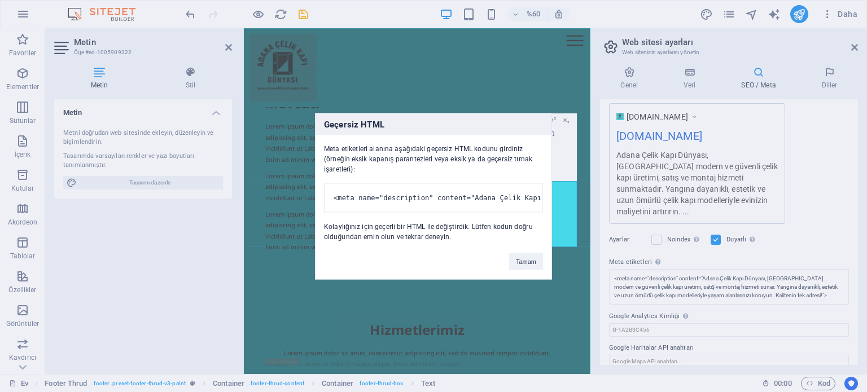
click at [702, 265] on div "Geçersiz HTML Meta etiketleri alanına aşağıdaki geçersiz HTML kodunu girdiniz (…" at bounding box center [433, 196] width 867 height 392
click at [702, 266] on div "Geçersiz HTML Meta etiketleri alanına aşağıdaki geçersiz HTML kodunu girdiniz (…" at bounding box center [433, 196] width 867 height 392
click at [519, 265] on font "Tamam" at bounding box center [526, 261] width 20 height 7
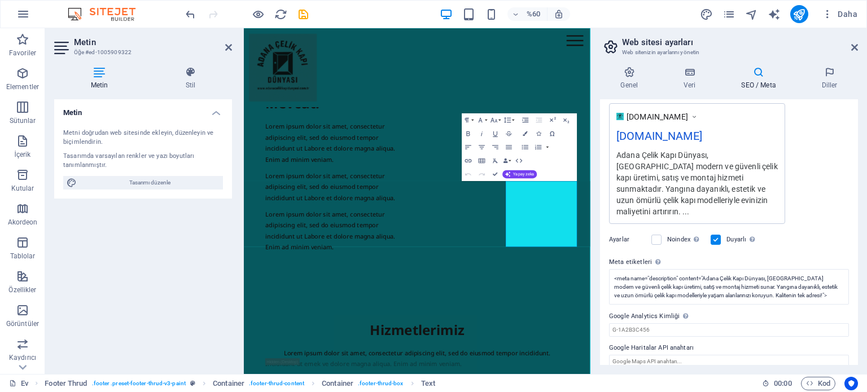
click at [818, 239] on div "Ayarlar Noindex Arama motorlarına bu web sitesini arama sonuçlarından çıkarmala…" at bounding box center [729, 240] width 240 height 32
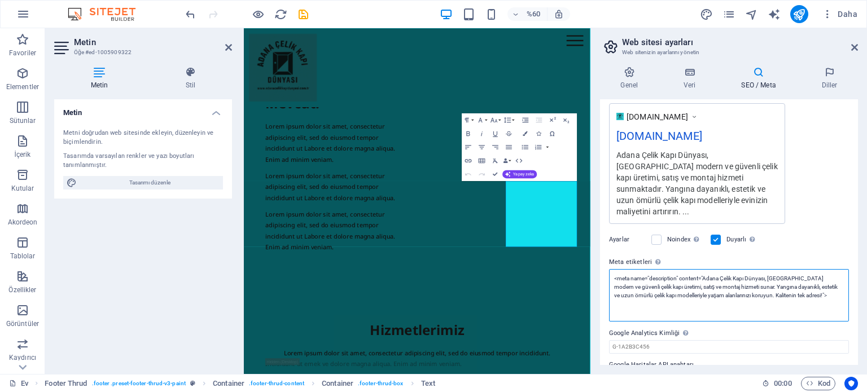
click at [702, 269] on textarea "<meta name="description" content="Adana Çelik Kapı Dünyası, [GEOGRAPHIC_DATA] m…" at bounding box center [729, 295] width 240 height 52
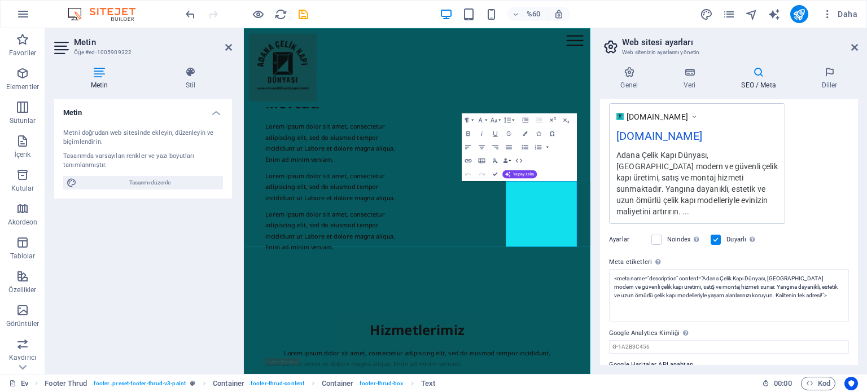
click at [816, 224] on div "Ayarlar Noindex Arama motorlarına bu web sitesini arama sonuçlarından çıkarmala…" at bounding box center [729, 240] width 240 height 32
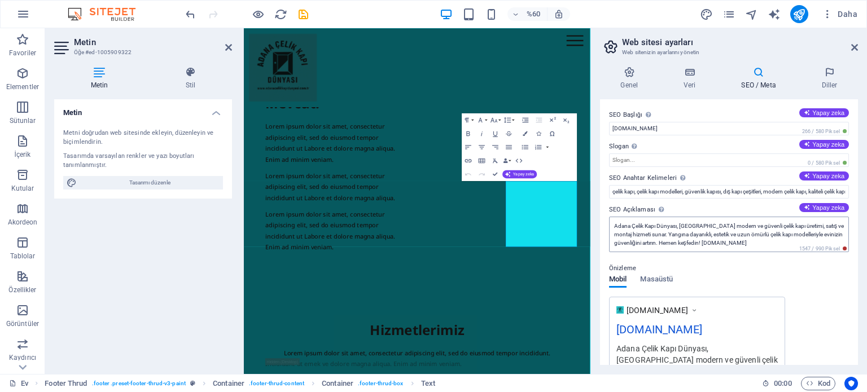
scroll to position [0, 0]
click at [621, 164] on input "Slogan Web sitenizin sloganı. Yapay zeka" at bounding box center [729, 160] width 240 height 14
type input "k"
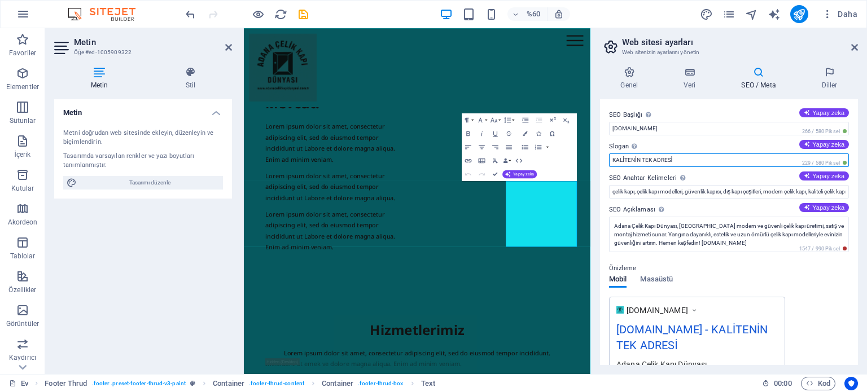
type input "KALİTENİN TEK ADRESİ"
click at [814, 302] on div "[DOMAIN_NAME] [DOMAIN_NAME] - KALİTENİN TEK ADRESİ [GEOGRAPHIC_DATA] Çelik Kapı…" at bounding box center [729, 365] width 240 height 137
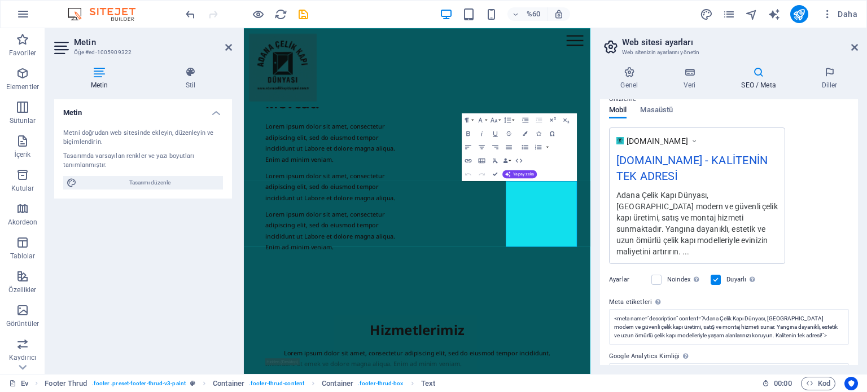
scroll to position [209, 0]
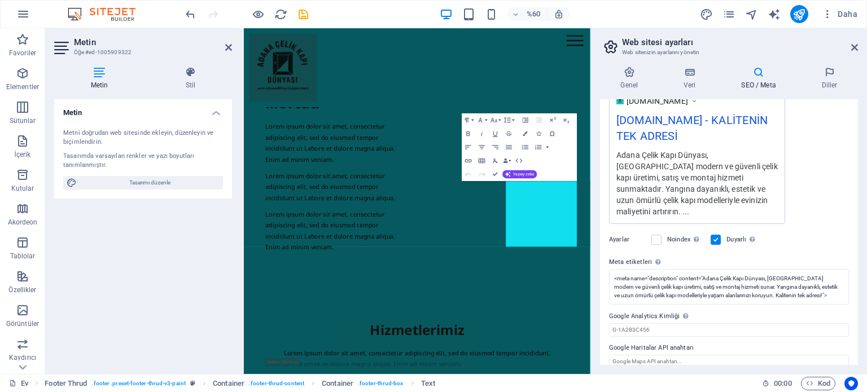
click at [844, 175] on div "[DOMAIN_NAME] [DOMAIN_NAME] - KALİTENİN TEK ADRESİ [GEOGRAPHIC_DATA] Çelik Kapı…" at bounding box center [729, 155] width 240 height 137
click at [691, 73] on icon at bounding box center [689, 72] width 53 height 11
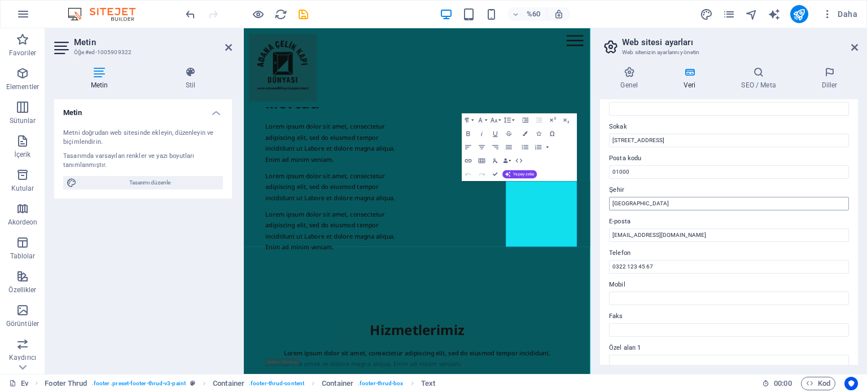
scroll to position [113, 0]
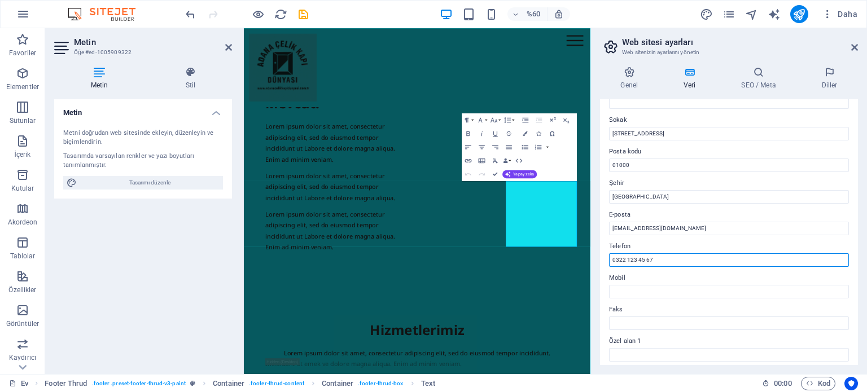
drag, startPoint x: 656, startPoint y: 258, endPoint x: 603, endPoint y: 258, distance: 53.0
click at [603, 258] on div "Bu web sitesinin iletişim bilgileri. Bu bilgiler web sitesinin her yerinde kull…" at bounding box center [729, 232] width 258 height 266
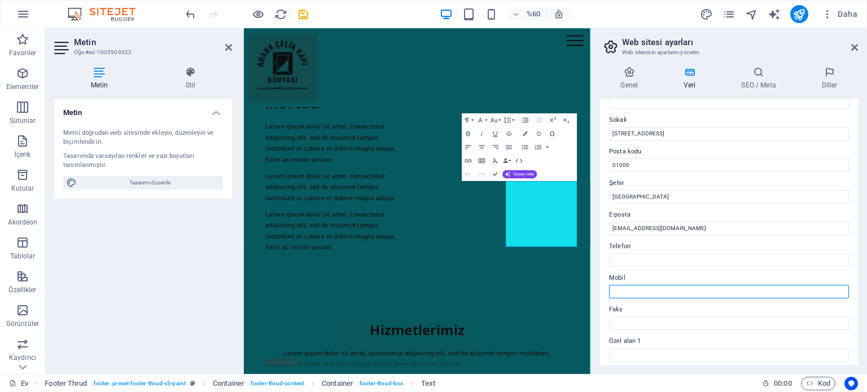
click at [632, 291] on input "Mobil" at bounding box center [729, 292] width 240 height 14
click at [618, 291] on input "+90538" at bounding box center [729, 292] width 240 height 14
click at [621, 291] on input "+90538" at bounding box center [729, 292] width 240 height 14
click at [617, 292] on input "+90538" at bounding box center [729, 292] width 240 height 14
click at [644, 288] on input "0538" at bounding box center [729, 292] width 240 height 14
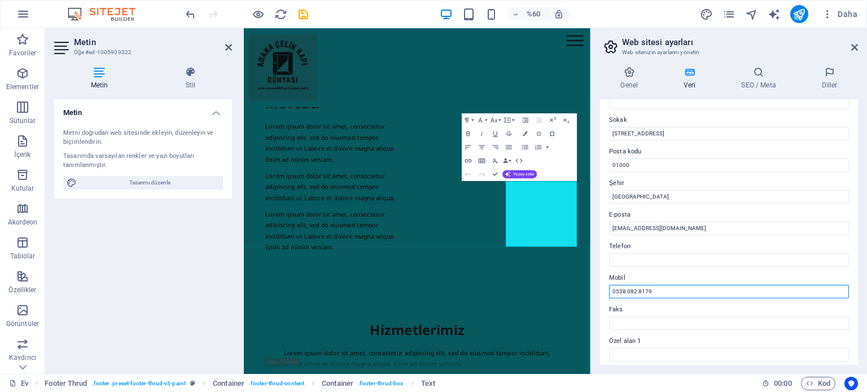
type input "0538 082 8179"
click at [661, 309] on label "Faks" at bounding box center [729, 310] width 240 height 14
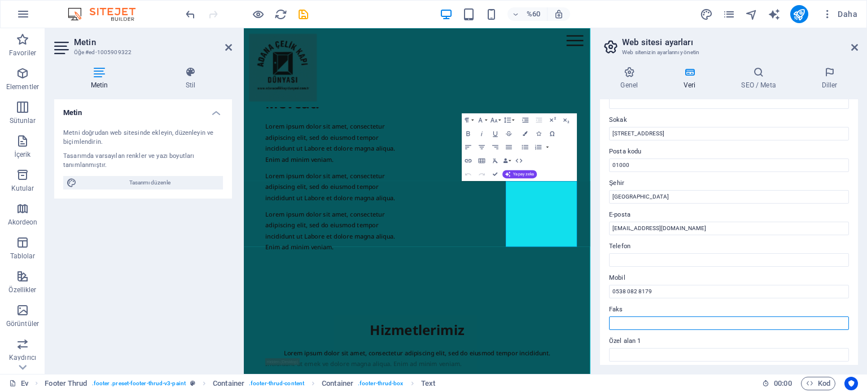
click at [661, 317] on input "Faks" at bounding box center [729, 324] width 240 height 14
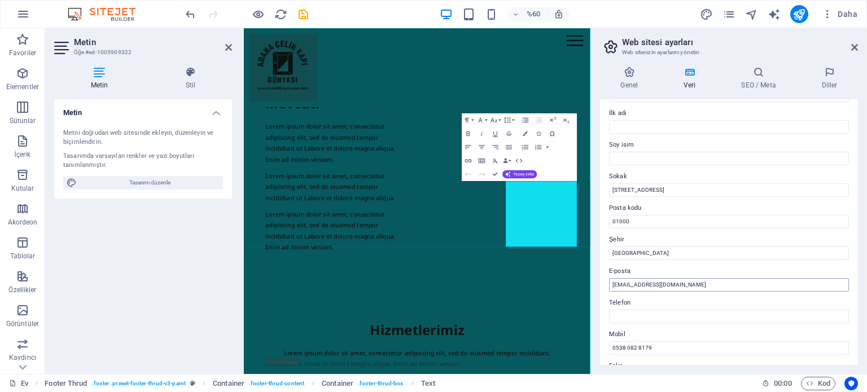
scroll to position [0, 0]
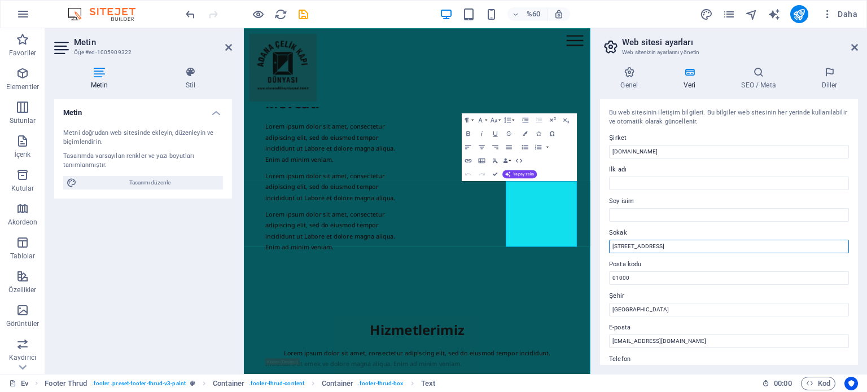
click at [673, 245] on input "Çelik Kapı Sokak No:10" at bounding box center [729, 247] width 240 height 14
type input "VEFA CADDESİ"
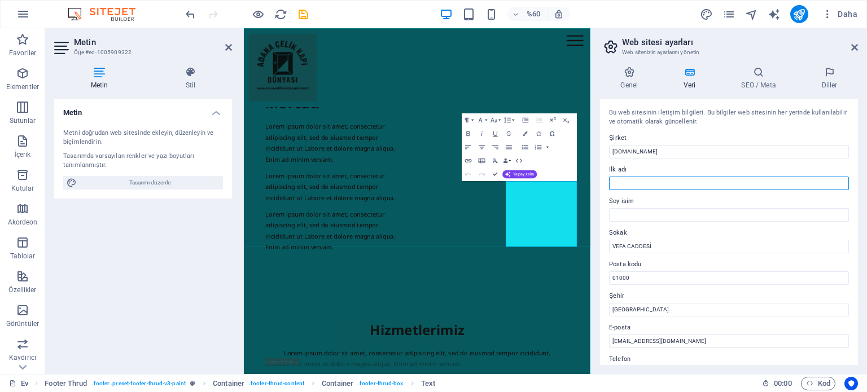
click at [652, 179] on input "İlk adı" at bounding box center [729, 184] width 240 height 14
drag, startPoint x: 635, startPoint y: 182, endPoint x: 666, endPoint y: 181, distance: 30.5
click at [666, 181] on input "İBRAHİM ŞİMŞEK" at bounding box center [729, 184] width 240 height 14
type input "İBRAHİM"
click at [640, 216] on input "Soy isim" at bounding box center [729, 215] width 240 height 14
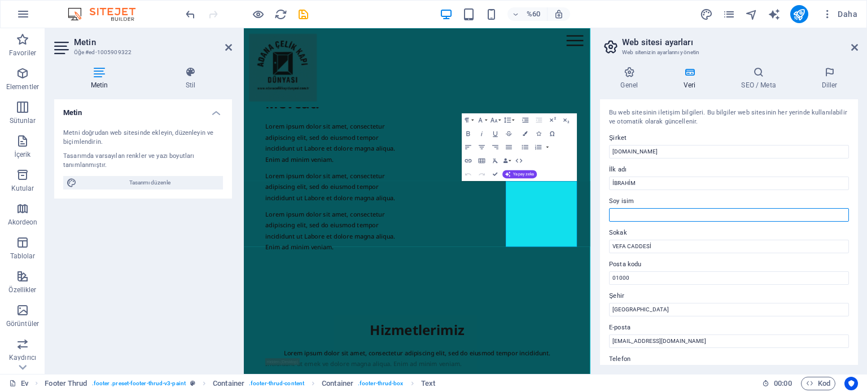
paste input "ŞİMŞEK"
type input "ŞİMŞEK"
click at [709, 232] on label "Sokak" at bounding box center [729, 233] width 240 height 14
click at [709, 240] on input "VEFA CADDESİ" at bounding box center [729, 247] width 240 height 14
click at [738, 323] on label "E-posta" at bounding box center [729, 328] width 240 height 14
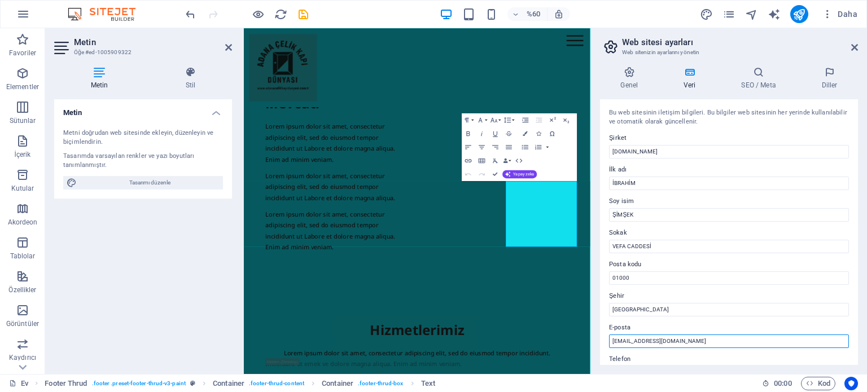
click at [738, 335] on input "info@adanacelikkapidunyasi.com.tr" at bounding box center [729, 342] width 240 height 14
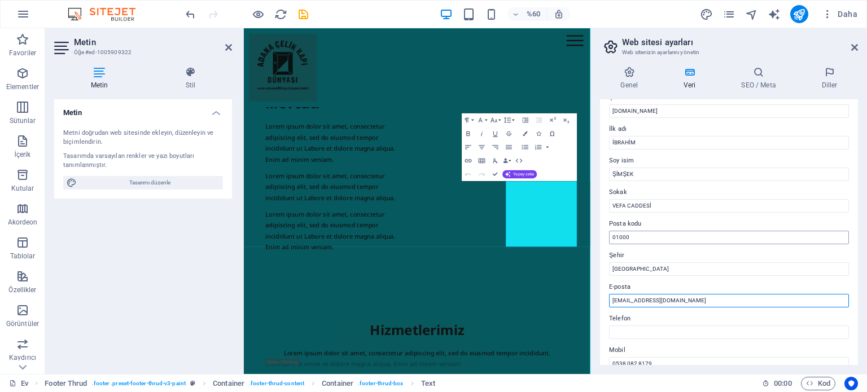
scroll to position [56, 0]
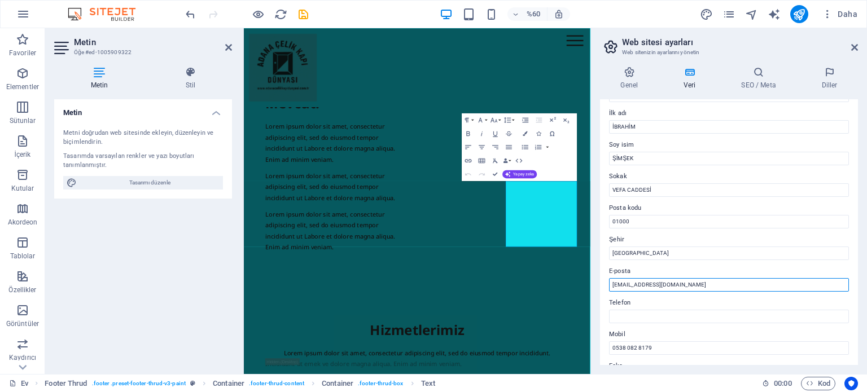
click at [631, 287] on input "info@adanacelikkapidunyasi.com.tr" at bounding box center [729, 285] width 240 height 14
click at [626, 285] on input "info@adanacelikkapidunyasi.com.tr" at bounding box center [729, 285] width 240 height 14
drag, startPoint x: 626, startPoint y: 285, endPoint x: 610, endPoint y: 283, distance: 15.3
click at [610, 283] on input "info@adanacelikkapidunyasi.com.tr" at bounding box center [729, 285] width 240 height 14
click at [697, 282] on input "[DOMAIN_NAME]" at bounding box center [729, 285] width 240 height 14
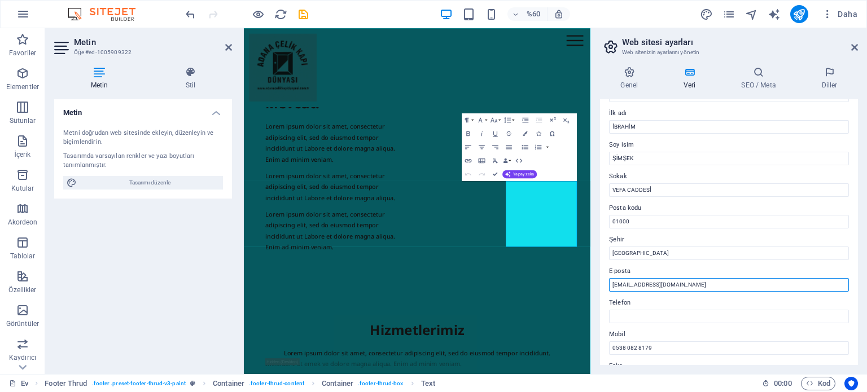
type input "[EMAIL_ADDRESS][DOMAIN_NAME]"
click at [738, 300] on label "Telefon" at bounding box center [729, 303] width 240 height 14
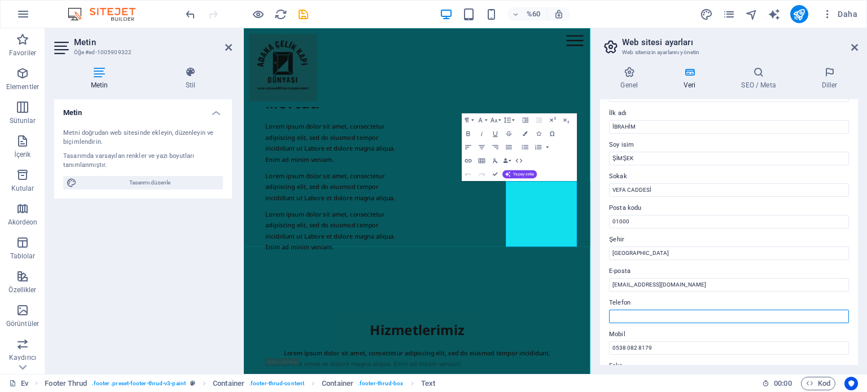
click at [738, 310] on input "Telefon" at bounding box center [729, 317] width 240 height 14
click at [521, 174] on font "Yapay zeka" at bounding box center [523, 174] width 21 height 5
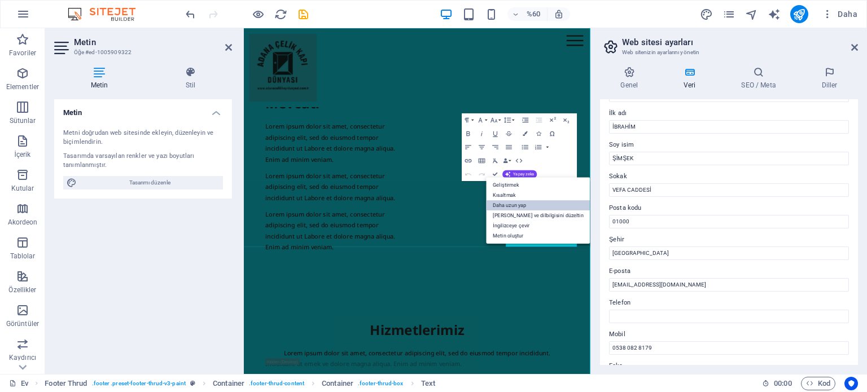
click at [507, 205] on font "Daha uzun yap" at bounding box center [509, 206] width 33 height 6
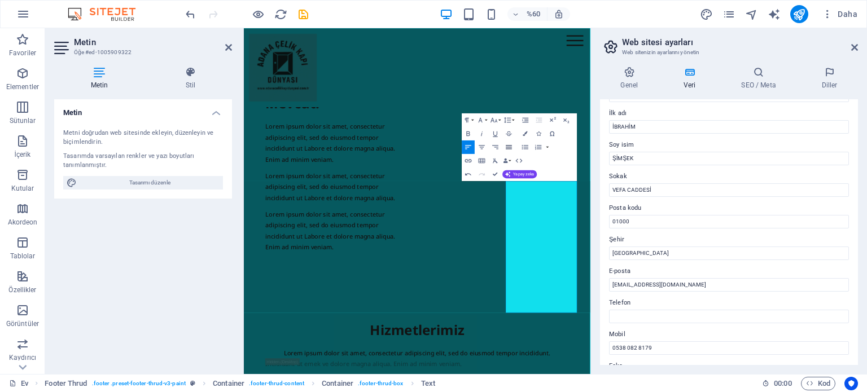
click at [508, 148] on icon "button" at bounding box center [509, 147] width 8 height 8
click at [539, 148] on icon "button" at bounding box center [538, 146] width 6 height 5
click at [526, 120] on icon "button" at bounding box center [525, 119] width 6 height 5
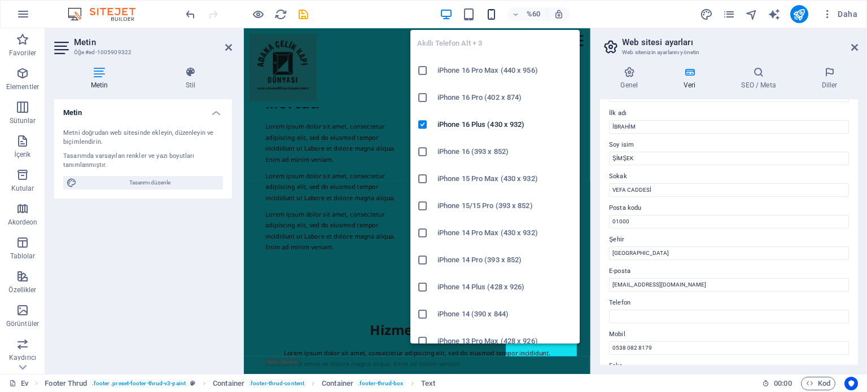
click at [495, 14] on icon "button" at bounding box center [491, 14] width 13 height 13
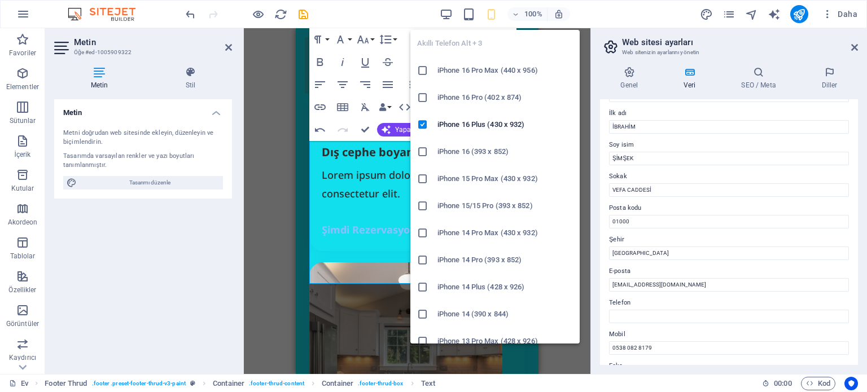
scroll to position [8428, 0]
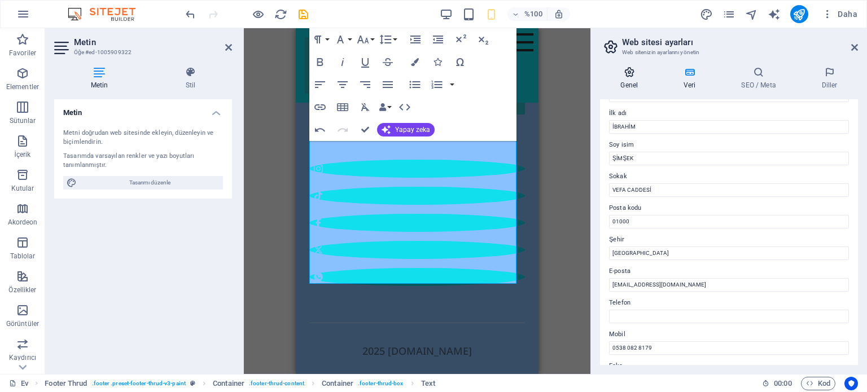
click at [627, 74] on icon at bounding box center [629, 72] width 59 height 11
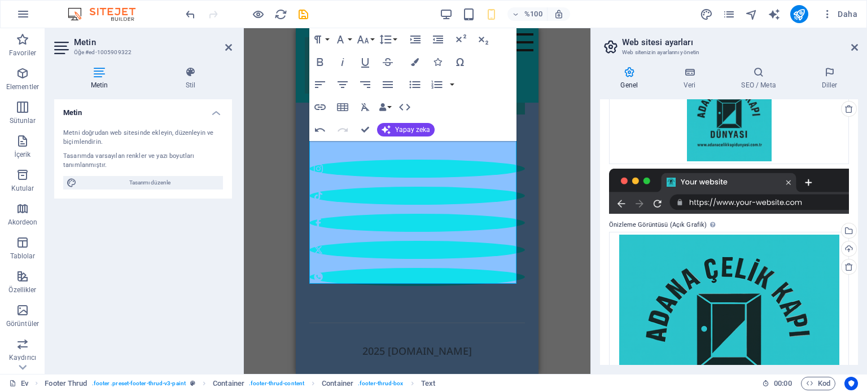
scroll to position [289, 0]
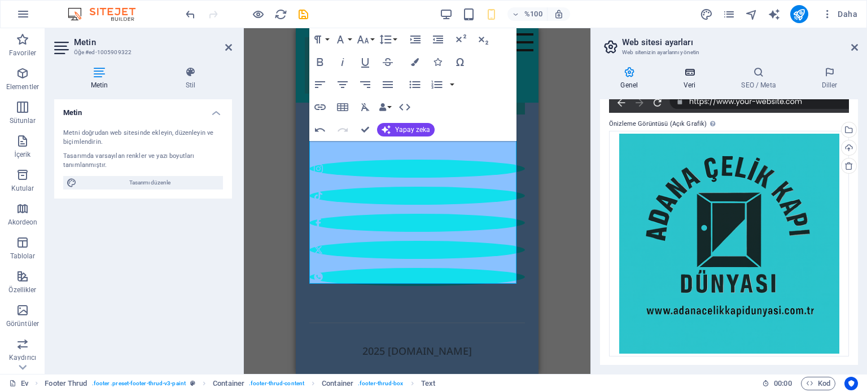
click at [684, 78] on h4 "Veri" at bounding box center [692, 79] width 58 height 24
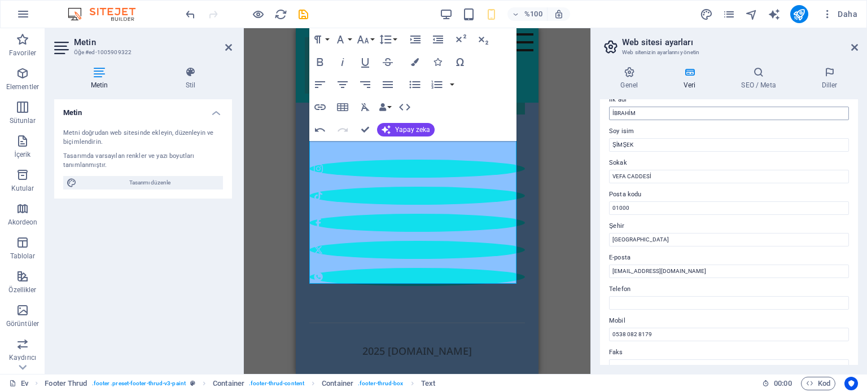
scroll to position [0, 0]
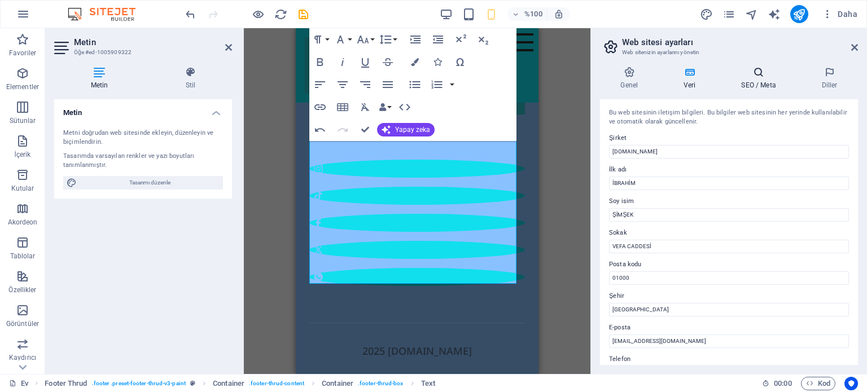
click at [757, 71] on icon at bounding box center [758, 72] width 76 height 11
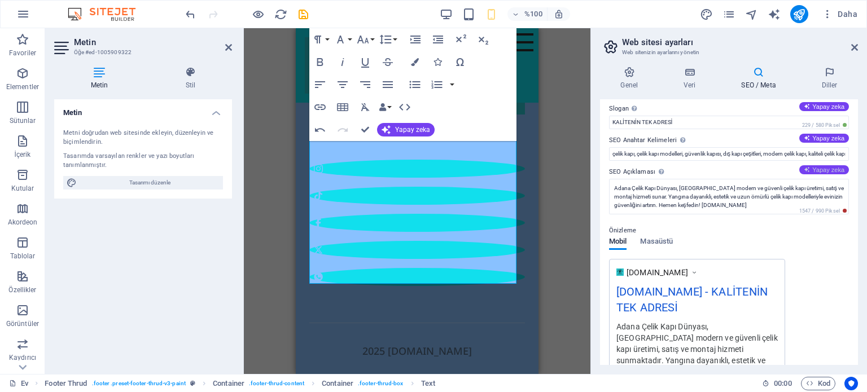
scroll to position [56, 0]
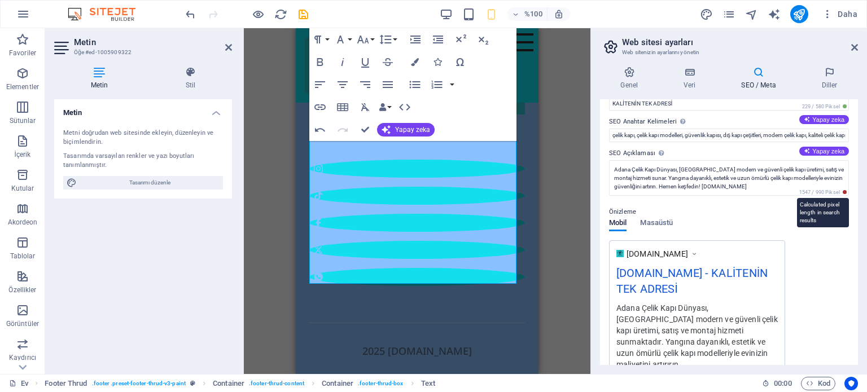
click at [843, 191] on span "1547 / 990 Piksel" at bounding box center [823, 192] width 52 height 8
click at [826, 258] on div "www.example.com adanacelikkapidunyasi.com.tr - KALİTENİN TEK ADRESİ Adana Çelik…" at bounding box center [729, 308] width 240 height 137
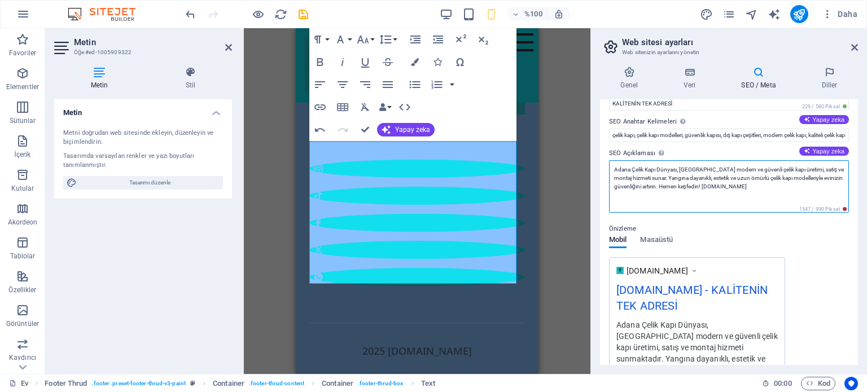
click at [776, 185] on textarea "Adana Çelik Kapı Dünyası, Adana’da modern ve güvenli çelik kapı üretimi, satış …" at bounding box center [729, 186] width 240 height 52
click at [780, 185] on textarea "Adana Çelik Kapı Dünyası, Adana’da modern ve güvenli çelik kapı üretimi, satış …" at bounding box center [729, 186] width 240 height 52
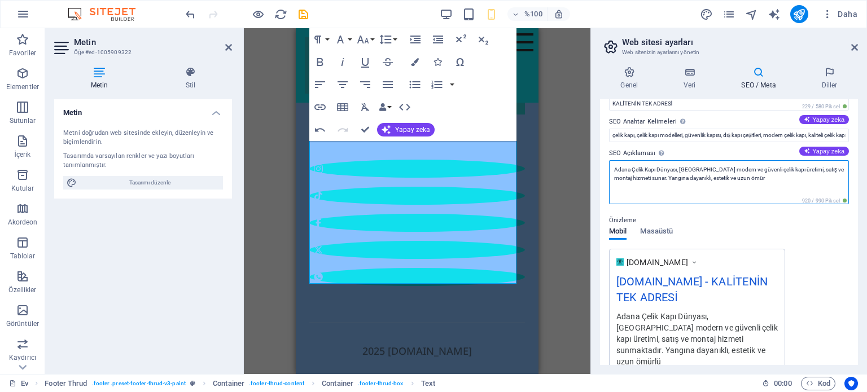
click at [696, 175] on textarea "Adana Çelik Kapı Dünyası, Adana’da modern ve güvenli çelik kapı üretimi, satış …" at bounding box center [729, 182] width 240 height 44
click at [652, 177] on textarea "Adana Çelik Kapı Dünyası, Adana’da modern ve güvenli çelik kapı üretimi, satış …" at bounding box center [729, 182] width 240 height 44
click at [707, 176] on textarea "Adana Çelik Kapı Dünyası, Adana’da modern ve güvenli çelik kapı üretimi, satış …" at bounding box center [729, 182] width 240 height 44
drag, startPoint x: 632, startPoint y: 167, endPoint x: 656, endPoint y: 169, distance: 23.8
click at [656, 169] on textarea "Adana Çelik Kapı Dünyası, Adana’da modern ve güvenli çelik kapı üretimi, satış …" at bounding box center [729, 182] width 240 height 44
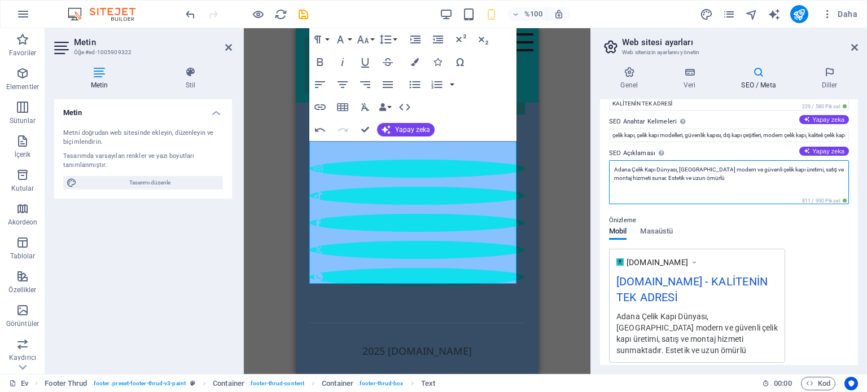
click at [722, 180] on textarea "Adana Çelik Kapı Dünyası, Adana’da modern ve güvenli çelik kapı üretimi, satış …" at bounding box center [729, 182] width 240 height 44
paste textarea "Çelik Kapı"
drag, startPoint x: 675, startPoint y: 178, endPoint x: 706, endPoint y: 178, distance: 31.6
click at [706, 178] on textarea "Adana Çelik Kapı Dünyası, Adana’da modern ve güvenli çelik kapı üretimi, satış …" at bounding box center [729, 182] width 240 height 44
drag, startPoint x: 667, startPoint y: 178, endPoint x: 678, endPoint y: 178, distance: 10.2
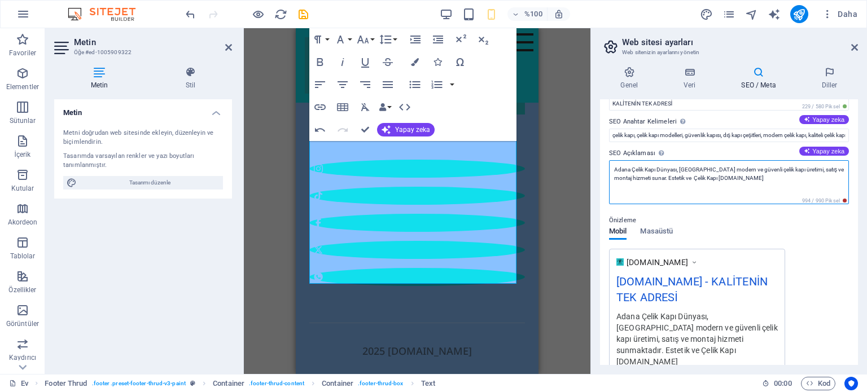
click at [678, 178] on textarea "Adana Çelik Kapı Dünyası, Adana’da modern ve güvenli çelik kapı üretimi, satış …" at bounding box center [729, 182] width 240 height 44
click at [692, 180] on textarea "Adana Çelik Kapı Dünyası, Adana’da modern ve güvenli çelik kapı üretimi, satış …" at bounding box center [729, 182] width 240 height 44
click at [694, 175] on textarea "Adana Çelik Kapı Dünyası, Adana’da modern ve güvenli çelik kapı üretimi, satış …" at bounding box center [729, 182] width 240 height 44
click at [692, 176] on textarea "Adana Çelik Kapı Dünyası, Adana’da modern ve güvenli çelik kapı üretimi, satış …" at bounding box center [729, 182] width 240 height 44
click at [695, 175] on textarea "Adana Çelik Kapı Dünyası, Adana’da modern ve güvenli çelik kapı üretimi, satış …" at bounding box center [729, 182] width 240 height 44
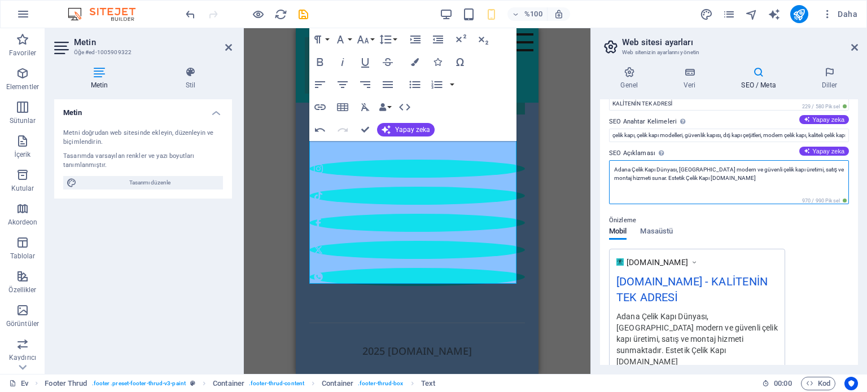
click at [693, 175] on textarea "Adana Çelik Kapı Dünyası, Adana’da modern ve güvenli çelik kapı üretimi, satış …" at bounding box center [729, 182] width 240 height 44
type textarea "Adana Çelik Kapı Dünyası, Adana’da modern ve güvenli çelik kapı üretimi, satış …"
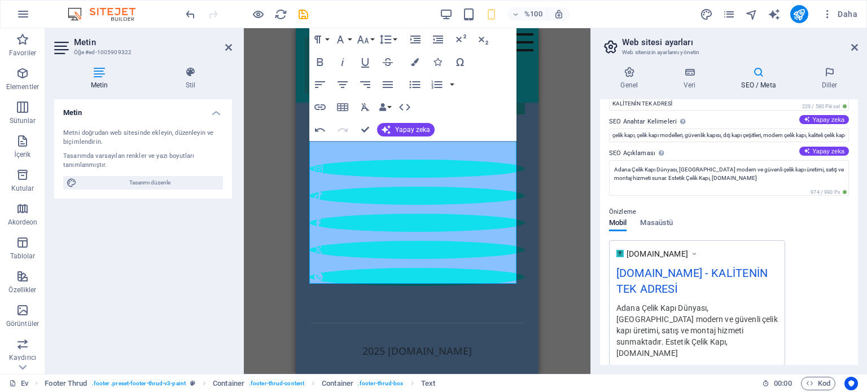
click at [828, 248] on div "Önizleme Mobil Masaüstü www.example.com adanacelikkapidunyasi.com.tr - KALİTENİ…" at bounding box center [729, 280] width 240 height 169
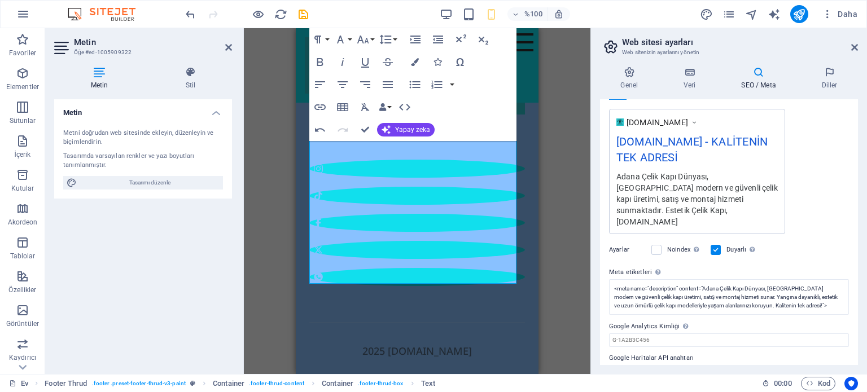
scroll to position [198, 0]
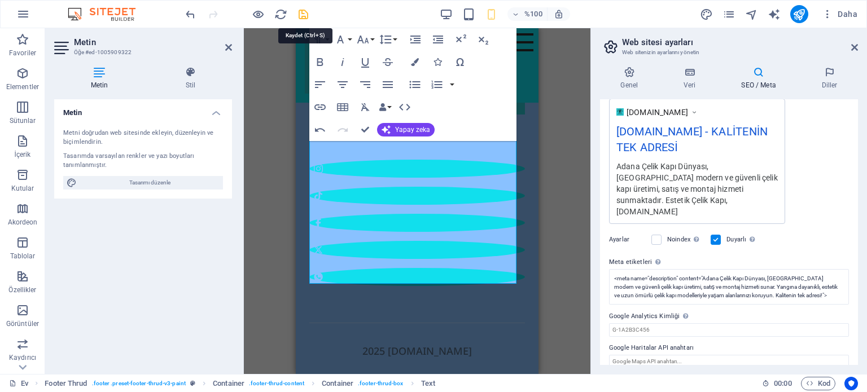
click at [301, 11] on icon "kaydetmek" at bounding box center [303, 14] width 13 height 13
checkbox input "false"
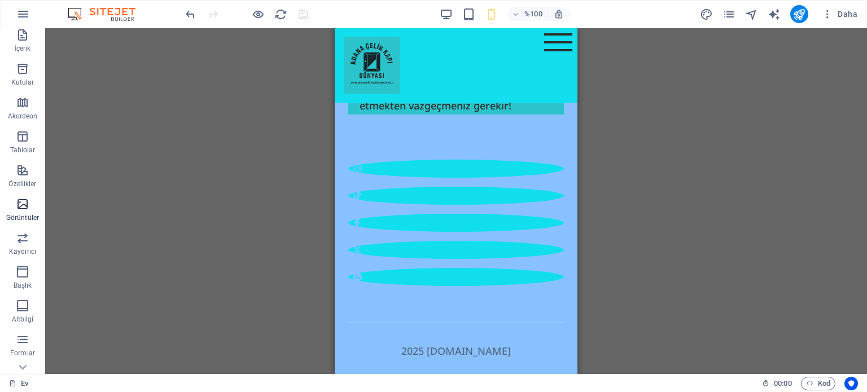
scroll to position [161, 0]
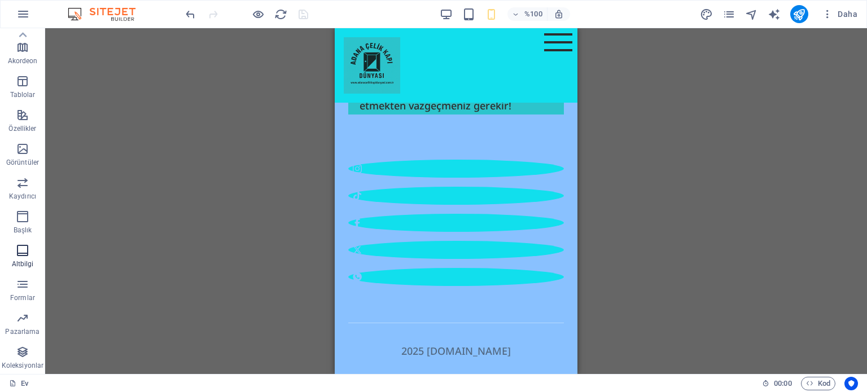
click at [19, 252] on icon "button" at bounding box center [23, 251] width 14 height 14
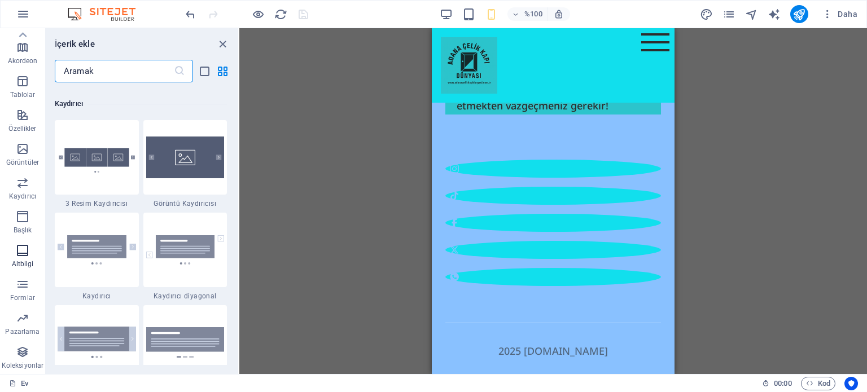
scroll to position [7470, 0]
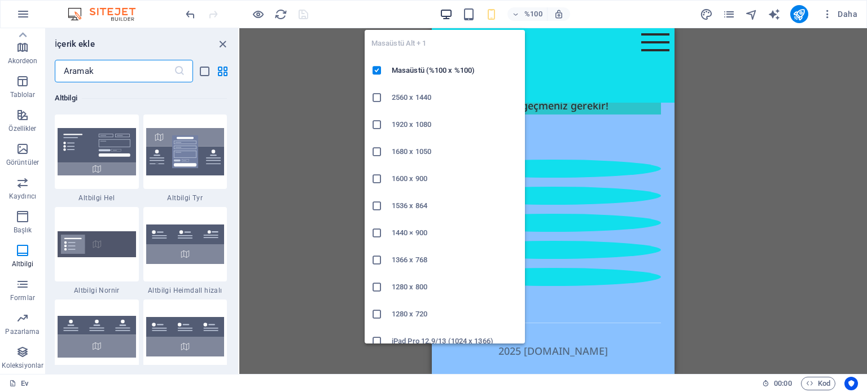
click at [449, 11] on icon "button" at bounding box center [446, 14] width 13 height 13
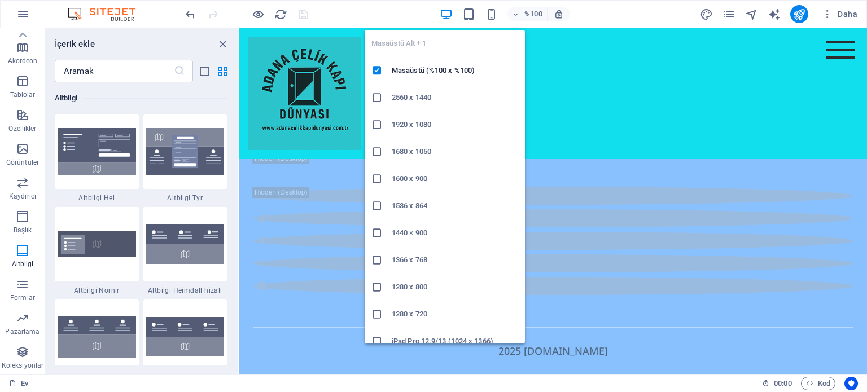
scroll to position [3813, 0]
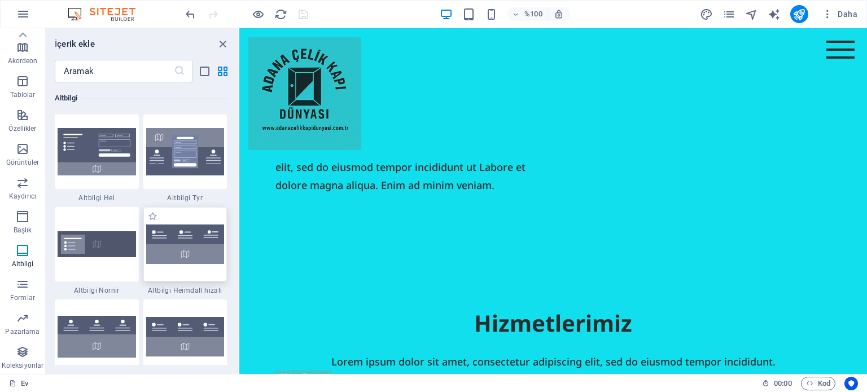
click at [173, 237] on img at bounding box center [185, 244] width 78 height 39
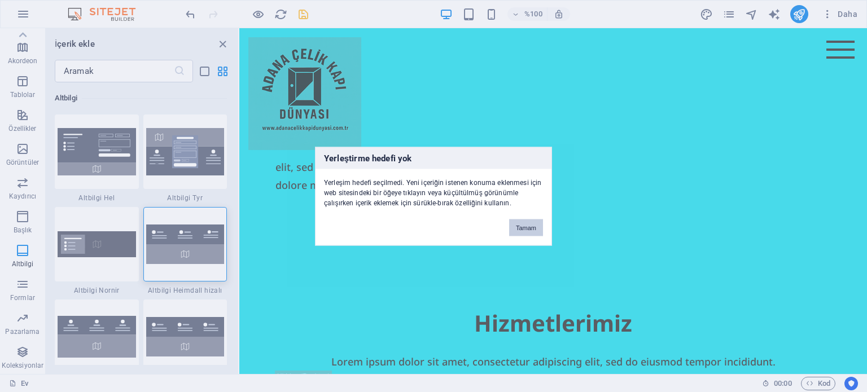
click at [533, 225] on font "Tamam" at bounding box center [526, 227] width 20 height 7
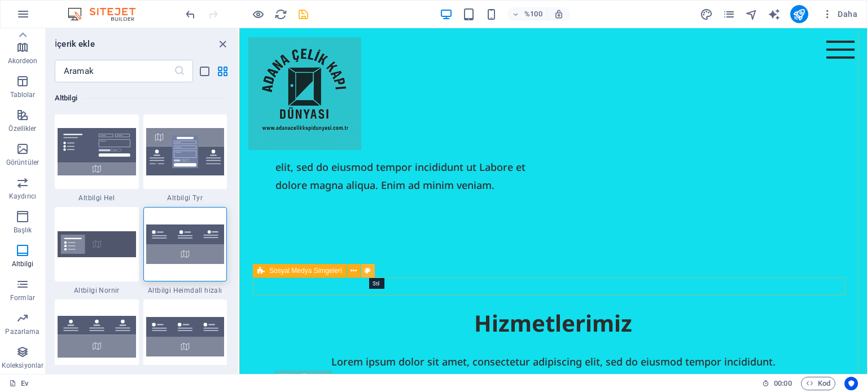
click at [366, 270] on icon at bounding box center [367, 271] width 6 height 12
select select "rem"
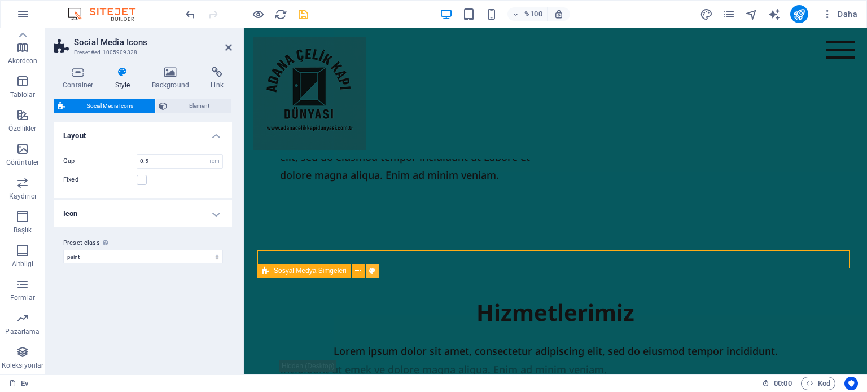
scroll to position [3841, 0]
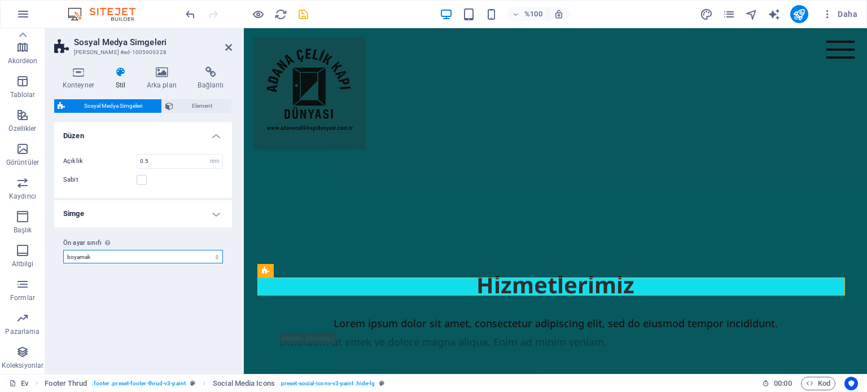
click at [162, 255] on select "boyamak Ön ayar sınıfı ekle" at bounding box center [143, 257] width 160 height 14
click at [63, 250] on select "boyamak Ön ayar sınıfı ekle" at bounding box center [143, 257] width 160 height 14
select select "preset-social-icons-v3-paint"
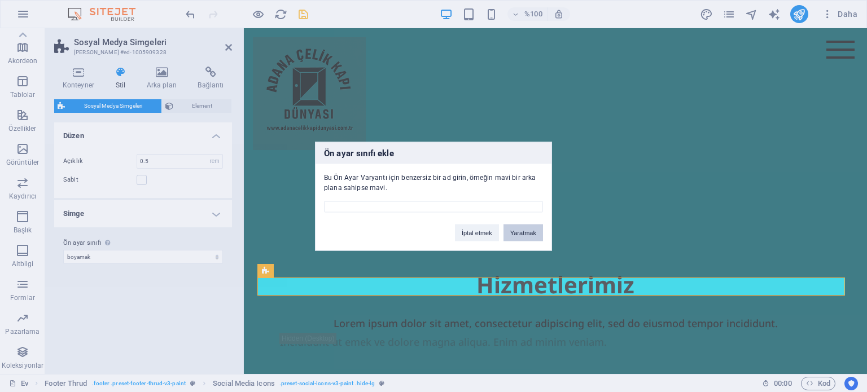
click at [518, 235] on font "Yaratmak" at bounding box center [523, 232] width 26 height 7
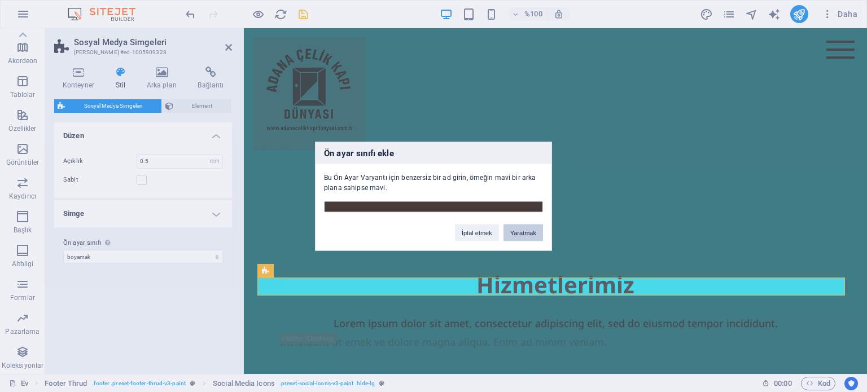
click at [521, 234] on font "Yaratmak" at bounding box center [523, 232] width 26 height 7
click at [410, 262] on div "Ön ayar sınıfı ekle Bu Ön Ayar Varyantı için benzersiz bir ad girin, örneğin ma…" at bounding box center [433, 196] width 867 height 392
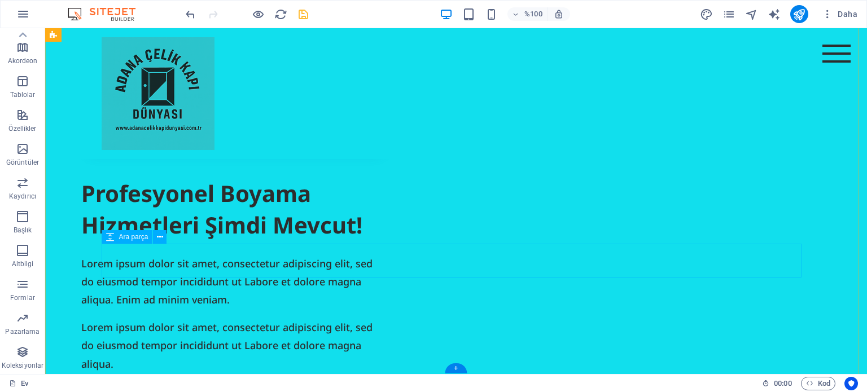
scroll to position [3949, 0]
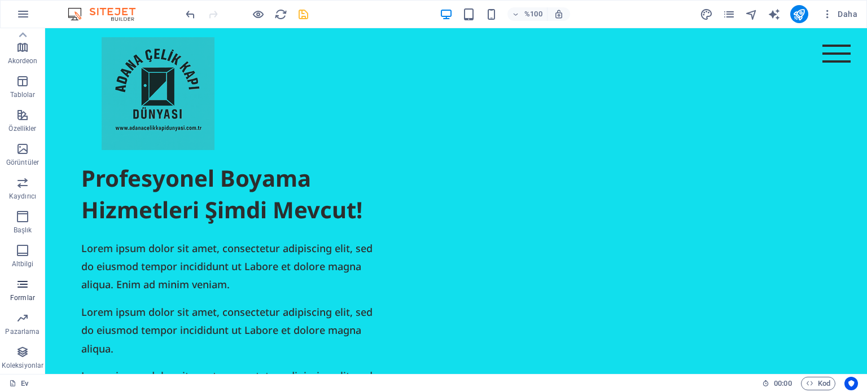
click at [23, 289] on icon "button" at bounding box center [23, 285] width 14 height 14
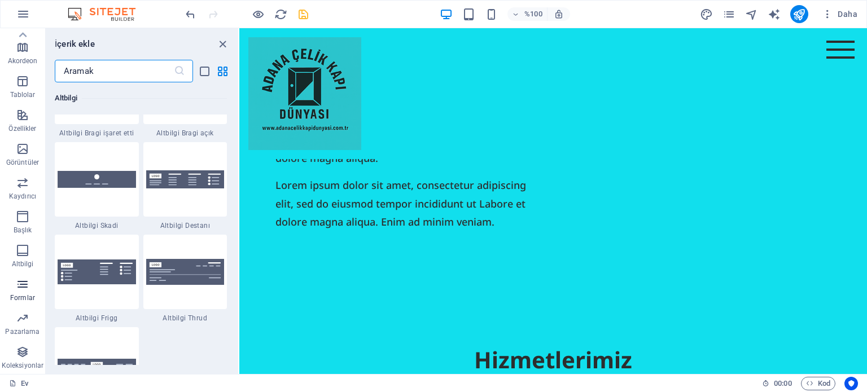
scroll to position [8237, 0]
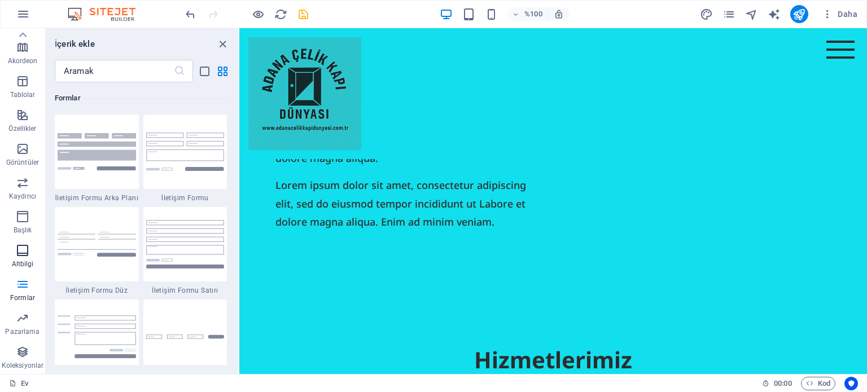
click at [23, 250] on icon "button" at bounding box center [23, 251] width 14 height 14
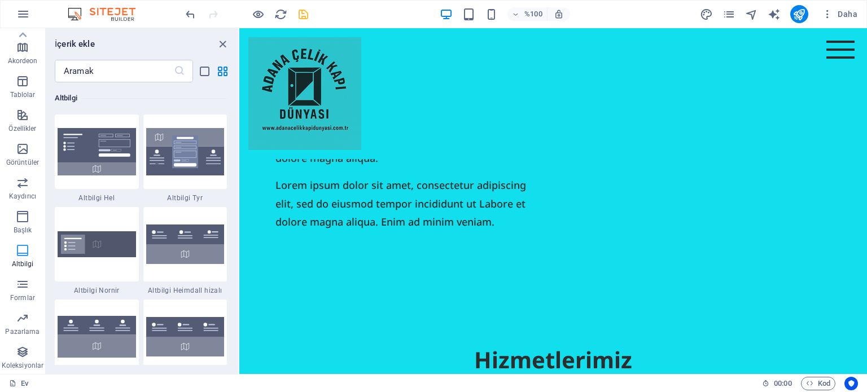
scroll to position [7470, 0]
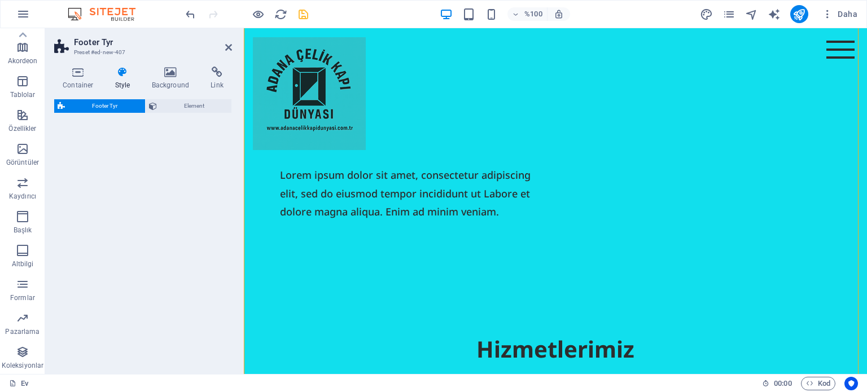
select select "rem"
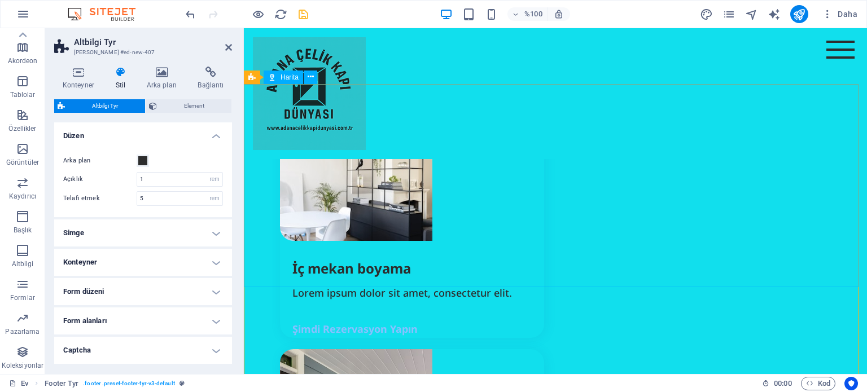
scroll to position [4075, 0]
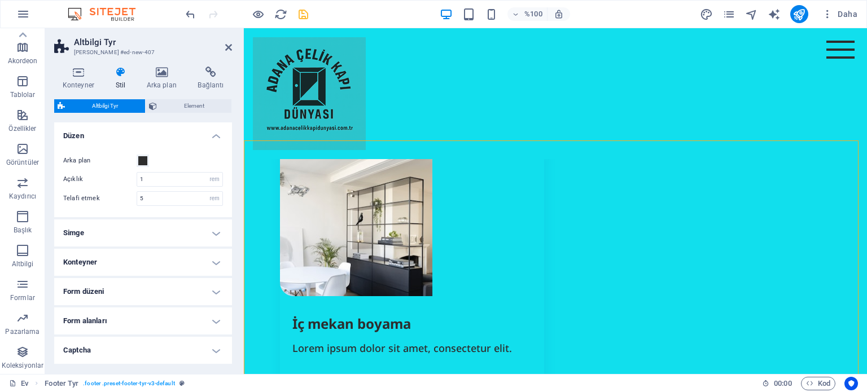
click at [209, 236] on h4 "Simge" at bounding box center [143, 232] width 178 height 27
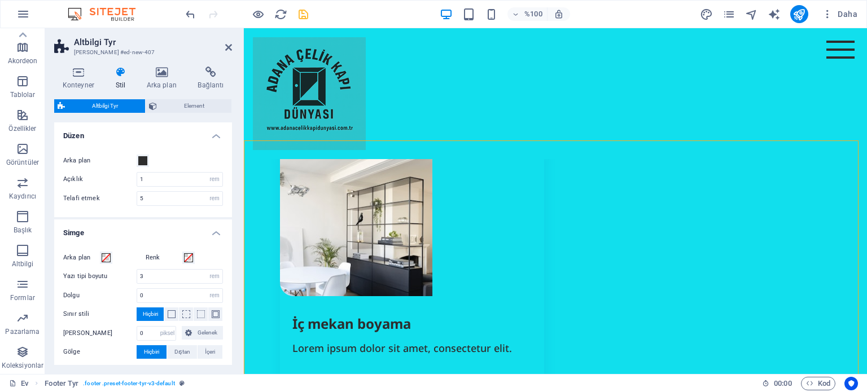
click at [73, 13] on img at bounding box center [107, 14] width 85 height 14
click at [109, 11] on img at bounding box center [107, 14] width 85 height 14
click at [27, 288] on icon "button" at bounding box center [23, 285] width 14 height 14
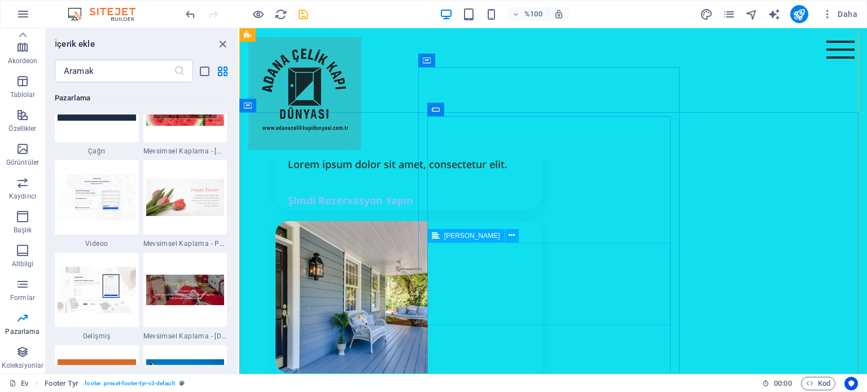
scroll to position [4278, 0]
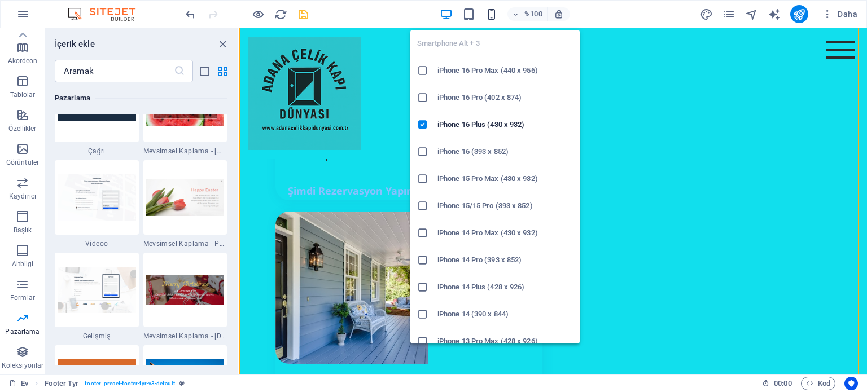
click at [490, 11] on icon "button" at bounding box center [491, 14] width 13 height 13
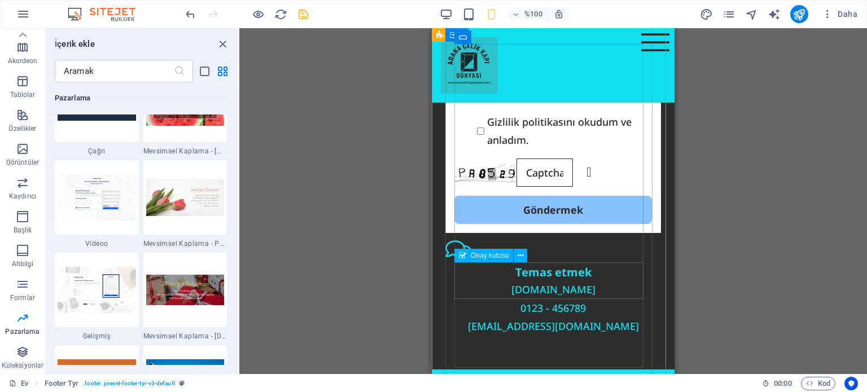
scroll to position [9289, 0]
click at [24, 253] on icon "button" at bounding box center [23, 251] width 14 height 14
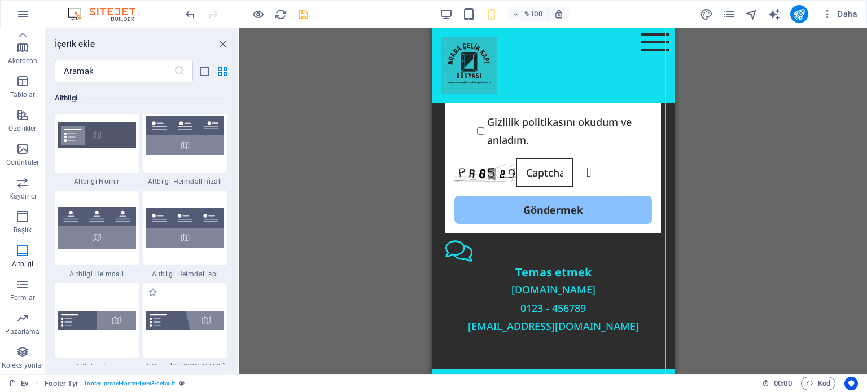
scroll to position [7582, 0]
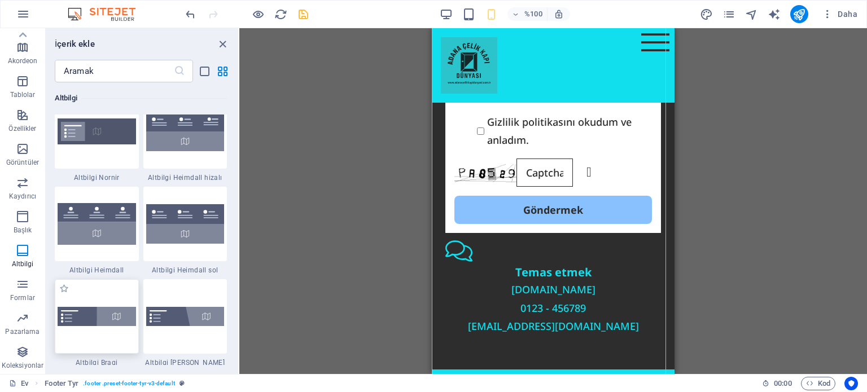
click at [84, 320] on img at bounding box center [97, 316] width 78 height 19
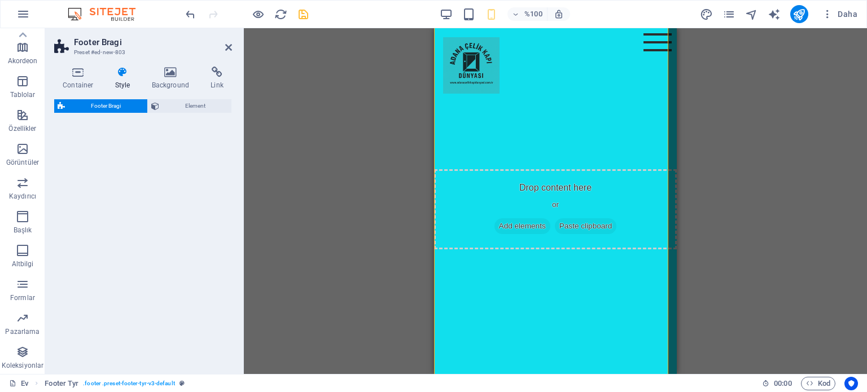
select select "%"
select select "rem"
select select "px"
select select "rem"
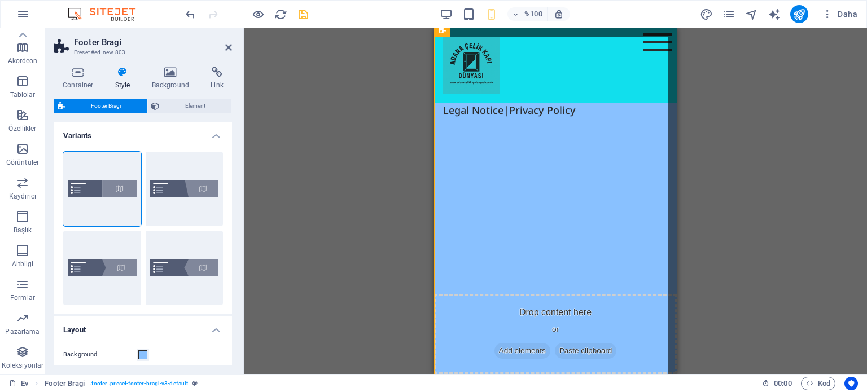
scroll to position [9684, 0]
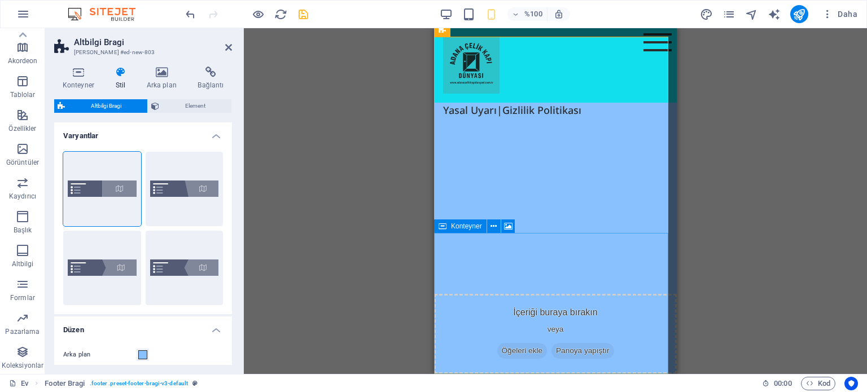
drag, startPoint x: 515, startPoint y: 339, endPoint x: 523, endPoint y: 302, distance: 38.1
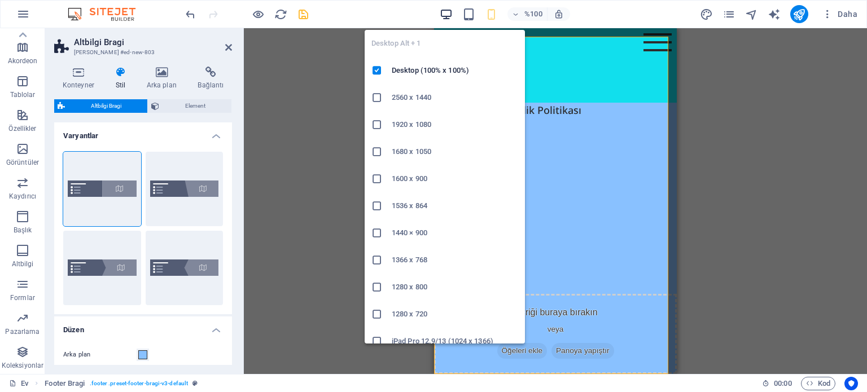
click at [450, 11] on icon "button" at bounding box center [446, 14] width 13 height 13
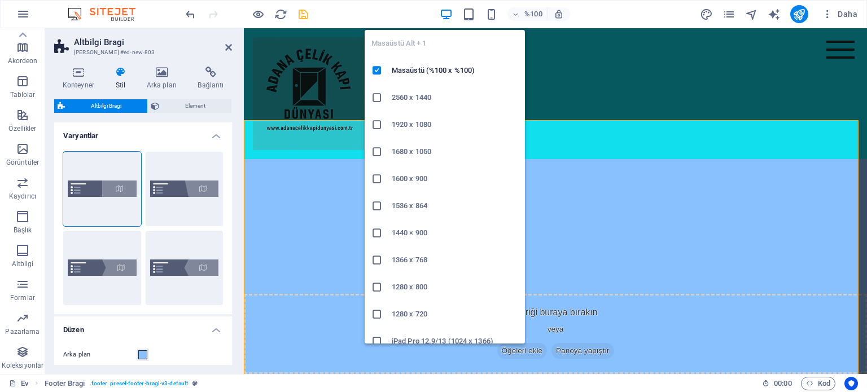
type input "50"
type input "0"
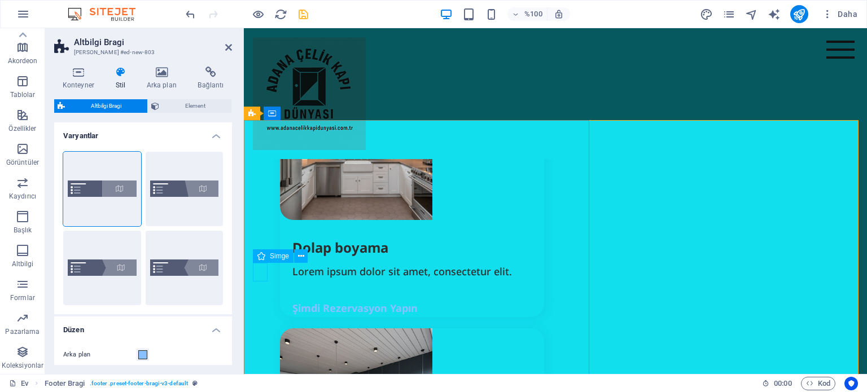
click at [314, 257] on icon at bounding box center [312, 257] width 6 height 12
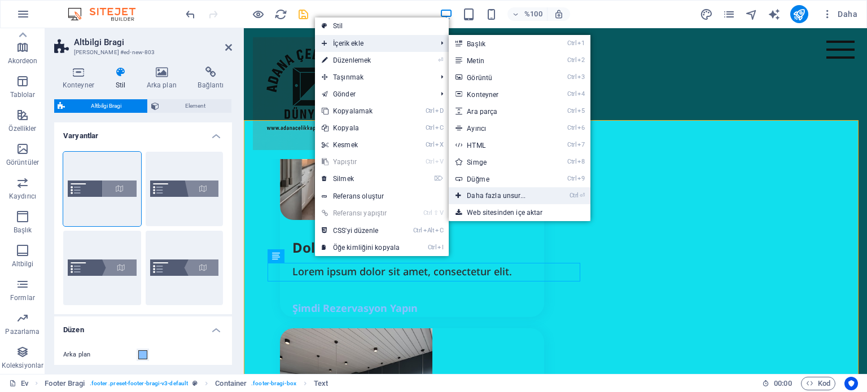
click at [478, 195] on font "Daha fazla unsur..." at bounding box center [496, 196] width 59 height 8
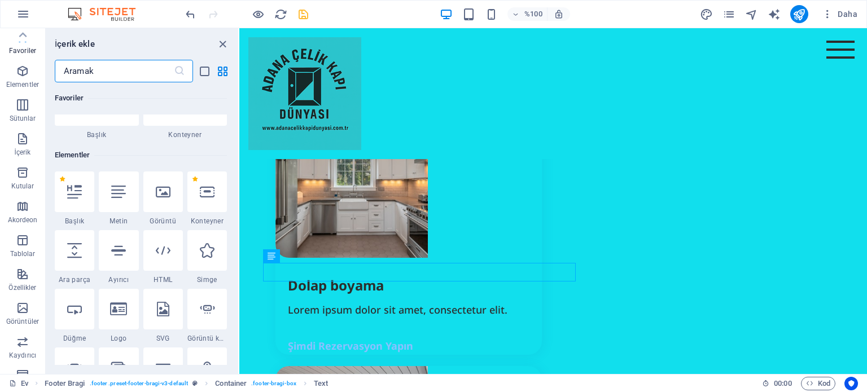
scroll to position [0, 0]
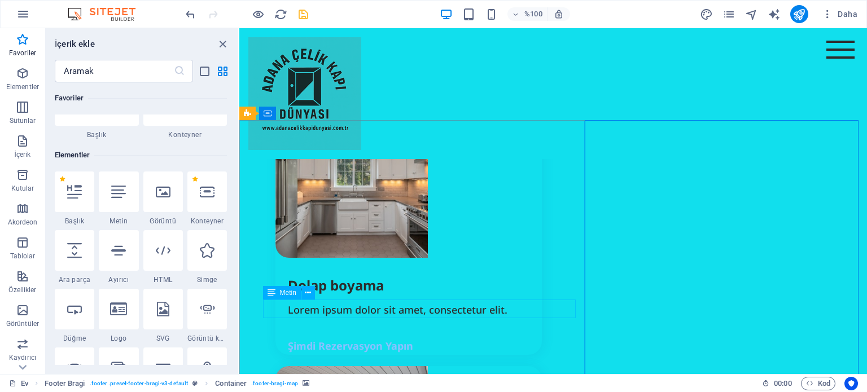
click at [285, 294] on font "Metin" at bounding box center [288, 293] width 16 height 8
click at [307, 294] on icon at bounding box center [308, 293] width 6 height 12
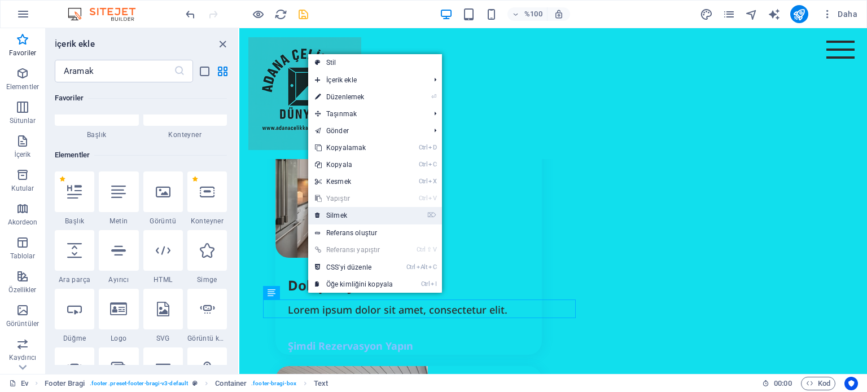
click at [349, 216] on link "⌦ Silmek" at bounding box center [353, 215] width 91 height 17
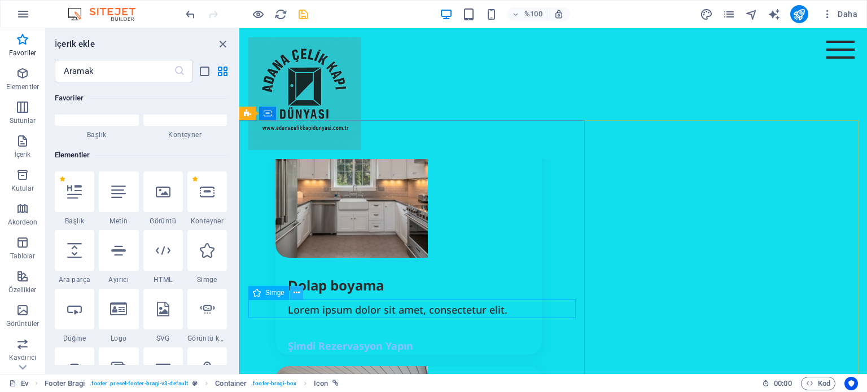
click at [293, 295] on icon at bounding box center [296, 293] width 6 height 12
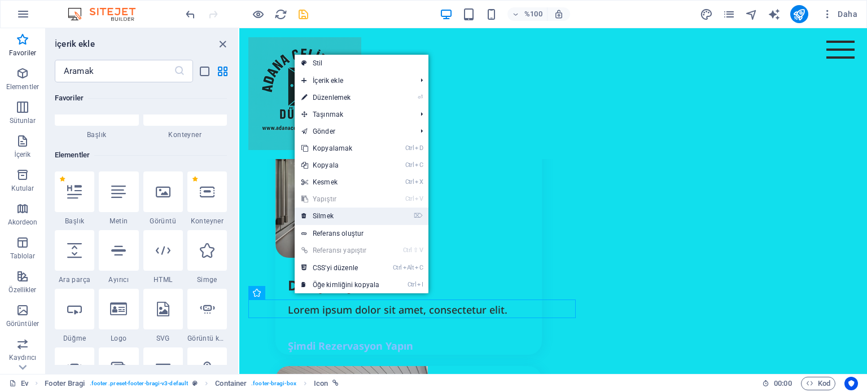
click at [325, 218] on font "Silmek" at bounding box center [323, 216] width 21 height 8
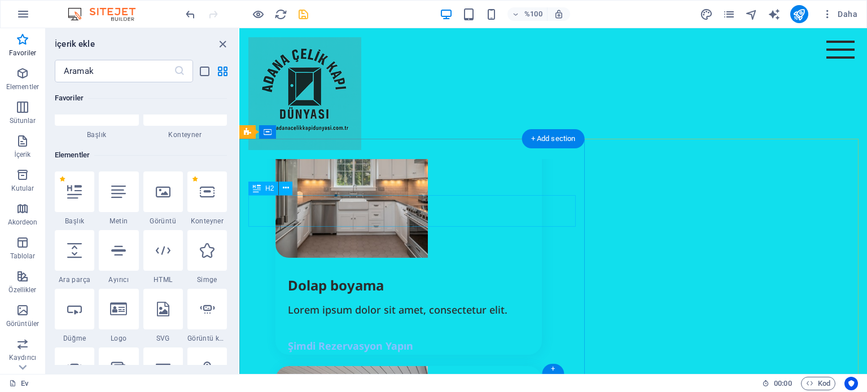
scroll to position [4627, 0]
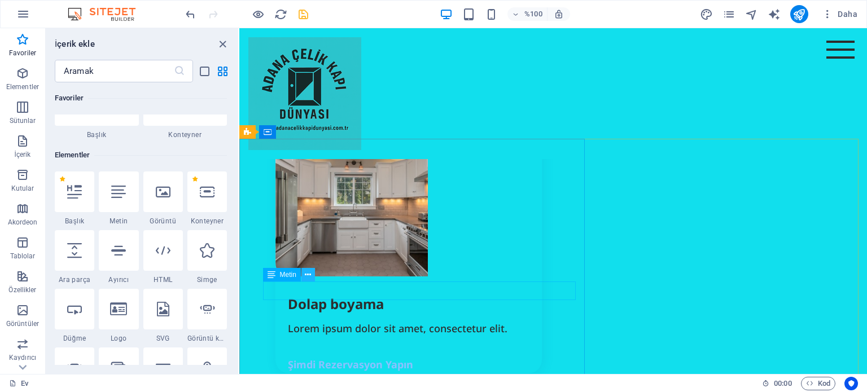
click at [309, 276] on icon at bounding box center [308, 275] width 6 height 12
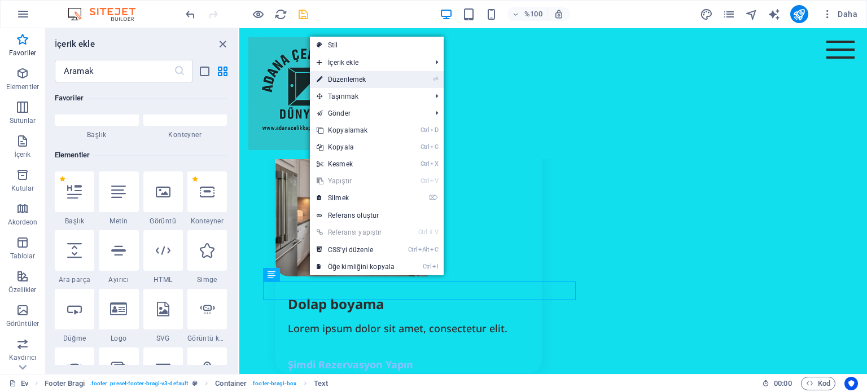
click at [365, 81] on font "Düzenlemek" at bounding box center [347, 80] width 38 height 8
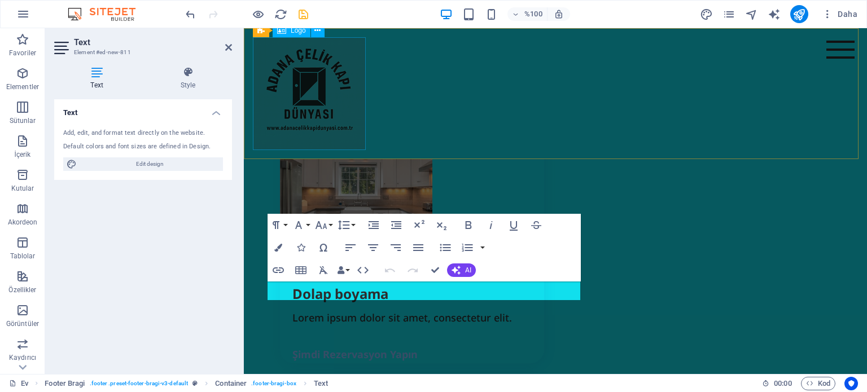
scroll to position [4654, 0]
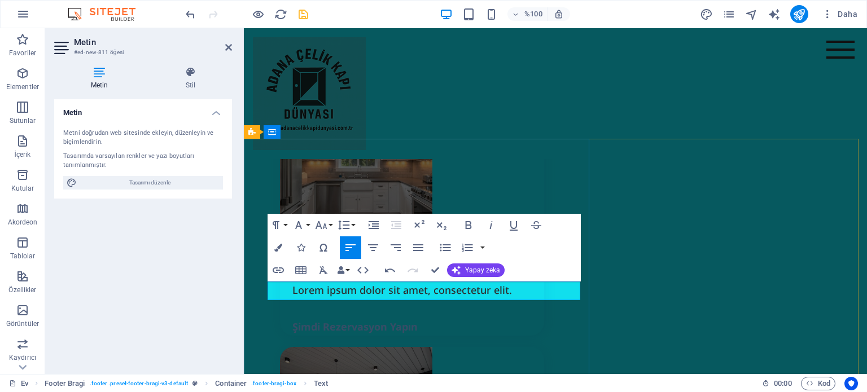
click at [430, 236] on button "Alt simge" at bounding box center [440, 225] width 21 height 23
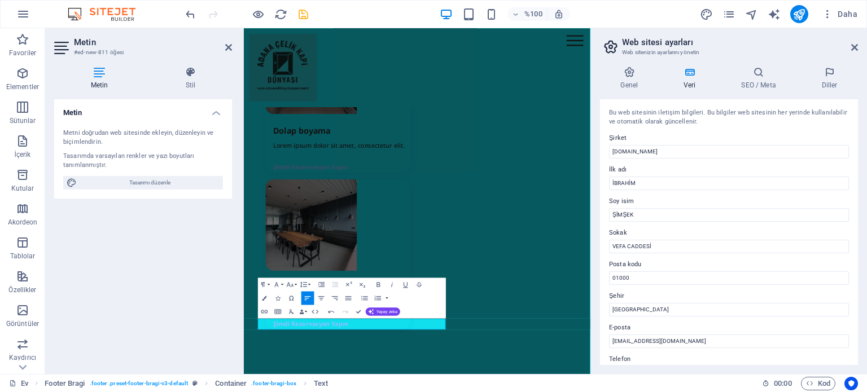
scroll to position [4425, 0]
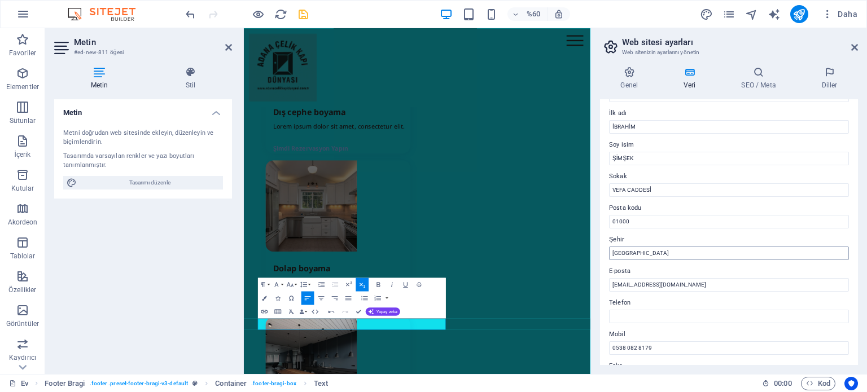
scroll to position [113, 0]
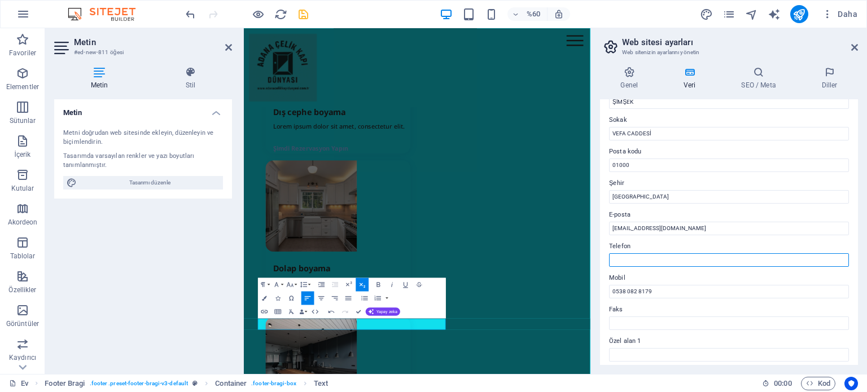
click at [623, 256] on input "Telefon" at bounding box center [729, 260] width 240 height 14
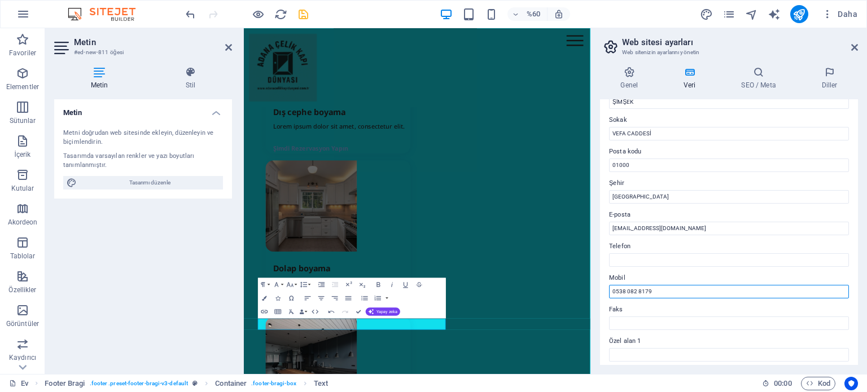
drag, startPoint x: 623, startPoint y: 256, endPoint x: 622, endPoint y: 292, distance: 36.1
click at [622, 292] on input "0538 082 8179" at bounding box center [729, 292] width 240 height 14
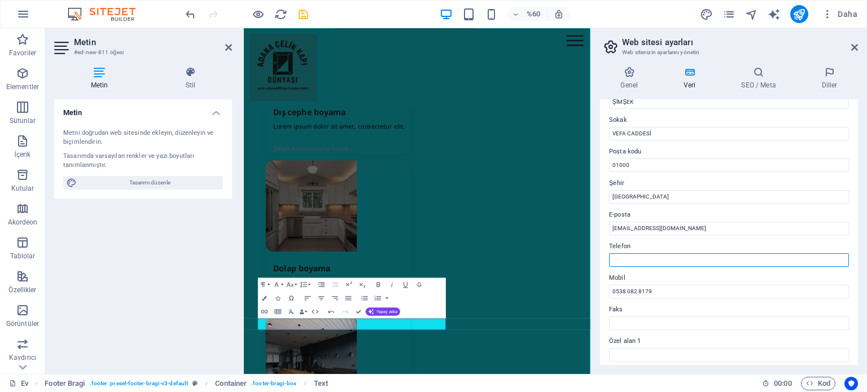
click at [634, 254] on input "Telefon" at bounding box center [729, 260] width 240 height 14
paste input "0538 082 8179"
type input "0538 082 8179"
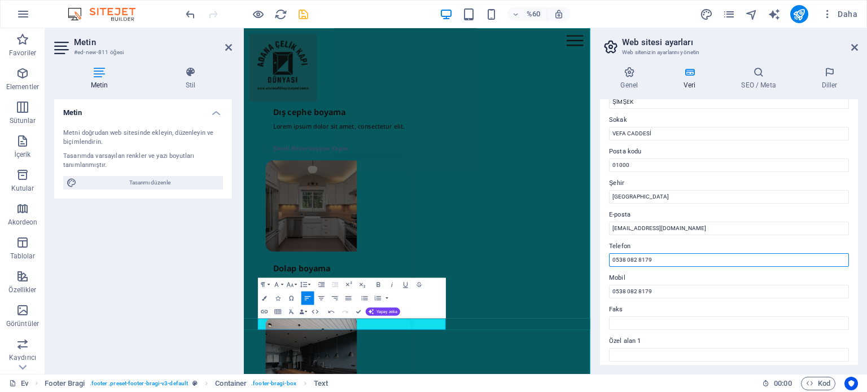
click at [663, 260] on input "0538 082 8179" at bounding box center [729, 260] width 240 height 14
click at [649, 260] on input "0538 082 8179" at bounding box center [729, 260] width 240 height 14
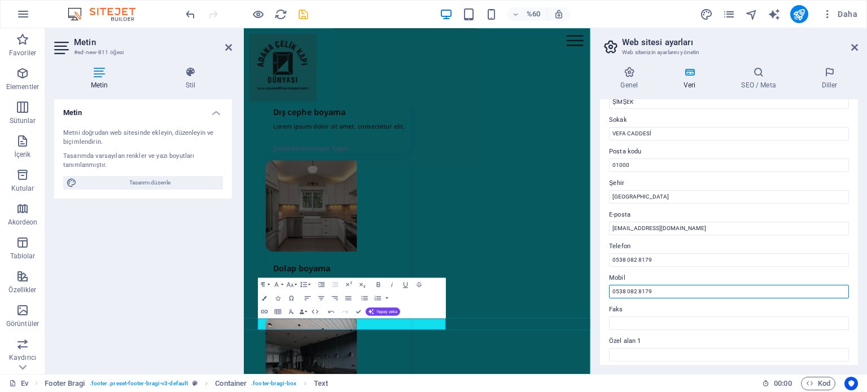
click at [643, 292] on input "0538 082 8179" at bounding box center [729, 292] width 240 height 14
click at [642, 292] on input "0538 082 8179" at bounding box center [729, 292] width 240 height 14
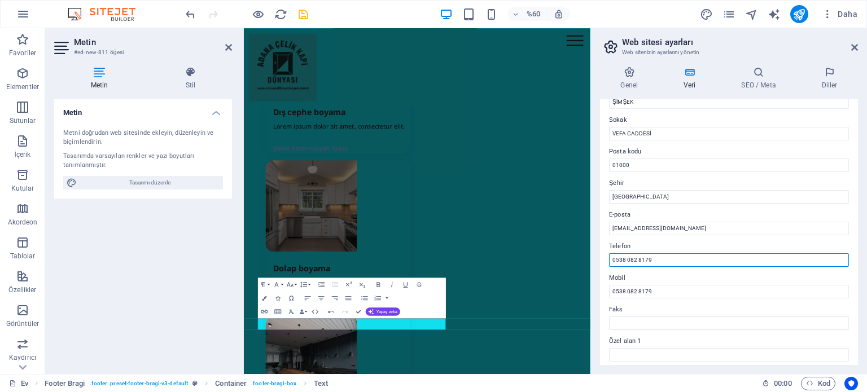
click at [630, 262] on input "0538 082 8179" at bounding box center [729, 260] width 240 height 14
click at [252, 311] on icon "button" at bounding box center [253, 311] width 8 height 8
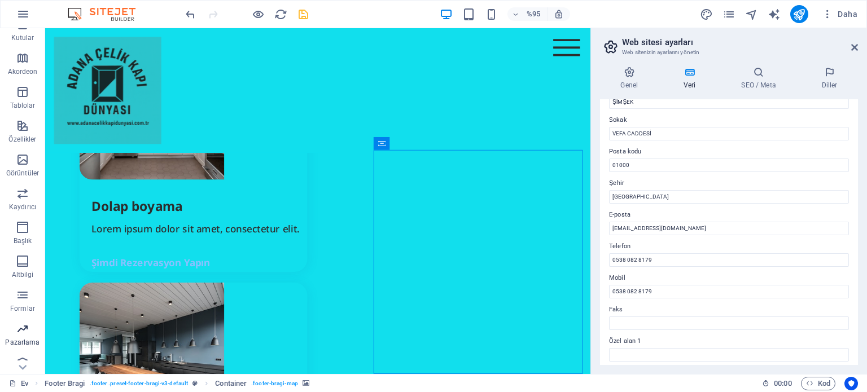
scroll to position [161, 0]
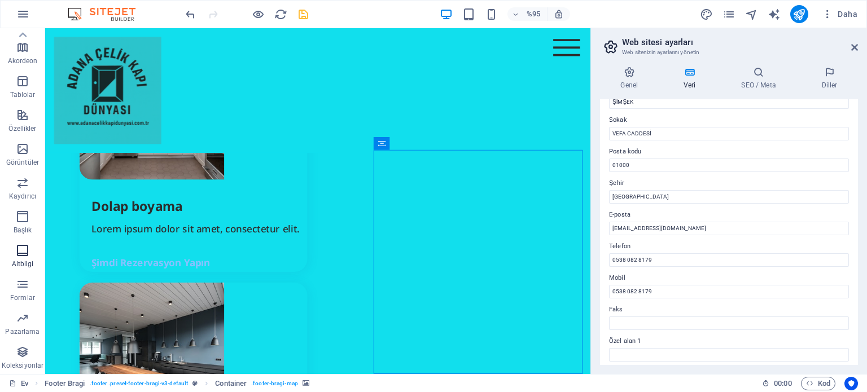
click at [11, 257] on span "Altbilgi" at bounding box center [22, 257] width 45 height 27
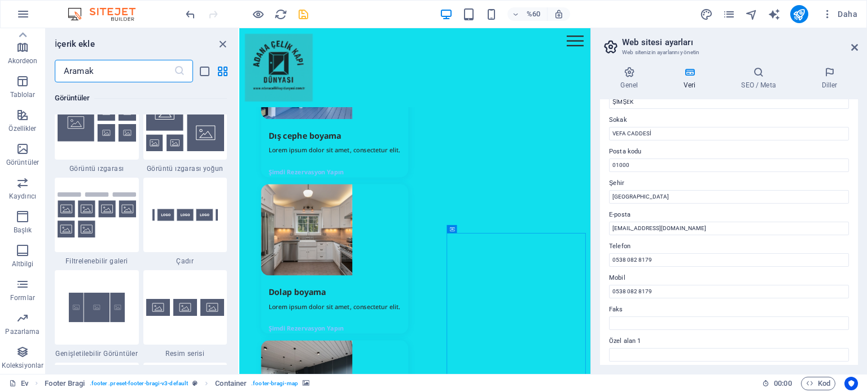
scroll to position [7470, 0]
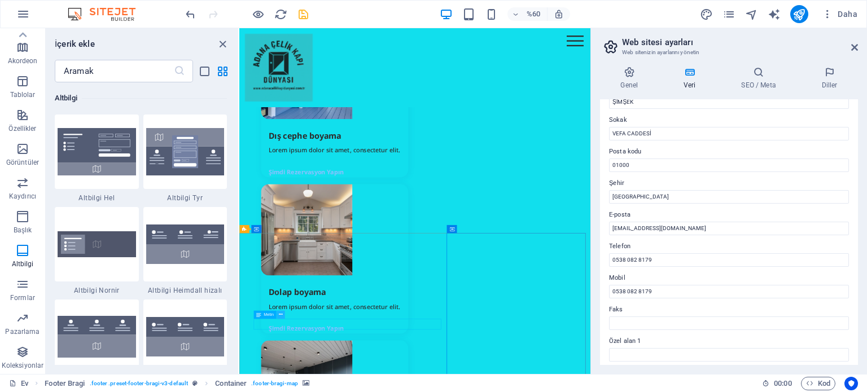
click at [282, 314] on icon at bounding box center [281, 314] width 4 height 7
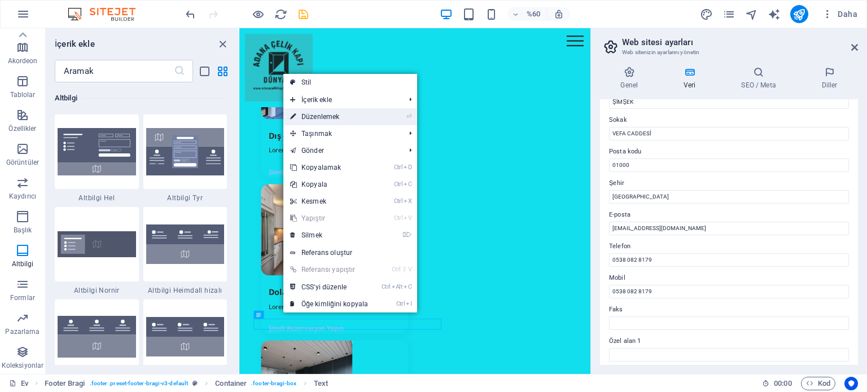
click at [341, 119] on link "⏎ Düzenlemek" at bounding box center [328, 116] width 91 height 17
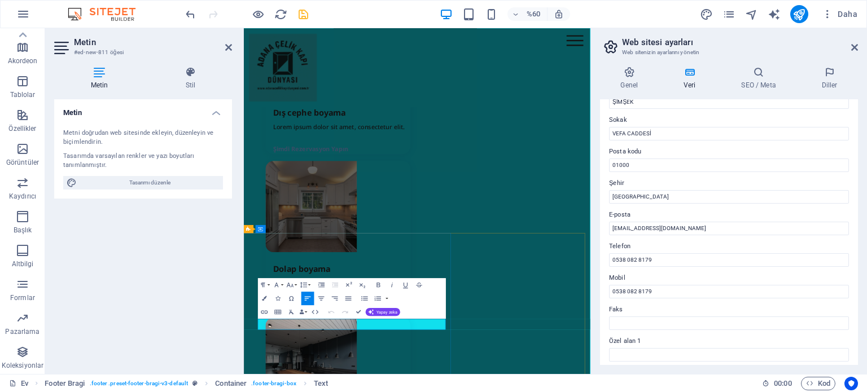
click at [119, 275] on div "Metin Metni doğrudan web sitesinde ekleyin, düzenleyin ve biçimlendirin. Tasarı…" at bounding box center [143, 232] width 178 height 266
click at [191, 74] on icon at bounding box center [190, 72] width 83 height 11
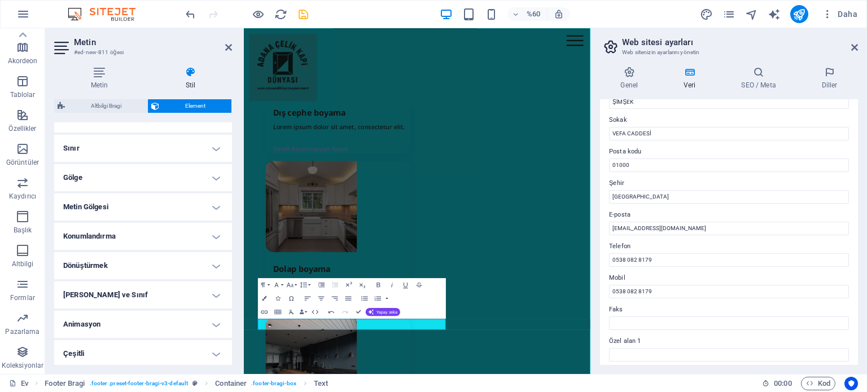
scroll to position [234, 0]
click at [219, 259] on h4 "Dönüştürmek" at bounding box center [143, 264] width 178 height 27
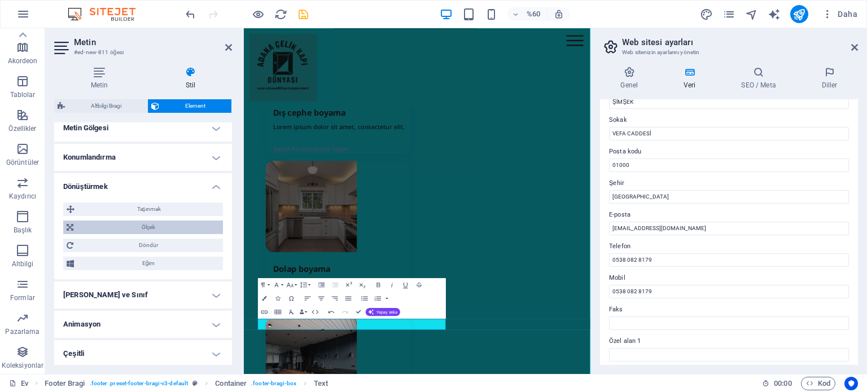
scroll to position [313, 0]
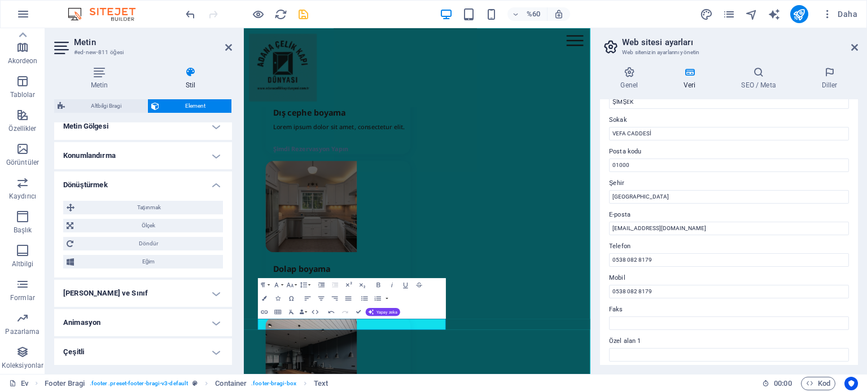
click at [217, 352] on h4 "Çeşitli" at bounding box center [143, 352] width 178 height 27
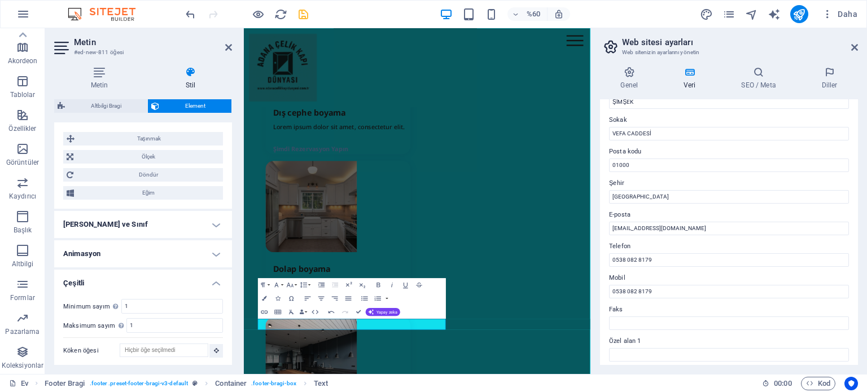
scroll to position [382, 0]
click at [222, 245] on h4 "Animasyon" at bounding box center [143, 253] width 178 height 27
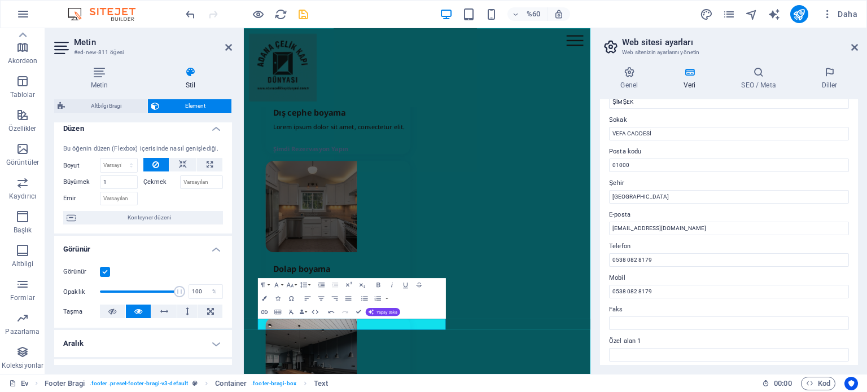
scroll to position [0, 0]
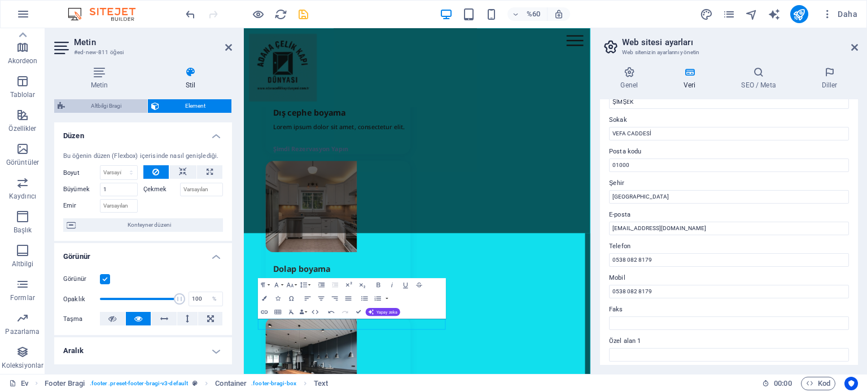
click at [113, 106] on font "Altbilgi Bragi" at bounding box center [106, 106] width 30 height 6
select select "%"
select select "rem"
select select "px"
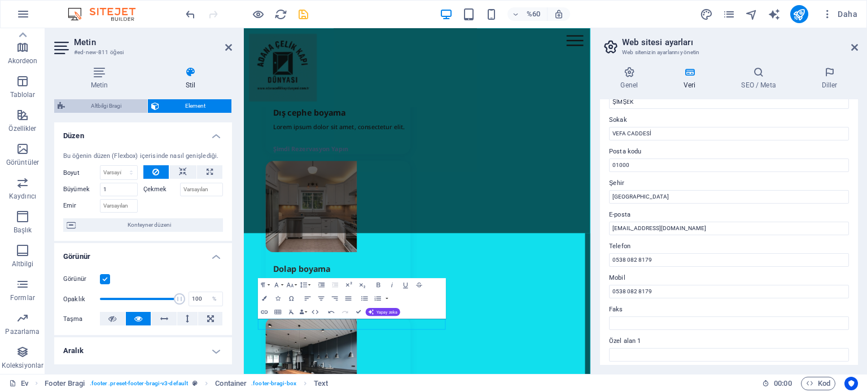
select select "rem"
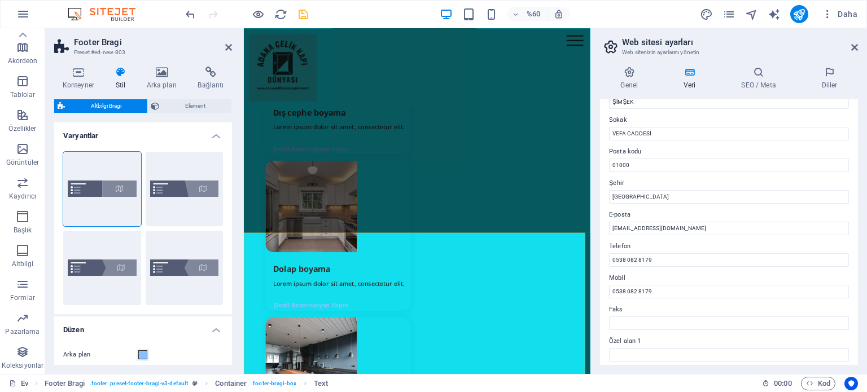
scroll to position [4425, 0]
click at [178, 107] on span "Element" at bounding box center [194, 106] width 65 height 14
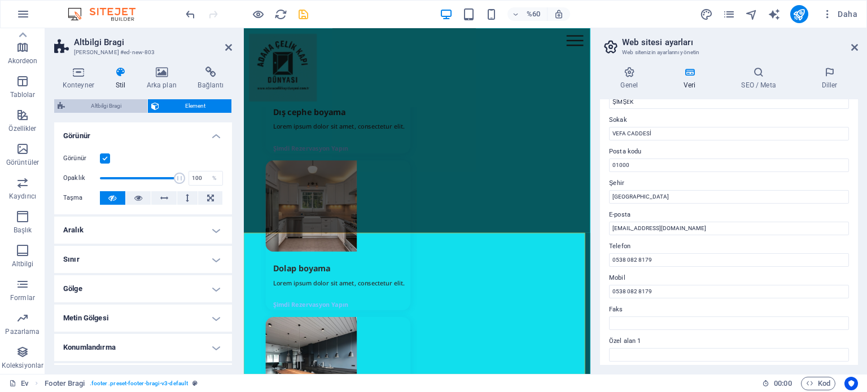
click at [101, 107] on font "Altbilgi Bragi" at bounding box center [106, 106] width 30 height 6
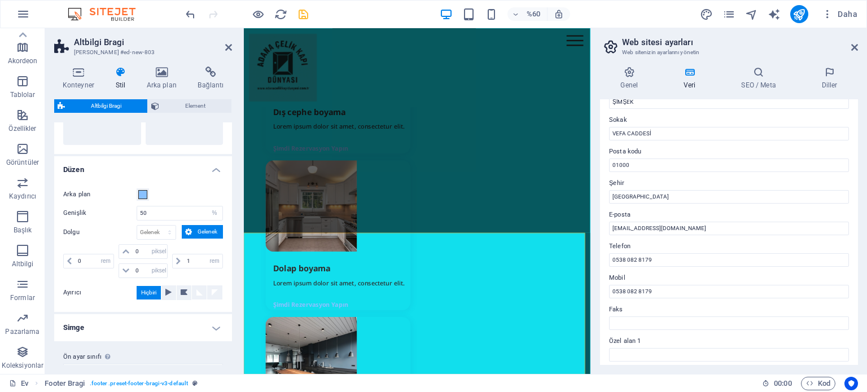
scroll to position [180, 0]
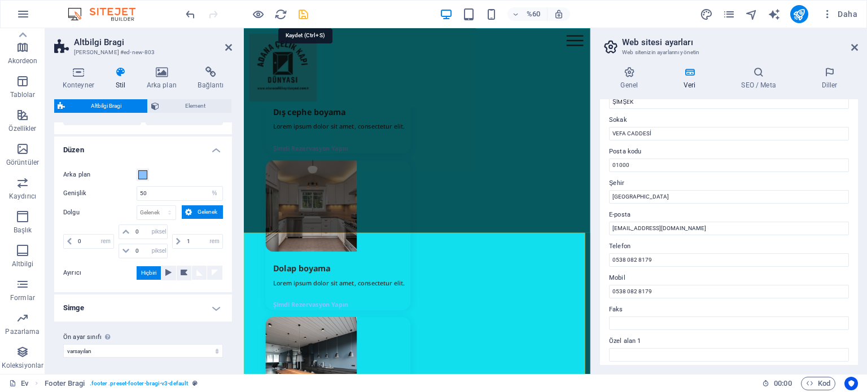
click at [306, 13] on icon "kaydetmek" at bounding box center [303, 14] width 13 height 13
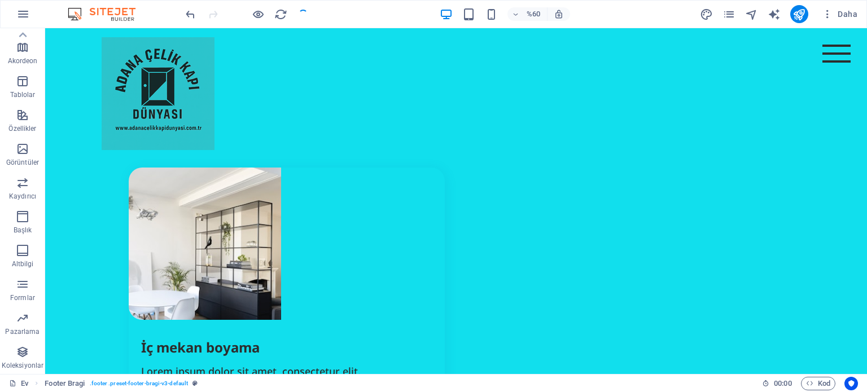
checkbox input "false"
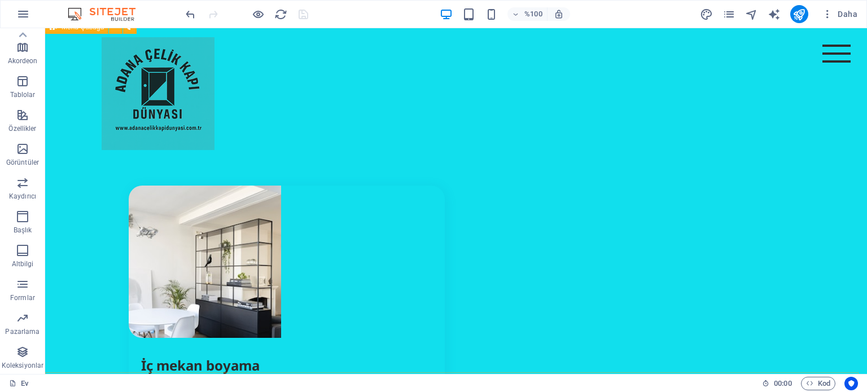
scroll to position [4068, 0]
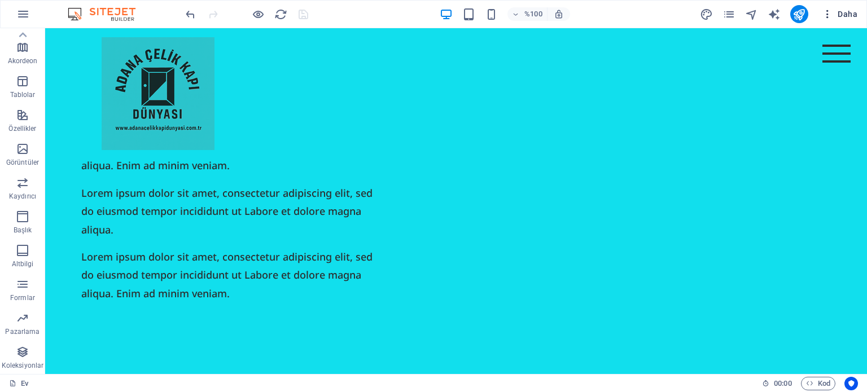
click at [853, 11] on font "Daha" at bounding box center [847, 14] width 20 height 9
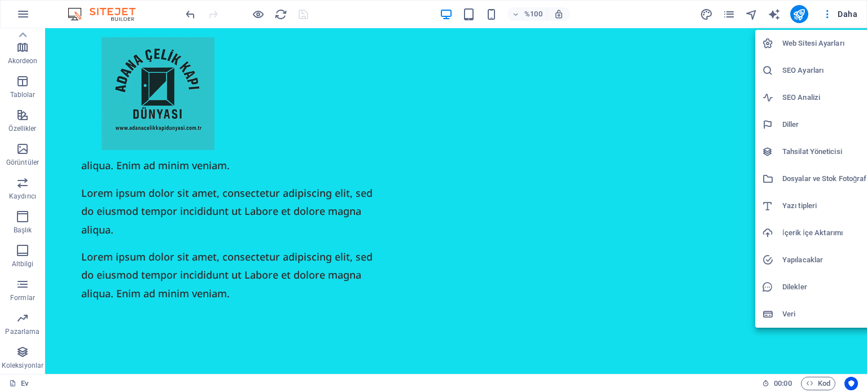
click at [790, 289] on font "Dilekler" at bounding box center [794, 287] width 25 height 8
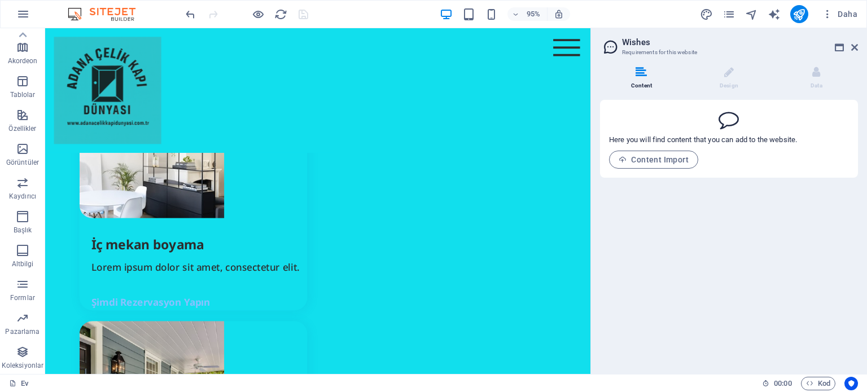
scroll to position [3898, 0]
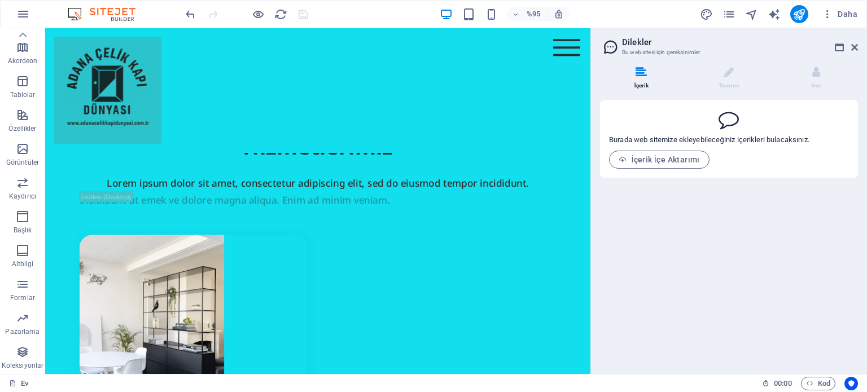
click at [654, 115] on div at bounding box center [729, 119] width 240 height 20
click at [654, 153] on button "İçerik İçe Aktarımı" at bounding box center [659, 160] width 100 height 18
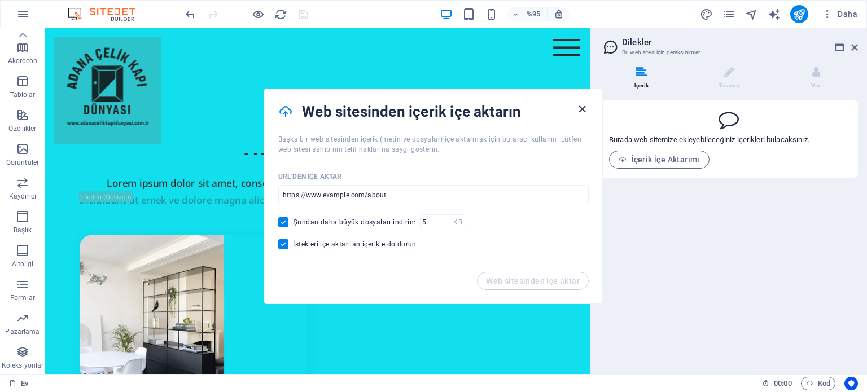
click at [581, 112] on icon "button" at bounding box center [581, 109] width 13 height 13
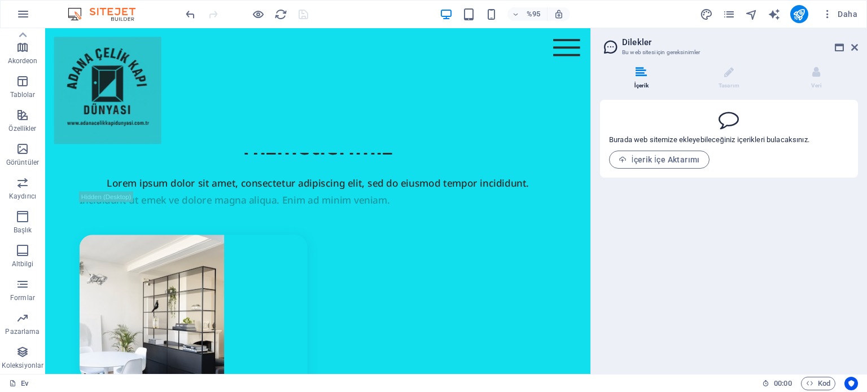
click at [664, 219] on div "İçerik Tasarım Veri Burada web sitemize ekleyebileceğiniz içerikleri bulacaksın…" at bounding box center [729, 216] width 276 height 317
click at [646, 48] on h3 "Bu web sitesi için gereksinimler" at bounding box center [728, 52] width 213 height 10
click at [720, 115] on icon at bounding box center [728, 119] width 20 height 20
click at [732, 139] on font "Burada web sitemize ekleyebileceğiniz içerikleri bulacaksınız." at bounding box center [709, 139] width 200 height 8
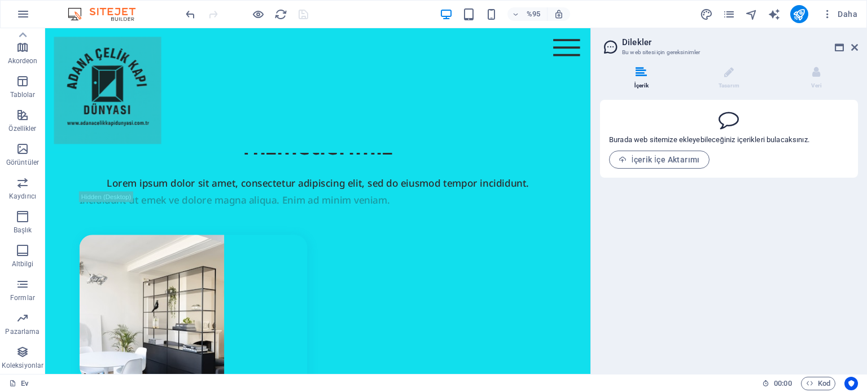
click at [739, 140] on font "Burada web sitemize ekleyebileceğiniz içerikleri bulacaksınız." at bounding box center [709, 139] width 200 height 8
click at [733, 73] on icon at bounding box center [729, 72] width 10 height 11
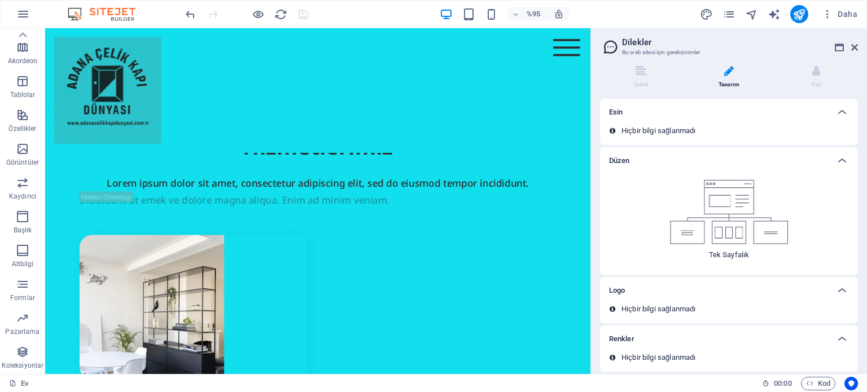
scroll to position [0, 0]
click at [812, 69] on icon at bounding box center [816, 72] width 8 height 11
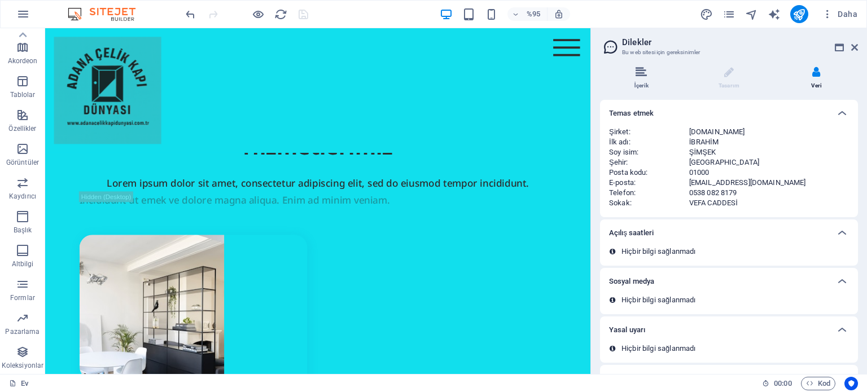
click at [639, 68] on icon at bounding box center [640, 72] width 11 height 11
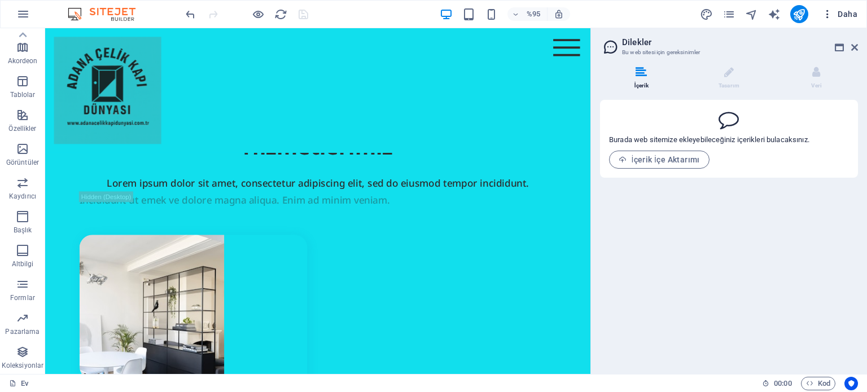
click at [828, 16] on icon "button" at bounding box center [826, 13] width 11 height 11
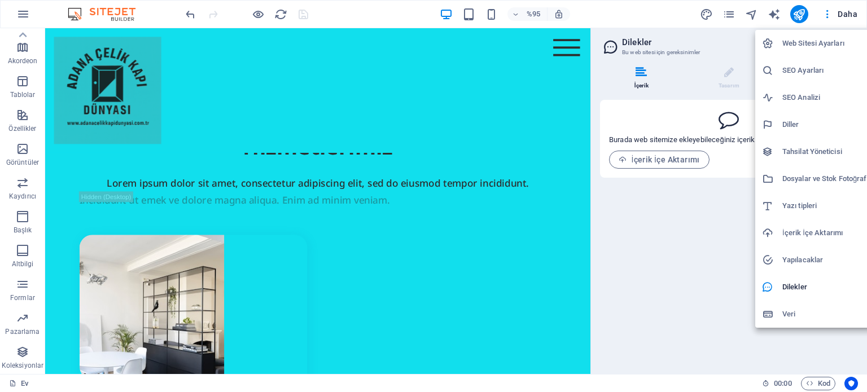
click at [821, 45] on font "Web Sitesi Ayarları" at bounding box center [813, 43] width 62 height 8
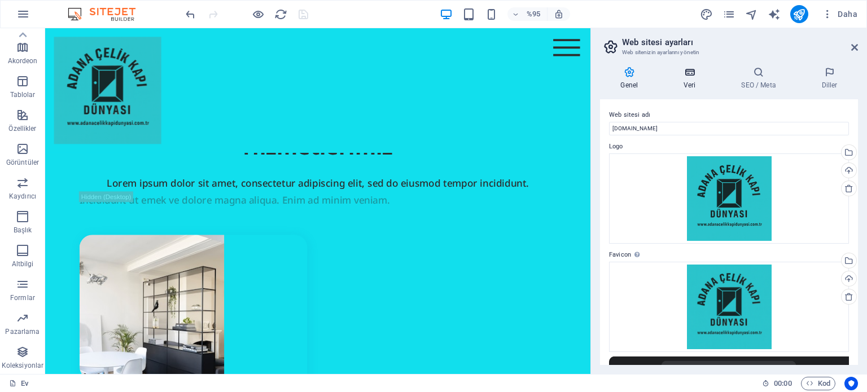
click at [684, 76] on icon at bounding box center [689, 72] width 53 height 11
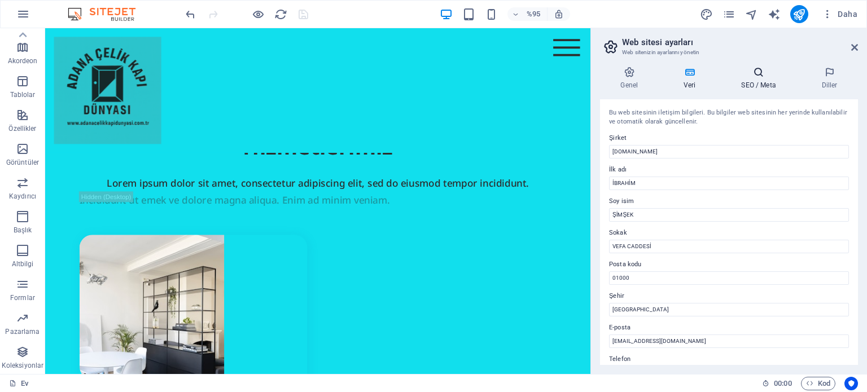
click at [766, 74] on icon at bounding box center [758, 72] width 76 height 11
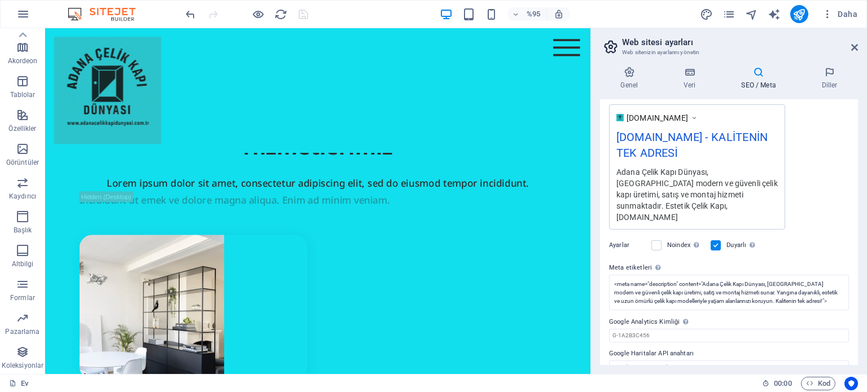
scroll to position [198, 0]
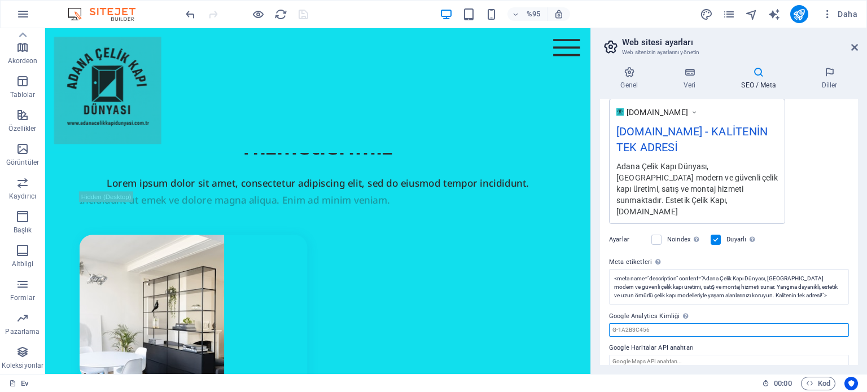
click at [661, 323] on input "Google Analytics Kimliği Lütfen yalnızca Google Analytics Kimliğini ekleyin. Ki…" at bounding box center [729, 330] width 240 height 14
paste input "G-PJL4W2ZGX6"
type input "G-PJL4W2ZGX6"
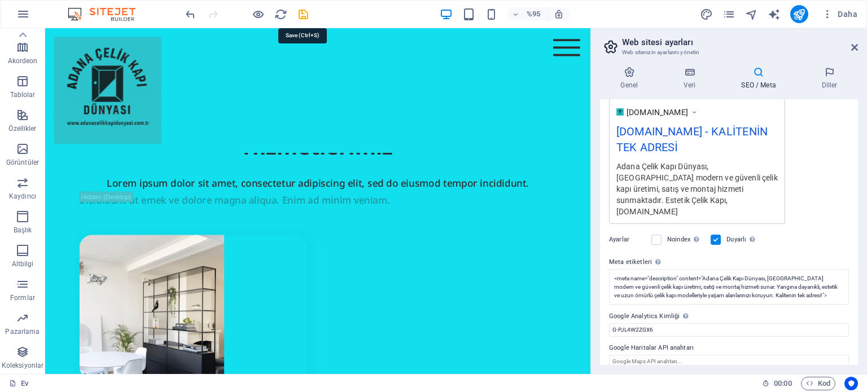
click at [304, 15] on icon "kaydetmek" at bounding box center [303, 14] width 13 height 13
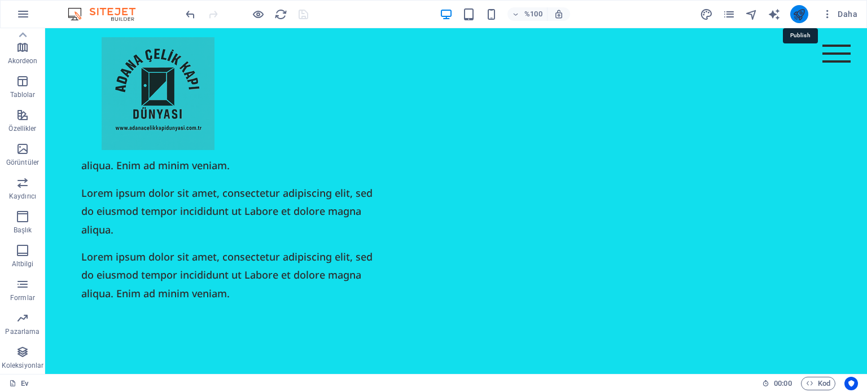
click at [797, 16] on icon "yayınlamak" at bounding box center [798, 14] width 13 height 13
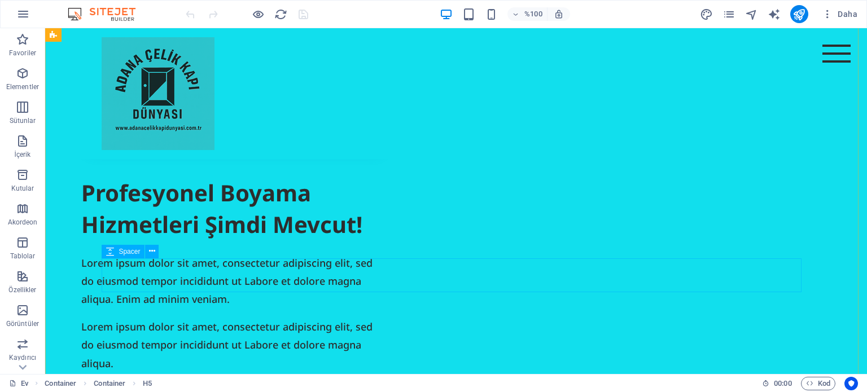
scroll to position [3949, 0]
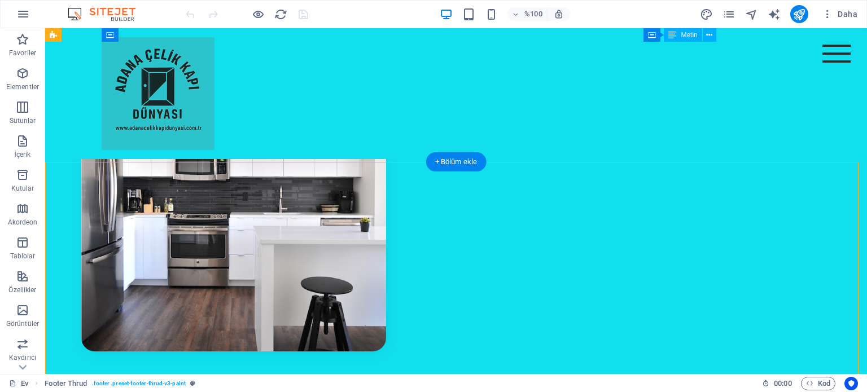
scroll to position [3724, 0]
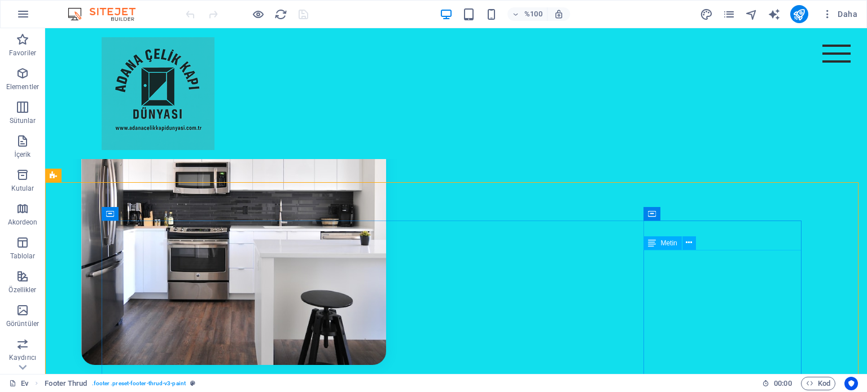
click at [664, 243] on font "Metin" at bounding box center [668, 243] width 16 height 8
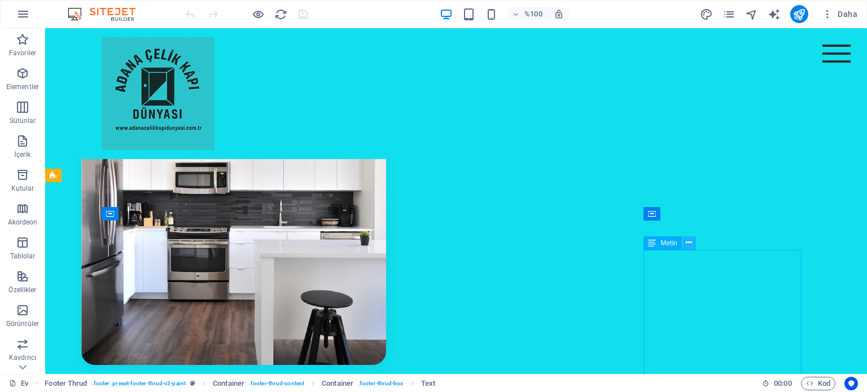
click at [691, 241] on icon at bounding box center [689, 243] width 6 height 12
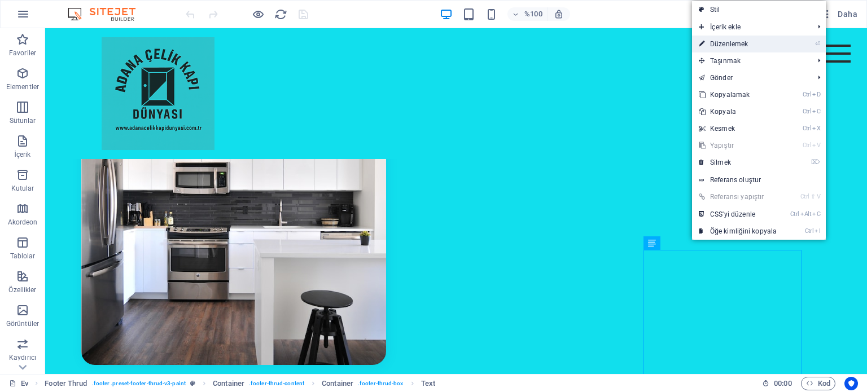
click at [736, 46] on font "Düzenlemek" at bounding box center [729, 44] width 38 height 8
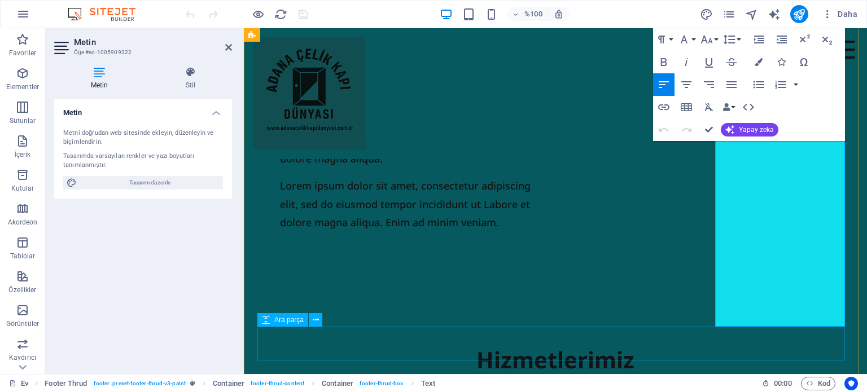
scroll to position [3776, 0]
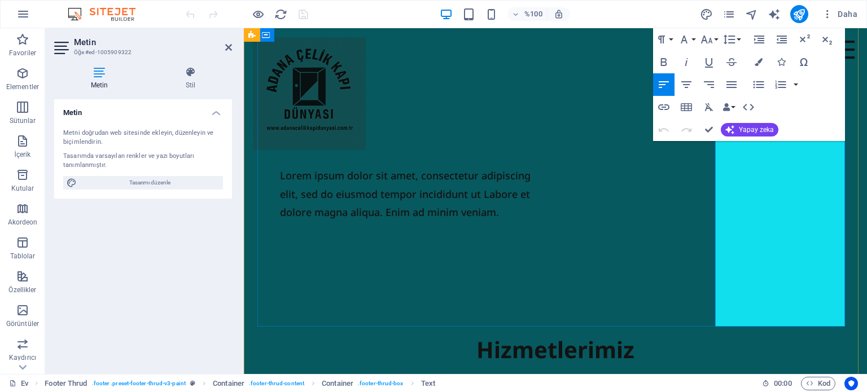
drag, startPoint x: 829, startPoint y: 316, endPoint x: 726, endPoint y: 208, distance: 149.2
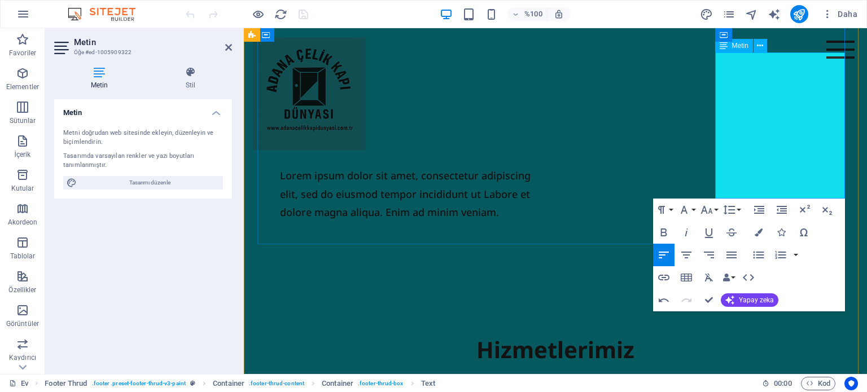
drag, startPoint x: 771, startPoint y: 187, endPoint x: 837, endPoint y: 188, distance: 66.6
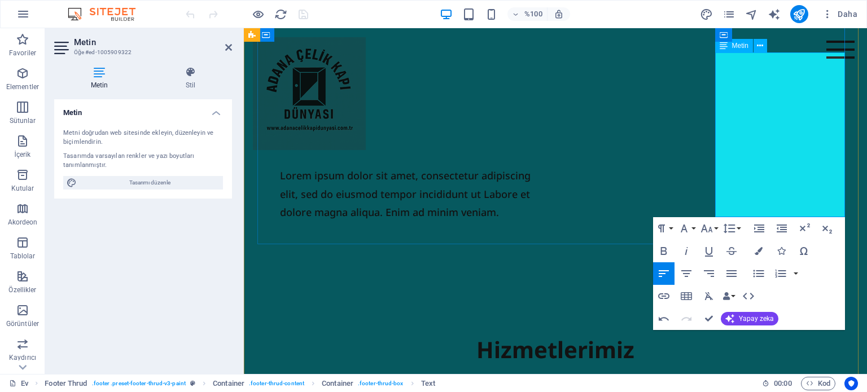
drag, startPoint x: 758, startPoint y: 208, endPoint x: 770, endPoint y: 191, distance: 20.7
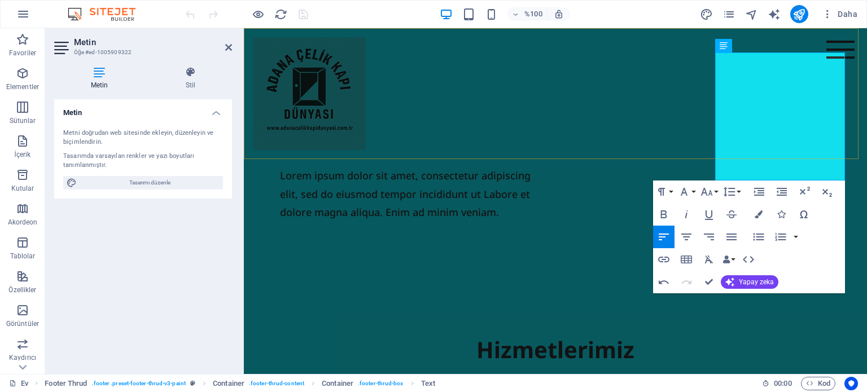
click at [688, 119] on div "Menü Hakkımızda Hizmetler Projeler" at bounding box center [555, 93] width 623 height 131
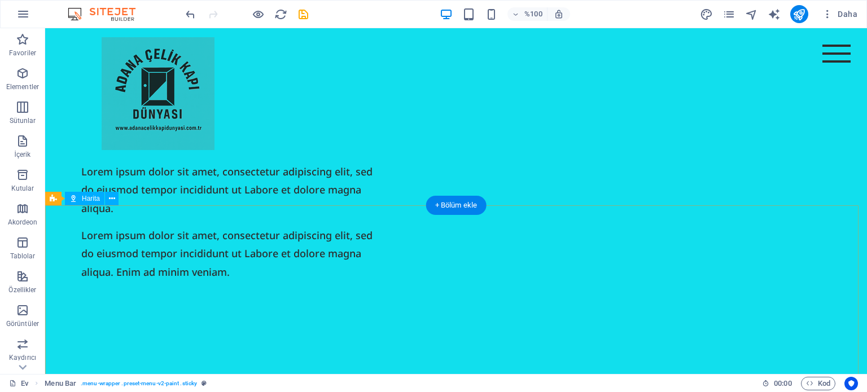
scroll to position [4090, 0]
click at [82, 199] on font "Harita" at bounding box center [91, 199] width 18 height 8
click at [109, 198] on icon at bounding box center [112, 199] width 6 height 12
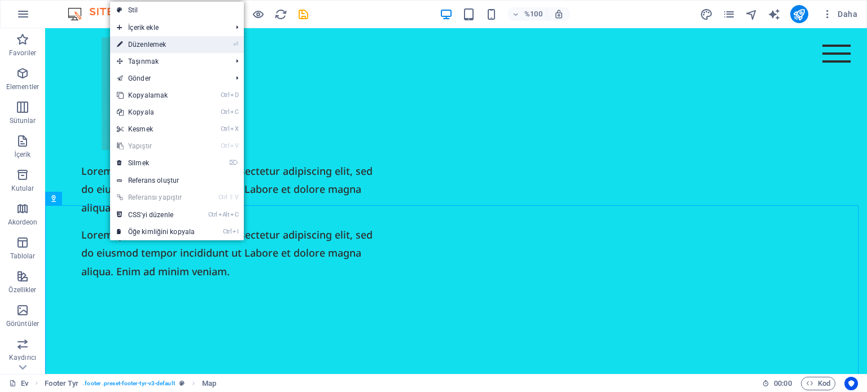
click at [174, 45] on link "⏎ Düzenlemek" at bounding box center [155, 44] width 91 height 17
select select "1"
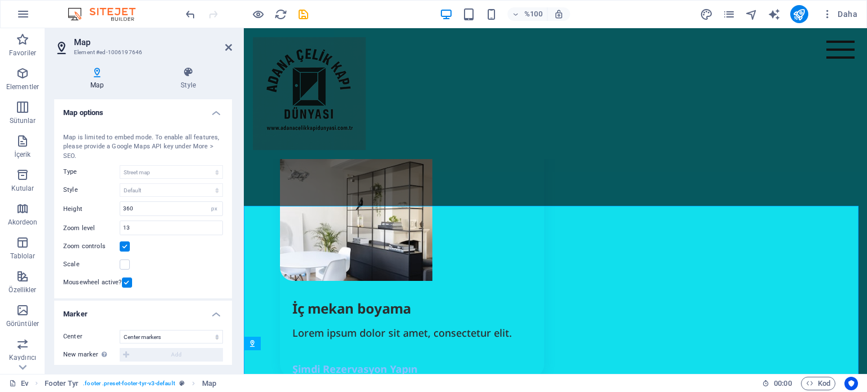
scroll to position [3945, 0]
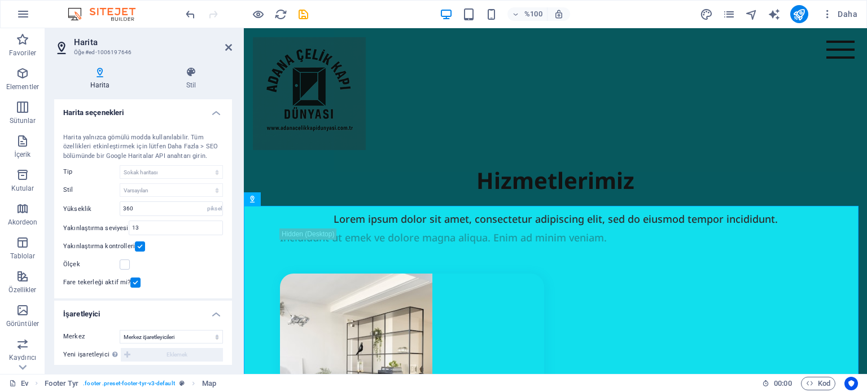
click at [196, 263] on div "Ölçek" at bounding box center [143, 265] width 160 height 14
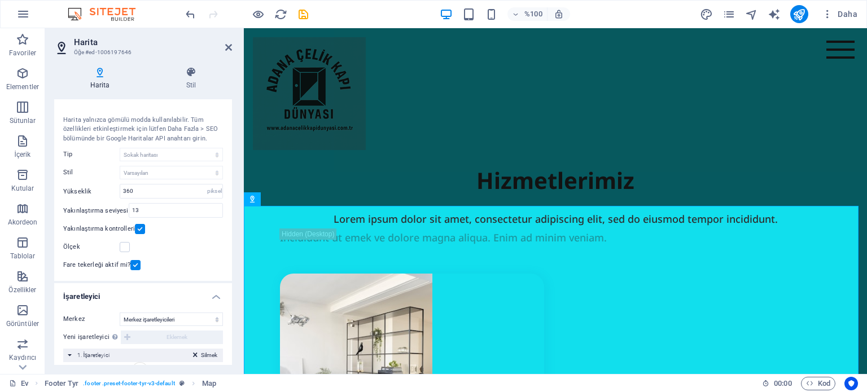
scroll to position [0, 0]
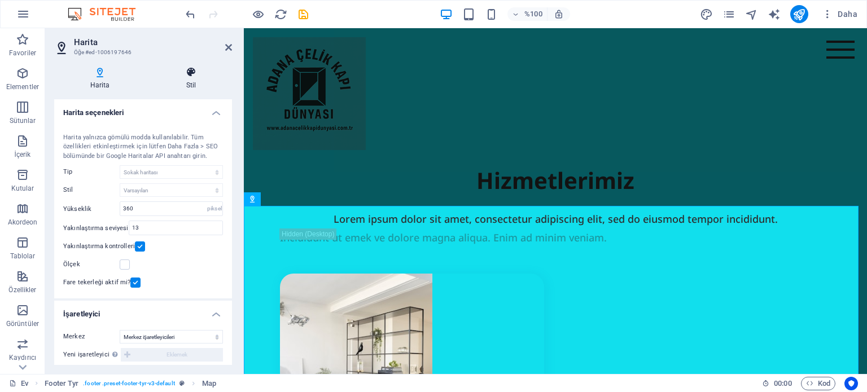
click at [194, 75] on icon at bounding box center [191, 72] width 82 height 11
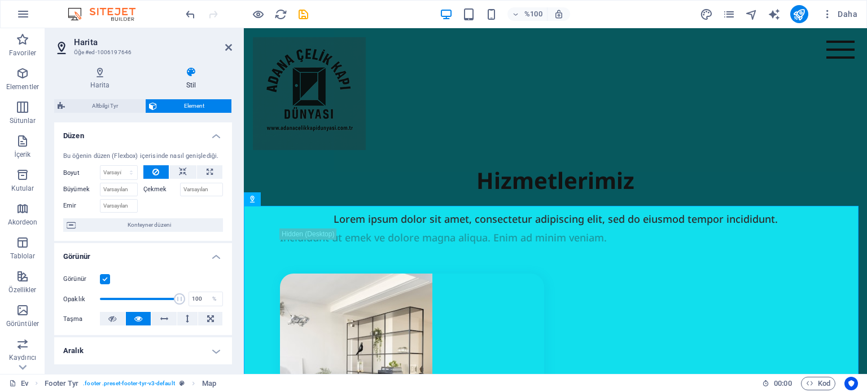
click at [147, 131] on h4 "Düzen" at bounding box center [143, 132] width 178 height 20
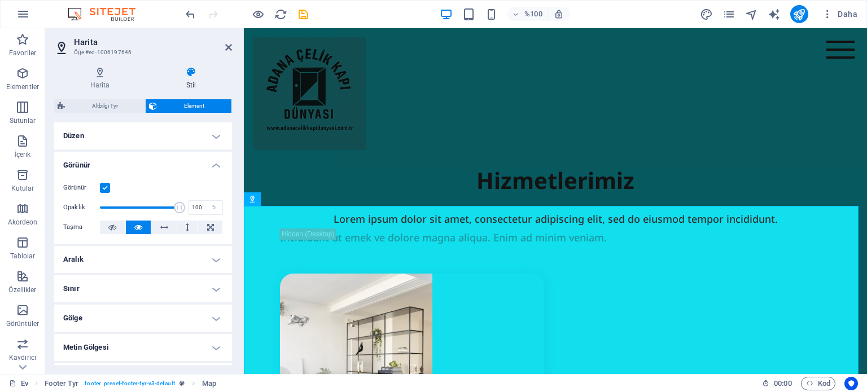
click at [147, 131] on h4 "Düzen" at bounding box center [143, 135] width 178 height 27
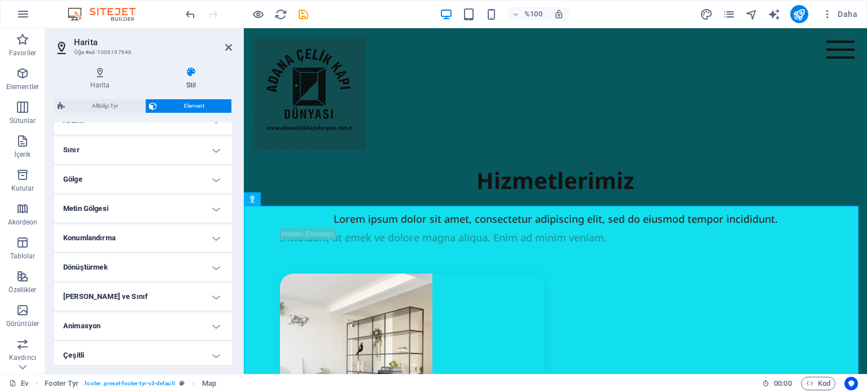
scroll to position [234, 0]
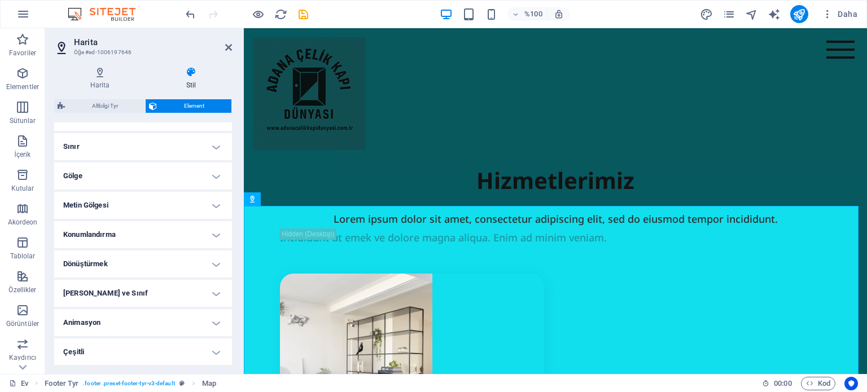
click at [168, 38] on h2 "Harita" at bounding box center [153, 42] width 158 height 10
